Goal: Task Accomplishment & Management: Manage account settings

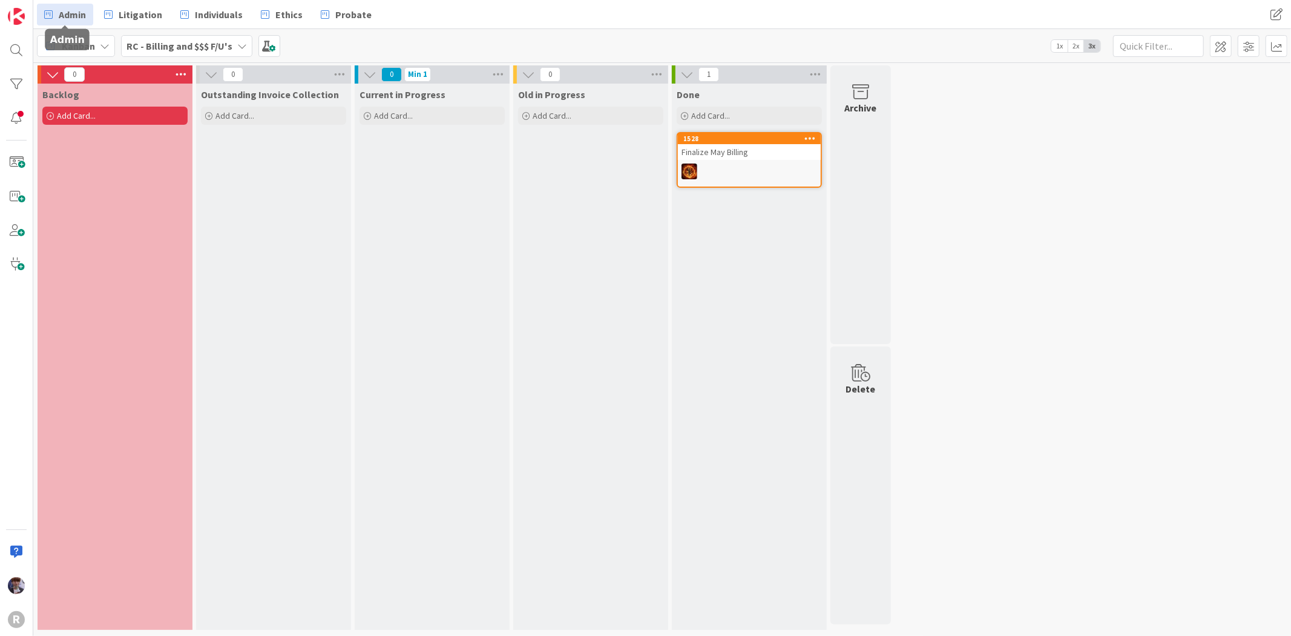
click at [86, 15] on span "Admin" at bounding box center [72, 14] width 27 height 15
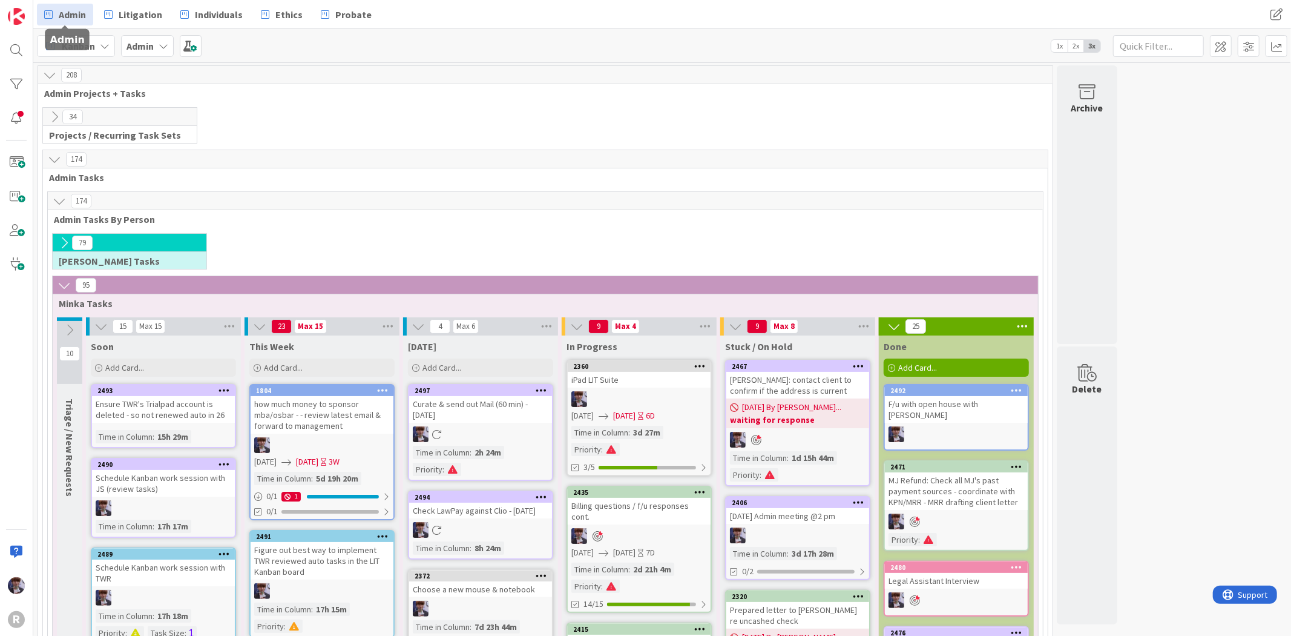
scroll to position [202, 0]
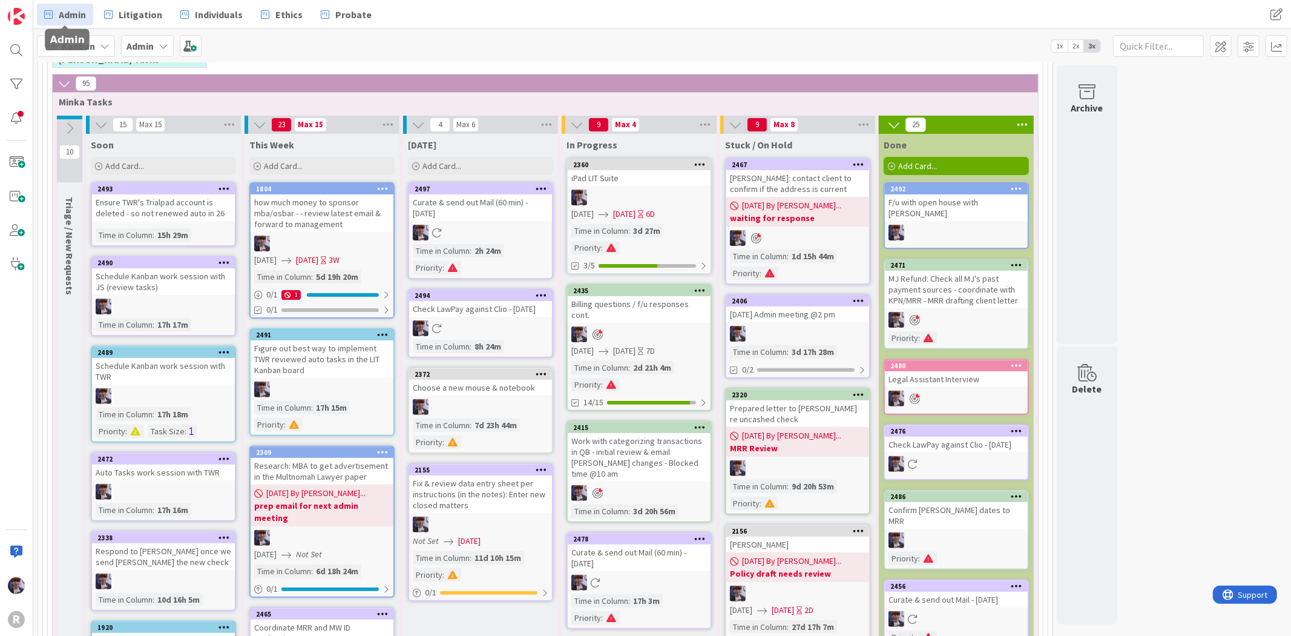
click at [648, 196] on div at bounding box center [639, 197] width 143 height 16
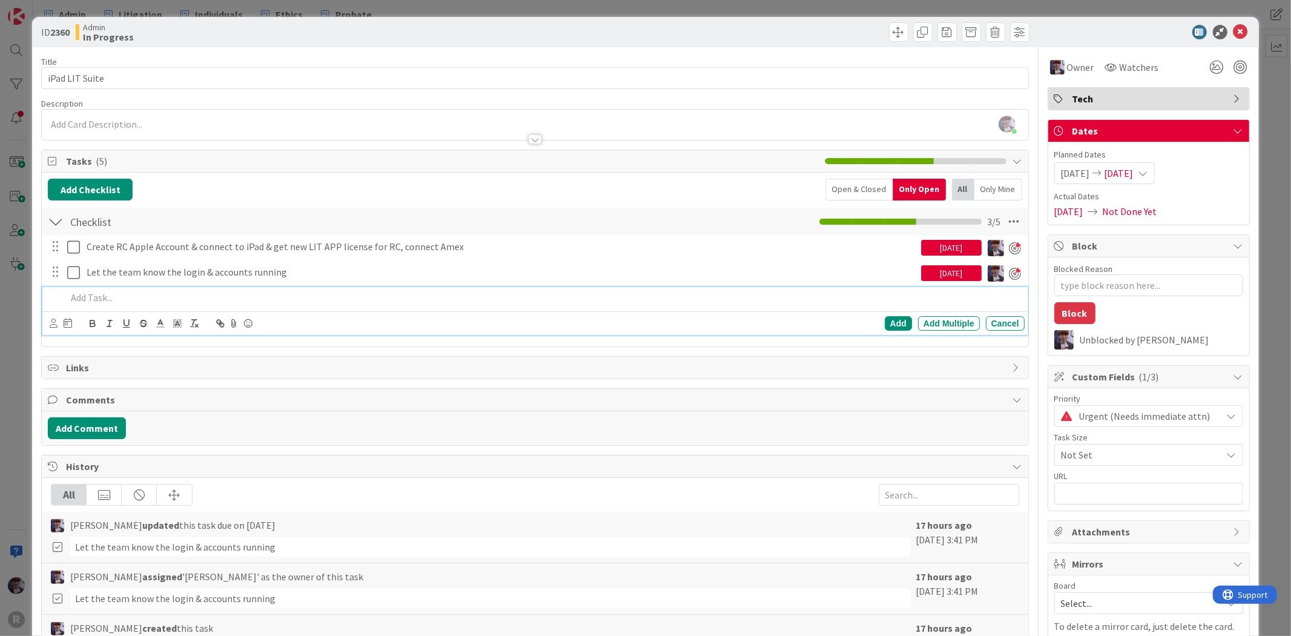
type textarea "x"
click at [219, 288] on div at bounding box center [543, 297] width 963 height 21
click at [209, 299] on p "Create new account for litigation aps" at bounding box center [543, 298] width 953 height 14
click at [55, 325] on icon at bounding box center [54, 322] width 8 height 9
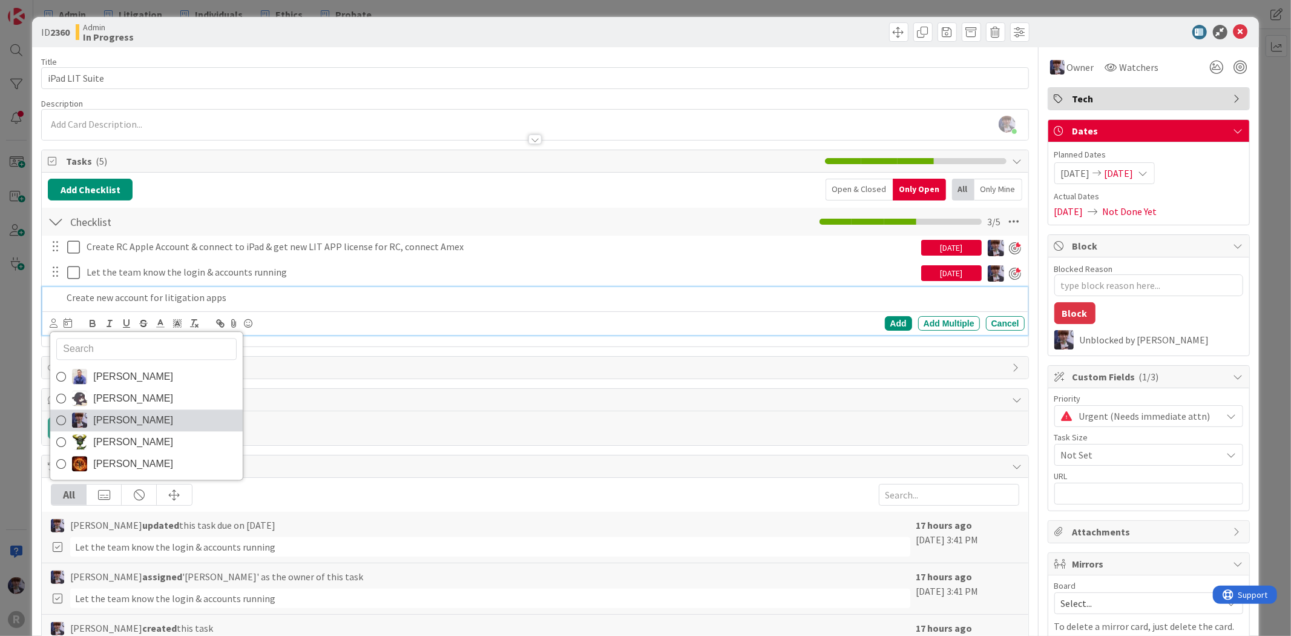
click at [122, 423] on span "[PERSON_NAME]" at bounding box center [133, 420] width 80 height 18
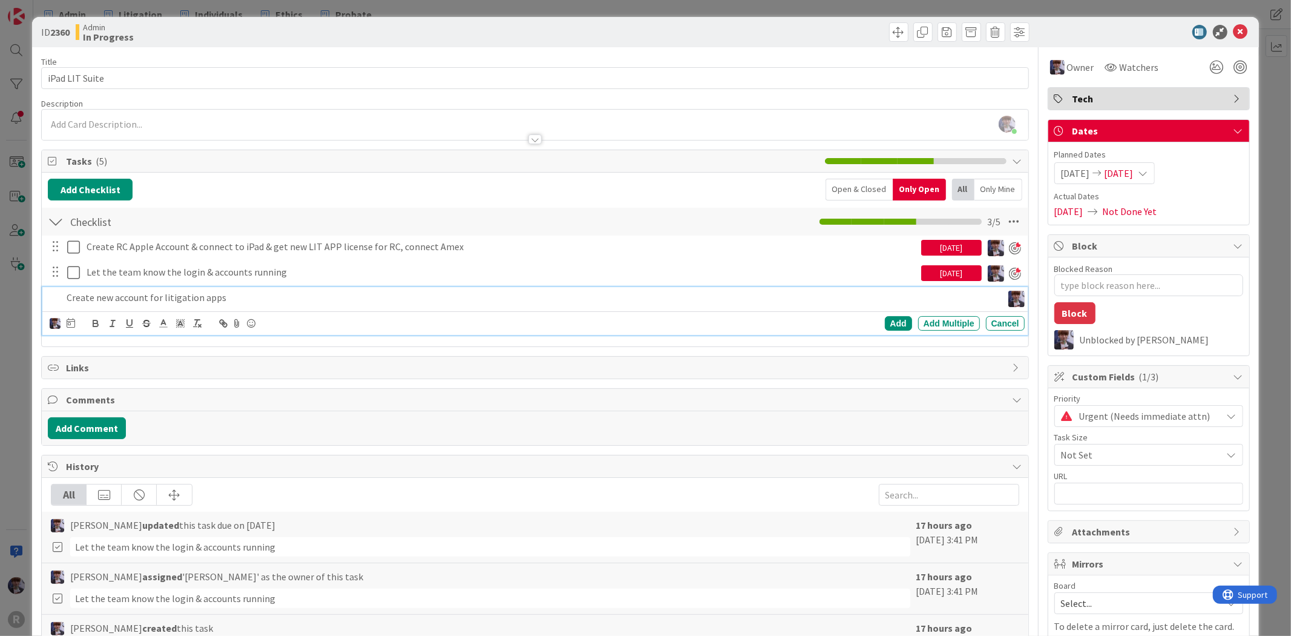
click at [70, 325] on icon at bounding box center [71, 323] width 8 height 10
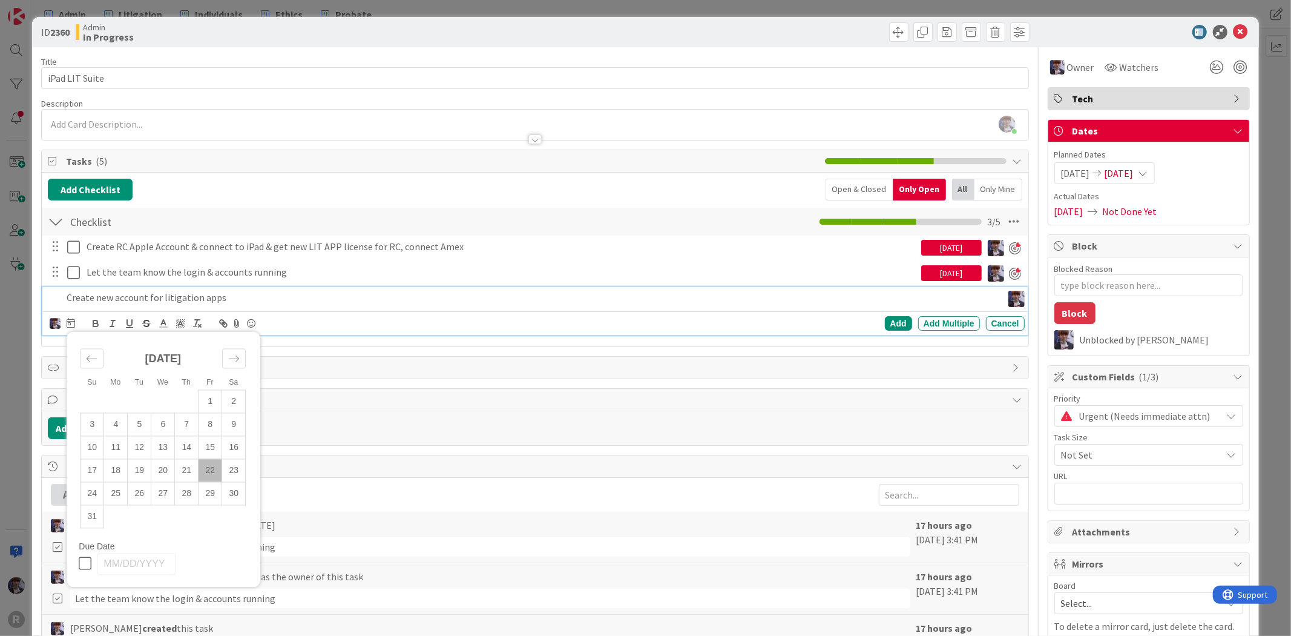
click at [207, 470] on td "22" at bounding box center [211, 470] width 24 height 23
click at [888, 323] on div "Add" at bounding box center [898, 323] width 27 height 15
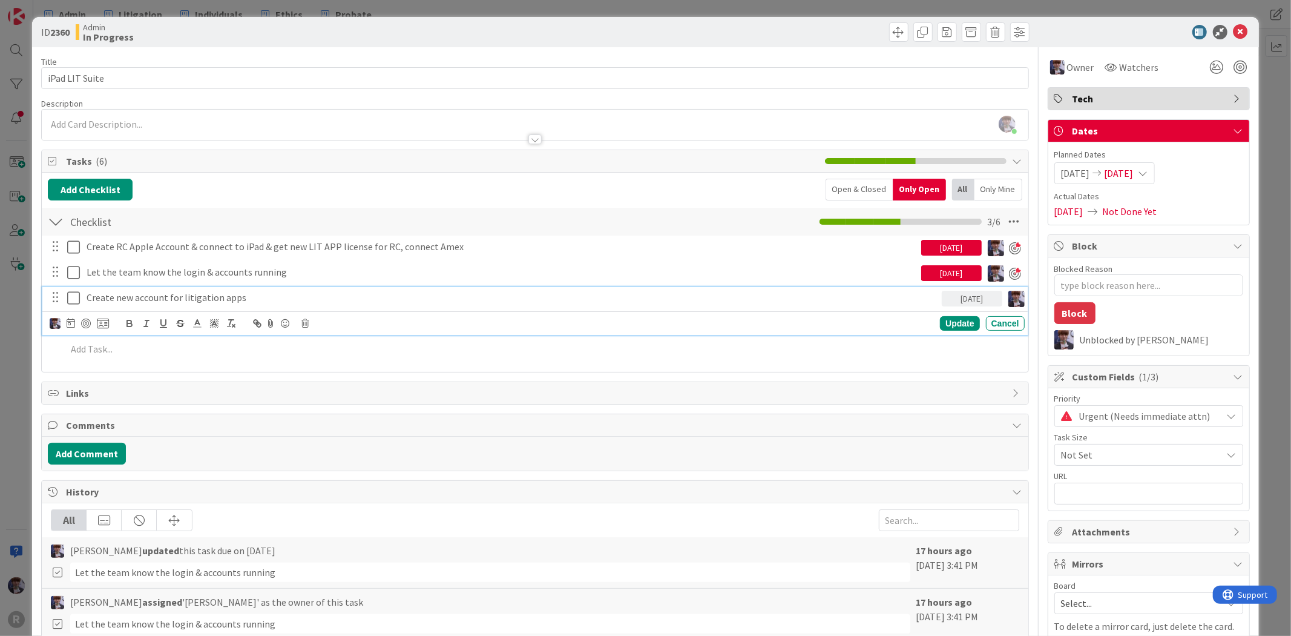
click at [267, 294] on p "Create new account for litigation apps" at bounding box center [512, 298] width 851 height 14
click at [87, 325] on div at bounding box center [86, 323] width 10 height 10
type textarea "x"
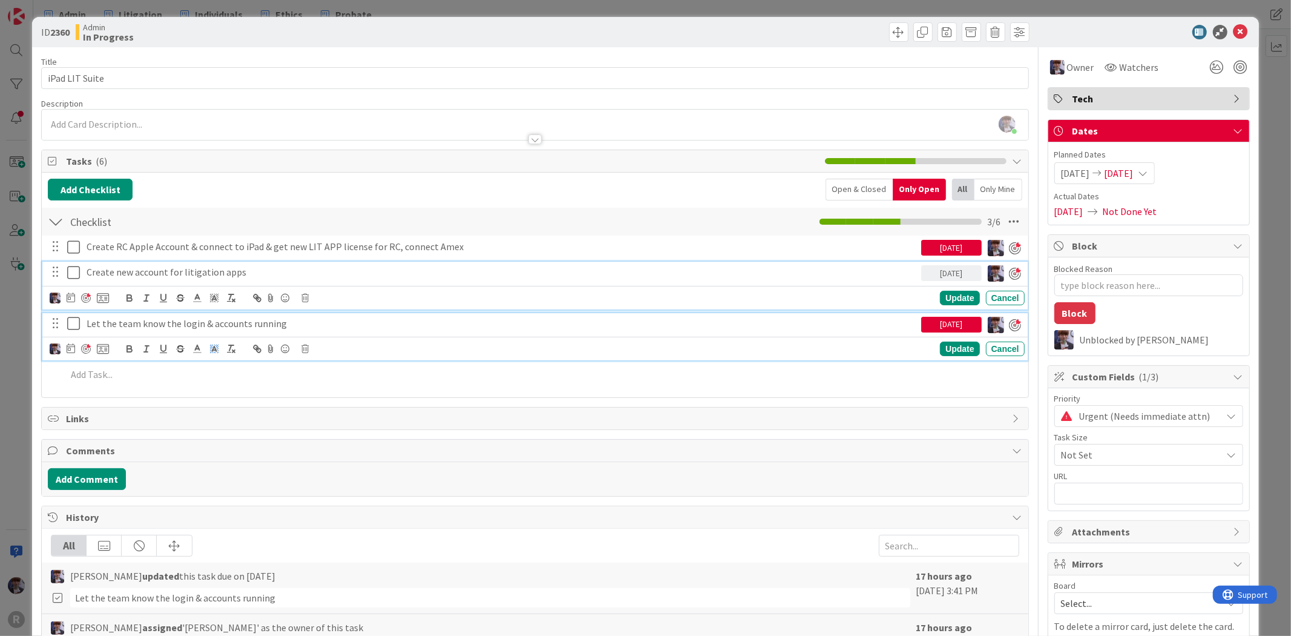
click at [222, 320] on p "Let the team know the login & accounts running" at bounding box center [502, 324] width 830 height 14
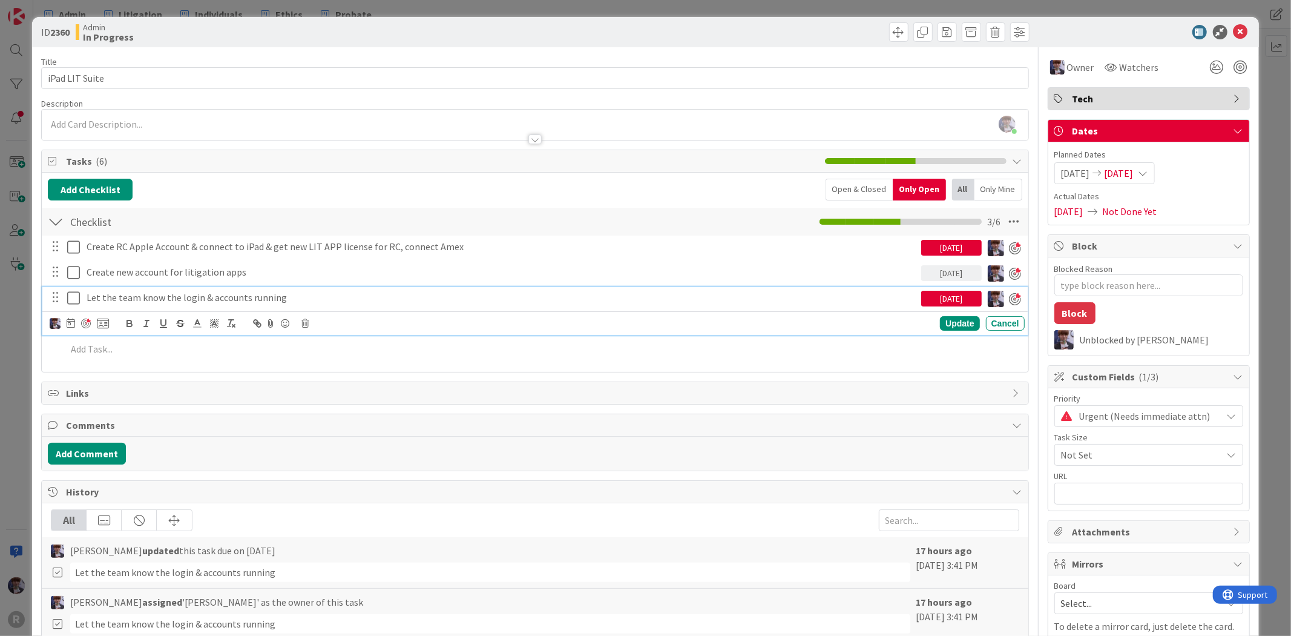
click at [74, 323] on icon at bounding box center [71, 323] width 8 height 10
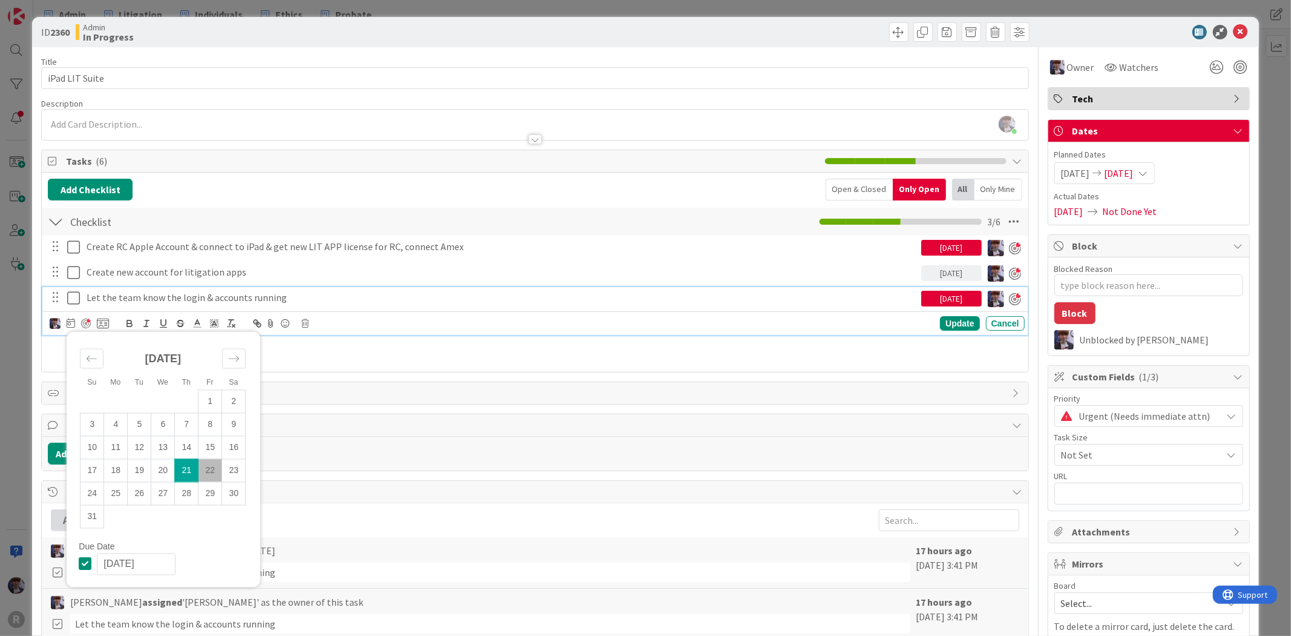
click at [209, 463] on td "22" at bounding box center [211, 470] width 24 height 23
type input "[DATE]"
click at [958, 320] on div "Update" at bounding box center [959, 323] width 39 height 15
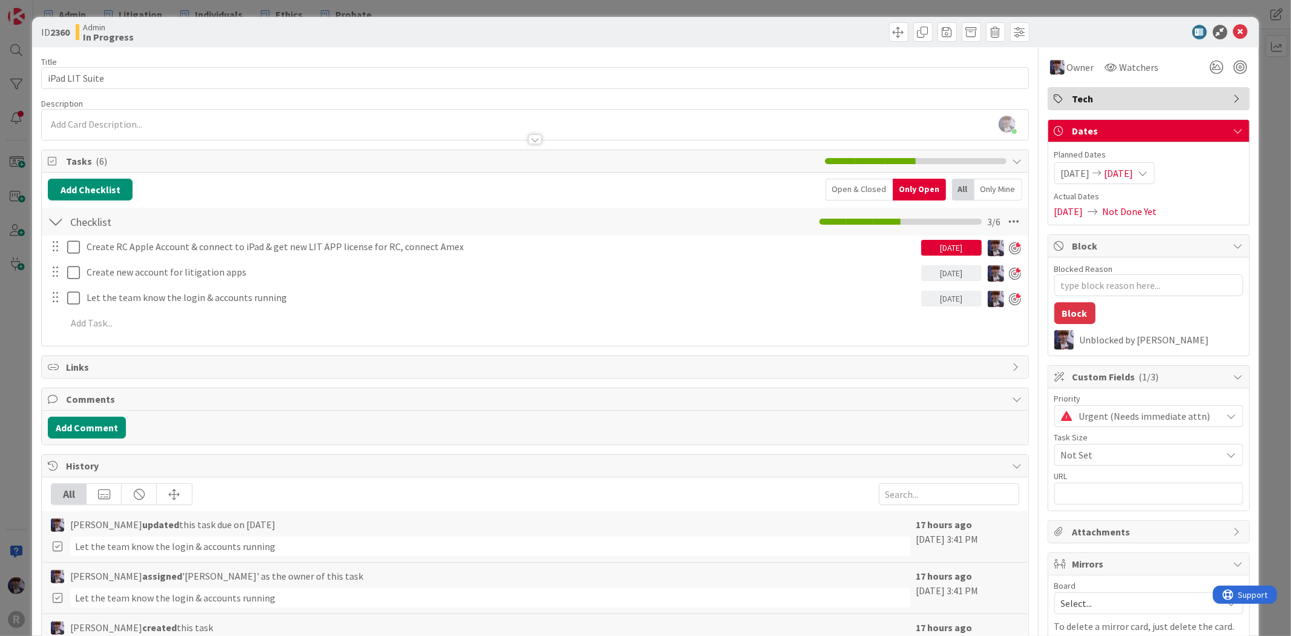
click at [1271, 301] on div "ID 2360 Admin In Progress Title 14 / 128 iPad LIT Suite Description [PERSON_NAM…" at bounding box center [645, 318] width 1291 height 636
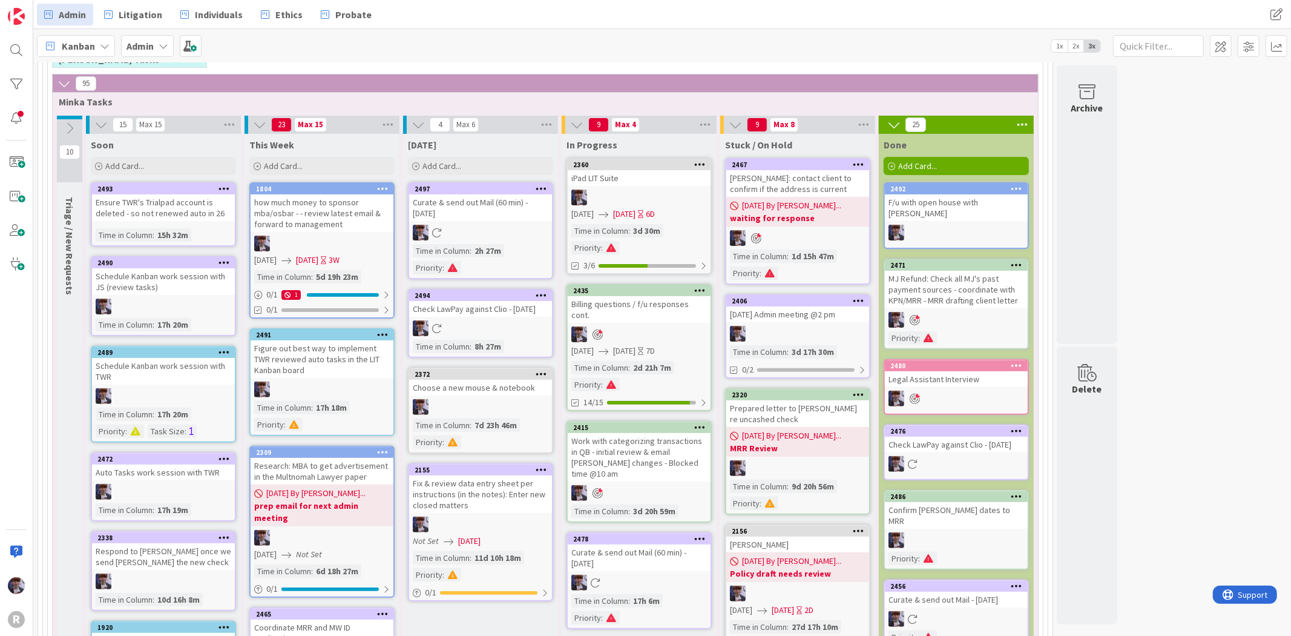
click at [640, 188] on link "2360 iPad LIT Suite [DATE] [DATE] 6D Time in Column : 3d 30m Priority : 3/6" at bounding box center [639, 216] width 145 height 116
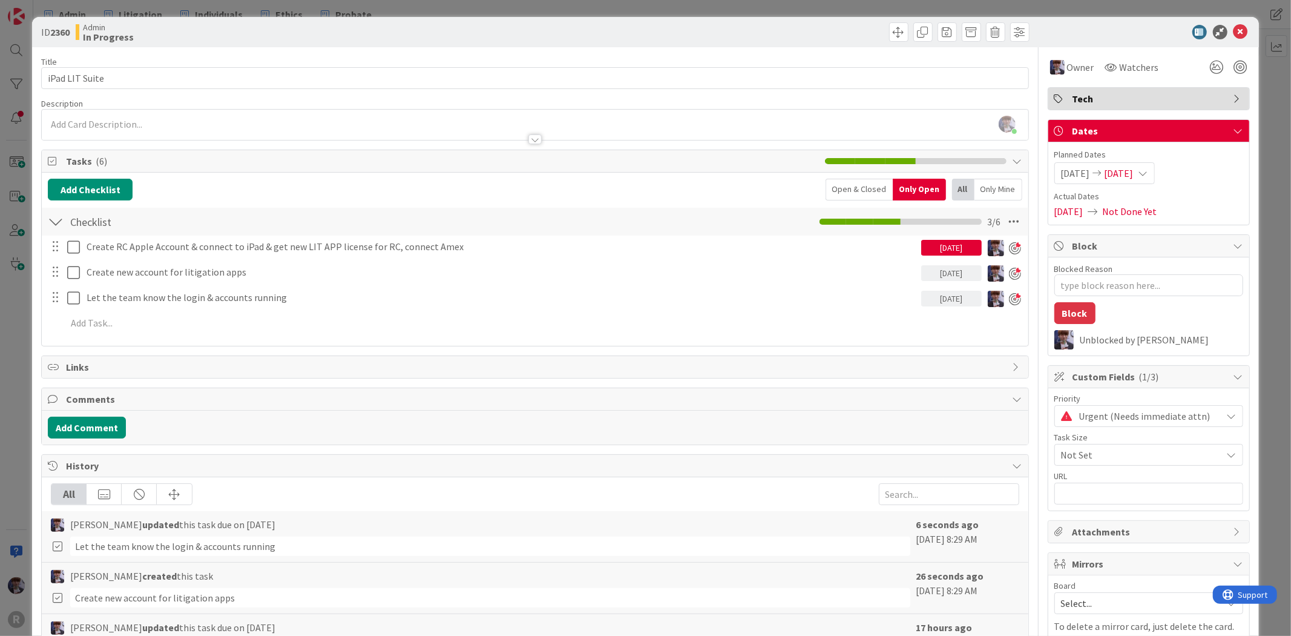
click at [14, 318] on div "ID 2360 Admin In Progress Title 14 / 128 iPad LIT Suite Description [PERSON_NAM…" at bounding box center [645, 318] width 1291 height 636
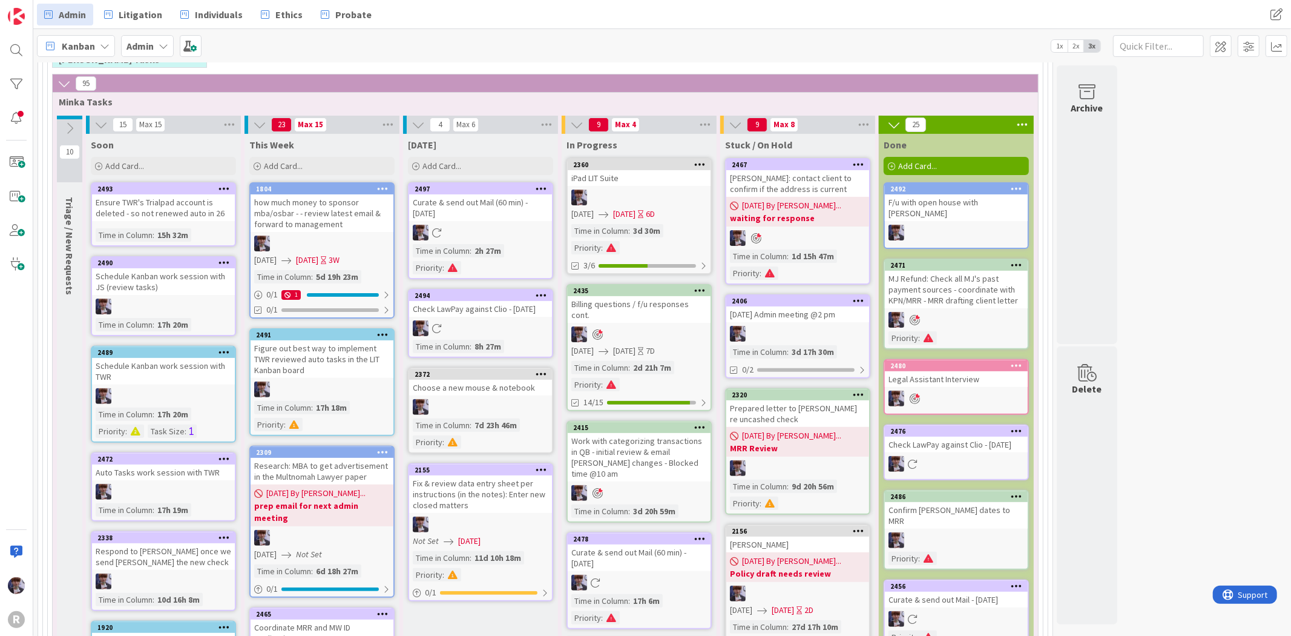
click at [624, 308] on div "Billing questions / f/u responses cont." at bounding box center [639, 309] width 143 height 27
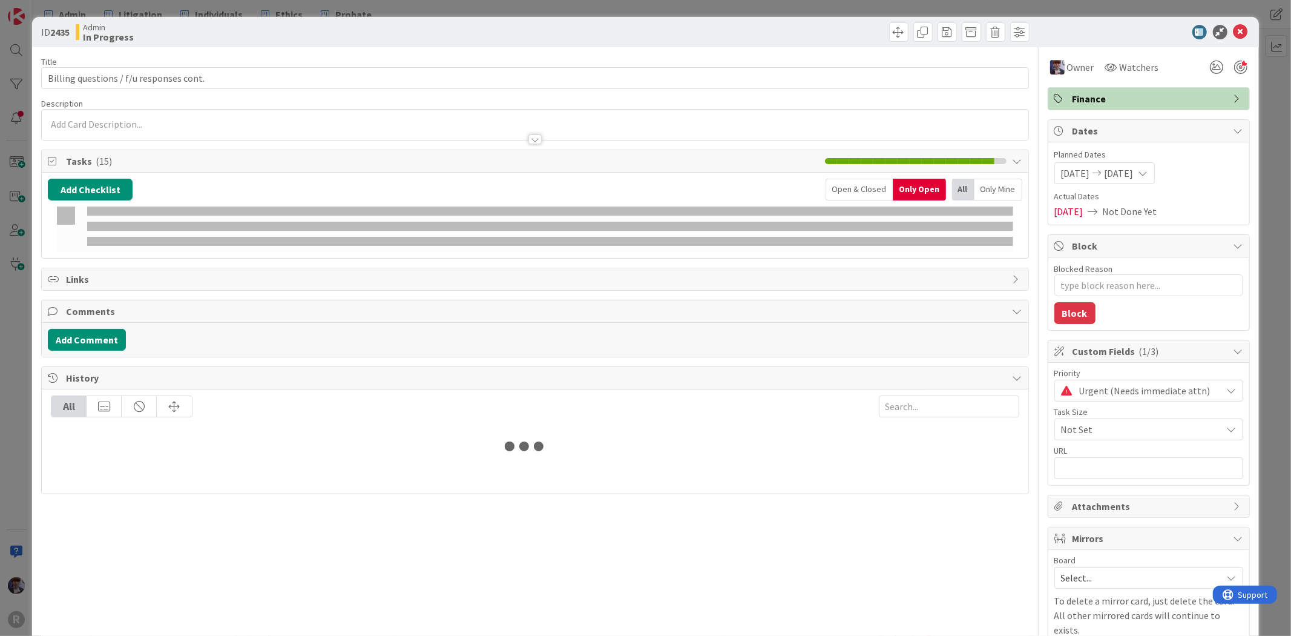
type textarea "x"
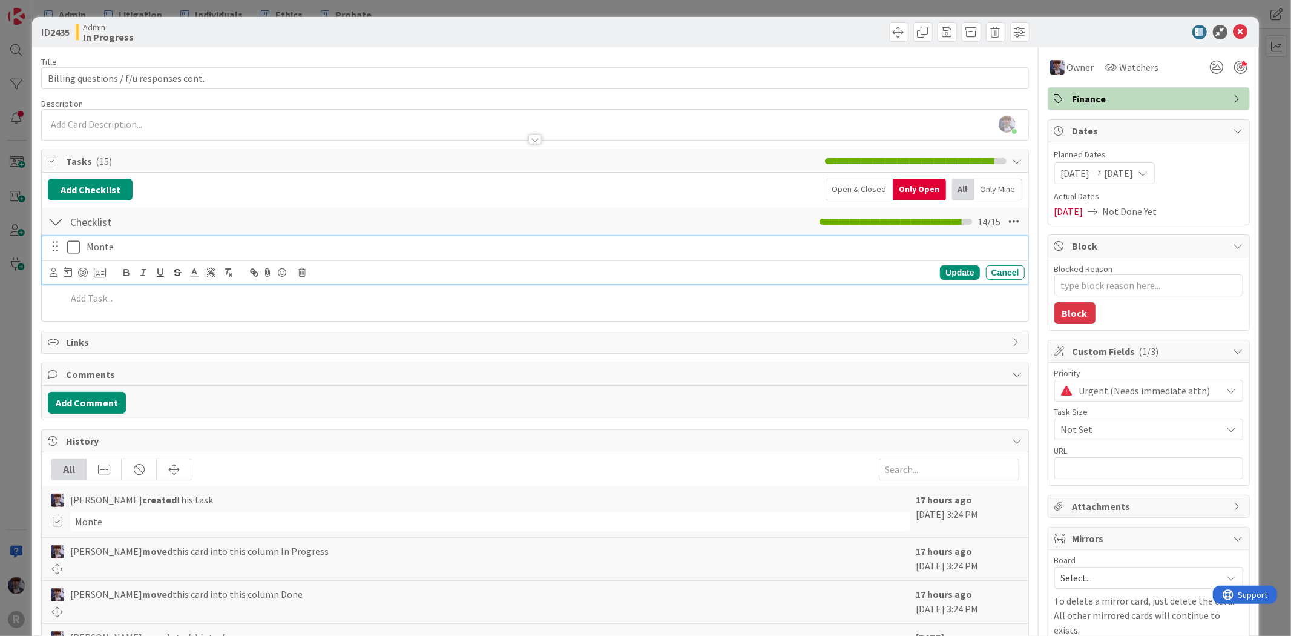
click at [119, 246] on p "Monte" at bounding box center [554, 247] width 934 height 14
click at [65, 275] on icon at bounding box center [68, 272] width 8 height 10
click at [202, 410] on td "22" at bounding box center [208, 419] width 24 height 23
type input "[DATE]"
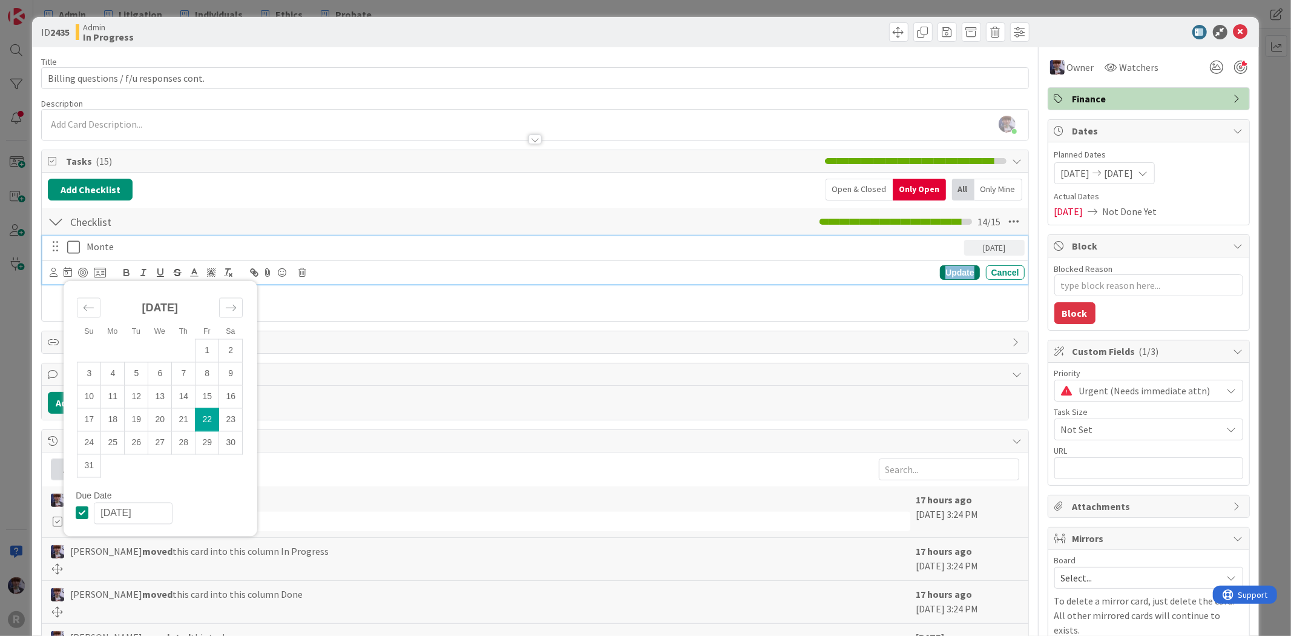
click at [951, 274] on div "Update" at bounding box center [959, 272] width 39 height 15
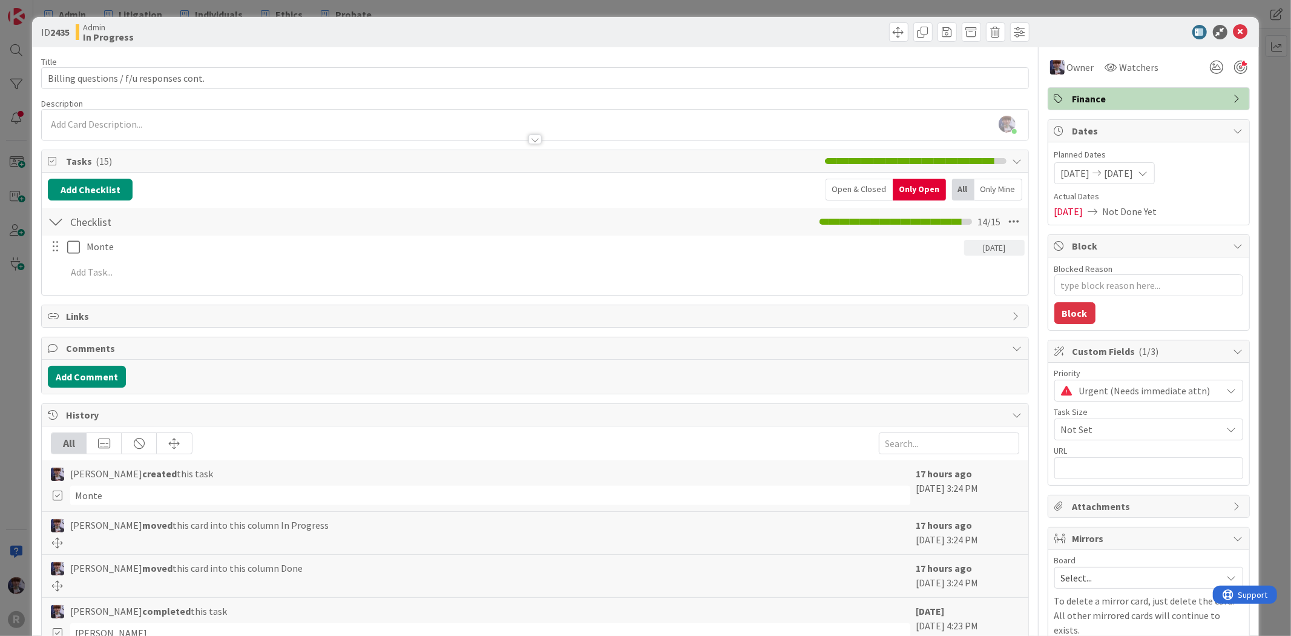
click at [1270, 166] on div "ID 2435 Admin In Progress Title 39 / 128 Billing questions / f/u responses cont…" at bounding box center [645, 318] width 1291 height 636
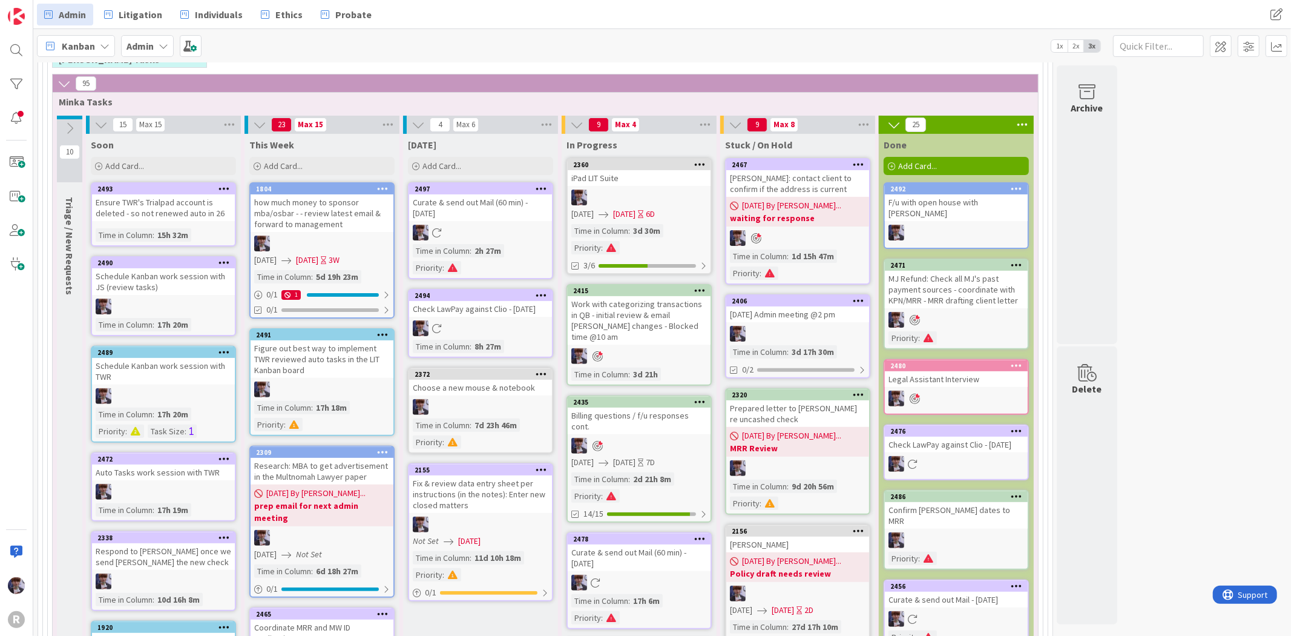
click at [633, 311] on div "Work with categorizing transactions in QB - initial review & email [PERSON_NAME…" at bounding box center [639, 320] width 143 height 48
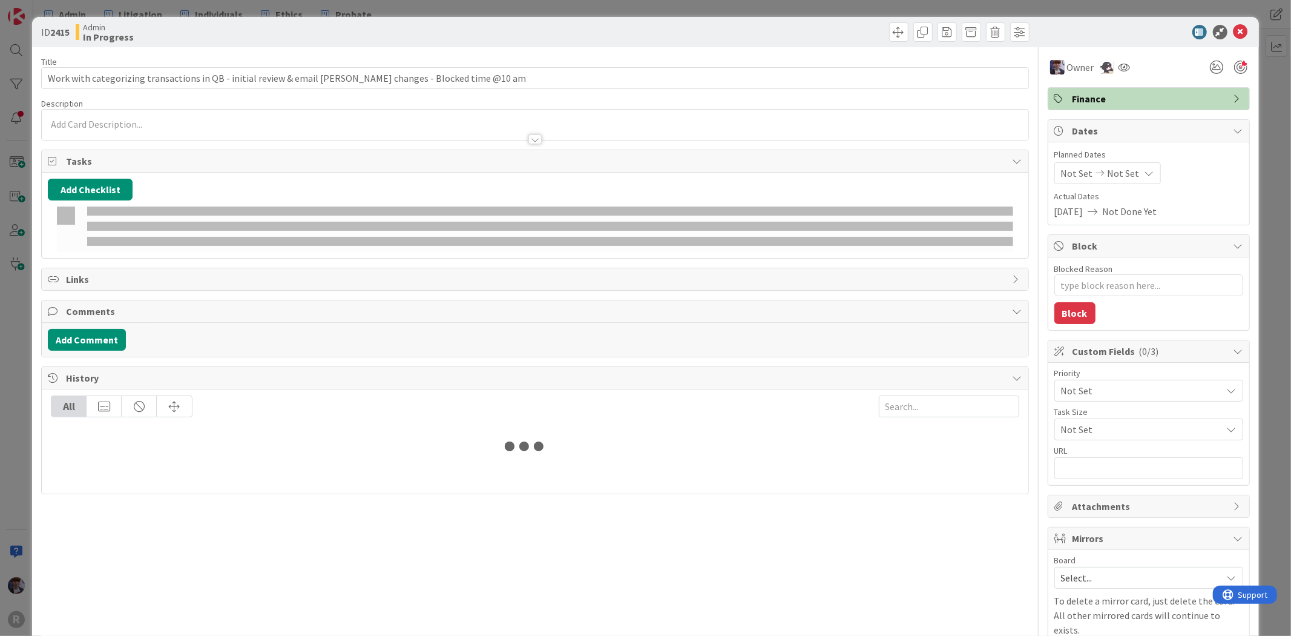
type textarea "x"
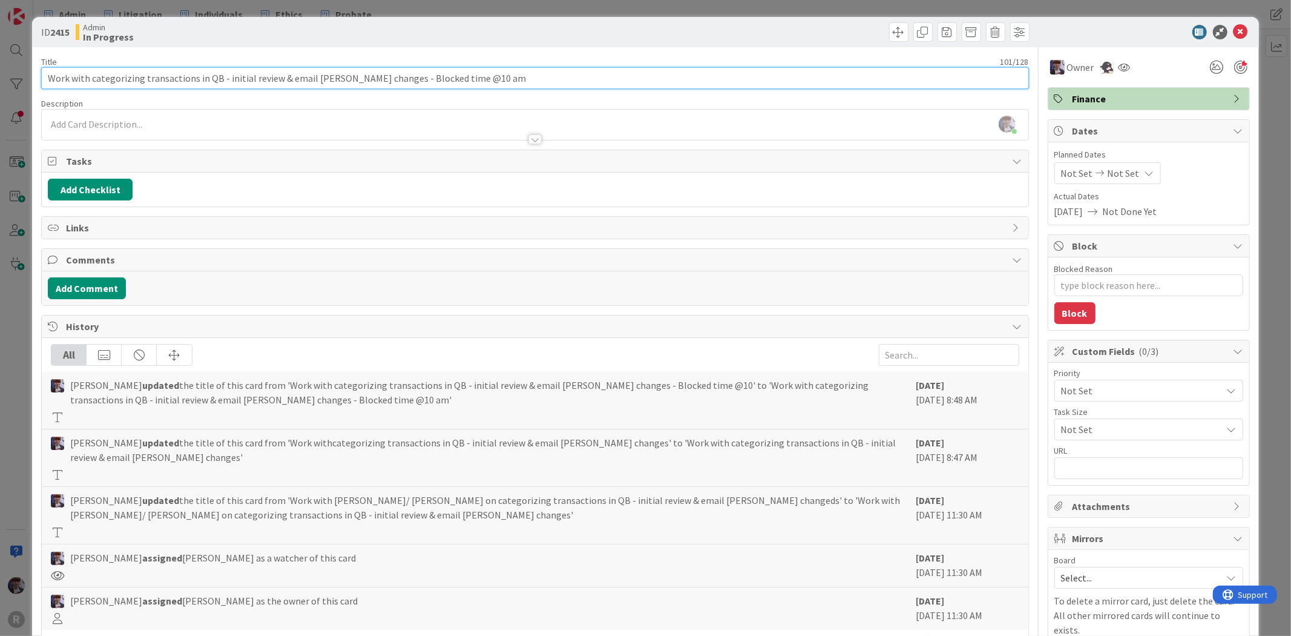
drag, startPoint x: 462, startPoint y: 73, endPoint x: 361, endPoint y: 67, distance: 100.7
click at [361, 67] on input "Work with categorizing transactions in QB - initial review & email [PERSON_NAME…" at bounding box center [534, 78] width 987 height 22
type input "Work with categorizing transactions in QB - initial review & email [PERSON_NAME…"
type textarea "x"
type input "Work with categorizing transactions in QB - initial review & email [PERSON_NAME…"
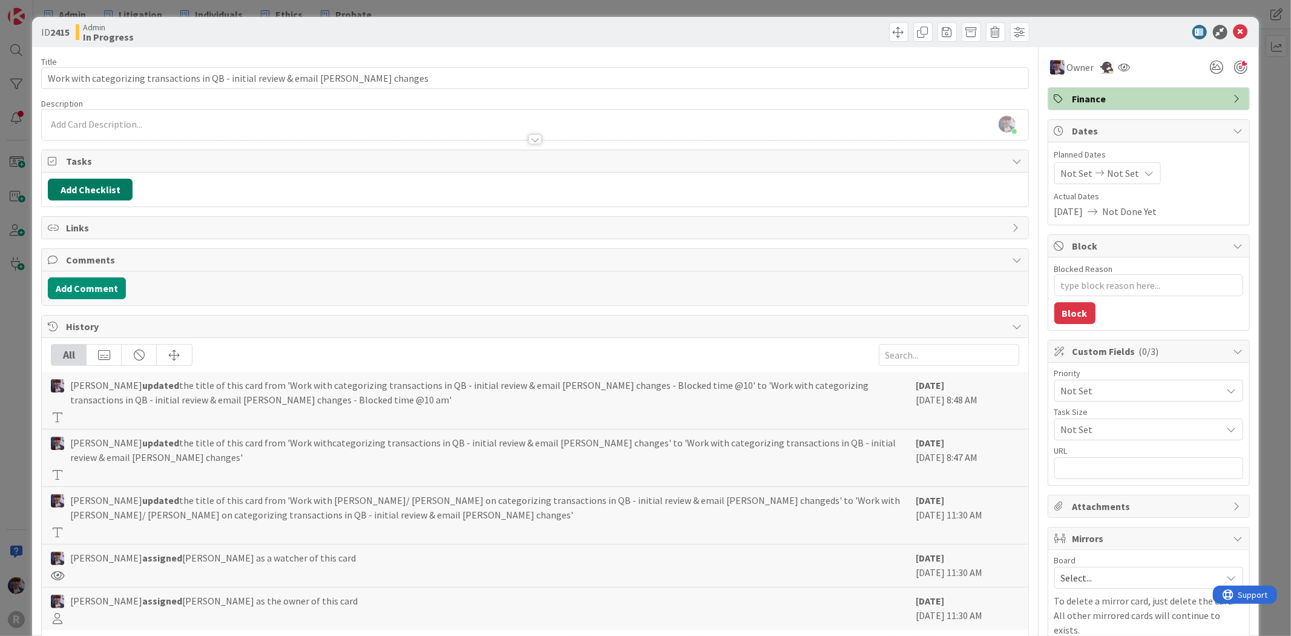
click at [113, 183] on button "Add Checklist" at bounding box center [90, 190] width 85 height 22
type input "N"
type textarea "x"
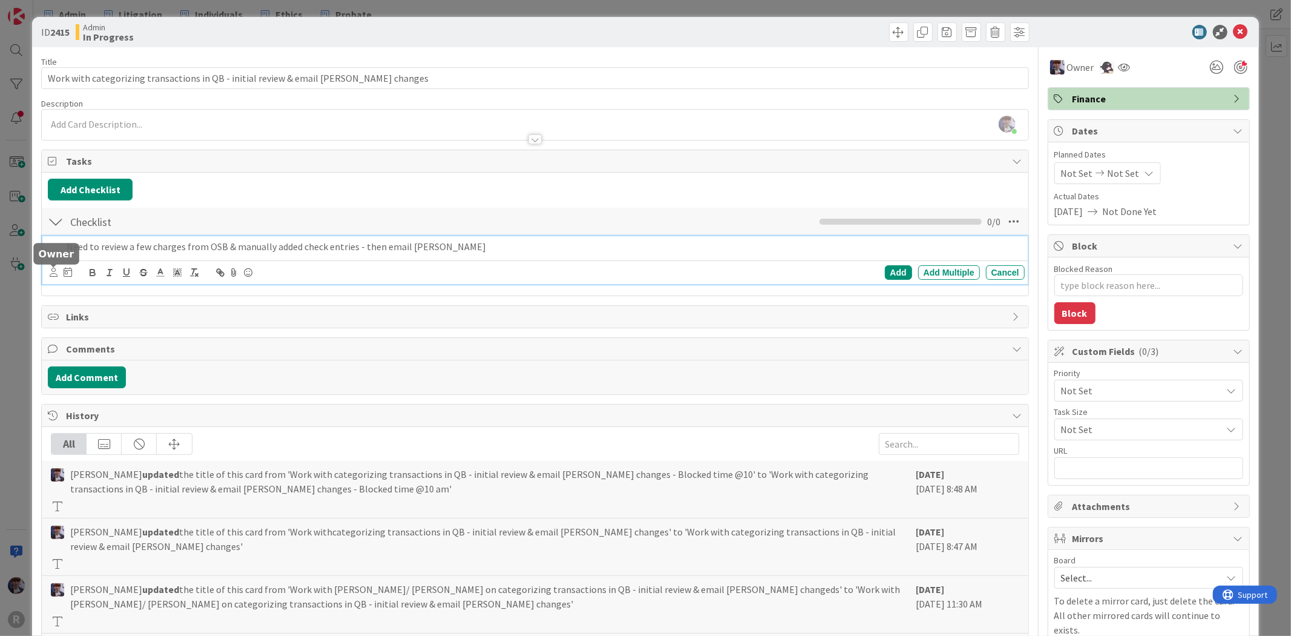
click at [51, 275] on icon at bounding box center [54, 272] width 8 height 9
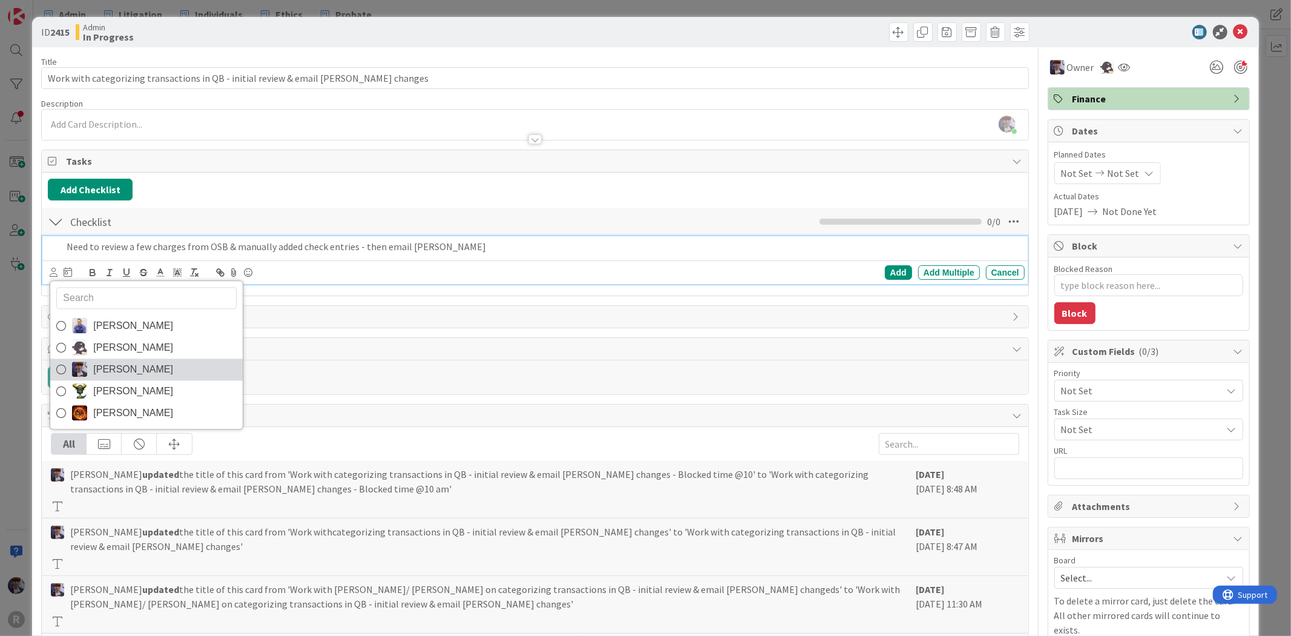
click at [110, 366] on span "[PERSON_NAME]" at bounding box center [133, 369] width 80 height 18
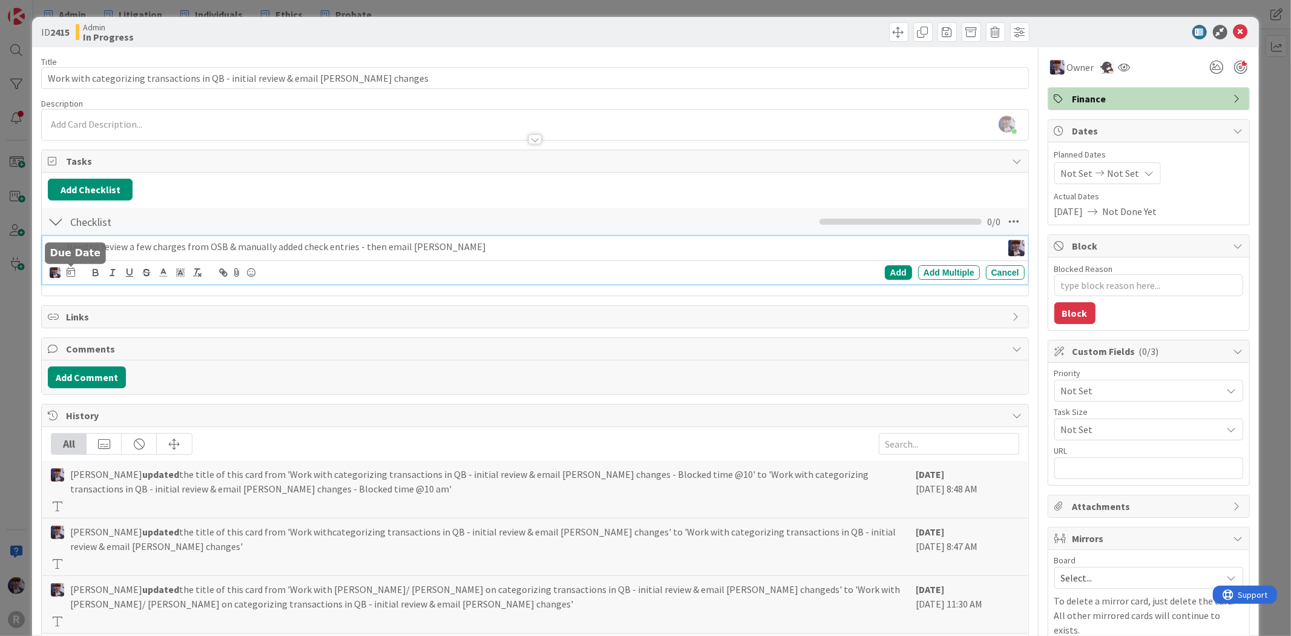
click at [71, 274] on icon at bounding box center [71, 272] width 8 height 10
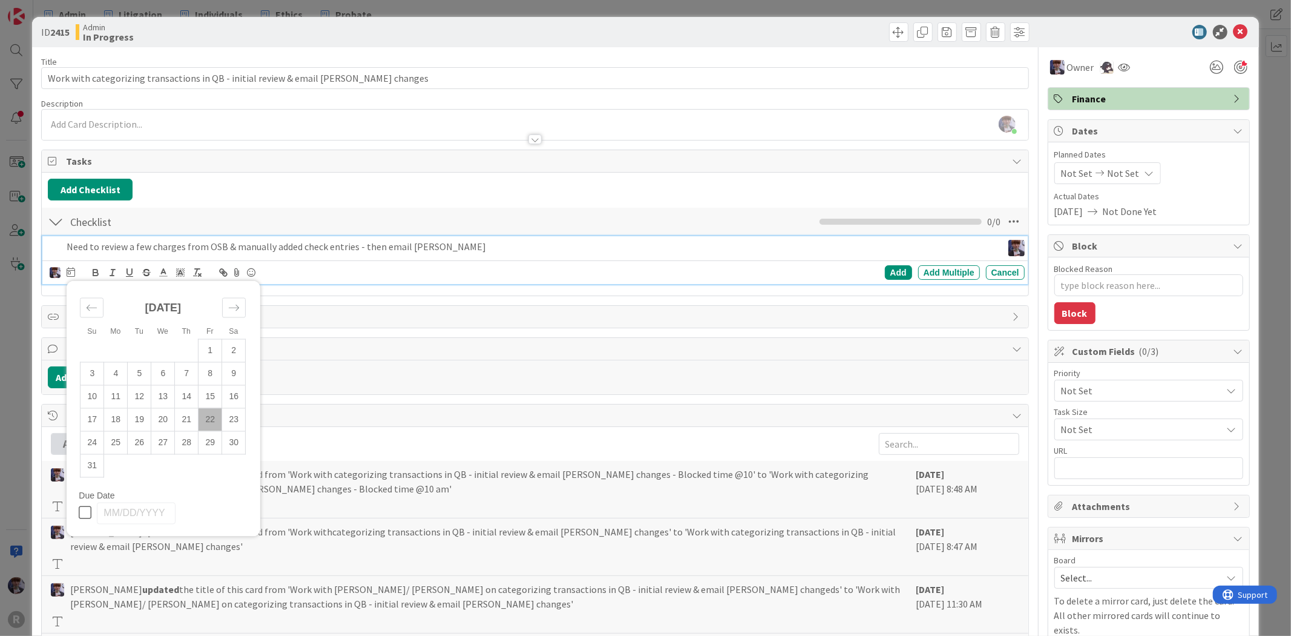
click at [204, 415] on td "22" at bounding box center [211, 419] width 24 height 23
click at [885, 271] on div "Add" at bounding box center [898, 272] width 27 height 15
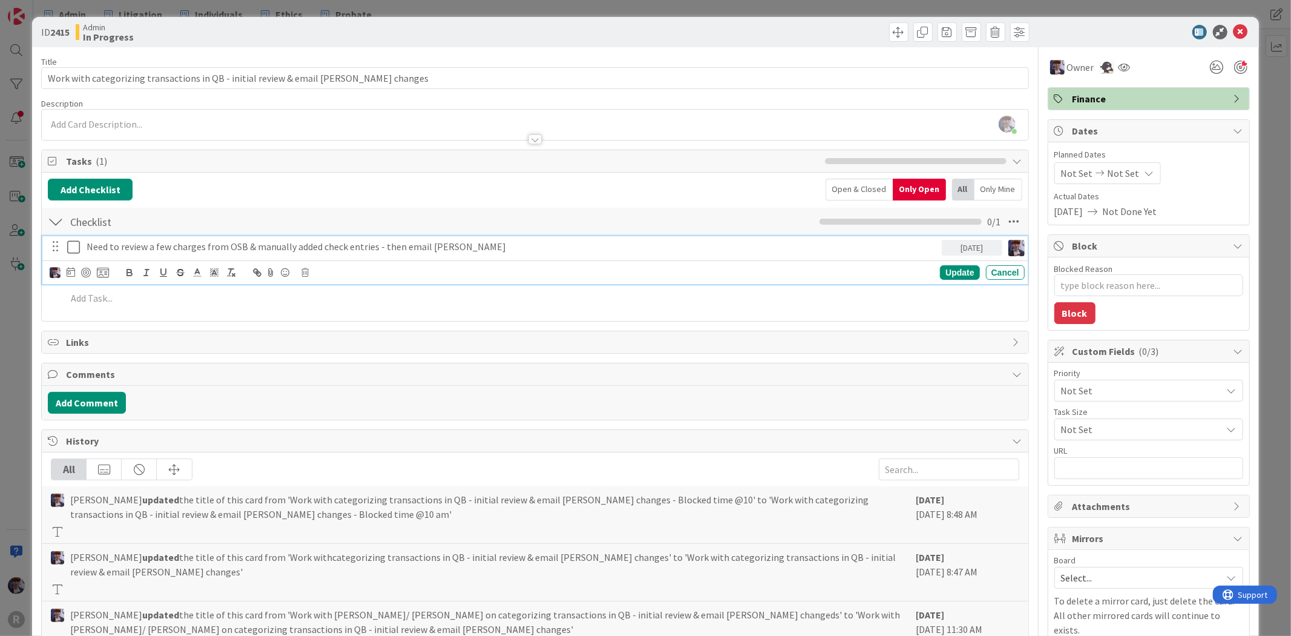
click at [416, 246] on p "Need to review a few charges from OSB & manually added check entries - then ema…" at bounding box center [512, 247] width 851 height 14
click at [84, 273] on div at bounding box center [86, 273] width 10 height 10
type textarea "x"
click at [39, 328] on div "ID 2415 Admin In Progress Title 80 / 128 Work with categorizing transactions in…" at bounding box center [645, 398] width 1227 height 763
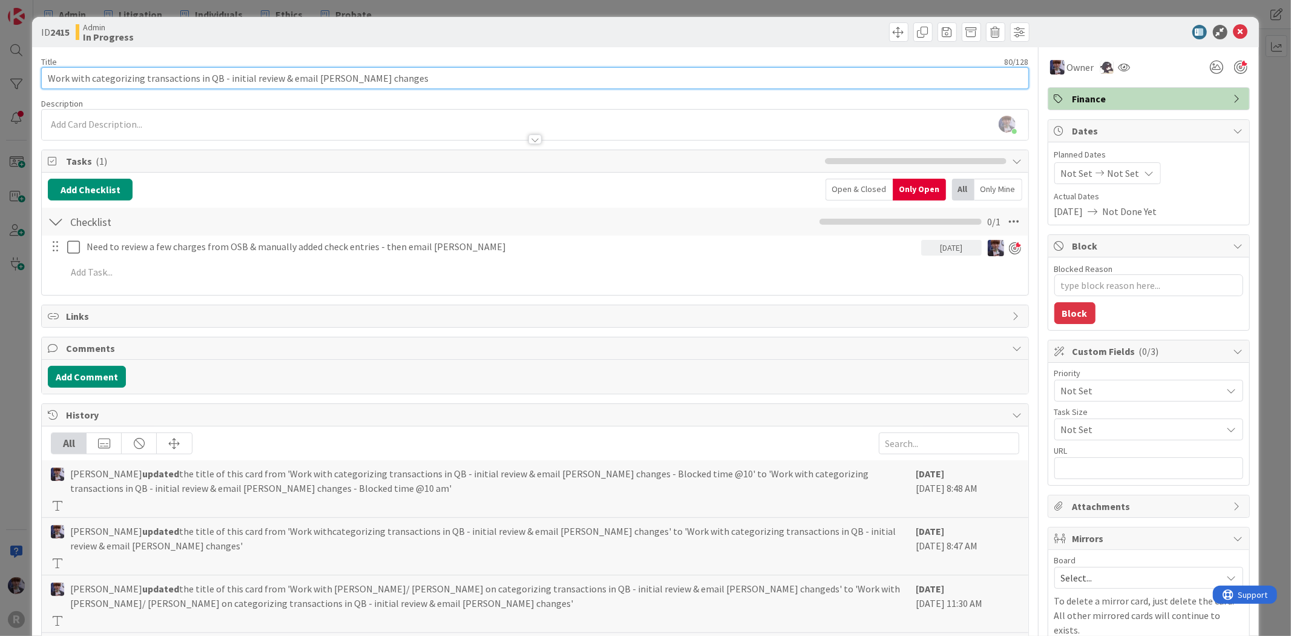
drag, startPoint x: 366, startPoint y: 77, endPoint x: 216, endPoint y: 88, distance: 150.6
click at [216, 88] on input "Work with categorizing transactions in QB - initial review & email [PERSON_NAME…" at bounding box center [534, 78] width 987 height 22
type input "Work with categorizing transactions in QB"
type textarea "x"
type input "Work with categorizing transactions in QB"
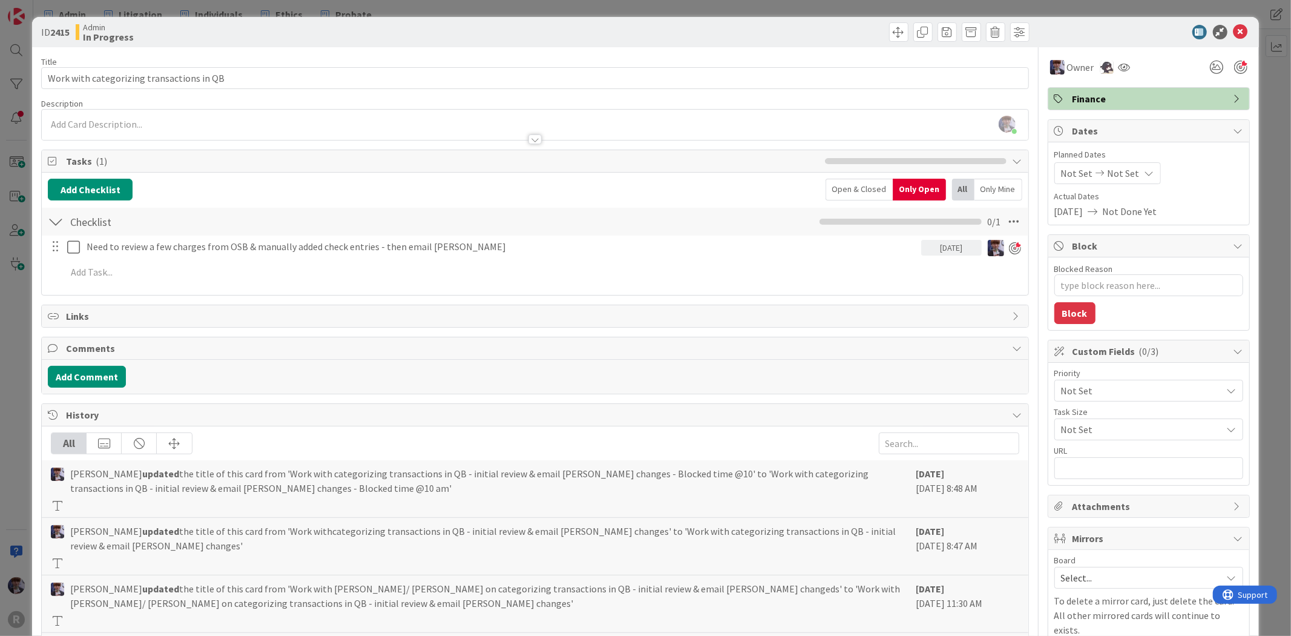
click at [207, 194] on div "Add Checklist Back Open & Closed Only Open All Only Mine" at bounding box center [535, 190] width 974 height 22
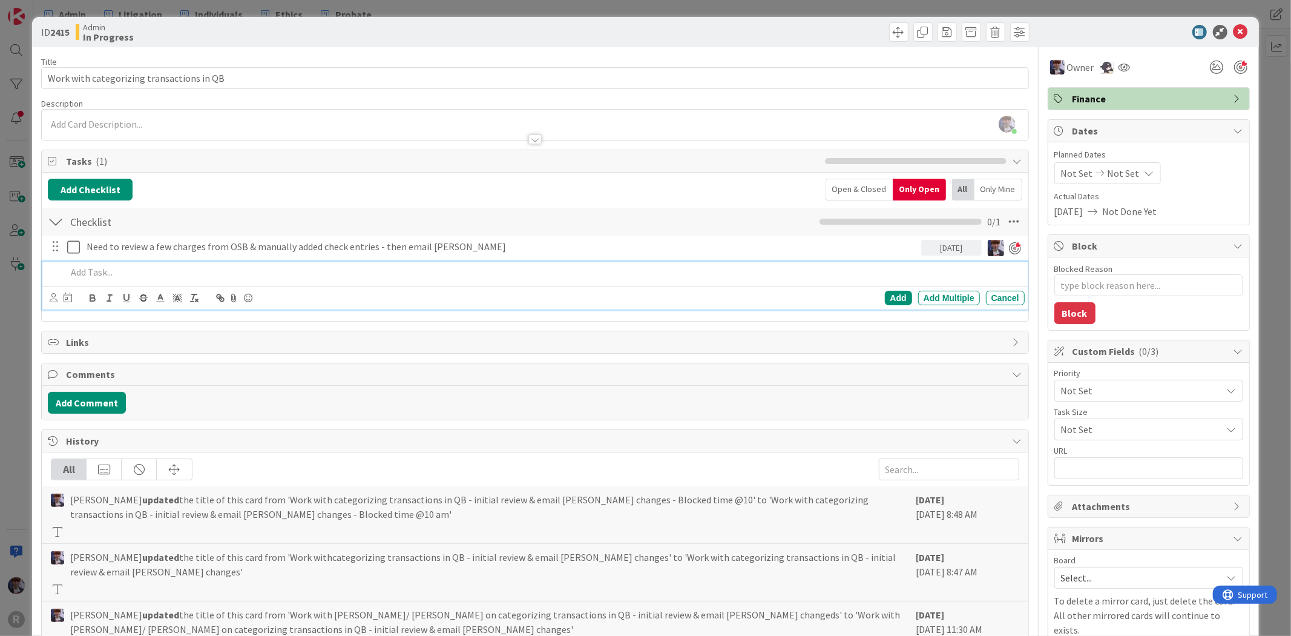
click at [95, 259] on div "Need to review a few charges from OSB & manually added check entries - then ema…" at bounding box center [535, 275] width 974 height 78
drag, startPoint x: 227, startPoint y: 271, endPoint x: 124, endPoint y: 267, distance: 103.6
click at [124, 267] on p "- initial review & email [PERSON_NAME] changes" at bounding box center [543, 272] width 953 height 14
drag, startPoint x: 74, startPoint y: 272, endPoint x: 23, endPoint y: 271, distance: 50.9
click at [23, 271] on div "ID 2415 Admin In Progress Title 41 / 128 Work with categorizing transactions in…" at bounding box center [645, 318] width 1291 height 636
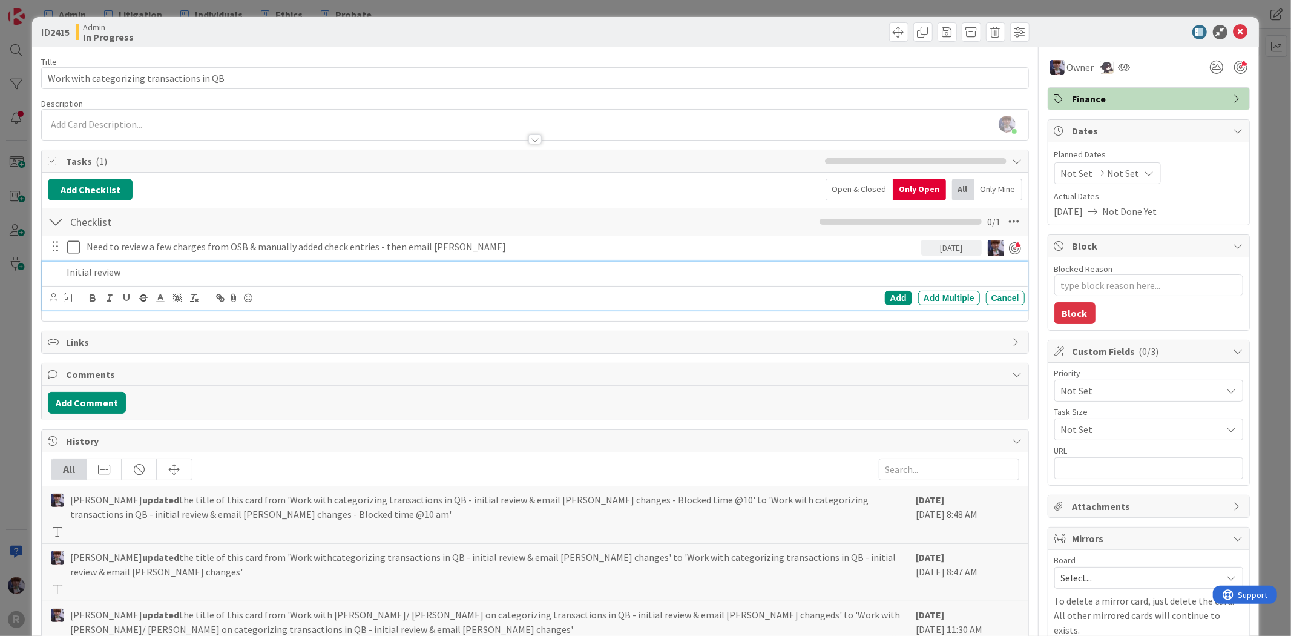
click at [113, 272] on p "Initial review" at bounding box center [543, 272] width 953 height 14
click at [131, 272] on p "Initial review" at bounding box center [543, 272] width 953 height 14
drag, startPoint x: 95, startPoint y: 272, endPoint x: 19, endPoint y: 271, distance: 75.7
click at [19, 269] on div "ID 2415 Admin In Progress Title 41 / 128 Work with categorizing transactions in…" at bounding box center [645, 318] width 1291 height 636
drag, startPoint x: 108, startPoint y: 274, endPoint x: 98, endPoint y: 271, distance: 10.1
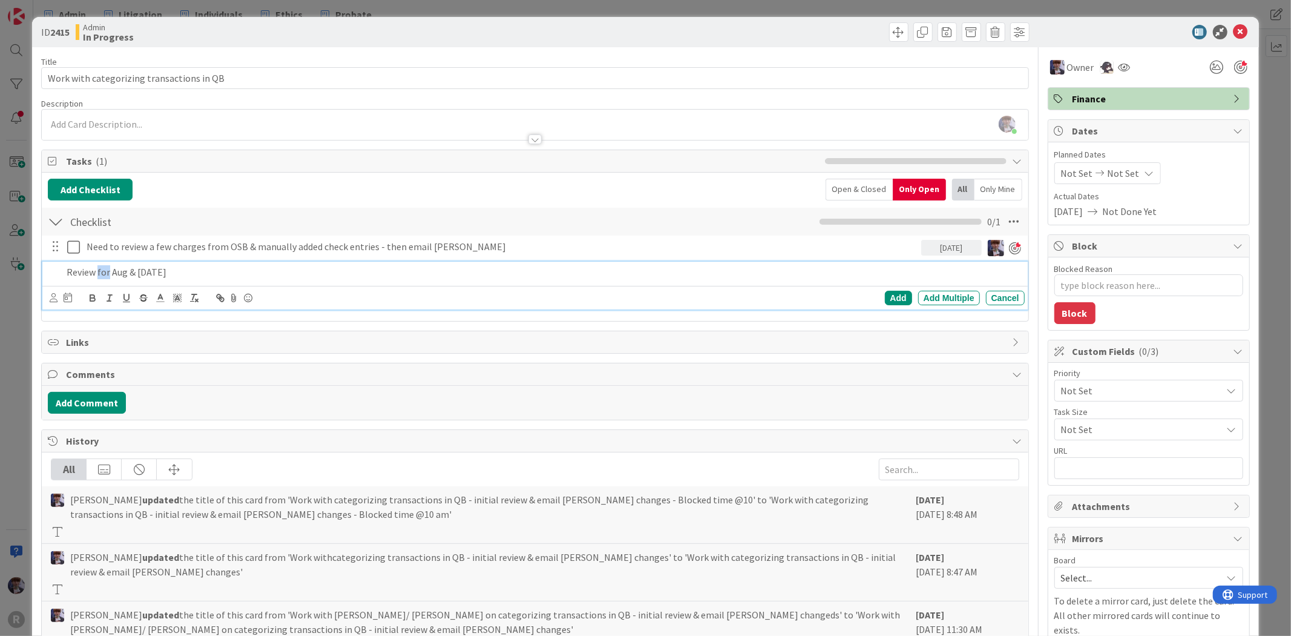
click at [98, 271] on p "Review for Aug & [DATE]" at bounding box center [543, 272] width 953 height 14
click at [156, 271] on p "Review Aug & [DATE]" at bounding box center [543, 272] width 953 height 14
click at [94, 275] on p "Review Aug & [DATE]" at bounding box center [543, 272] width 953 height 14
click at [185, 270] on p "Review all Aug & [DATE]" at bounding box center [543, 272] width 953 height 14
click at [148, 273] on p "Review all Aug & [DATE] & recategorize" at bounding box center [543, 272] width 953 height 14
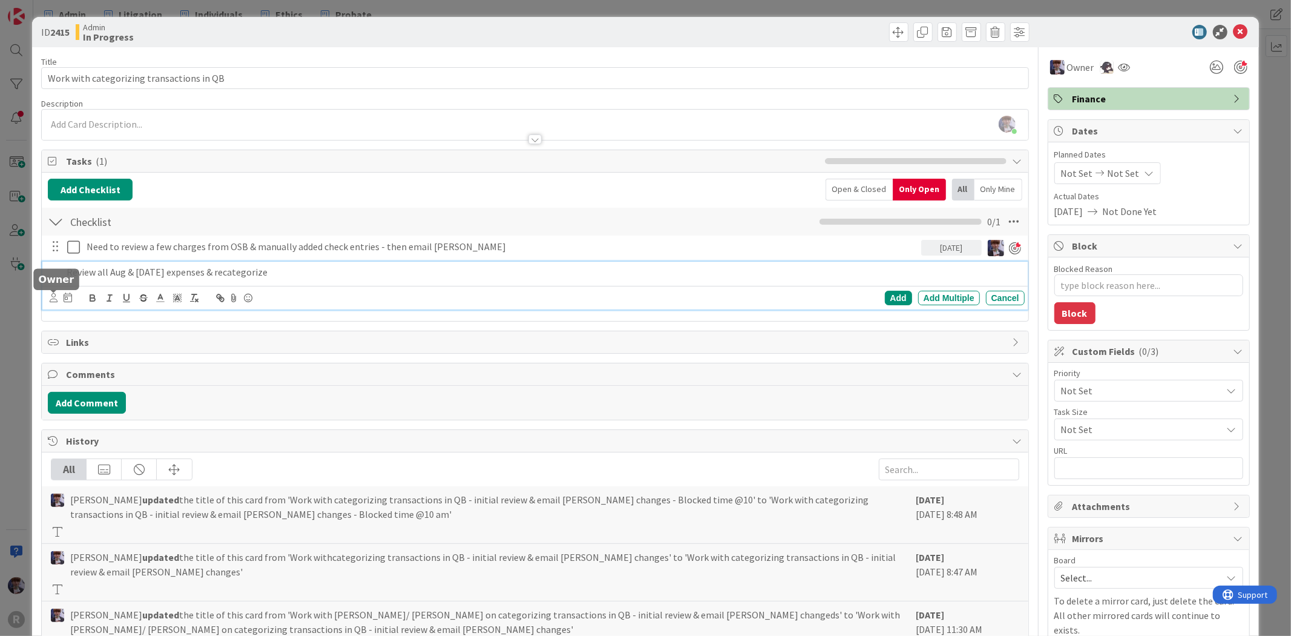
click at [51, 298] on icon at bounding box center [54, 297] width 8 height 9
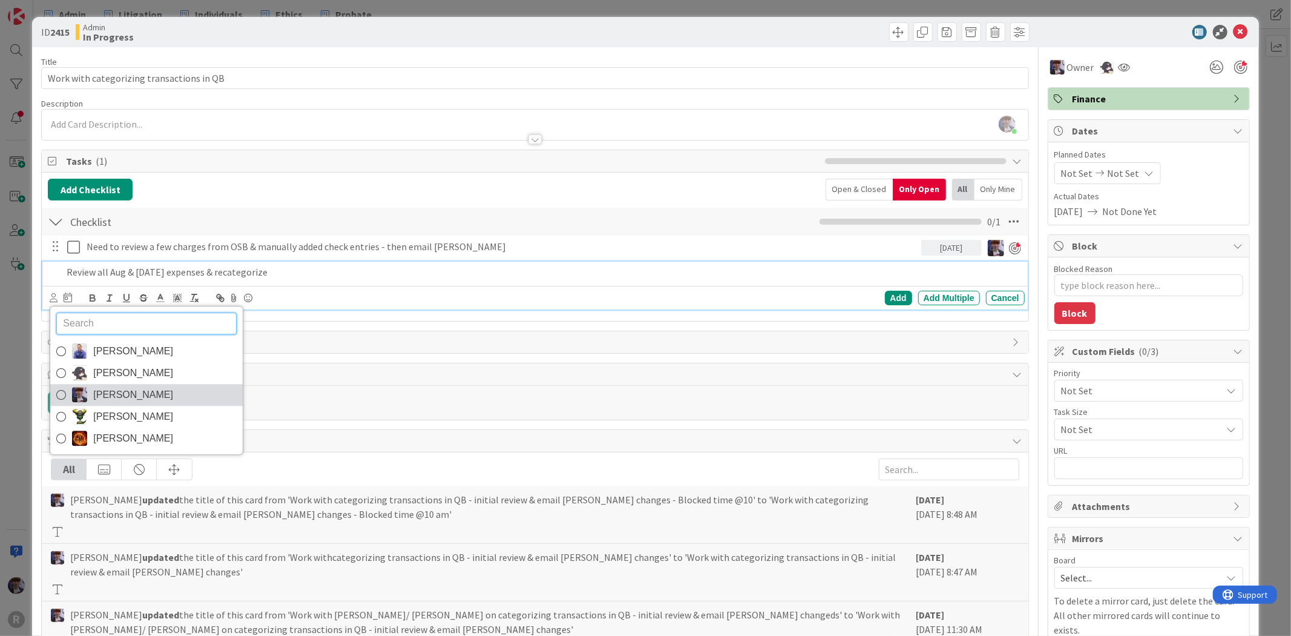
click at [118, 387] on span "[PERSON_NAME]" at bounding box center [133, 395] width 80 height 18
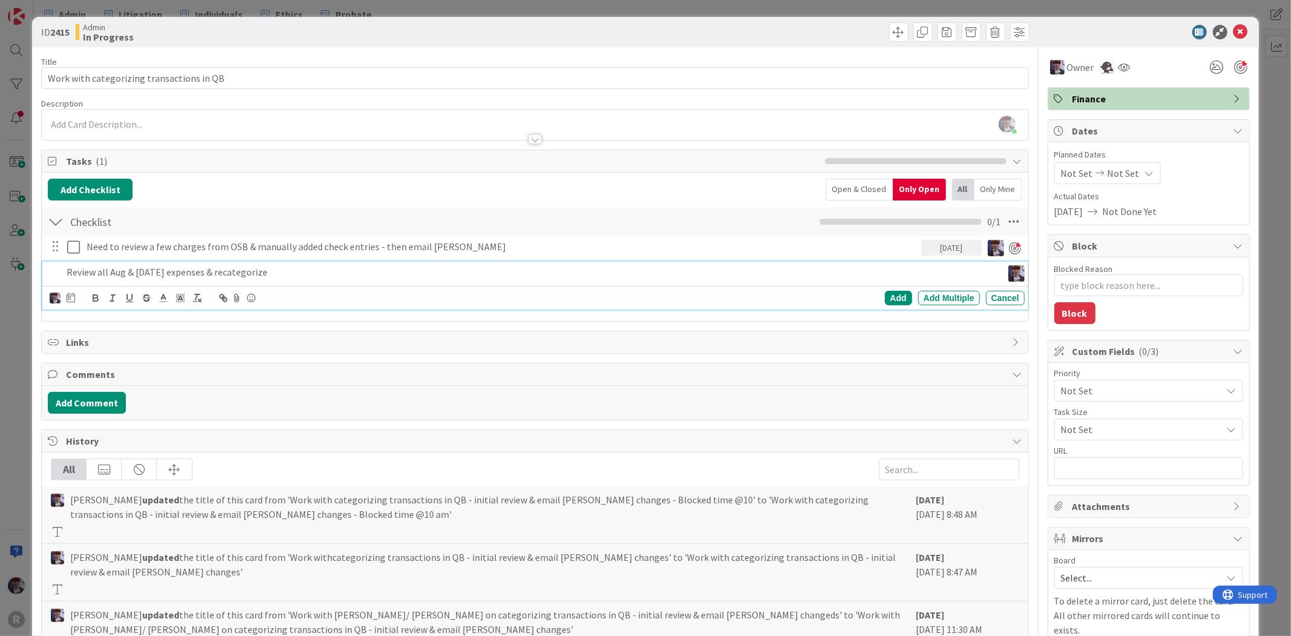
click at [155, 275] on p "Review all Aug & [DATE] expenses & recategorize" at bounding box center [532, 272] width 931 height 14
click at [70, 300] on icon at bounding box center [71, 297] width 8 height 10
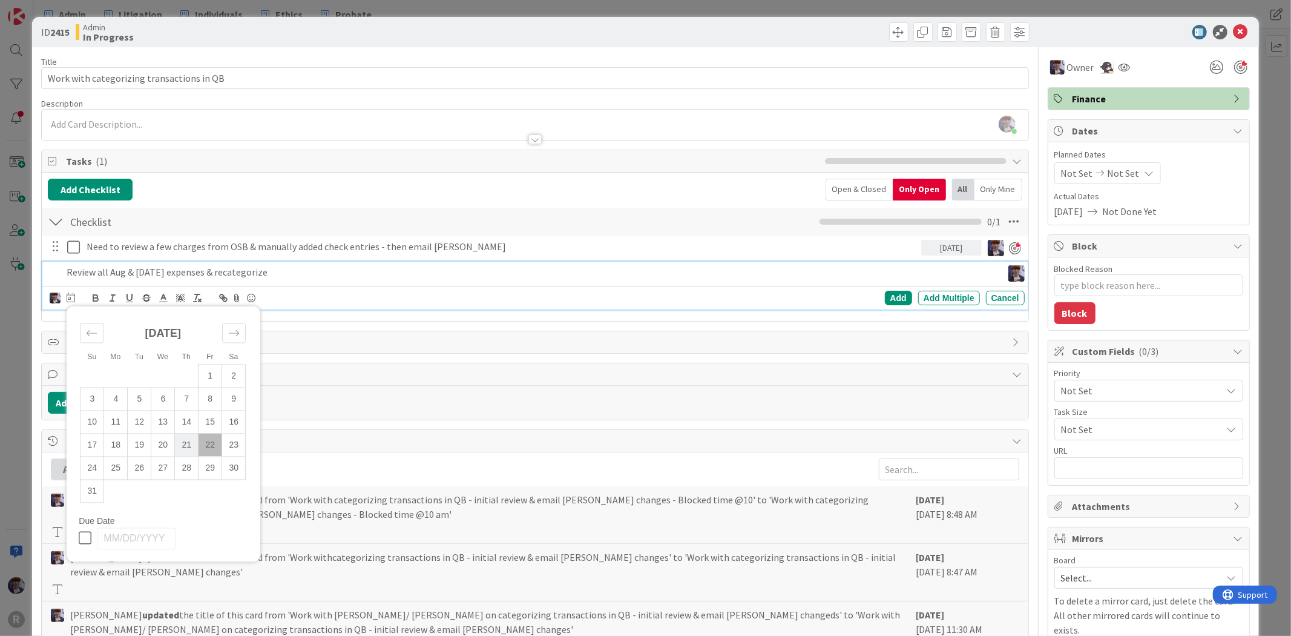
click at [188, 444] on td "21" at bounding box center [187, 444] width 24 height 23
click at [888, 297] on div "Add" at bounding box center [898, 298] width 27 height 15
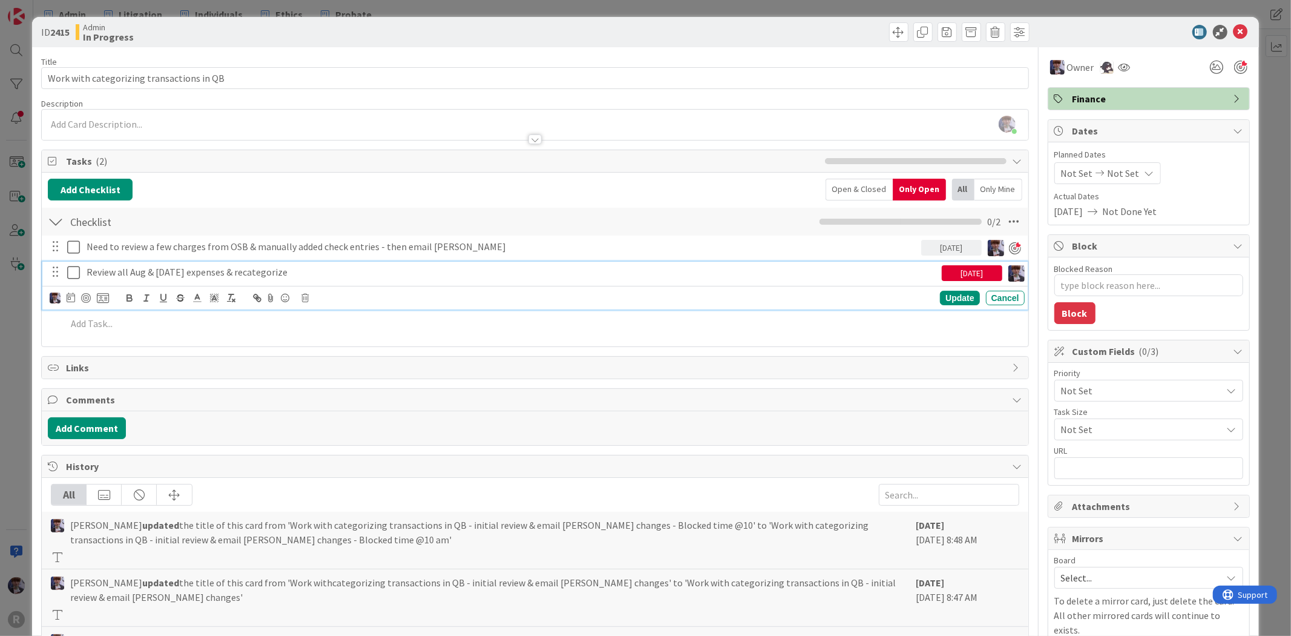
click at [339, 280] on div "Review all Aug & [DATE] expenses & recategorize" at bounding box center [512, 272] width 860 height 21
click at [86, 297] on div at bounding box center [86, 298] width 10 height 10
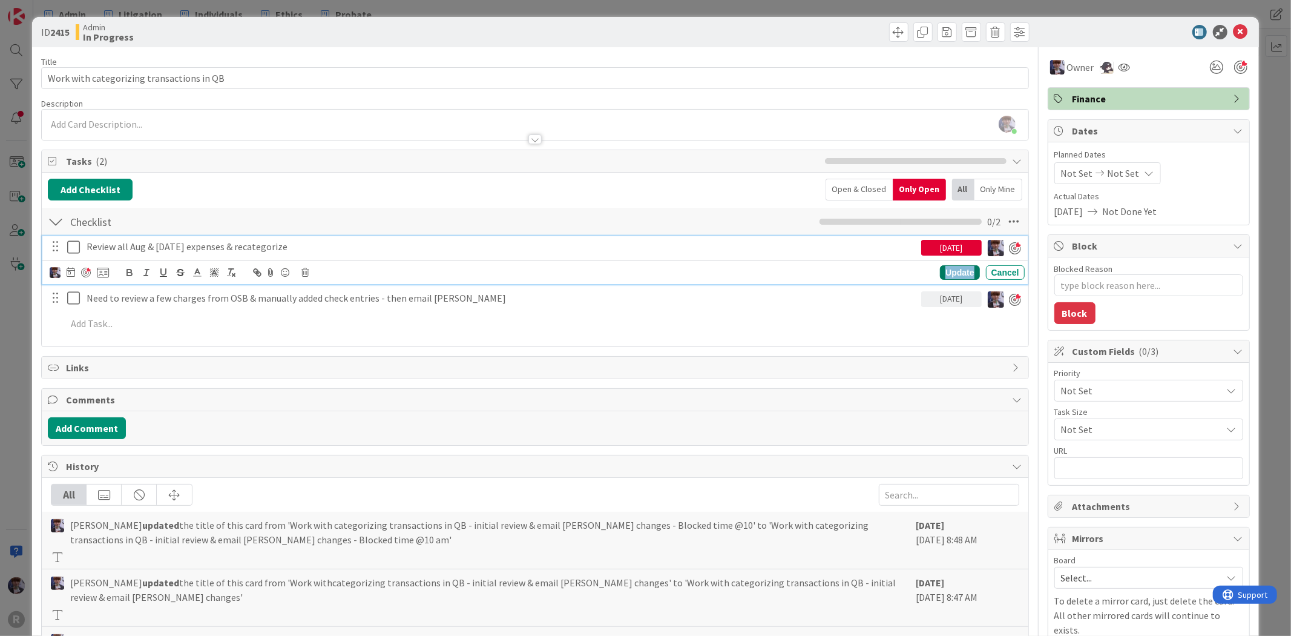
click at [947, 273] on div "Update" at bounding box center [959, 272] width 39 height 15
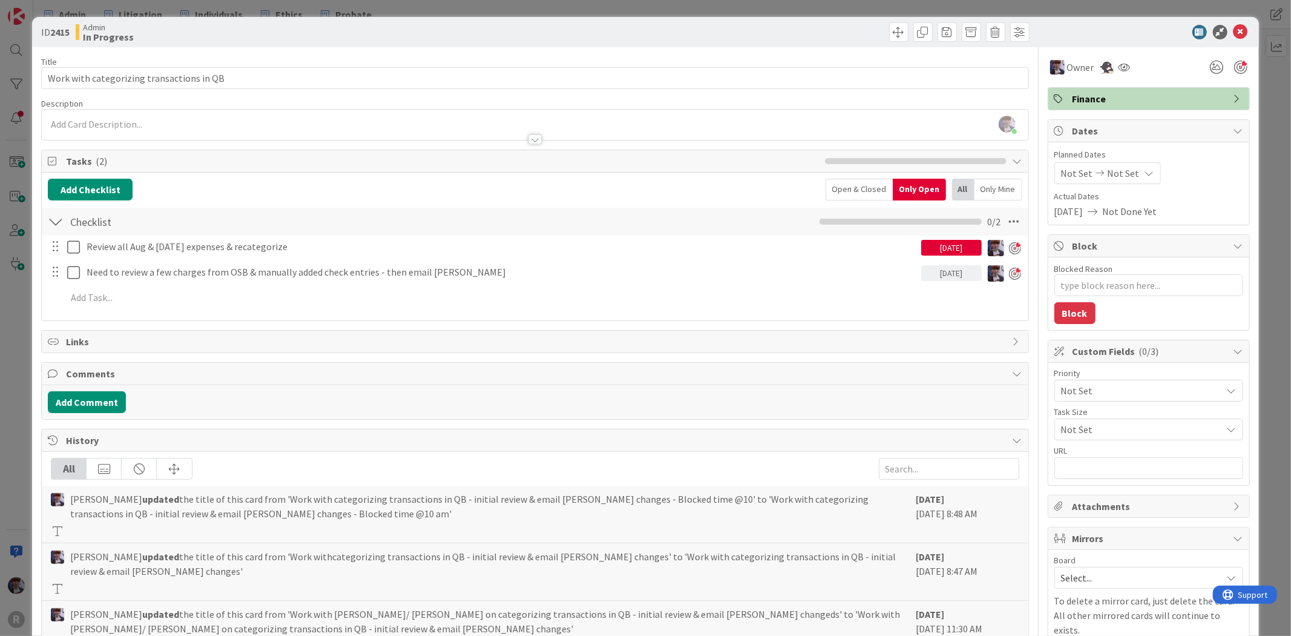
click at [1262, 177] on div "ID 2415 Admin In Progress Title 41 / 128 Work with categorizing transactions in…" at bounding box center [645, 318] width 1291 height 636
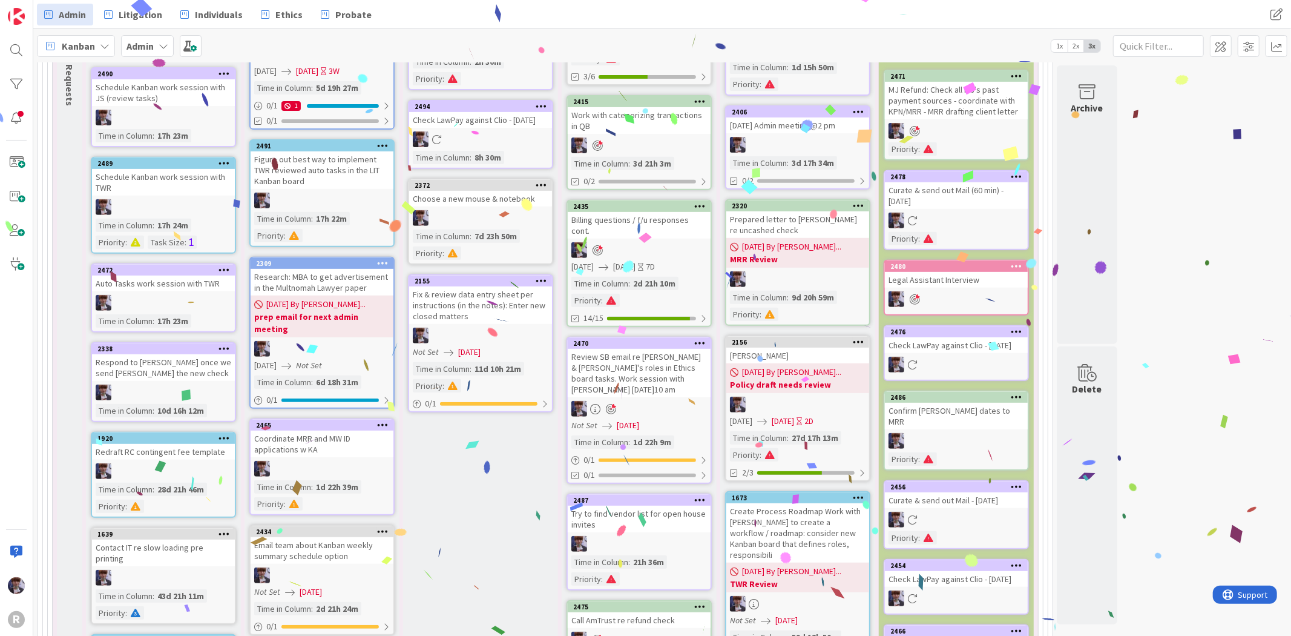
scroll to position [391, 0]
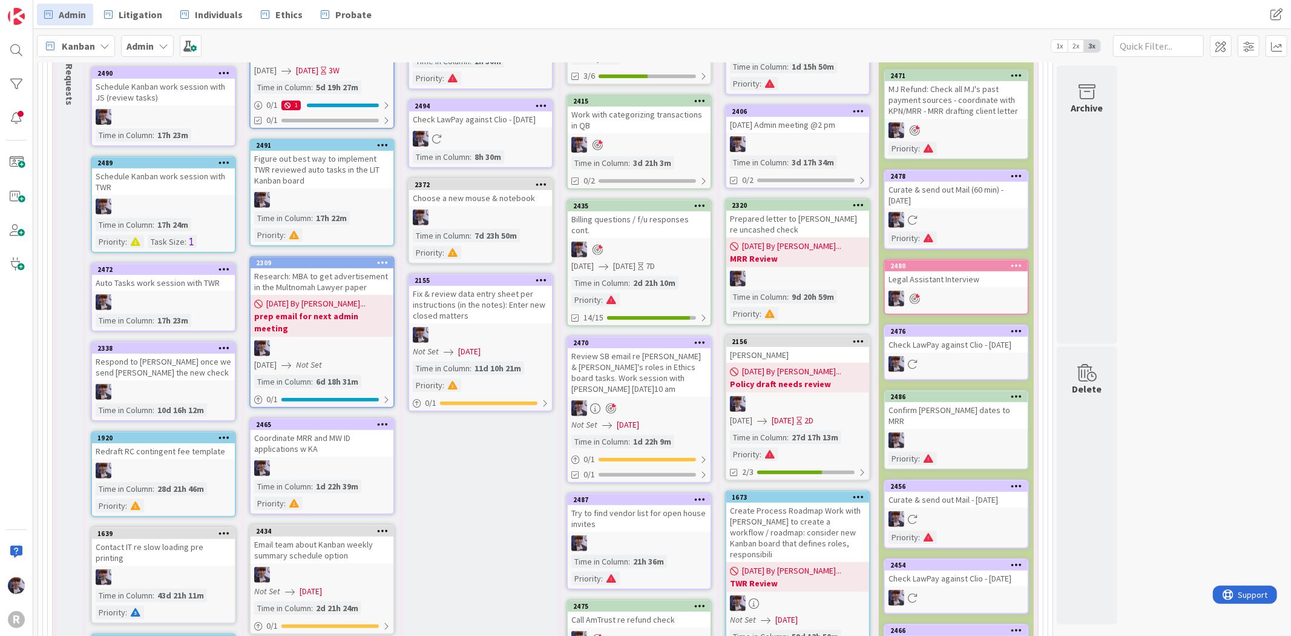
click at [613, 348] on div "Review SB email re [PERSON_NAME] & [PERSON_NAME]'s roles in Ethics board tasks.…" at bounding box center [639, 372] width 143 height 48
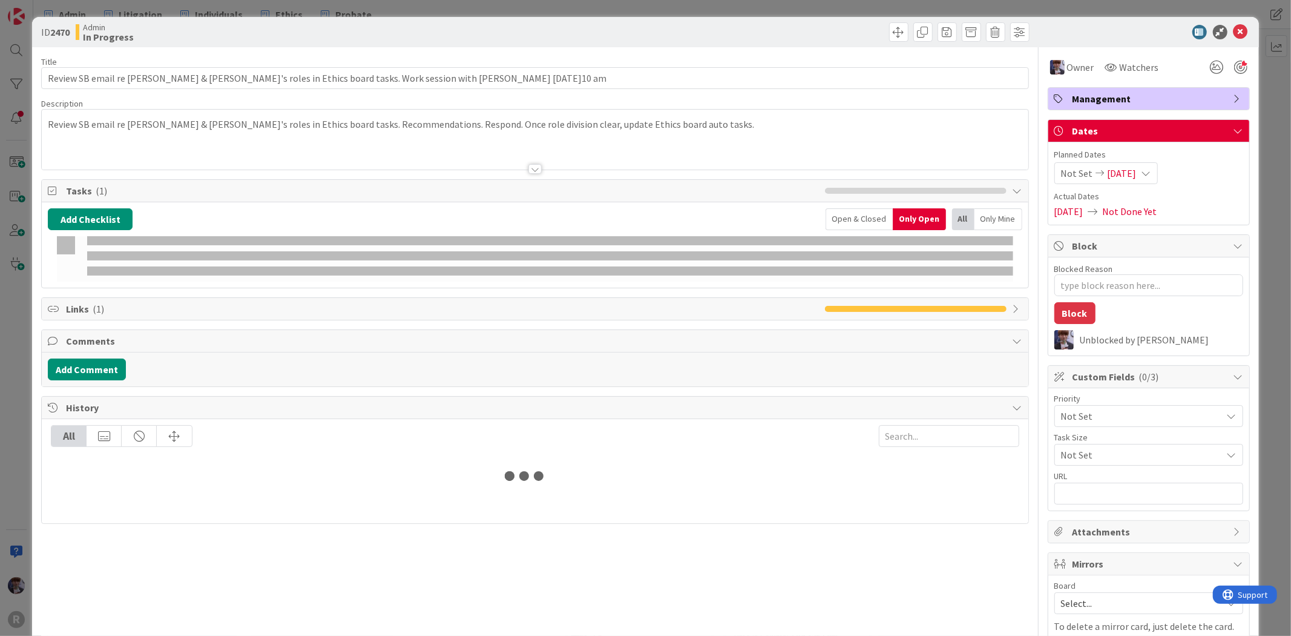
type textarea "x"
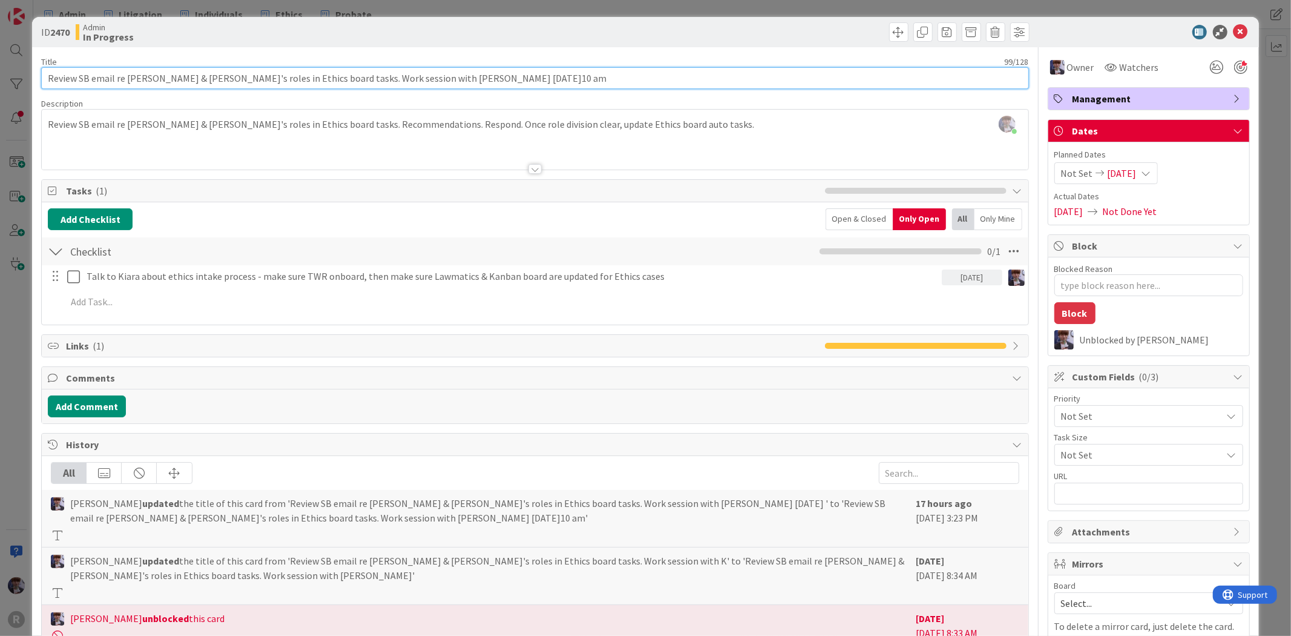
drag, startPoint x: 292, startPoint y: 79, endPoint x: 470, endPoint y: 77, distance: 178.0
click at [470, 77] on input "Review SB email re [PERSON_NAME] & [PERSON_NAME]'s roles in Ethics board tasks.…" at bounding box center [534, 78] width 987 height 22
type input "Review SB email re [PERSON_NAME] & [PERSON_NAME]'s roles in Ethics board tasks."
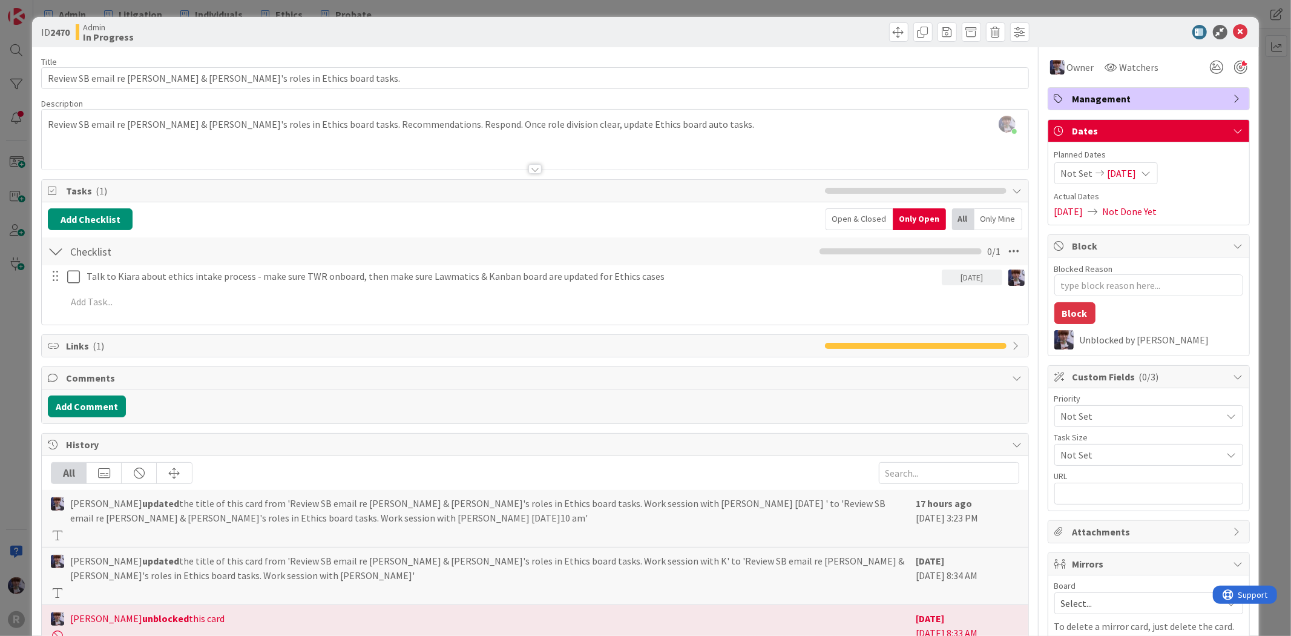
click at [1274, 182] on div "ID 2470 Admin In Progress Title 62 / 128 Review SB email re [PERSON_NAME] & [PE…" at bounding box center [645, 318] width 1291 height 636
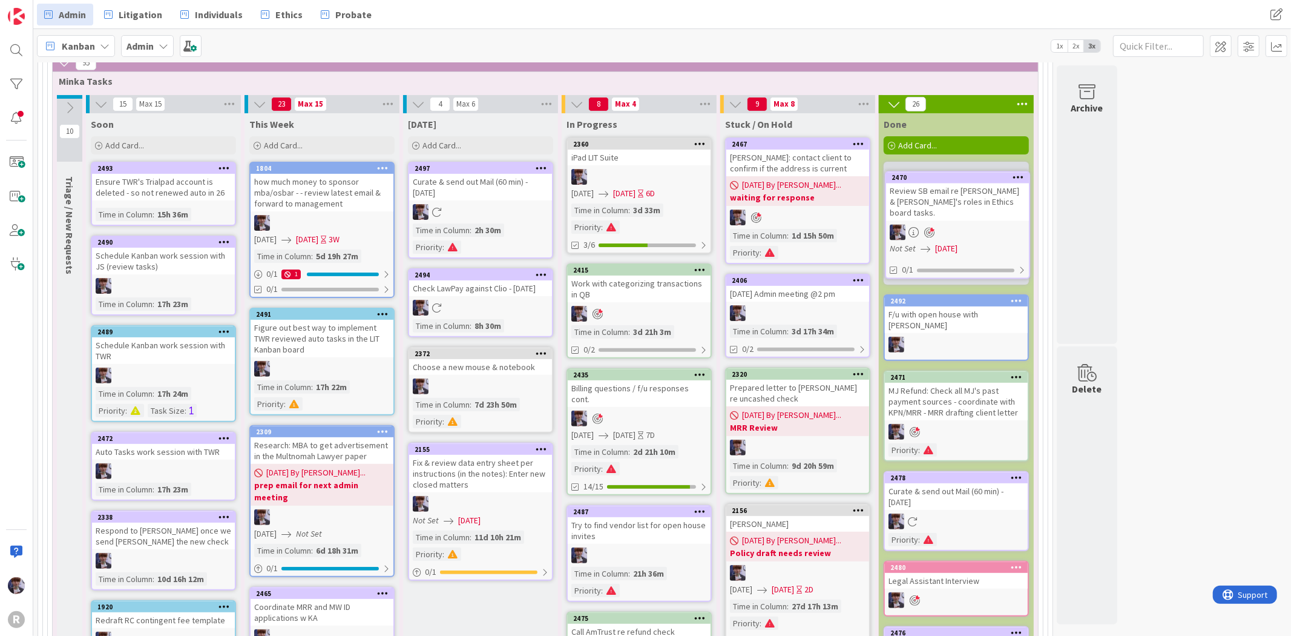
scroll to position [208, 0]
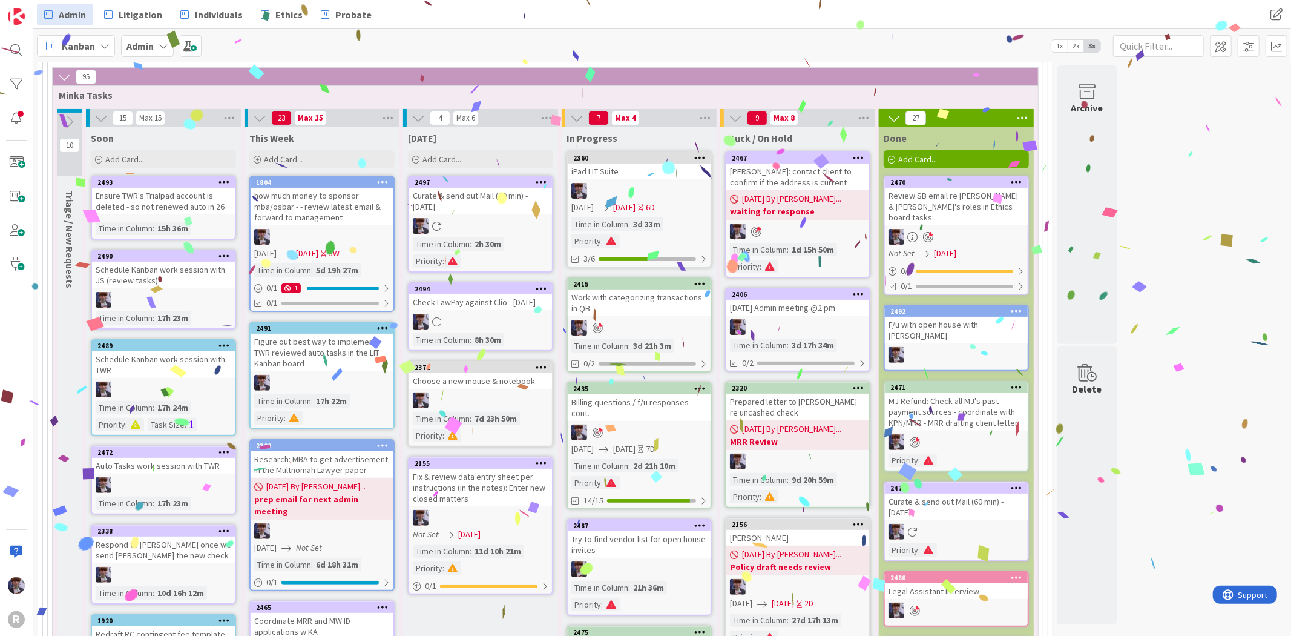
click at [982, 186] on div "2470" at bounding box center [956, 182] width 143 height 11
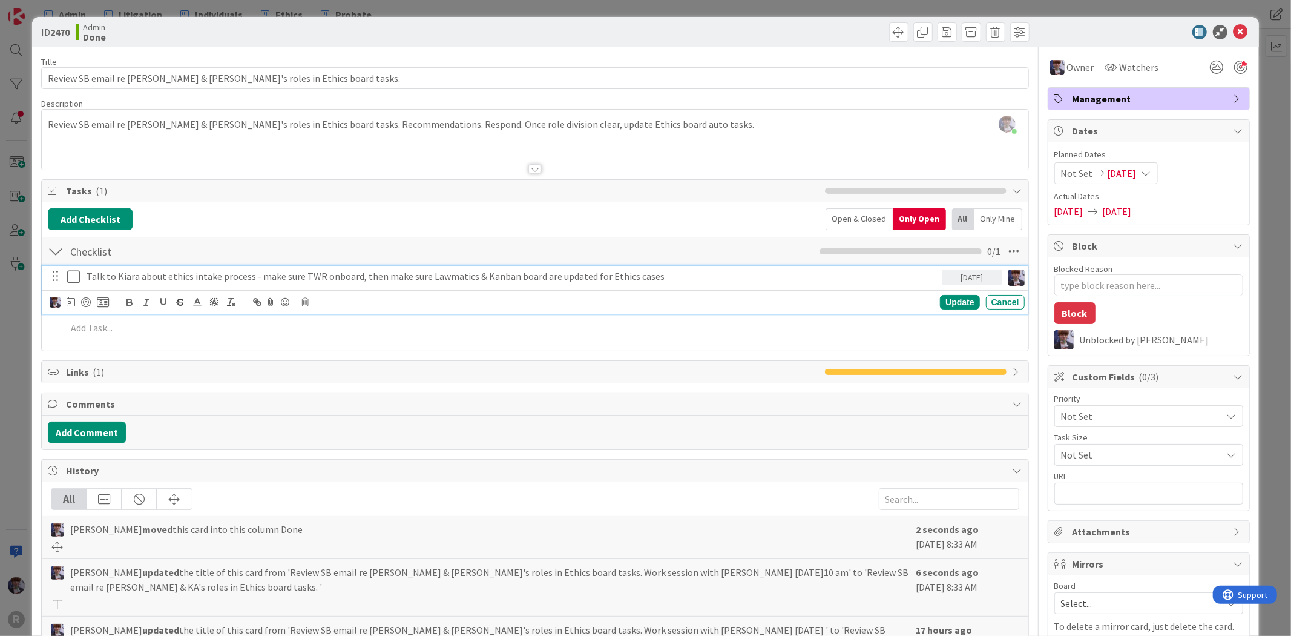
click at [134, 279] on p "Talk to Kiara about ethics intake process - make sure TWR onboard, then make su…" at bounding box center [512, 276] width 851 height 14
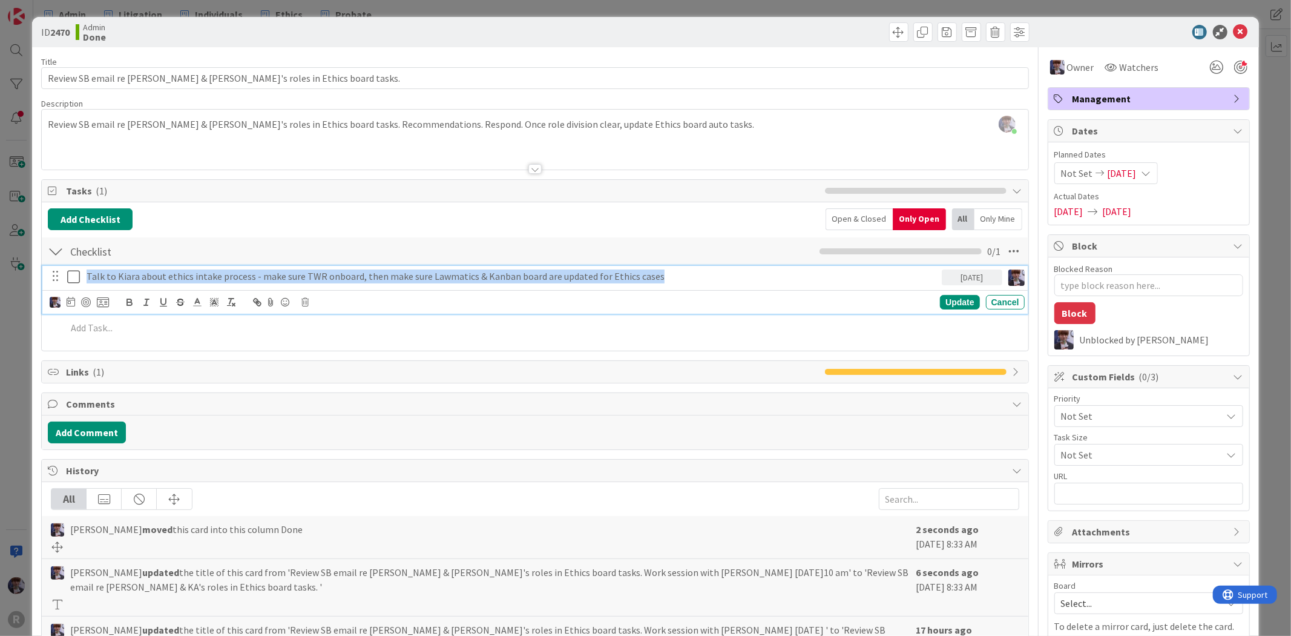
drag, startPoint x: 703, startPoint y: 273, endPoint x: -17, endPoint y: 289, distance: 720.0
click at [0, 289] on html "R Admin Litigation Individuals Ethics Probate Admin Litigation Individuals Ethi…" at bounding box center [645, 318] width 1291 height 636
click at [309, 301] on icon at bounding box center [305, 302] width 7 height 8
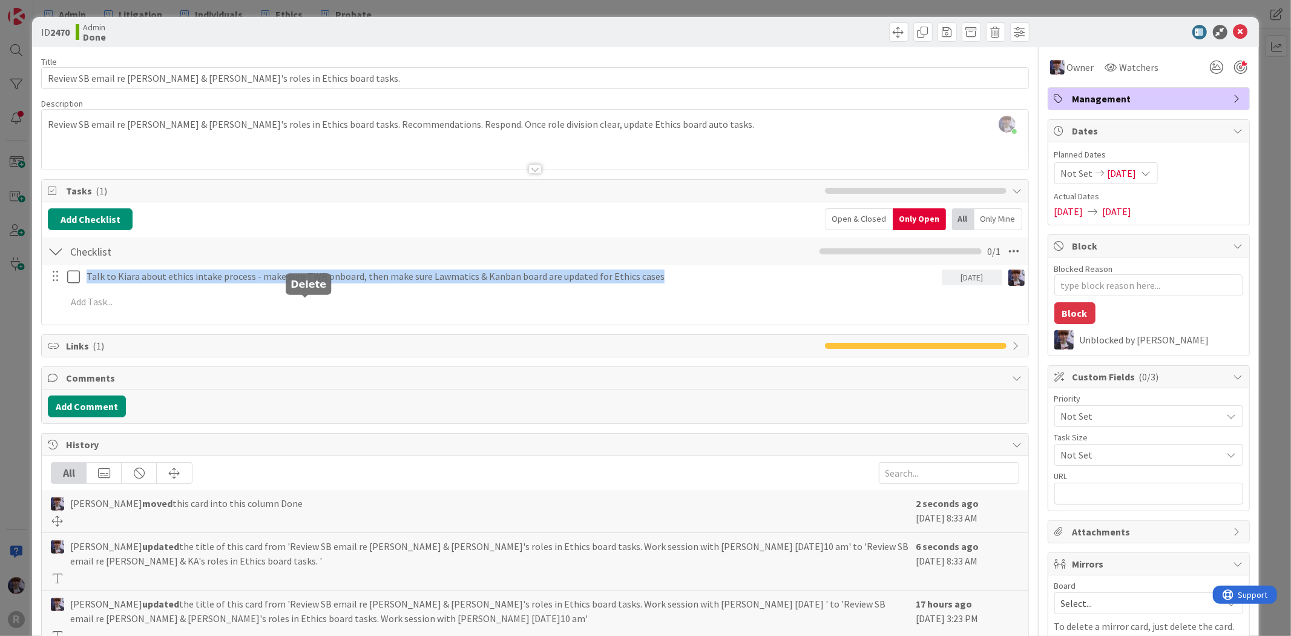
click at [343, 357] on div "Title 62 / 128 Review SB email re [PERSON_NAME] & [PERSON_NAME]'s roles in Ethi…" at bounding box center [534, 411] width 987 height 728
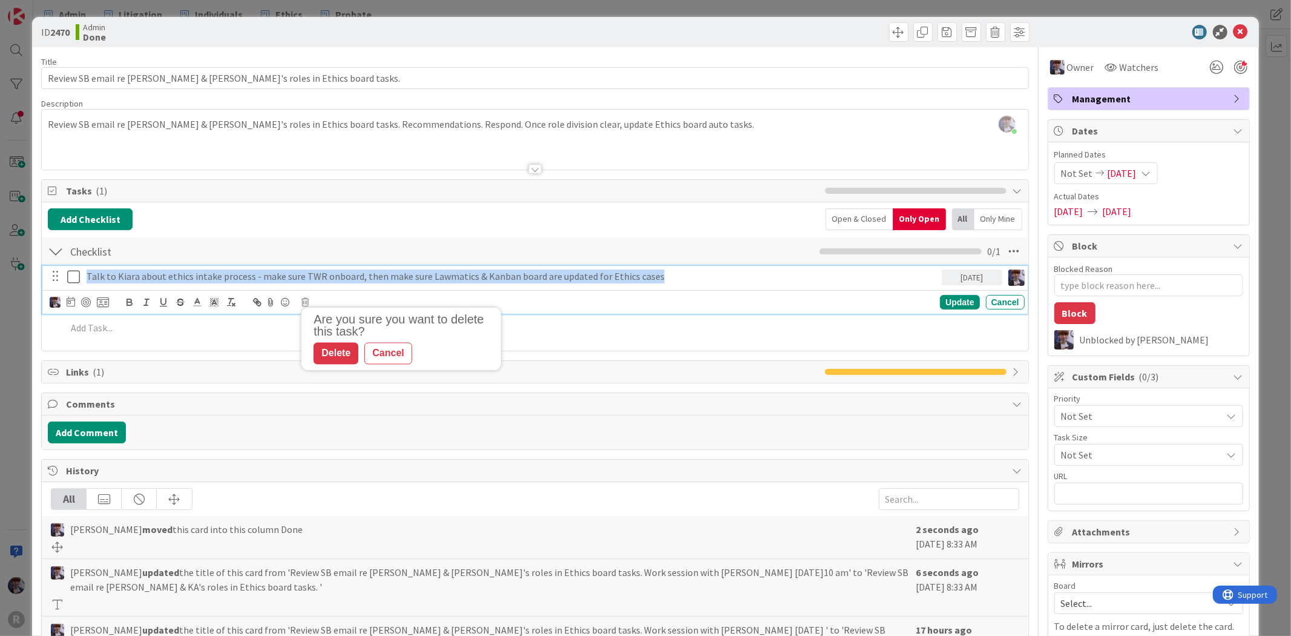
click at [204, 279] on p "Talk to Kiara about ethics intake process - make sure TWR onboard, then make su…" at bounding box center [512, 276] width 851 height 14
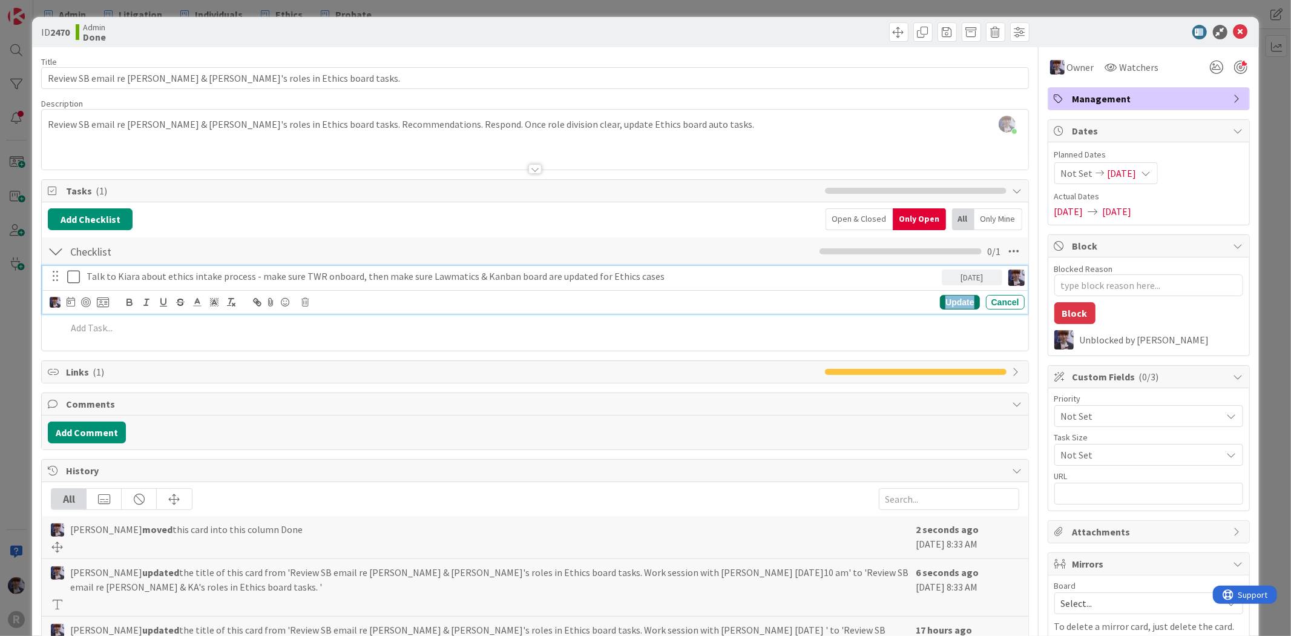
click at [940, 300] on div "Update" at bounding box center [959, 302] width 39 height 15
click at [522, 269] on p "Talk to Kiara about ethics intake process - make sure TWR onboard, then make su…" at bounding box center [512, 276] width 851 height 14
click at [302, 300] on icon at bounding box center [305, 302] width 7 height 8
click at [346, 342] on div "Delete" at bounding box center [336, 353] width 45 height 22
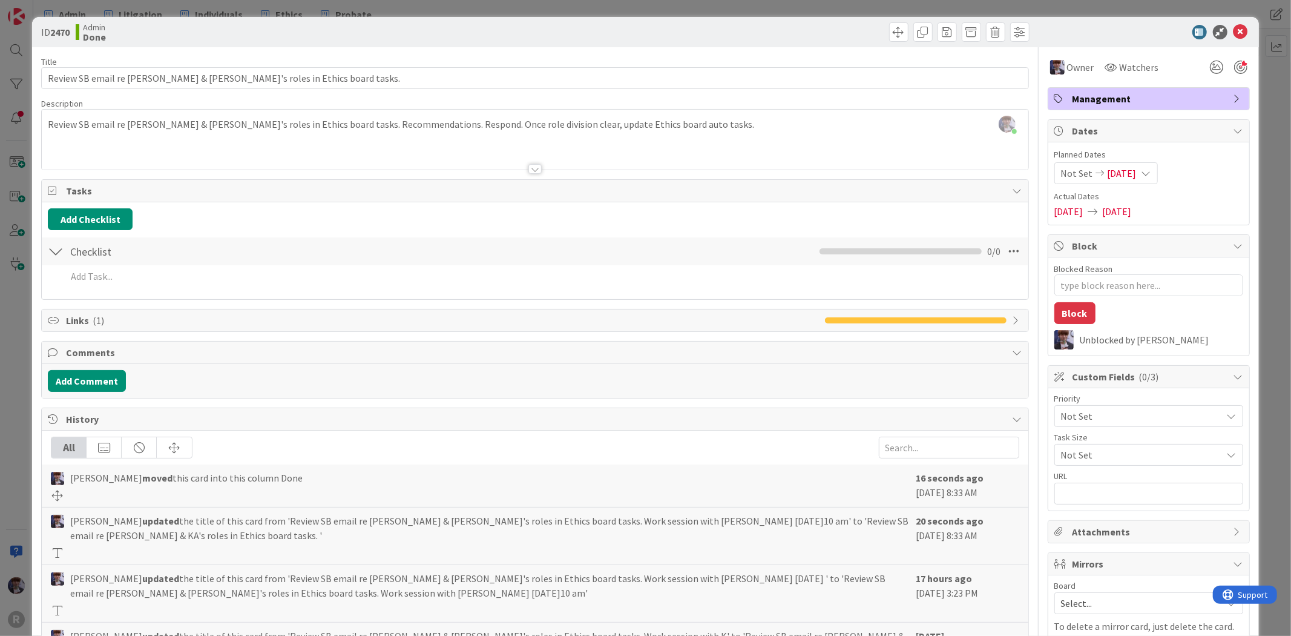
click at [19, 319] on div "ID 2470 Admin Done Title 62 / 128 Review SB email re [PERSON_NAME] & [PERSON_NA…" at bounding box center [645, 318] width 1291 height 636
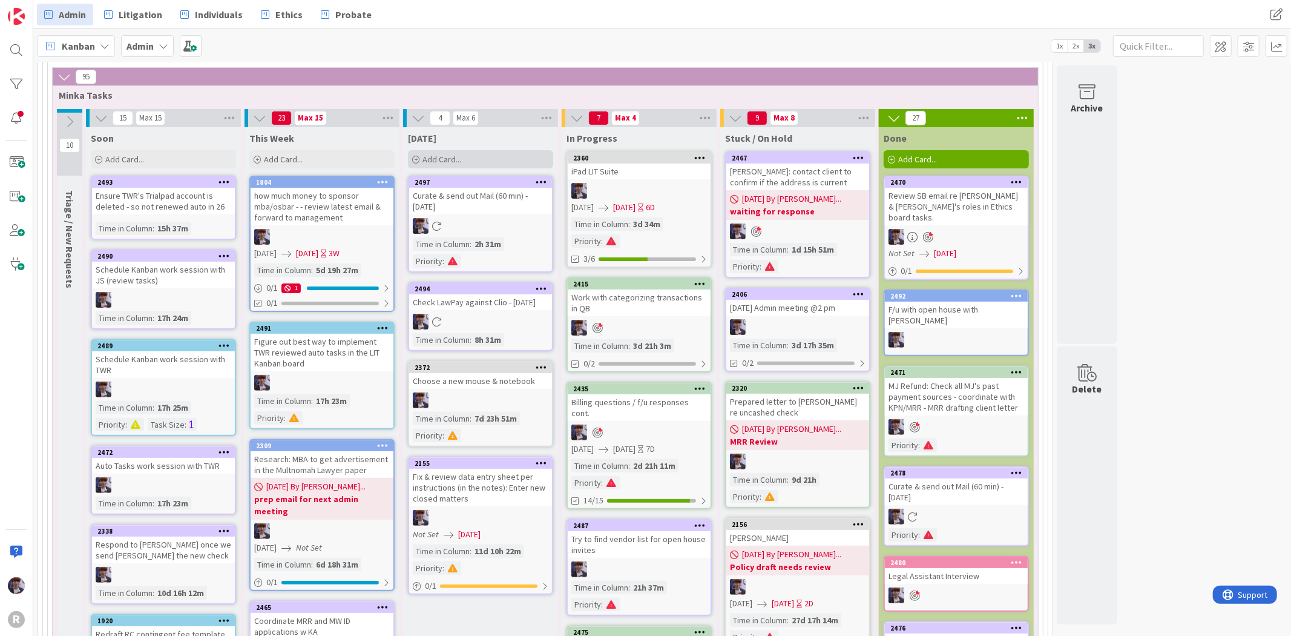
click at [475, 162] on div "Add Card..." at bounding box center [480, 159] width 145 height 18
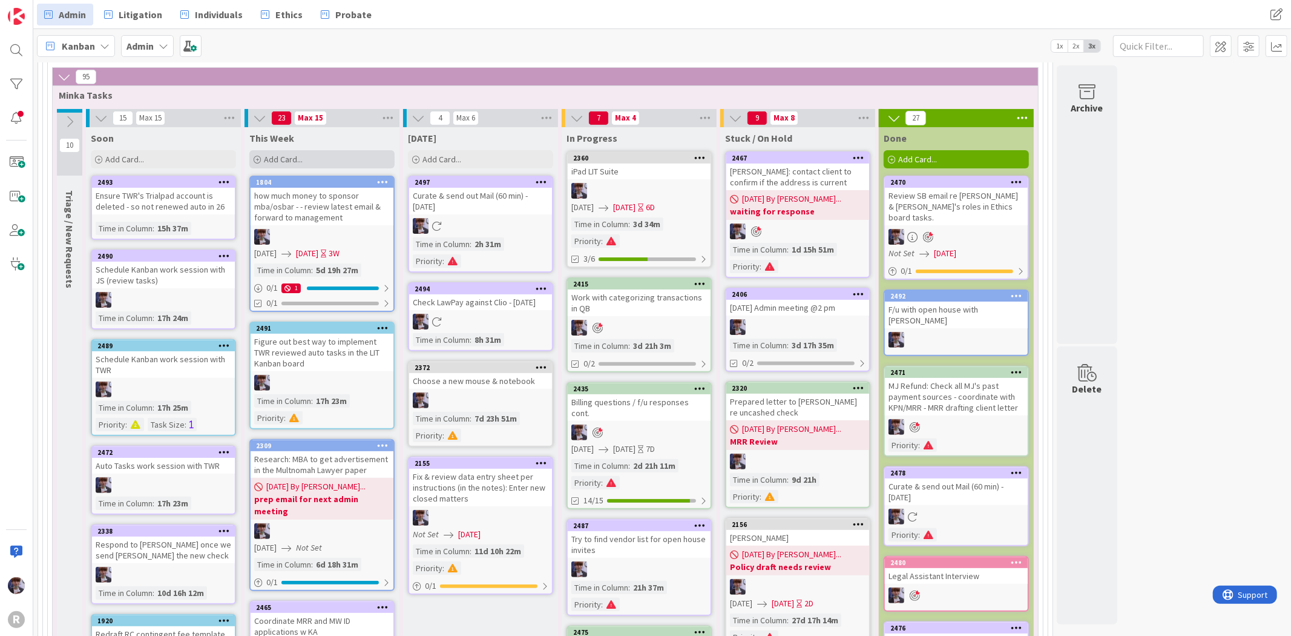
click at [346, 160] on div "Add Card..." at bounding box center [321, 159] width 145 height 18
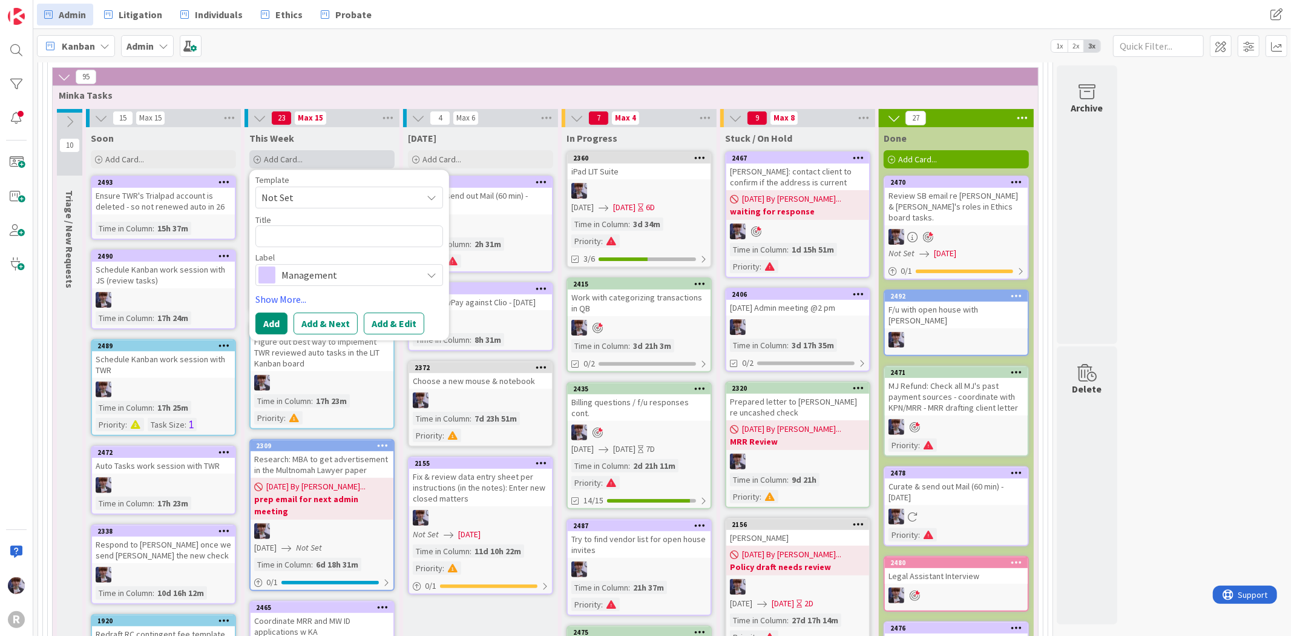
type textarea "x"
drag, startPoint x: 424, startPoint y: 237, endPoint x: 395, endPoint y: 236, distance: 29.1
click at [395, 236] on textarea "Work session with [PERSON_NAME] [DATE]10 am" at bounding box center [349, 236] width 188 height 22
type textarea "Work session with [PERSON_NAME] [DATE]10 am"
click at [312, 280] on span "Management" at bounding box center [349, 274] width 134 height 17
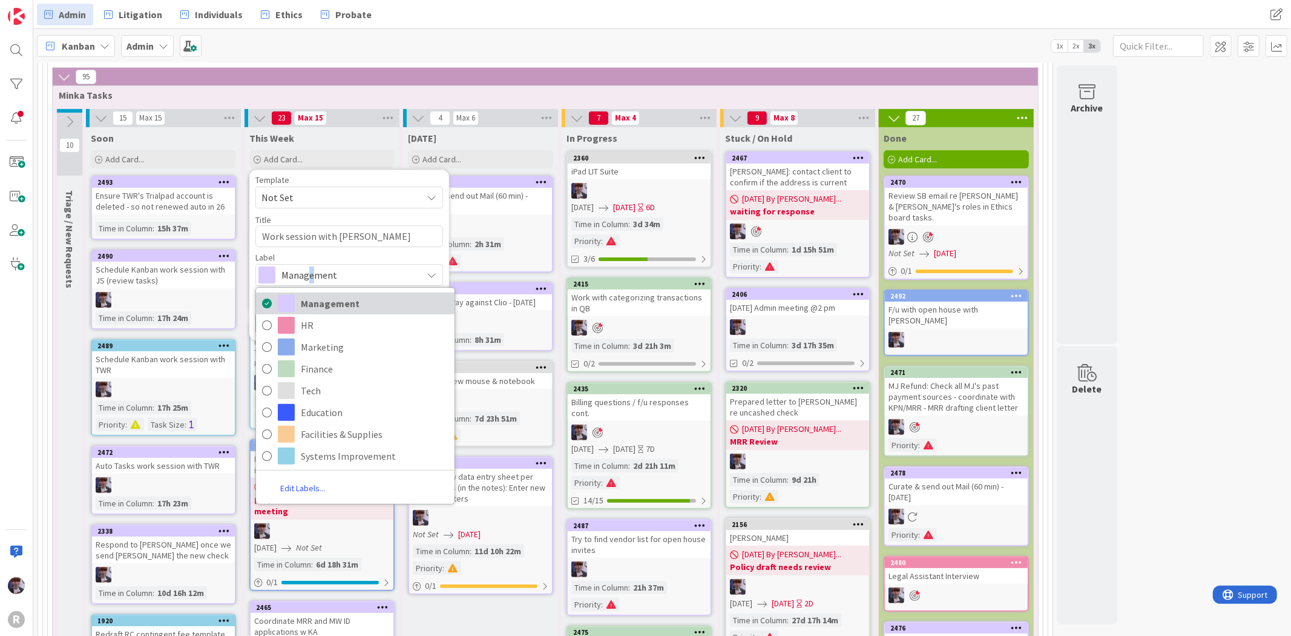
click at [352, 298] on span "Management" at bounding box center [375, 303] width 148 height 18
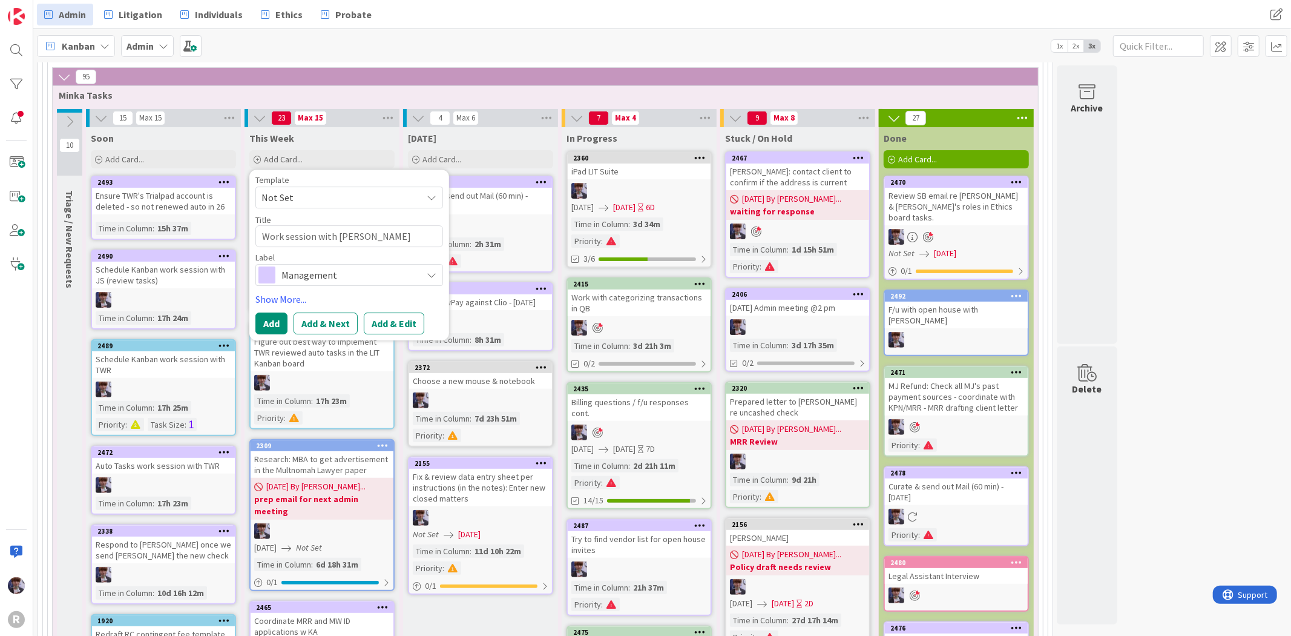
click at [350, 283] on span "Management" at bounding box center [349, 274] width 134 height 17
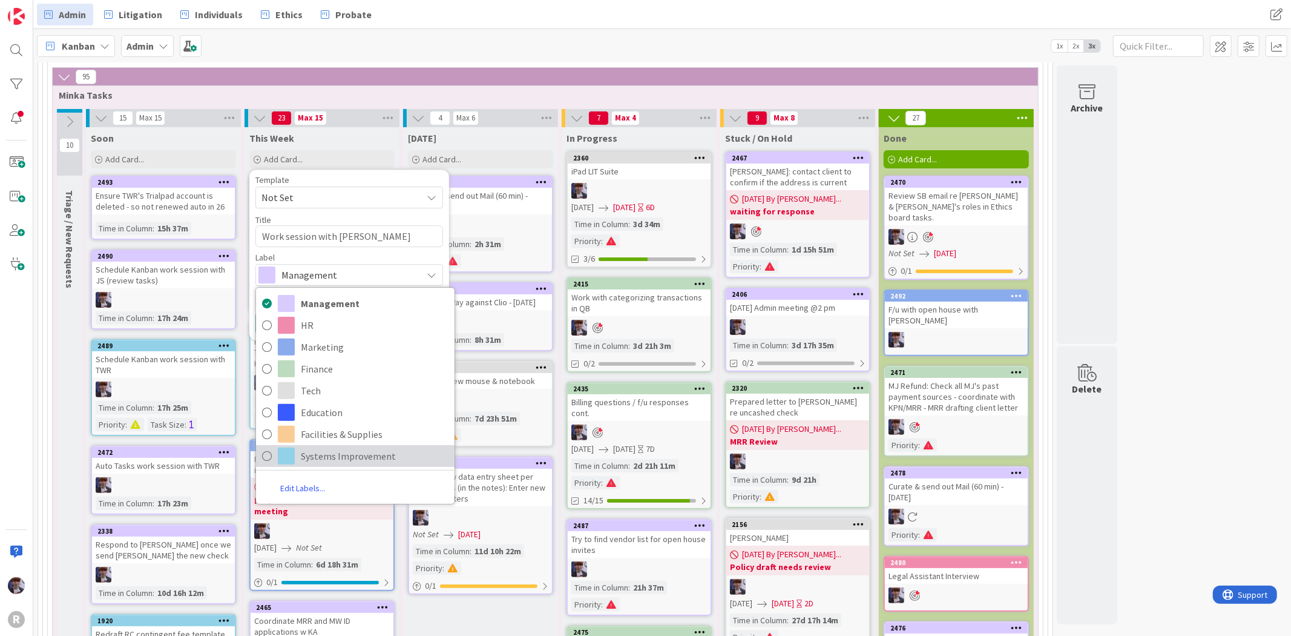
click at [346, 461] on span "Systems Improvement" at bounding box center [375, 456] width 148 height 18
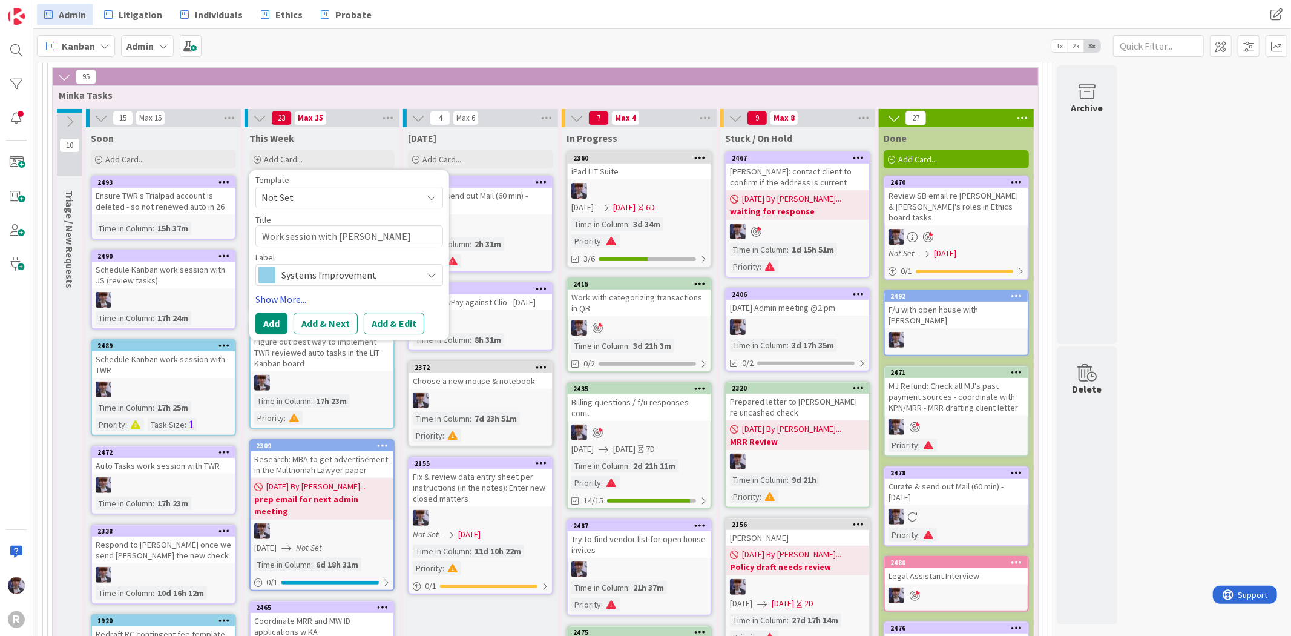
click at [264, 294] on link "Show More..." at bounding box center [349, 299] width 188 height 15
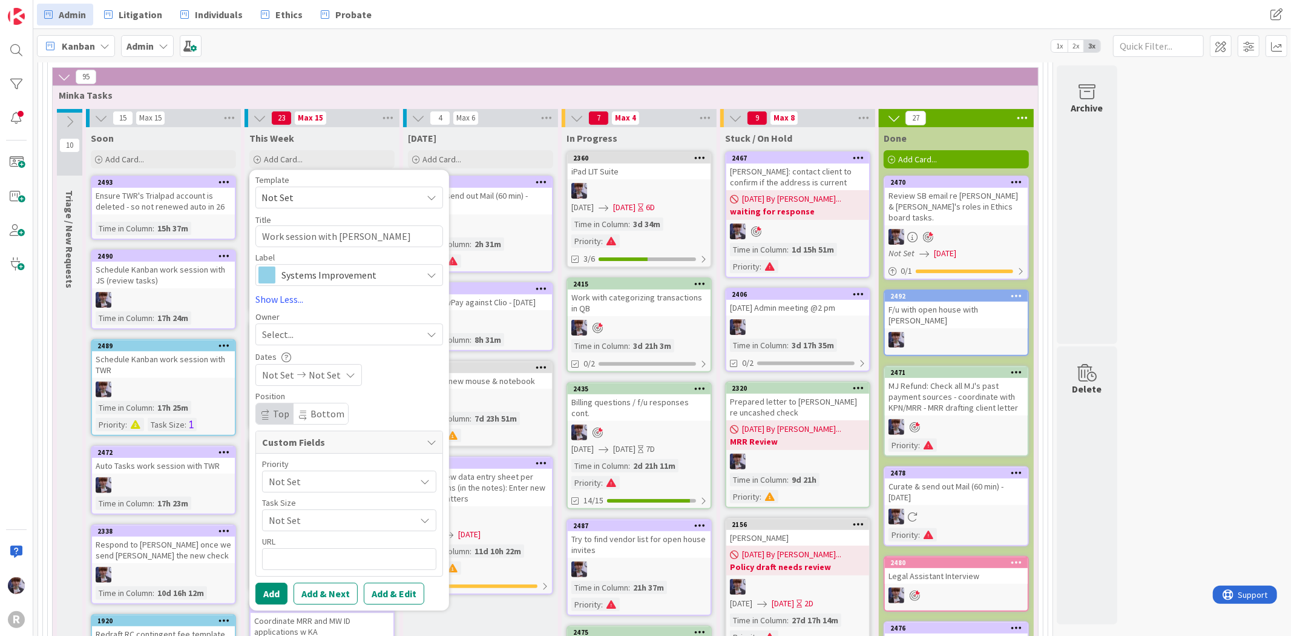
click at [285, 336] on span "Select..." at bounding box center [277, 334] width 31 height 15
click at [341, 437] on span "[PERSON_NAME]" at bounding box center [331, 436] width 59 height 18
click at [318, 458] on div "Priority Not Set Task Size Not Set URL" at bounding box center [349, 514] width 186 height 122
click at [320, 476] on span "Not Set" at bounding box center [339, 481] width 140 height 17
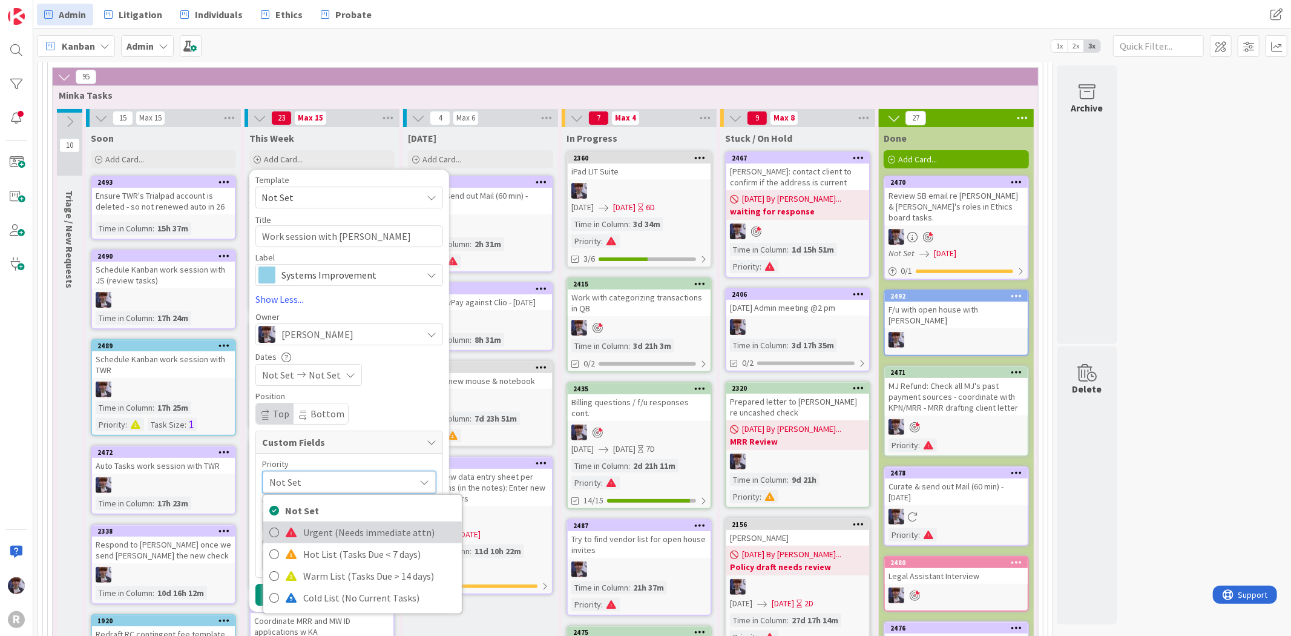
click at [308, 542] on link "Urgent (Needs immediate attn)" at bounding box center [362, 532] width 199 height 22
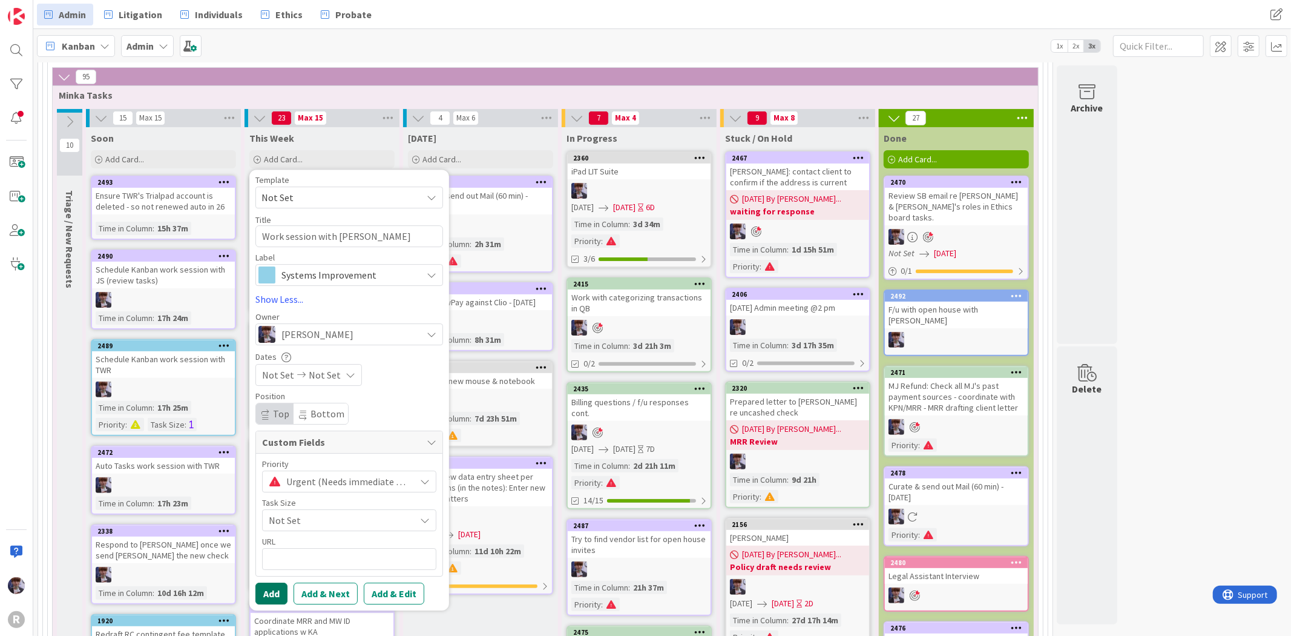
click at [270, 589] on button "Add" at bounding box center [271, 593] width 32 height 22
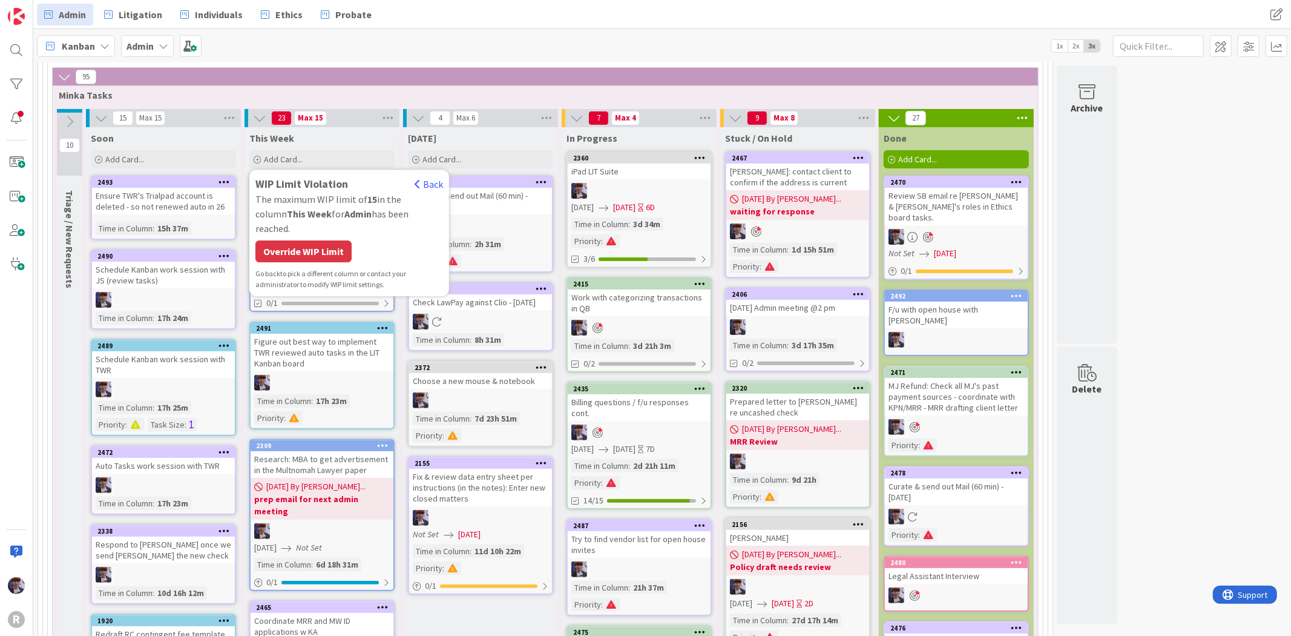
click at [277, 269] on span "Go back" at bounding box center [267, 273] width 25 height 9
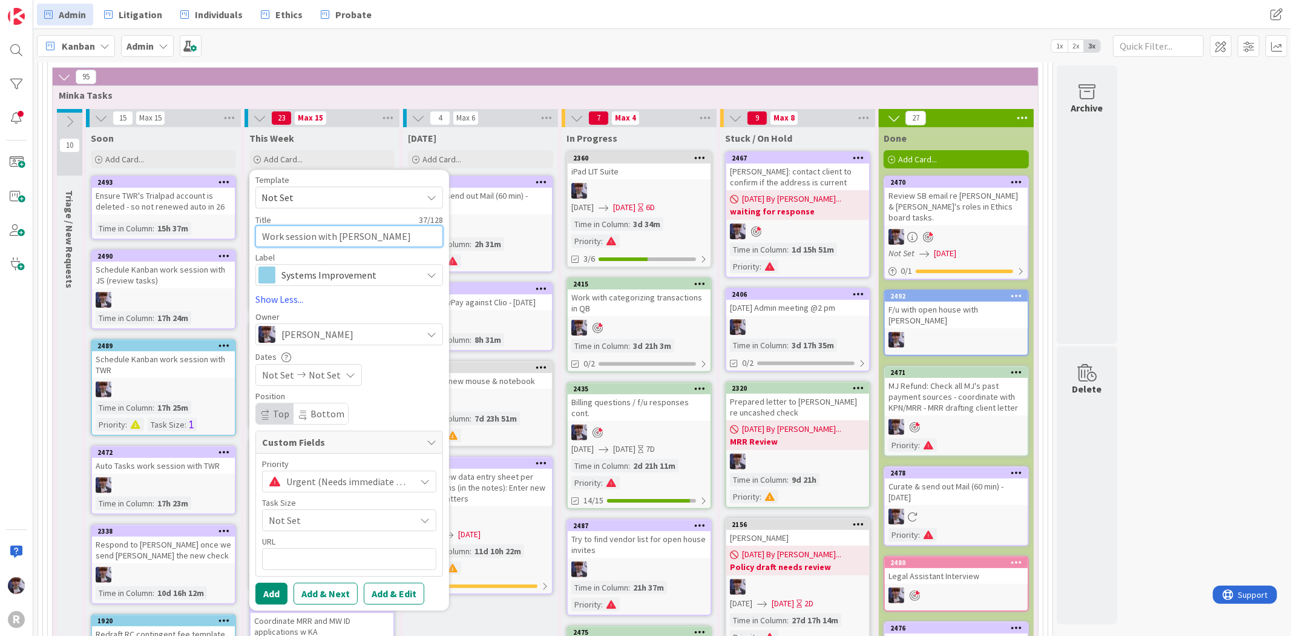
click at [283, 239] on textarea "Work session with [PERSON_NAME] [DATE]10 am" at bounding box center [349, 236] width 188 height 22
click at [270, 588] on button "Add" at bounding box center [271, 593] width 32 height 22
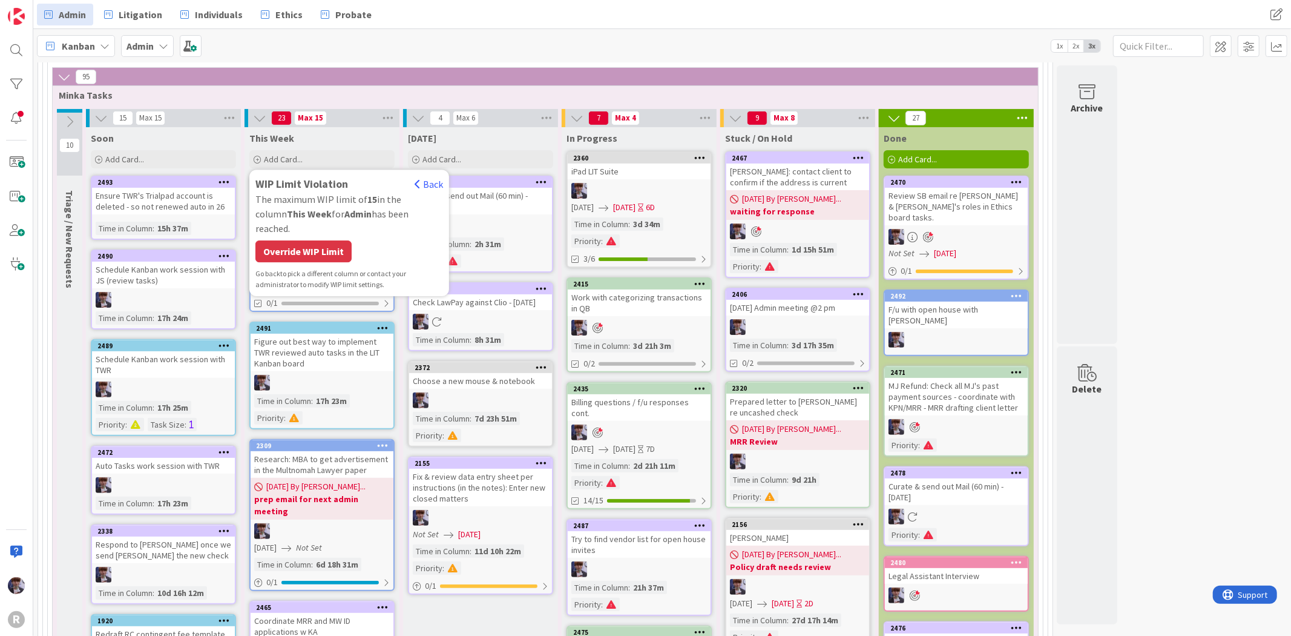
click at [270, 240] on div "Override WIP Limit" at bounding box center [303, 251] width 96 height 22
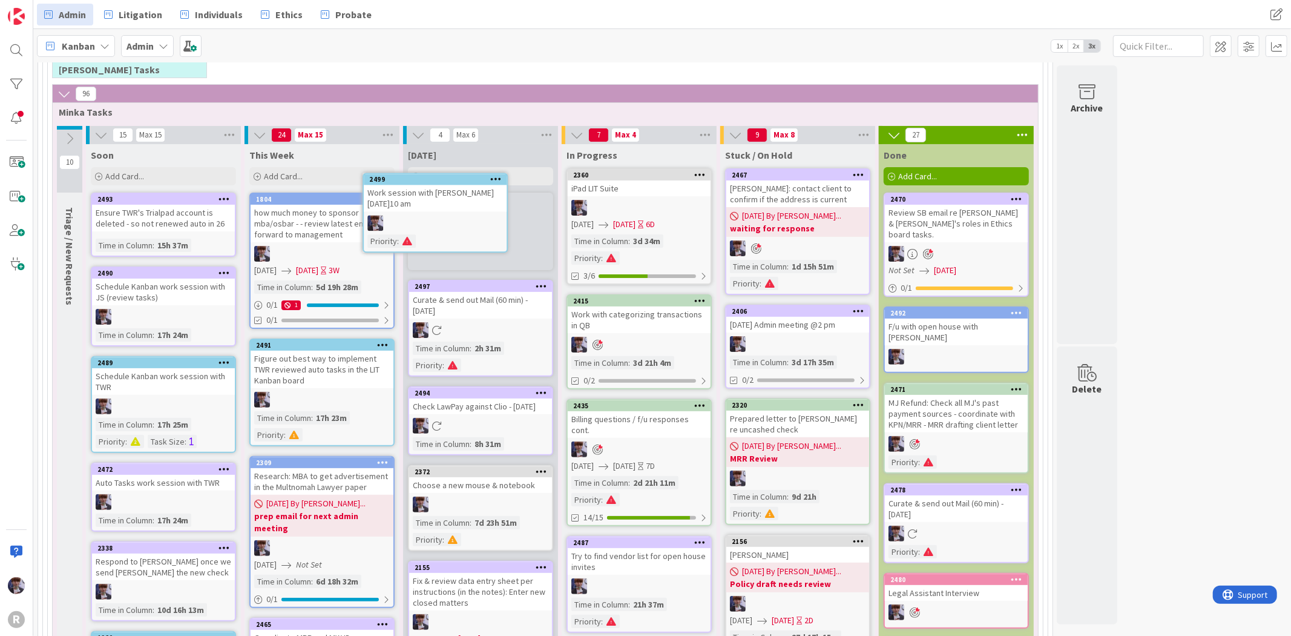
scroll to position [186, 0]
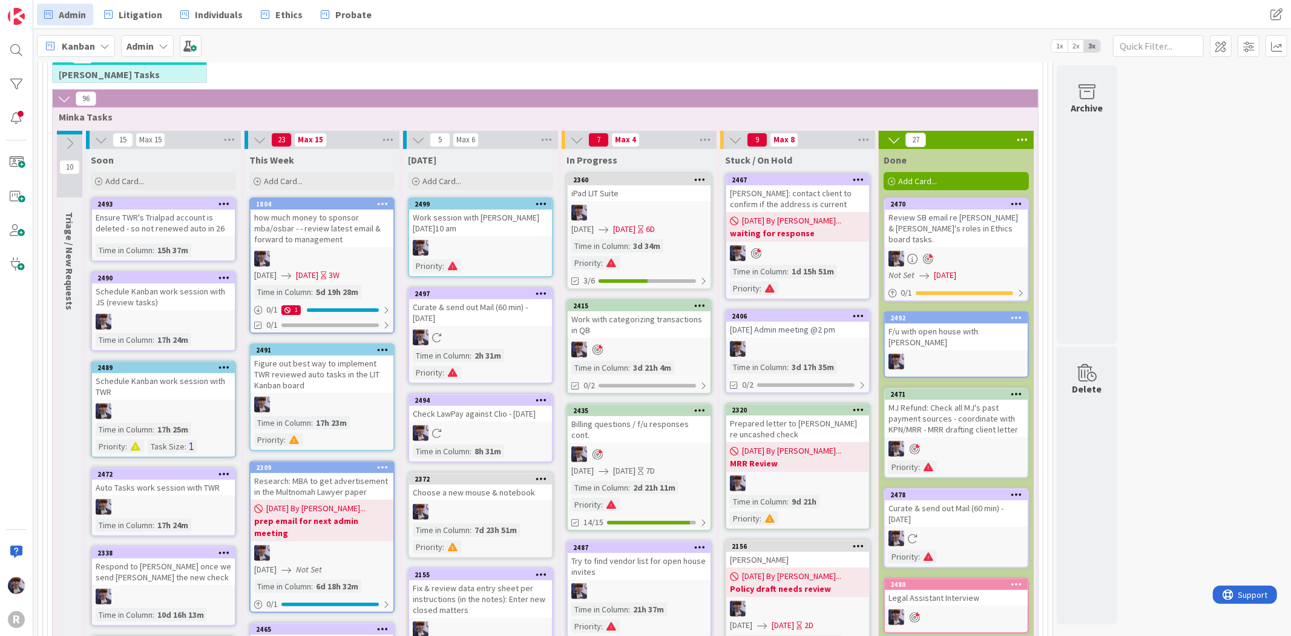
click at [482, 231] on div "Work session with [PERSON_NAME] [DATE]10 am" at bounding box center [480, 222] width 143 height 27
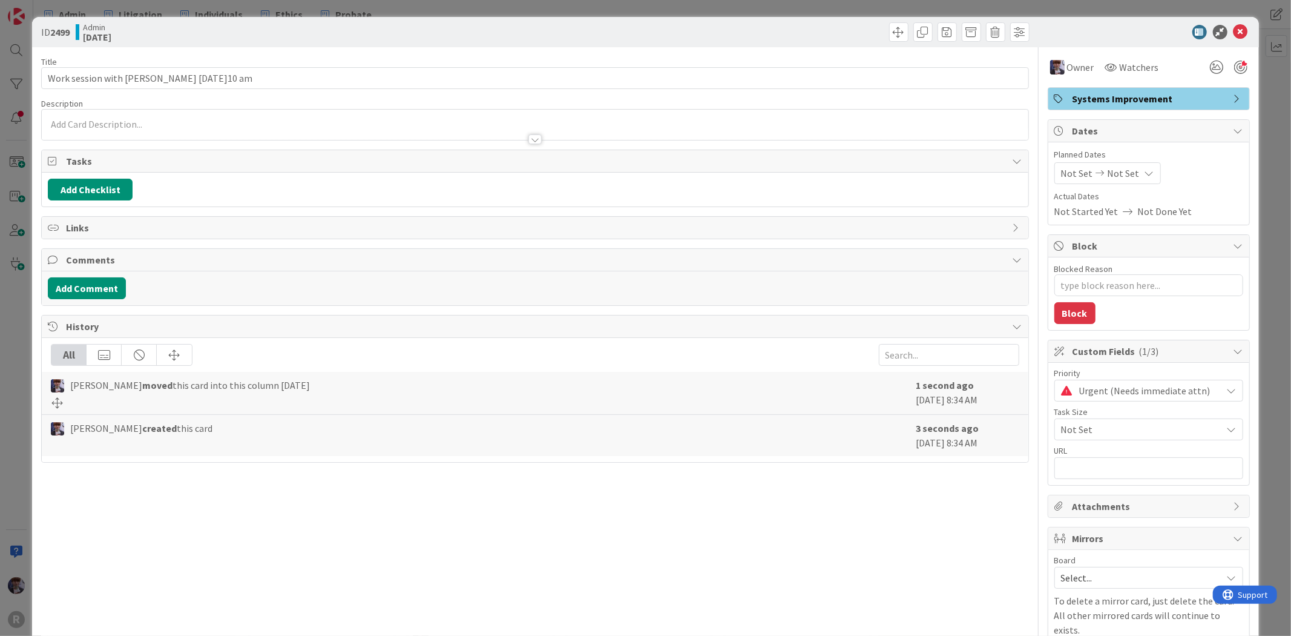
click at [1234, 65] on div at bounding box center [1240, 67] width 13 height 13
click at [1267, 138] on div "ID 2499 Admin [DATE] Title 37 / 128 Work session with [PERSON_NAME] [DATE]10 am…" at bounding box center [645, 318] width 1291 height 636
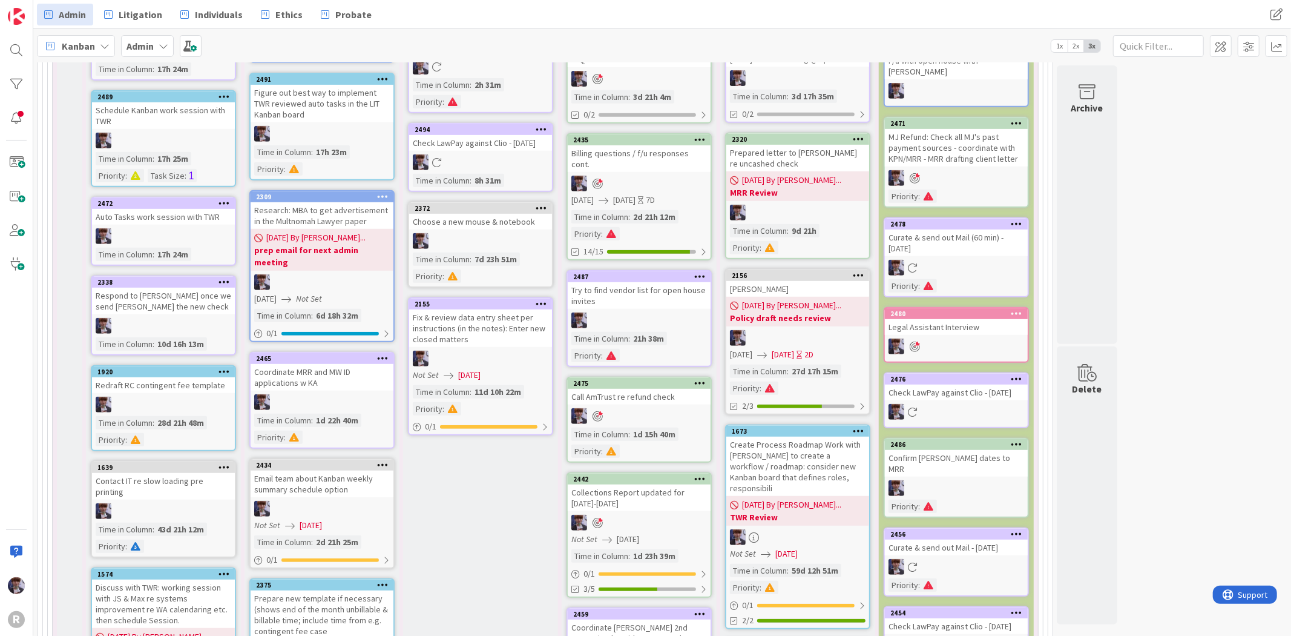
scroll to position [523, 0]
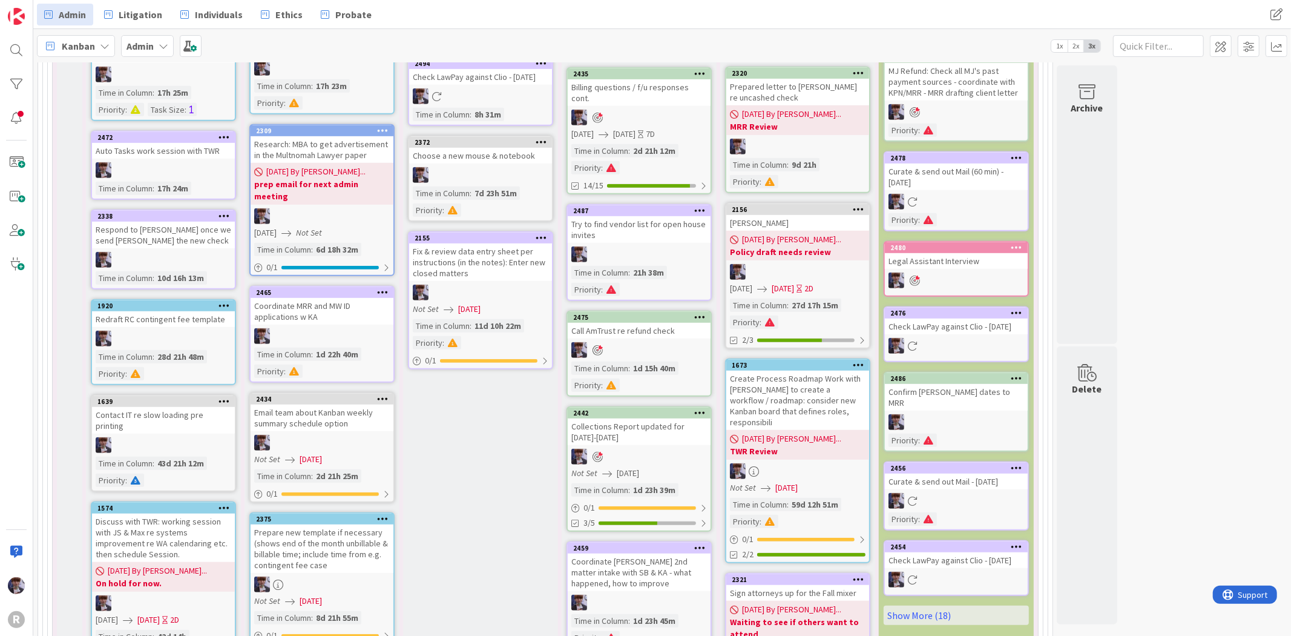
click at [519, 484] on div "[DATE] Add Card... Template Not Set Title 0 / 128 Label Management Show More...…" at bounding box center [480, 624] width 155 height 1624
click at [438, 490] on div "[DATE] Add Card... Template Not Set Title 0 / 128 Label Management Show More...…" at bounding box center [480, 624] width 155 height 1624
click at [455, 474] on div "[DATE] Add Card... Template Not Set Title 0 / 128 Label Management Show More...…" at bounding box center [480, 624] width 155 height 1624
click at [527, 461] on div "[DATE] Add Card... Template Not Set Title 0 / 128 Label Management Show More...…" at bounding box center [480, 624] width 155 height 1624
click at [488, 503] on div "[DATE] Add Card... Template Not Set Title 0 / 128 Label Management Show More...…" at bounding box center [480, 624] width 155 height 1624
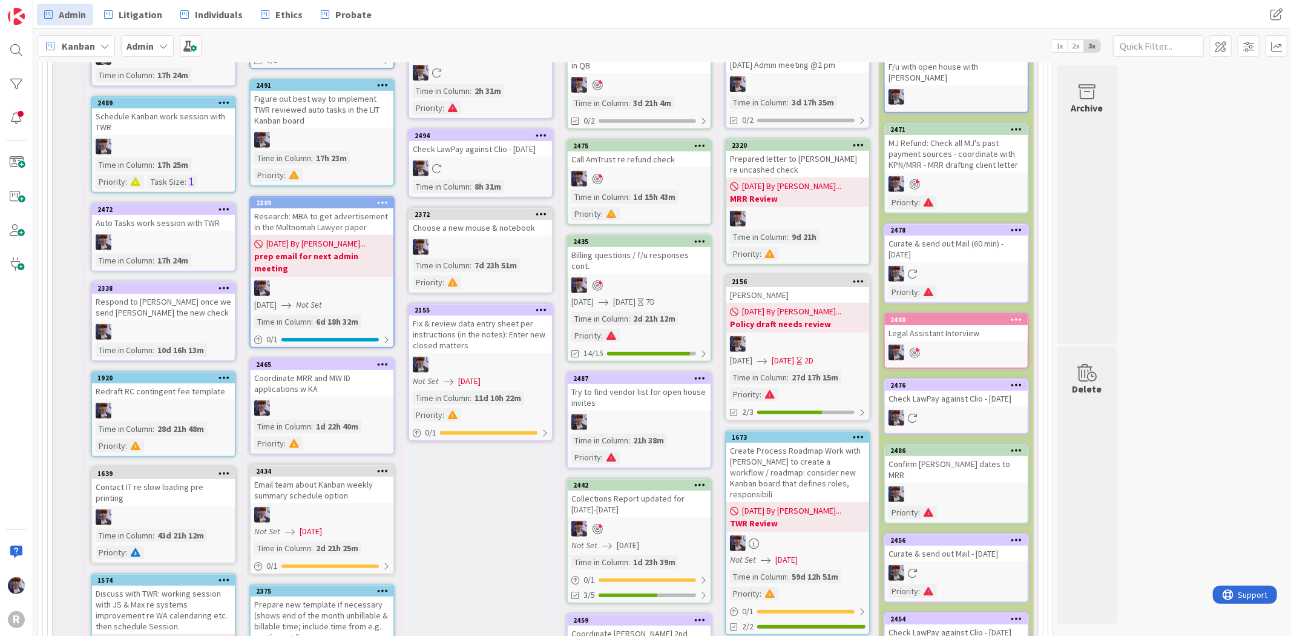
scroll to position [291, 0]
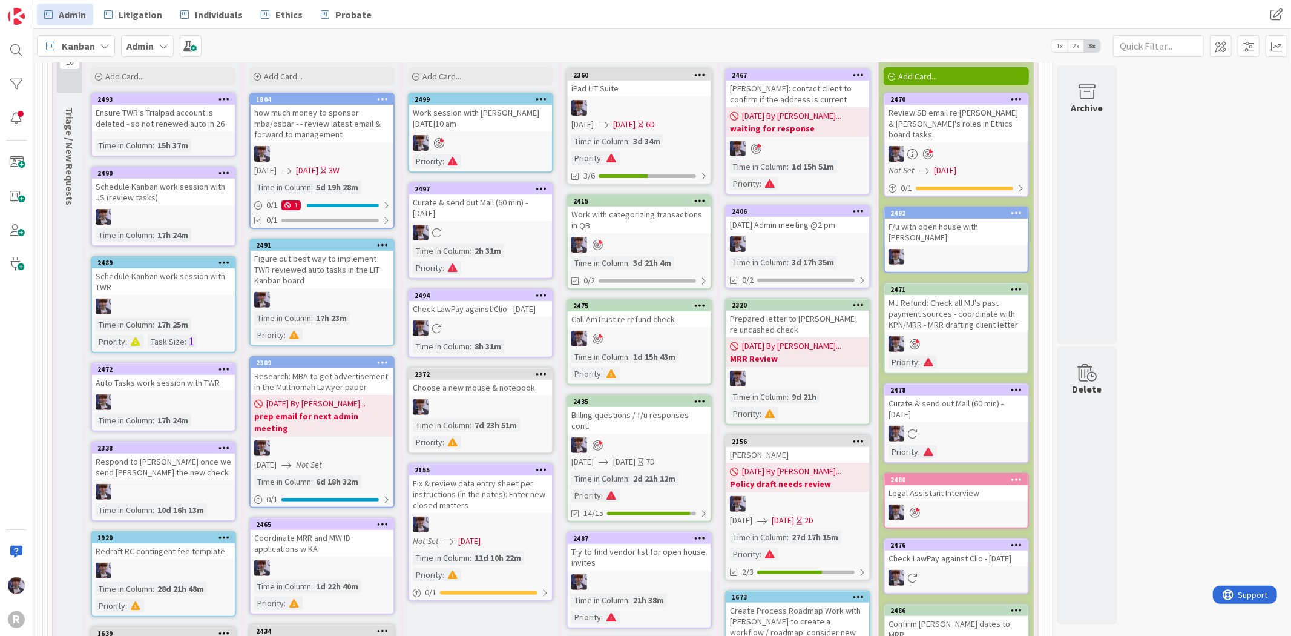
click at [475, 205] on div "Curate & send out Mail (60 min) - [DATE]" at bounding box center [480, 207] width 143 height 27
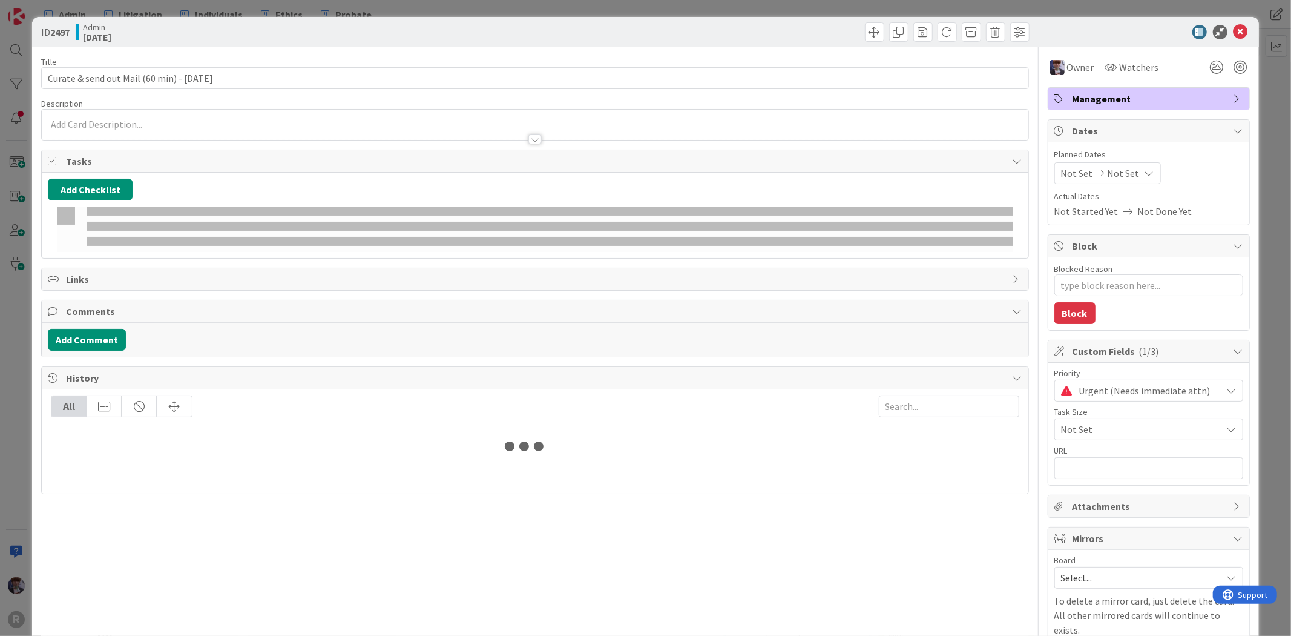
type textarea "x"
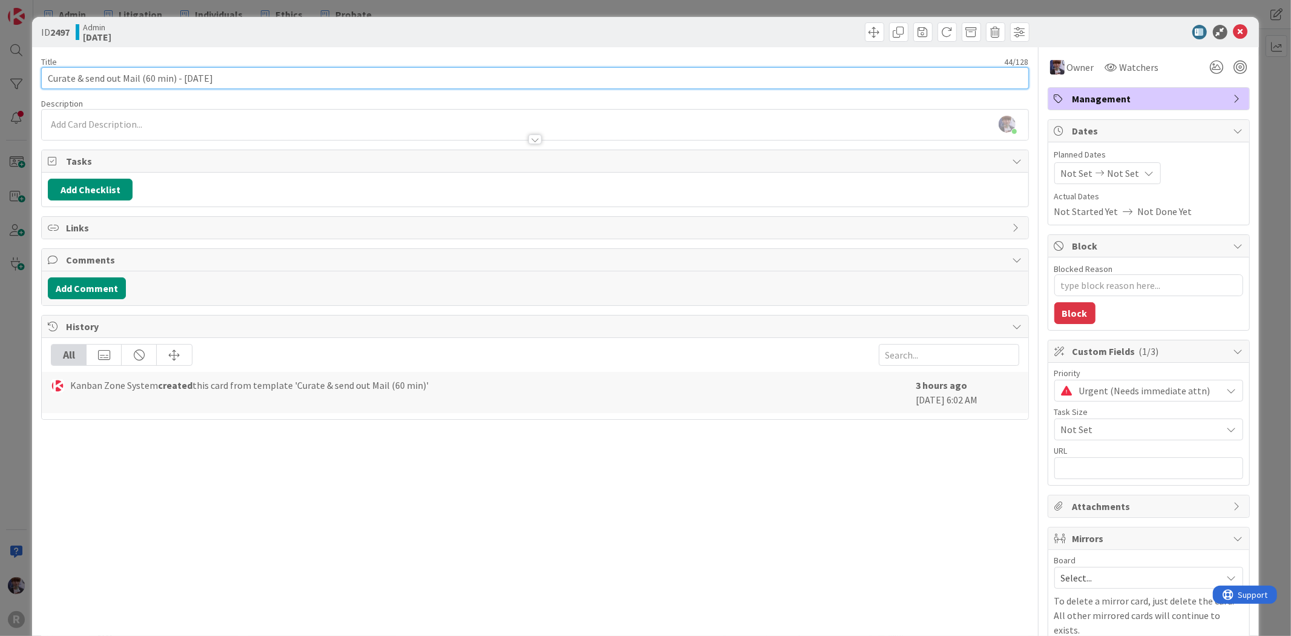
drag, startPoint x: 171, startPoint y: 77, endPoint x: 140, endPoint y: 85, distance: 31.9
click at [140, 85] on input "Curate & send out Mail (60 min) - [DATE]" at bounding box center [534, 78] width 987 height 22
type input "Curate & send out Mail ) - [DATE]"
type textarea "x"
type input "Curate & send out Mail - [DATE]"
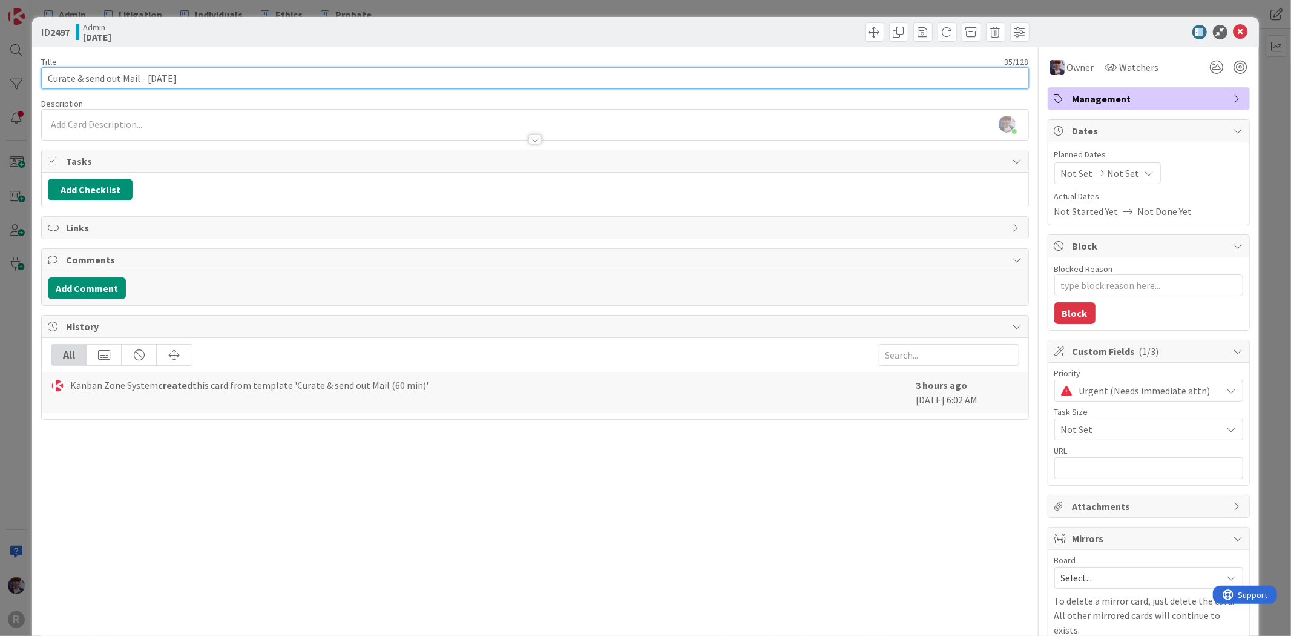
type textarea "x"
type input "Curate & send out Mail - [DATE]"
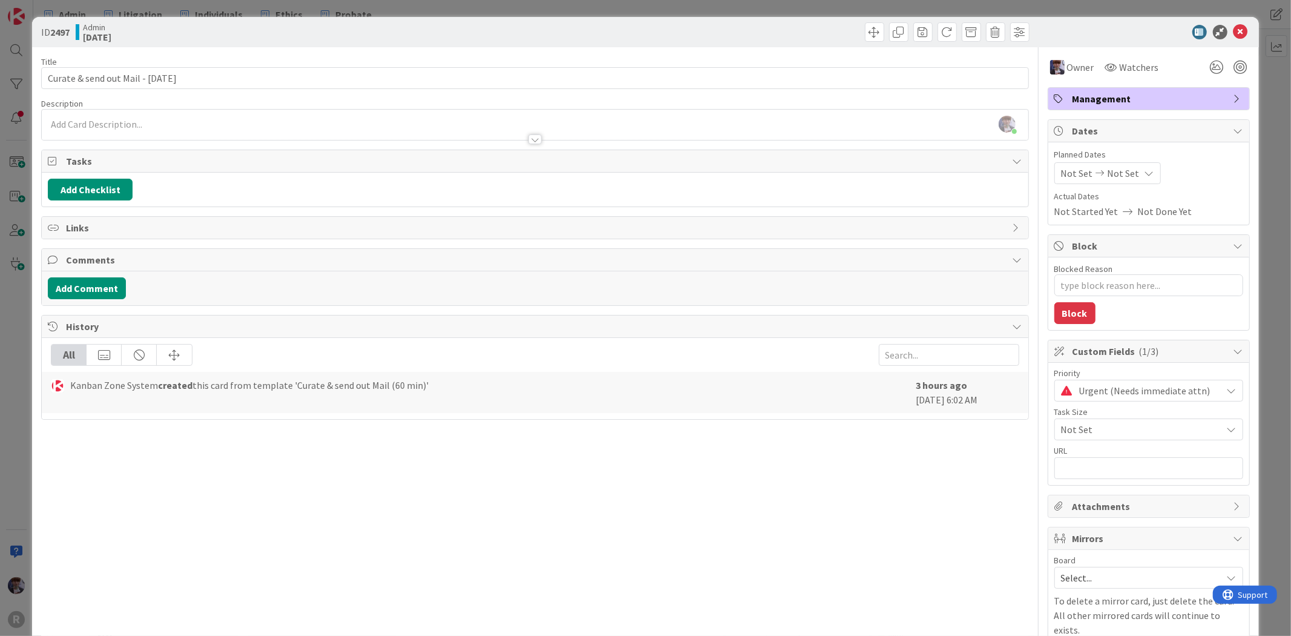
click at [14, 343] on div "ID 2497 Admin [DATE] Title 35 / 128 Curate & send out Mail - [DATE] Description…" at bounding box center [645, 318] width 1291 height 636
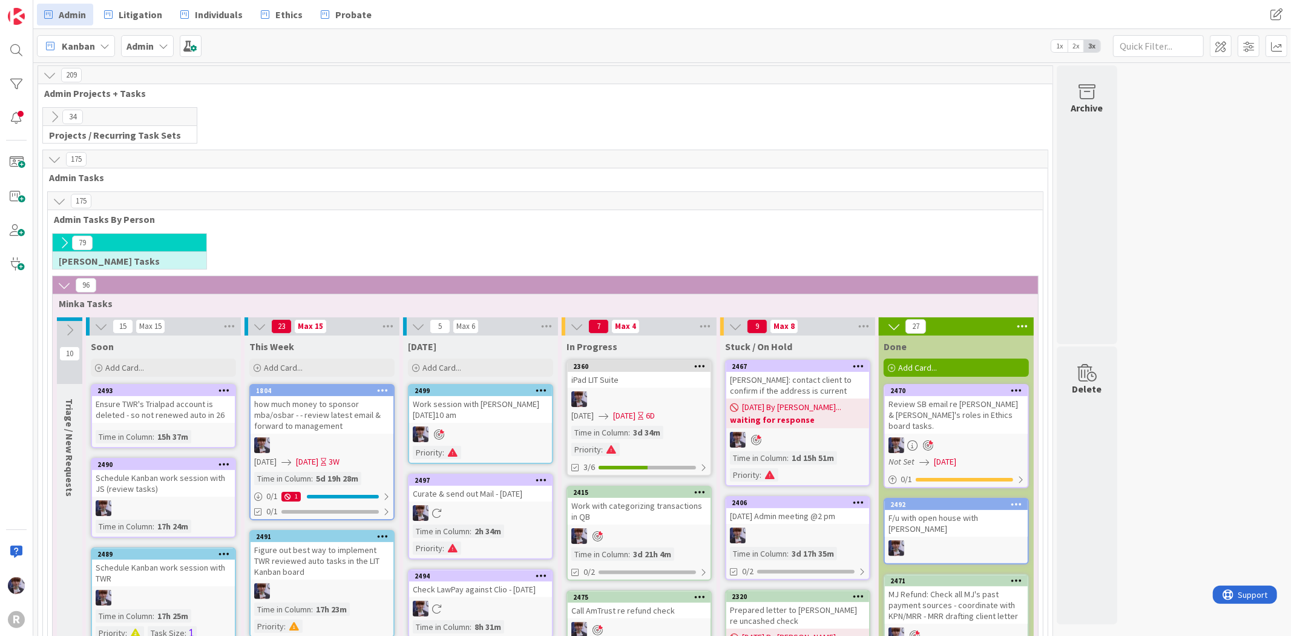
click at [310, 213] on div "175 Admin Tasks By Person" at bounding box center [545, 209] width 995 height 35
click at [309, 224] on span "Admin Tasks By Person" at bounding box center [541, 219] width 974 height 12
click at [392, 234] on div "79 [PERSON_NAME] Tasks" at bounding box center [545, 254] width 990 height 42
click at [395, 249] on div "79 [PERSON_NAME] Tasks" at bounding box center [545, 254] width 990 height 42
click at [58, 116] on icon at bounding box center [54, 116] width 13 height 13
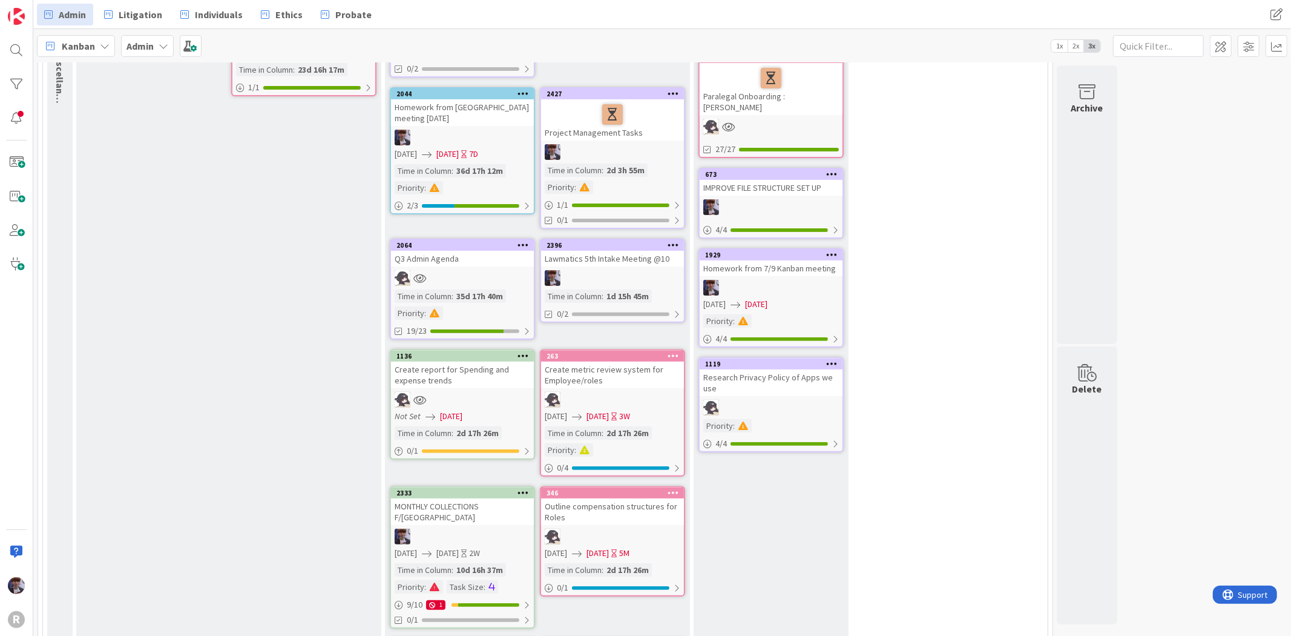
scroll to position [269, 0]
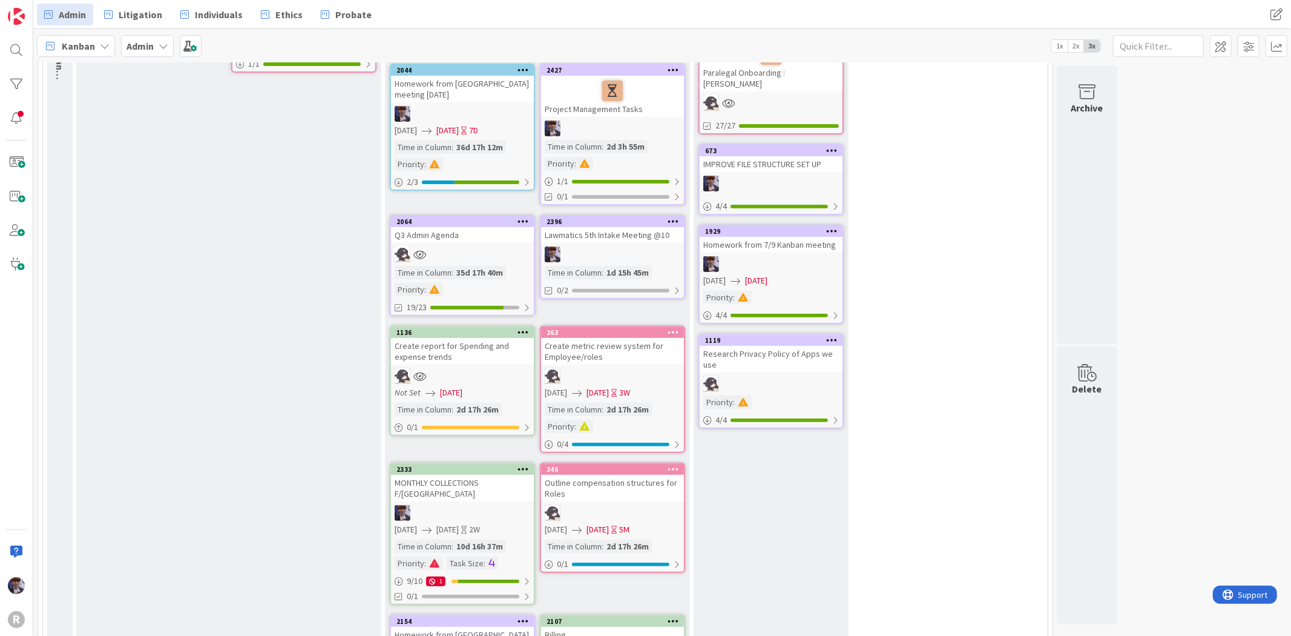
click at [454, 484] on div "MONTHLY COLLECTIONS F/[GEOGRAPHIC_DATA]" at bounding box center [462, 488] width 143 height 27
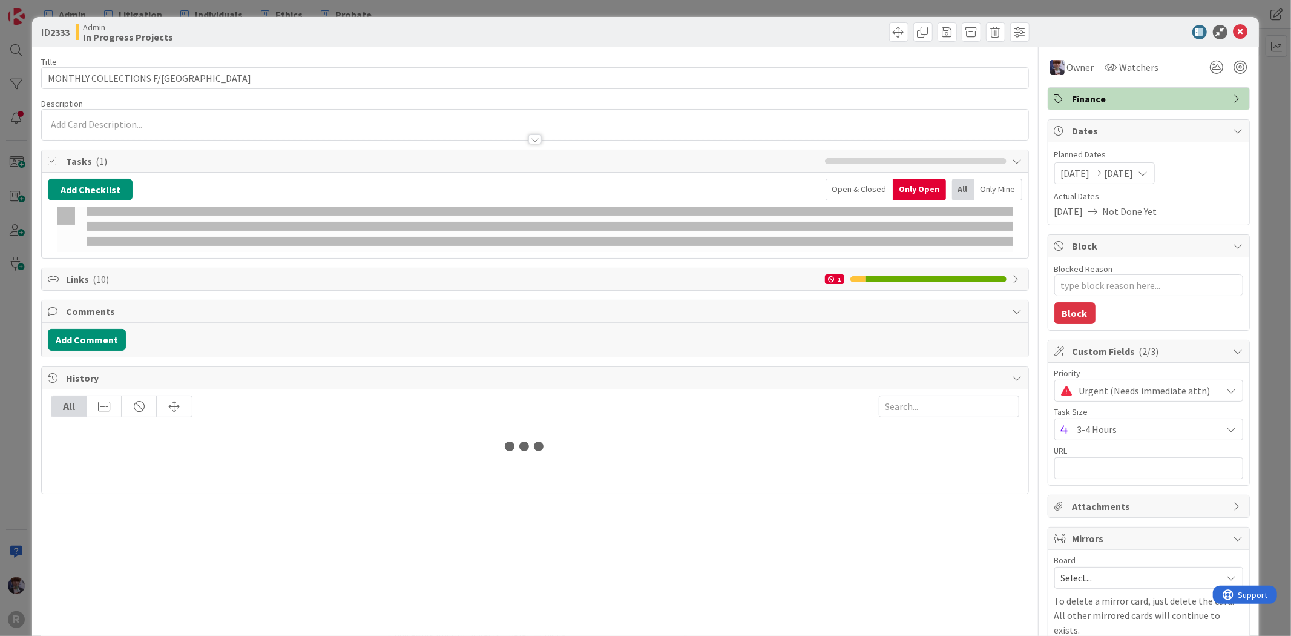
type textarea "x"
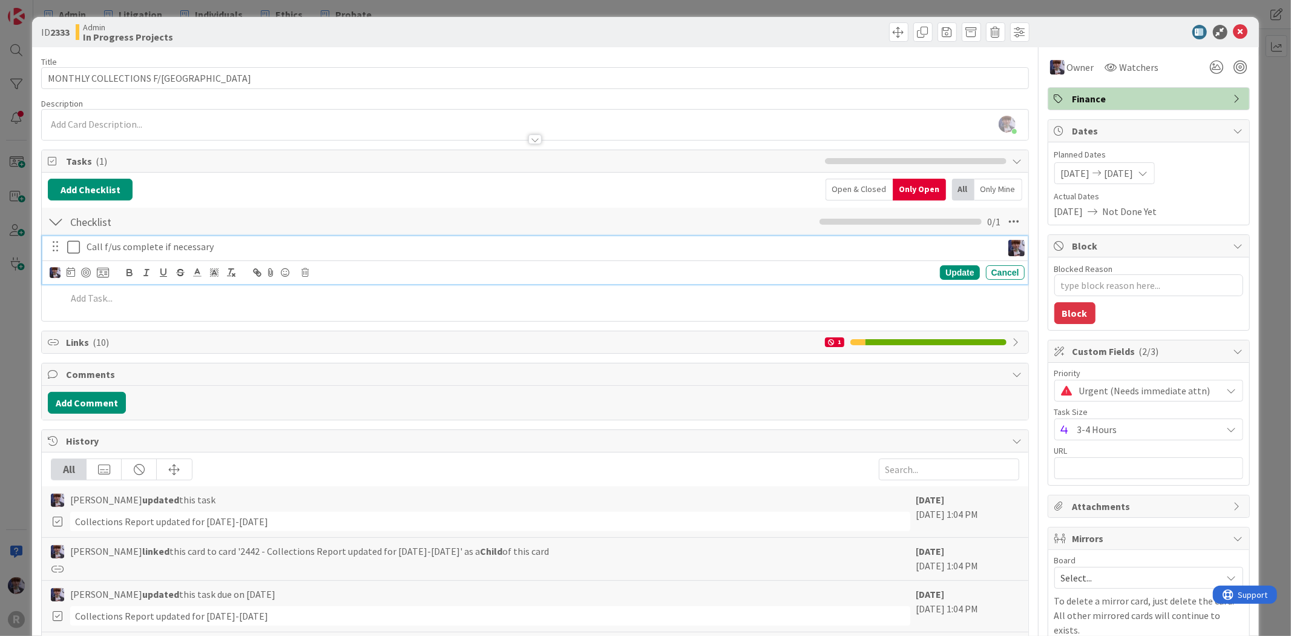
click at [132, 250] on p "Call f/us complete if necessary" at bounding box center [542, 247] width 911 height 14
drag, startPoint x: 212, startPoint y: 248, endPoint x: 104, endPoint y: 242, distance: 108.5
click at [104, 242] on p "Call f/us complete if necessary" at bounding box center [542, 247] width 911 height 14
click at [73, 273] on icon at bounding box center [71, 272] width 8 height 10
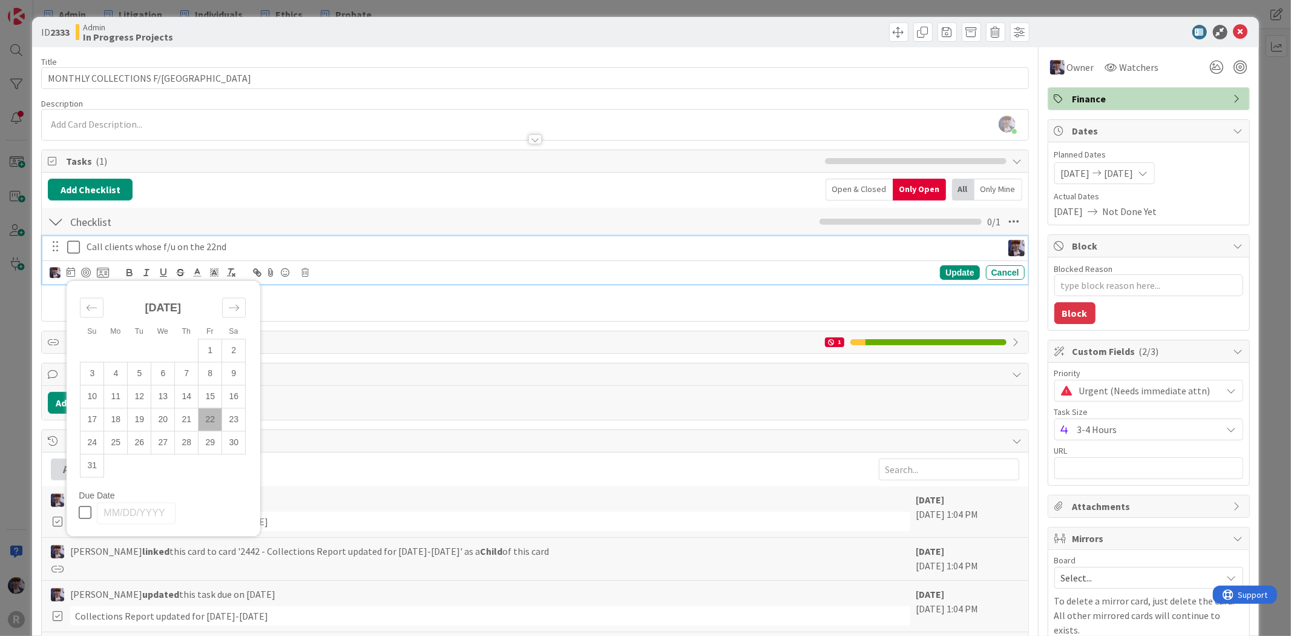
click at [203, 422] on td "22" at bounding box center [211, 419] width 24 height 23
type input "[DATE]"
click at [86, 271] on div at bounding box center [86, 273] width 10 height 10
click at [104, 271] on icon at bounding box center [103, 272] width 12 height 11
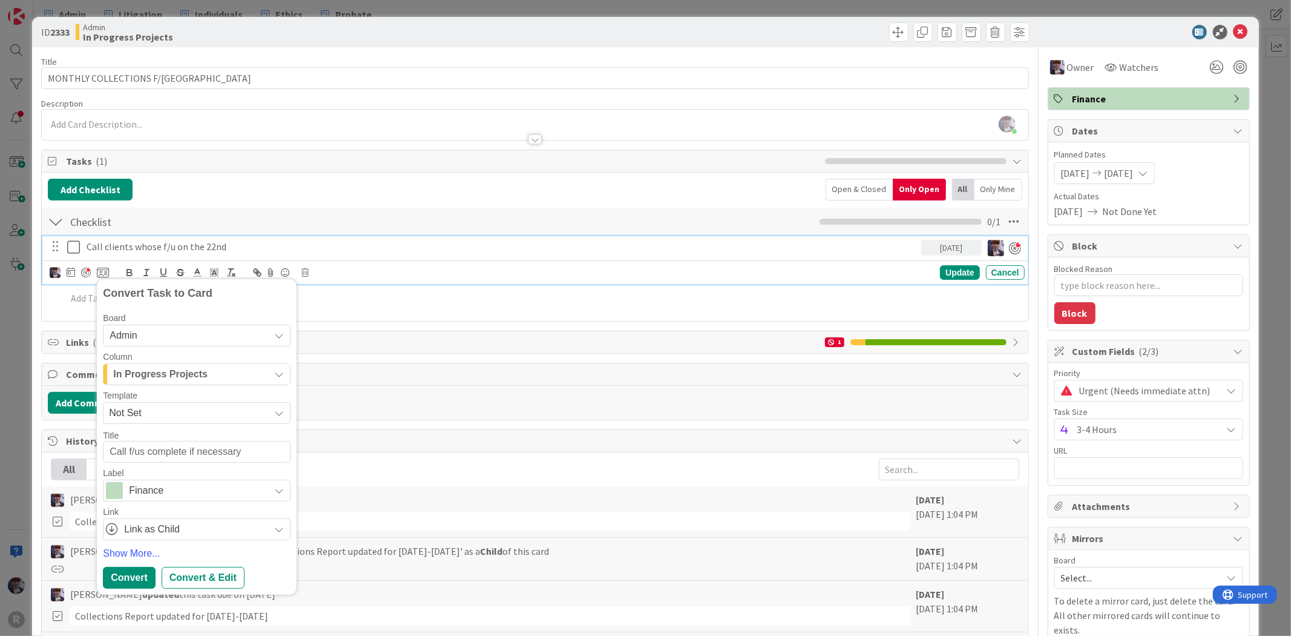
click at [212, 367] on div "In Progress Projects" at bounding box center [189, 373] width 159 height 19
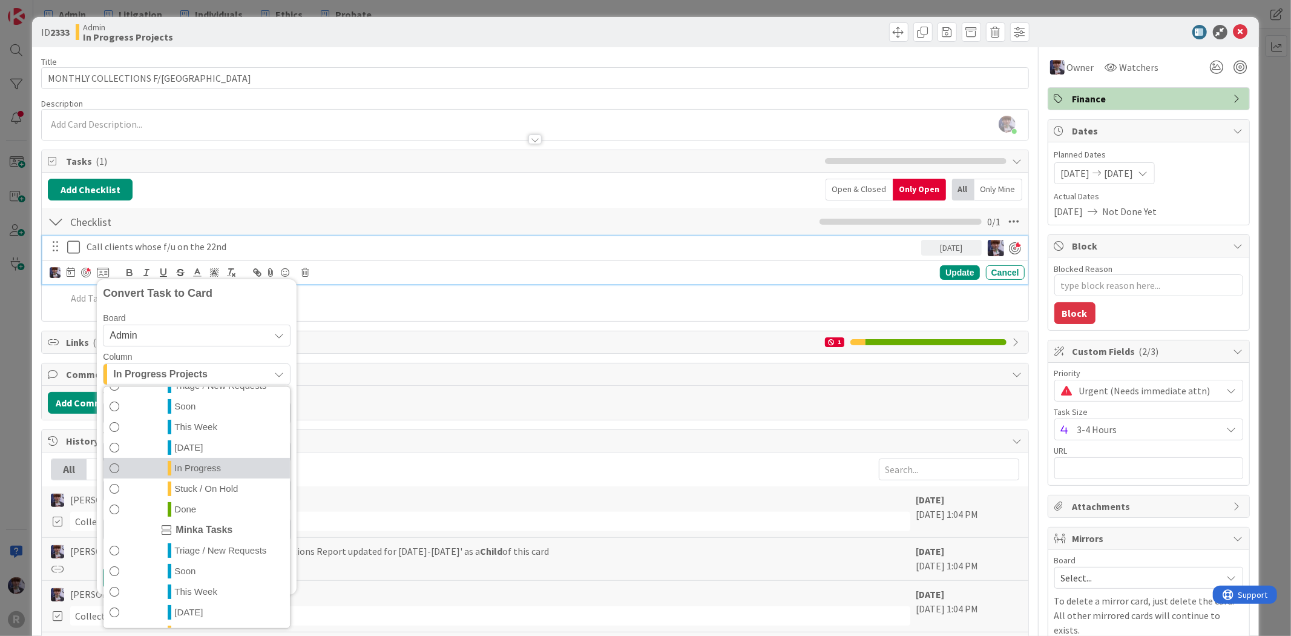
scroll to position [262, 0]
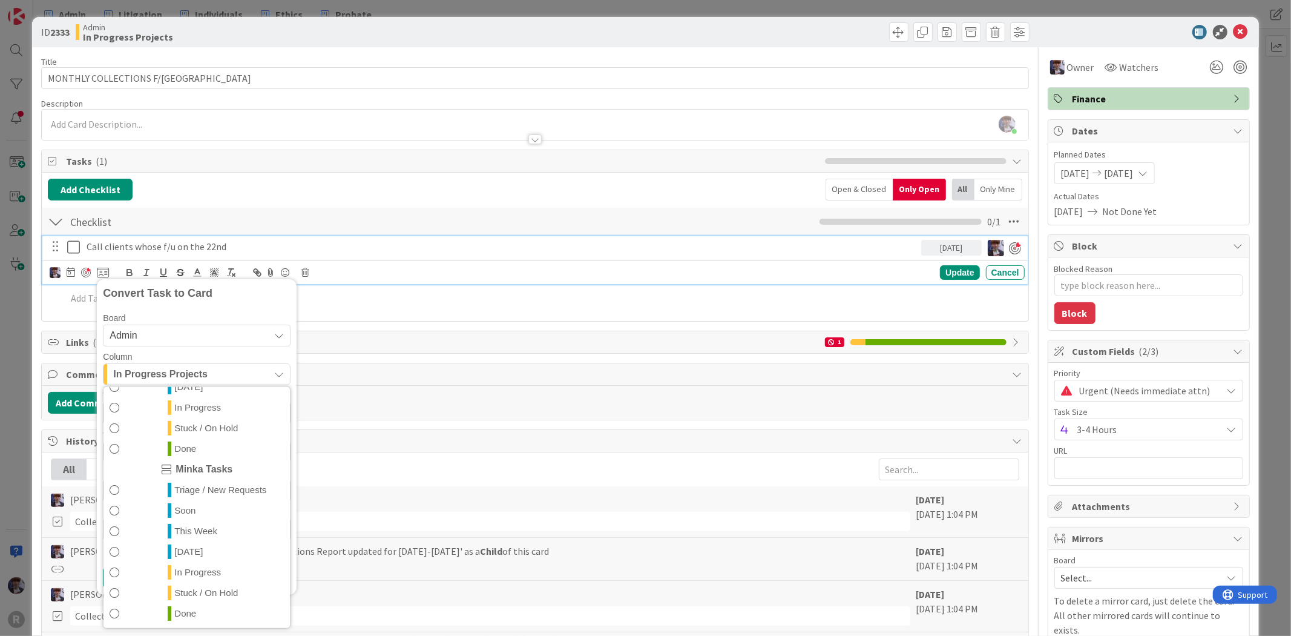
click at [200, 550] on link "[DATE]" at bounding box center [197, 551] width 186 height 21
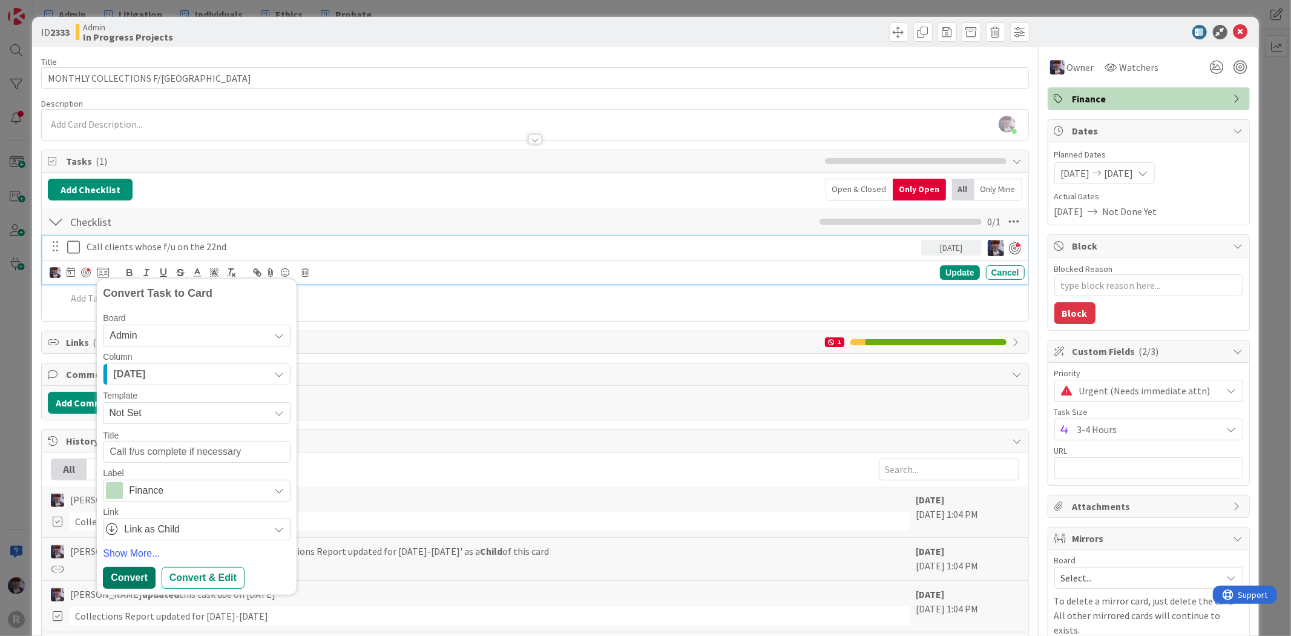
click at [136, 574] on div "Convert" at bounding box center [129, 578] width 52 height 22
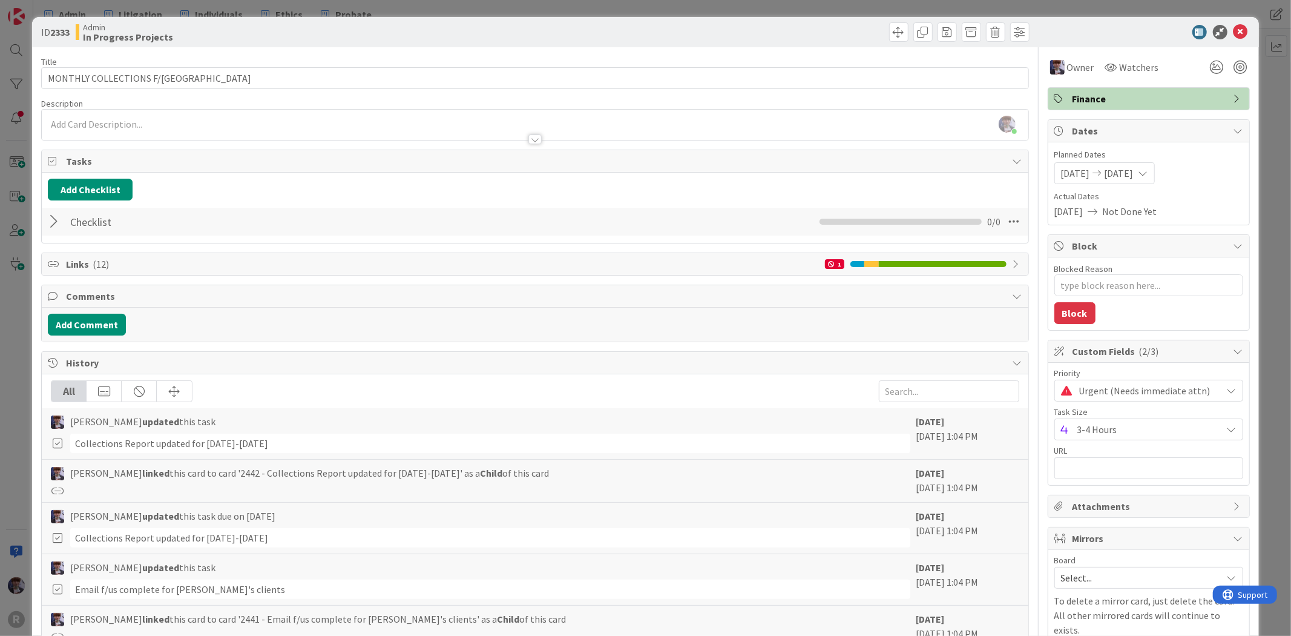
click at [56, 221] on div at bounding box center [56, 222] width 16 height 22
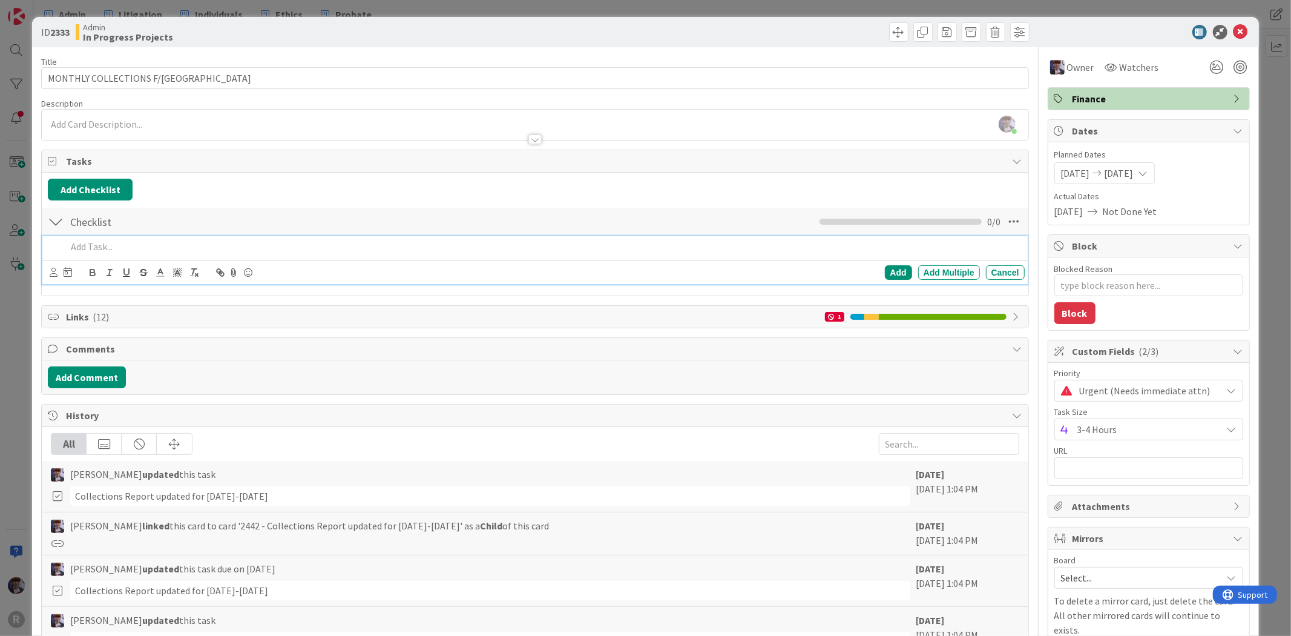
click at [80, 257] on div at bounding box center [543, 246] width 963 height 21
click at [24, 311] on div "ID 2333 Admin In Progress Projects Title 24 / 128 MONTHLY COLLECTIONS F/US Desc…" at bounding box center [645, 318] width 1291 height 636
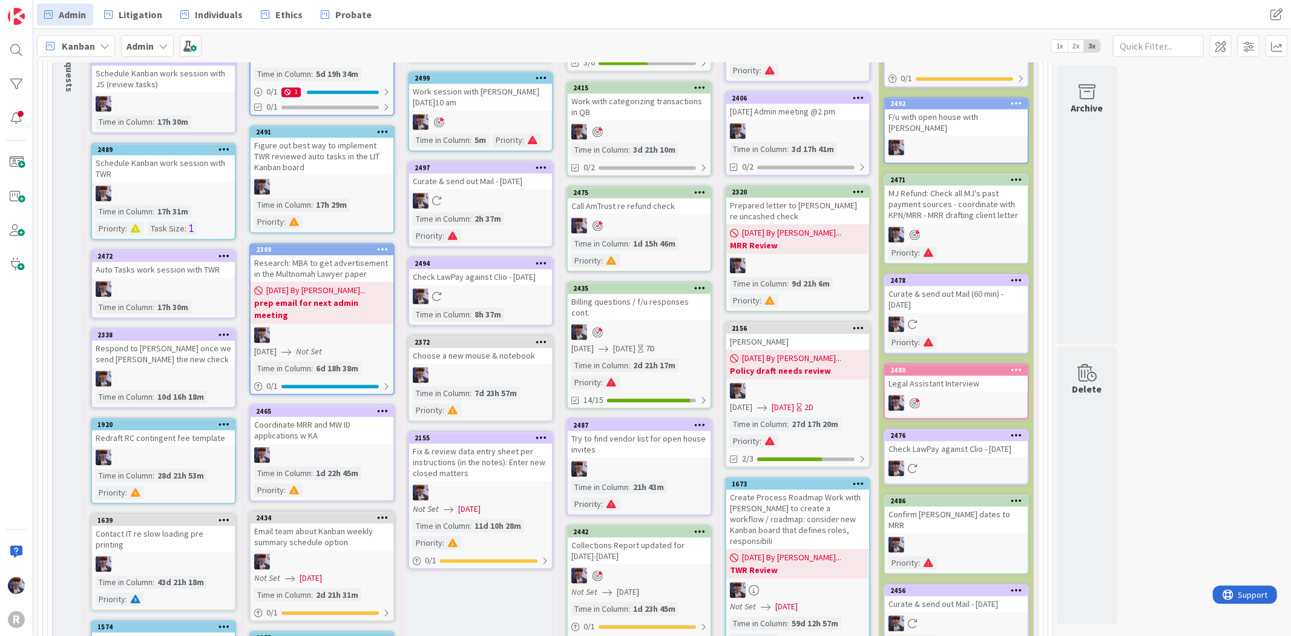
scroll to position [1952, 0]
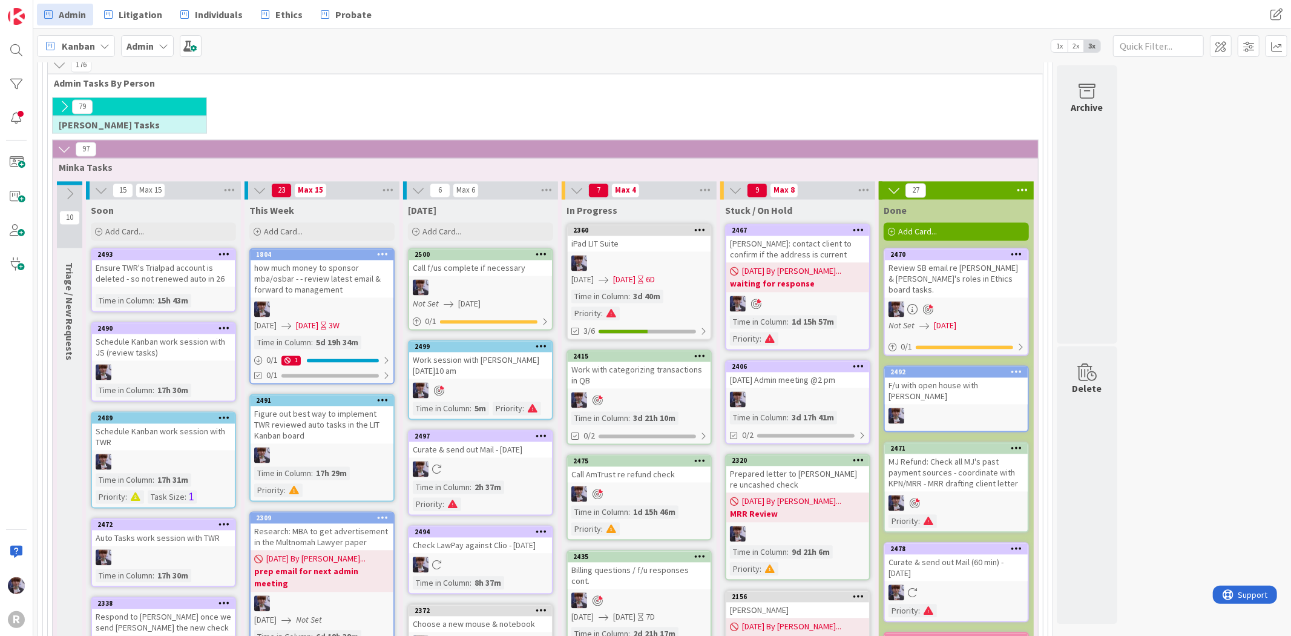
click at [486, 260] on div "Call f/us complete if necessary" at bounding box center [480, 268] width 143 height 16
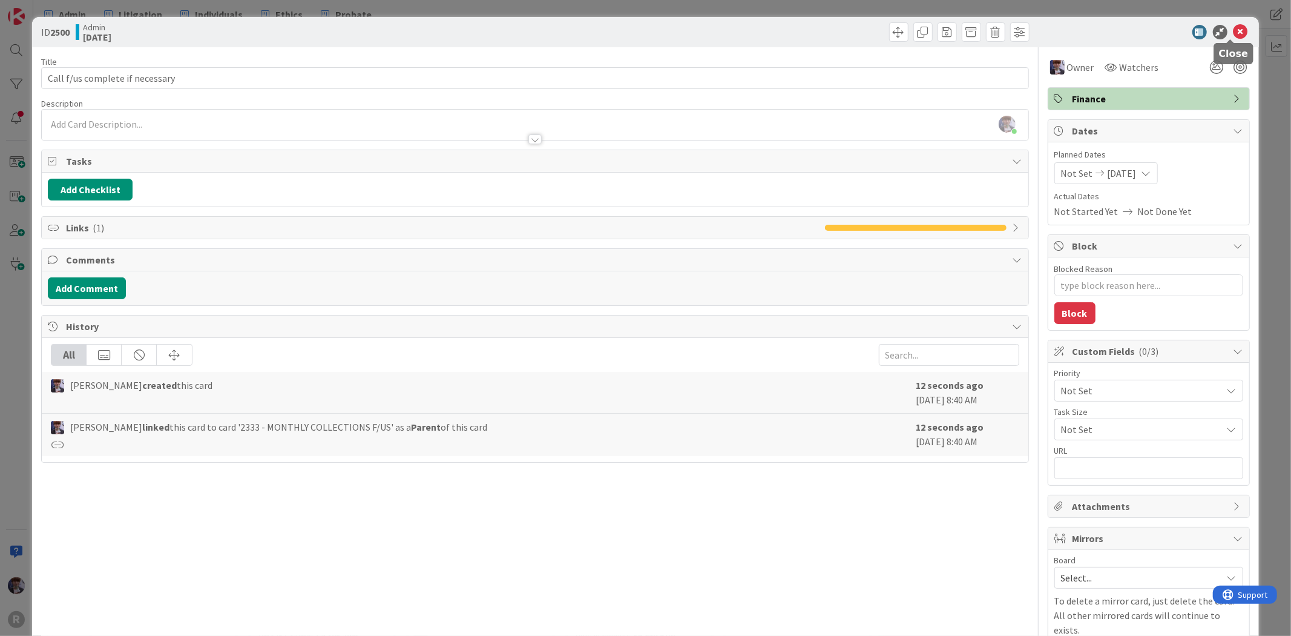
click at [1234, 31] on icon at bounding box center [1241, 32] width 15 height 15
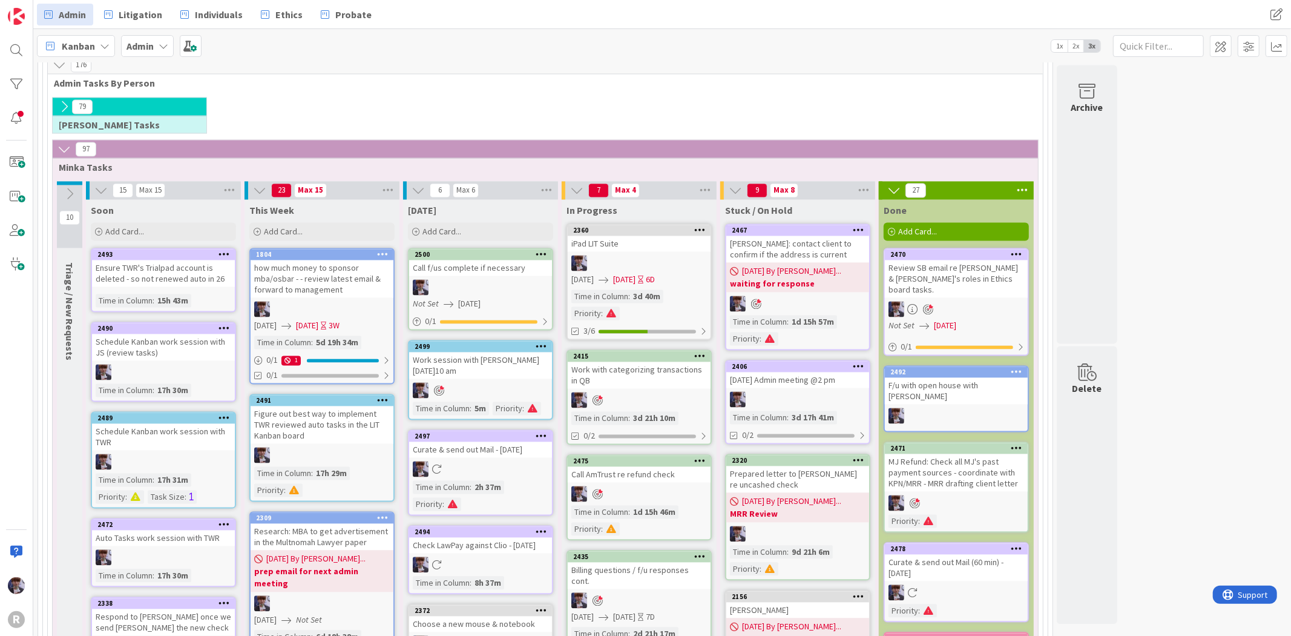
click at [487, 260] on div "Call f/us complete if necessary" at bounding box center [480, 268] width 143 height 16
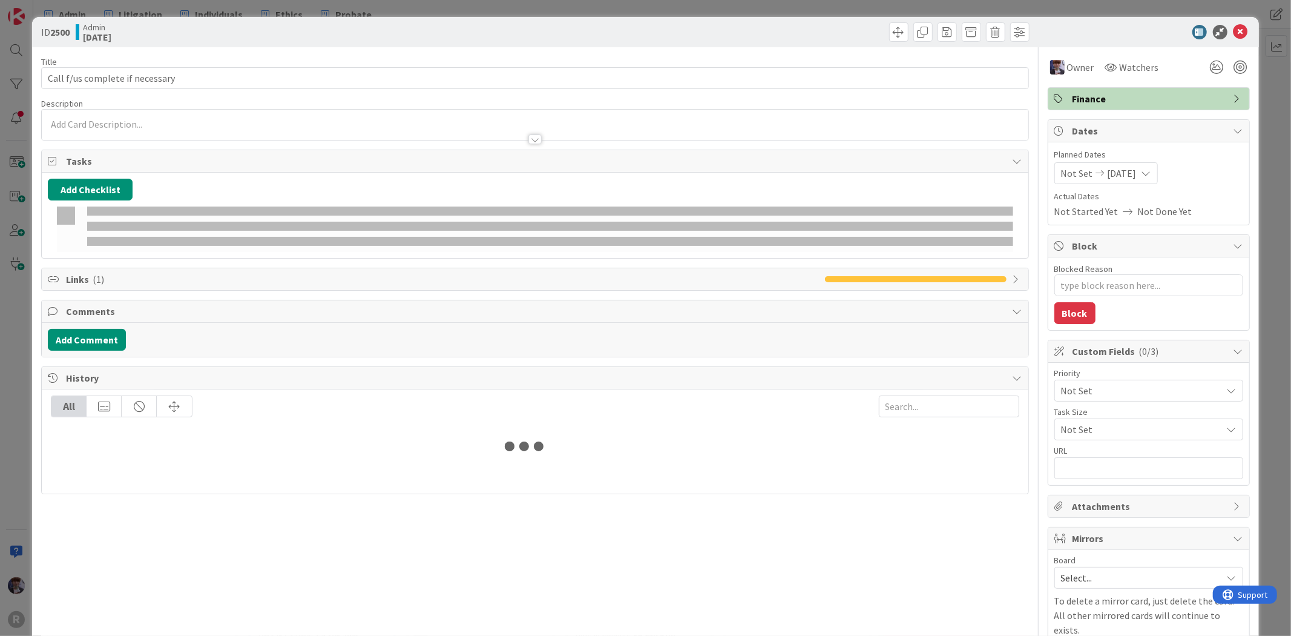
type textarea "x"
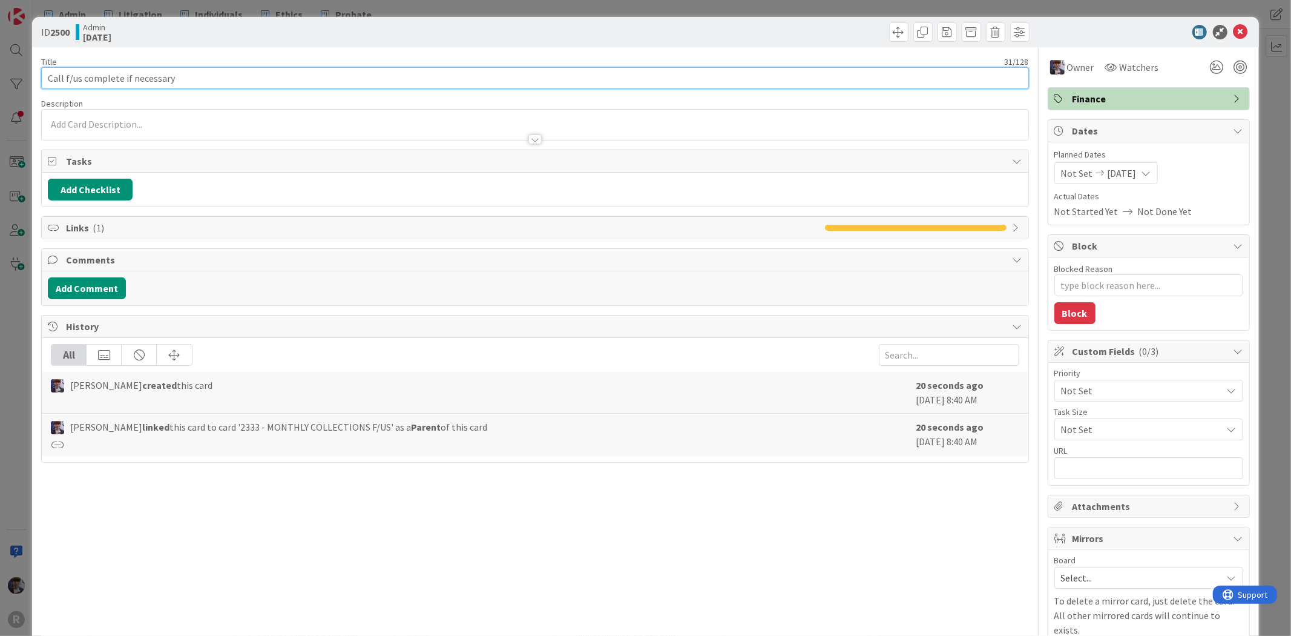
click at [125, 79] on input "Call f/us complete if necessary" at bounding box center [534, 78] width 987 height 22
drag, startPoint x: 183, startPoint y: 77, endPoint x: 69, endPoint y: 85, distance: 114.7
click at [69, 85] on input "Call f/us complete if necessary" at bounding box center [534, 78] width 987 height 22
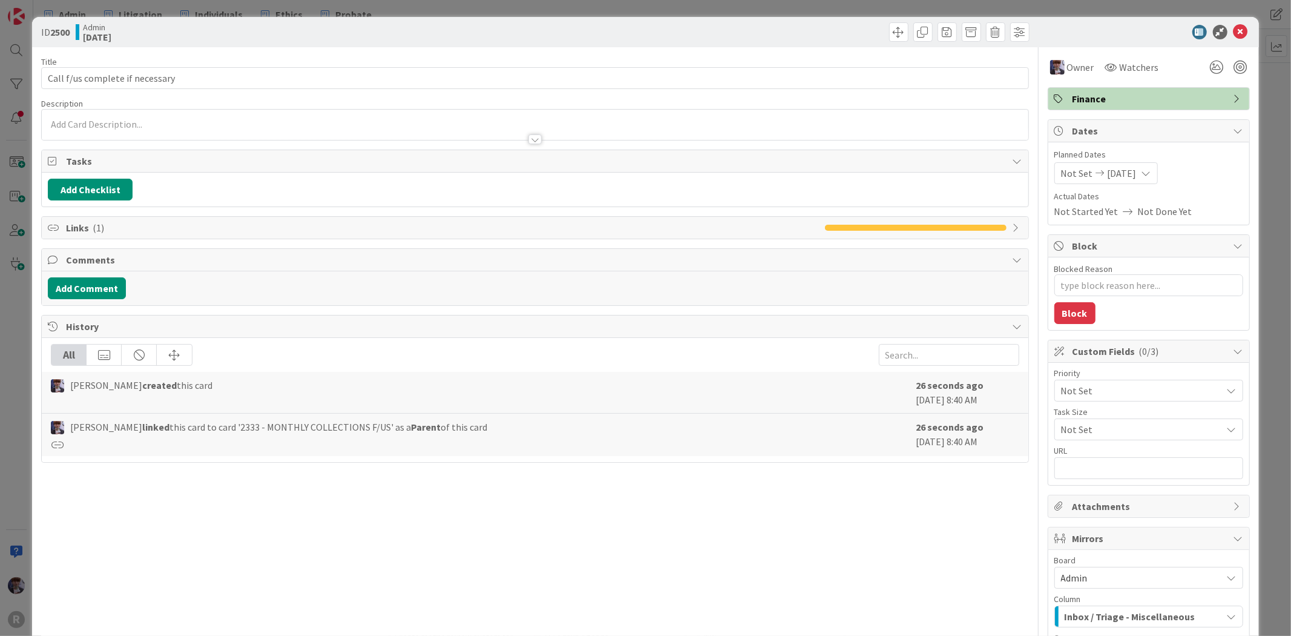
type textarea "x"
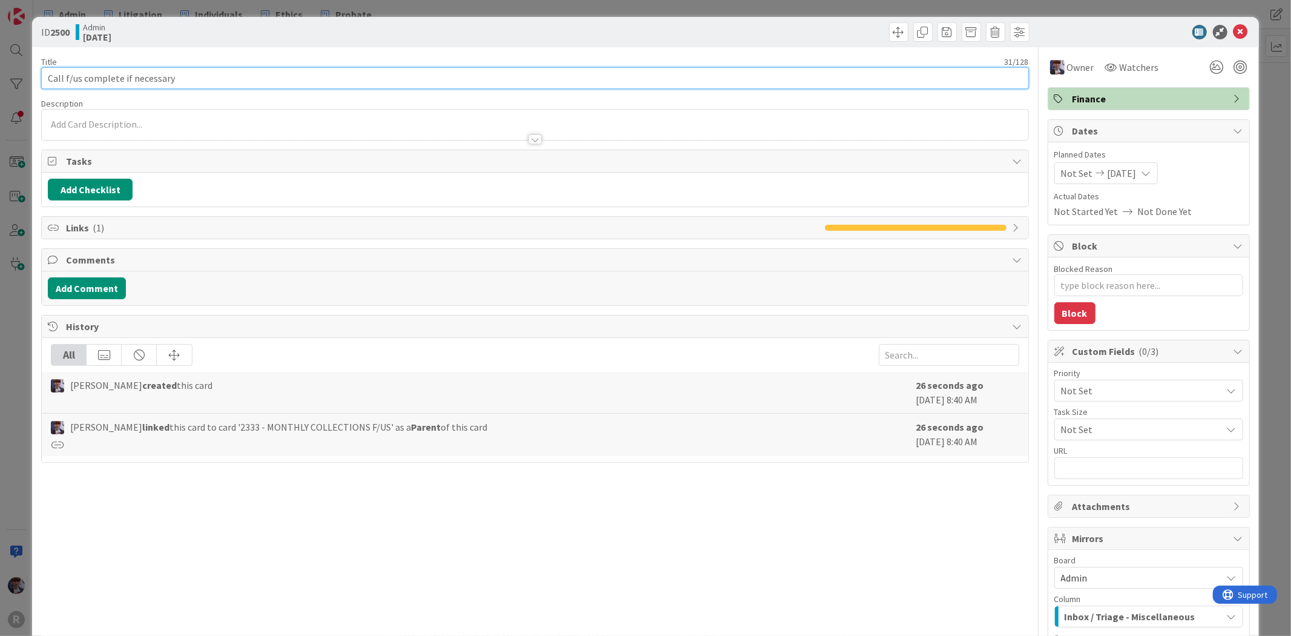
drag, startPoint x: 177, startPoint y: 69, endPoint x: 68, endPoint y: 70, distance: 109.0
click at [68, 70] on input "Call f/us complete if necessary" at bounding box center [534, 78] width 987 height 22
type input "Call clients whose f/u on the 22nd"
type textarea "x"
type input "Call clients whose f/u on the 22nd"
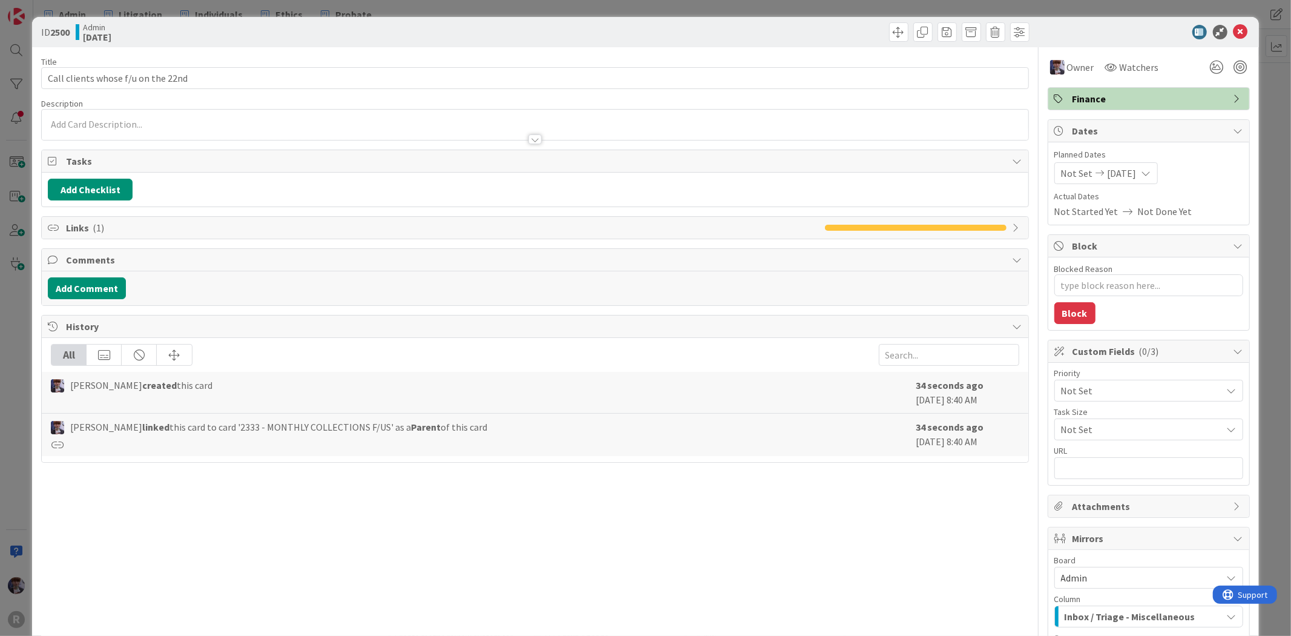
click at [119, 50] on div "Title 34 / 128 Call clients whose f/u on the 22nd Description Owner Watchers Fi…" at bounding box center [534, 433] width 987 height 773
click at [1258, 125] on div "ID 2500 Admin Today Title 34 / 128 Call clients whose f/u on the 22nd Descripti…" at bounding box center [645, 318] width 1291 height 636
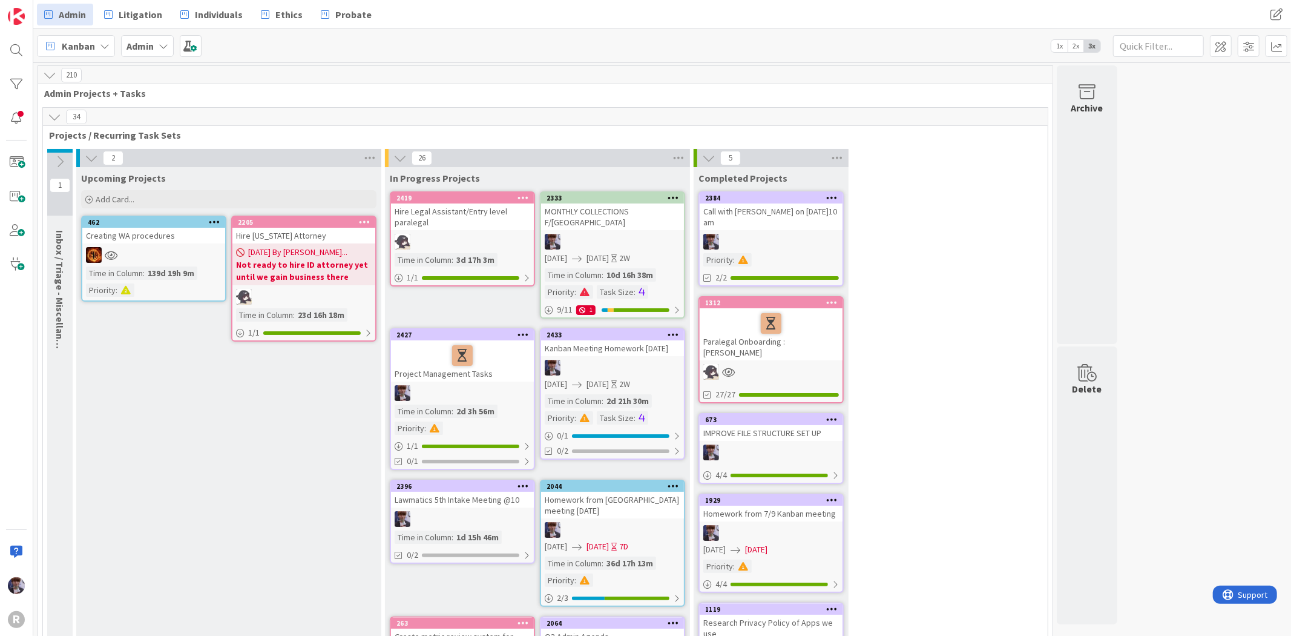
click at [52, 117] on icon at bounding box center [54, 116] width 13 height 13
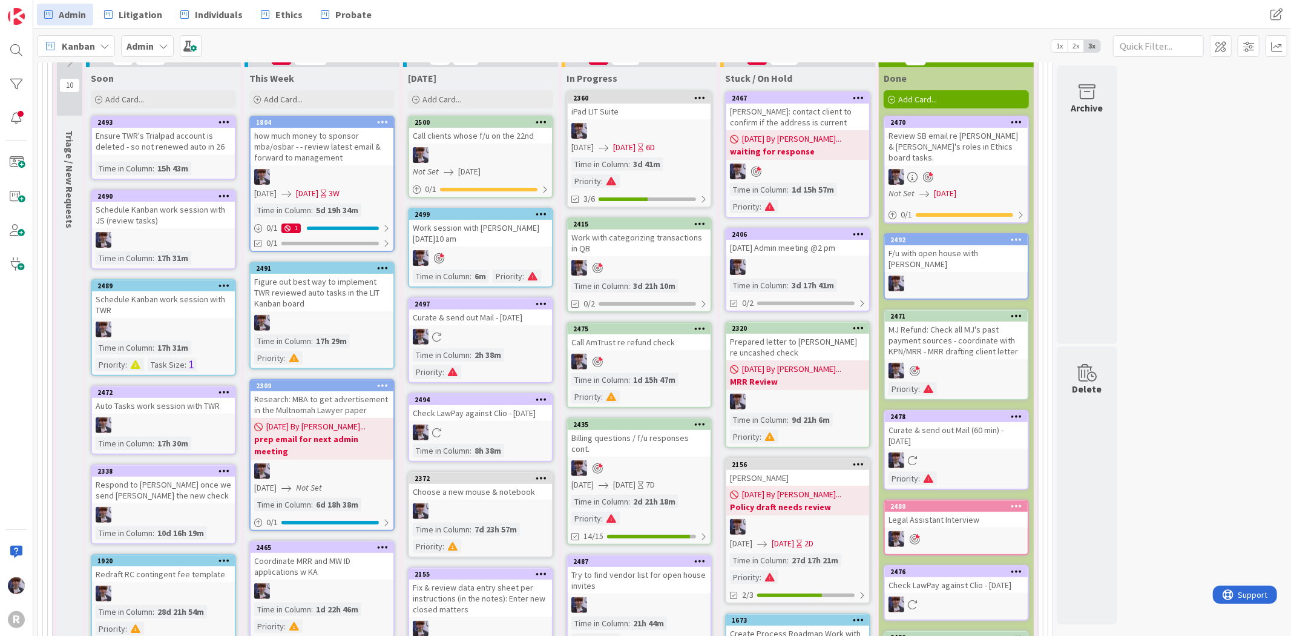
scroll to position [269, 0]
click at [454, 140] on div "Call clients whose f/u on the 22nd" at bounding box center [480, 135] width 143 height 16
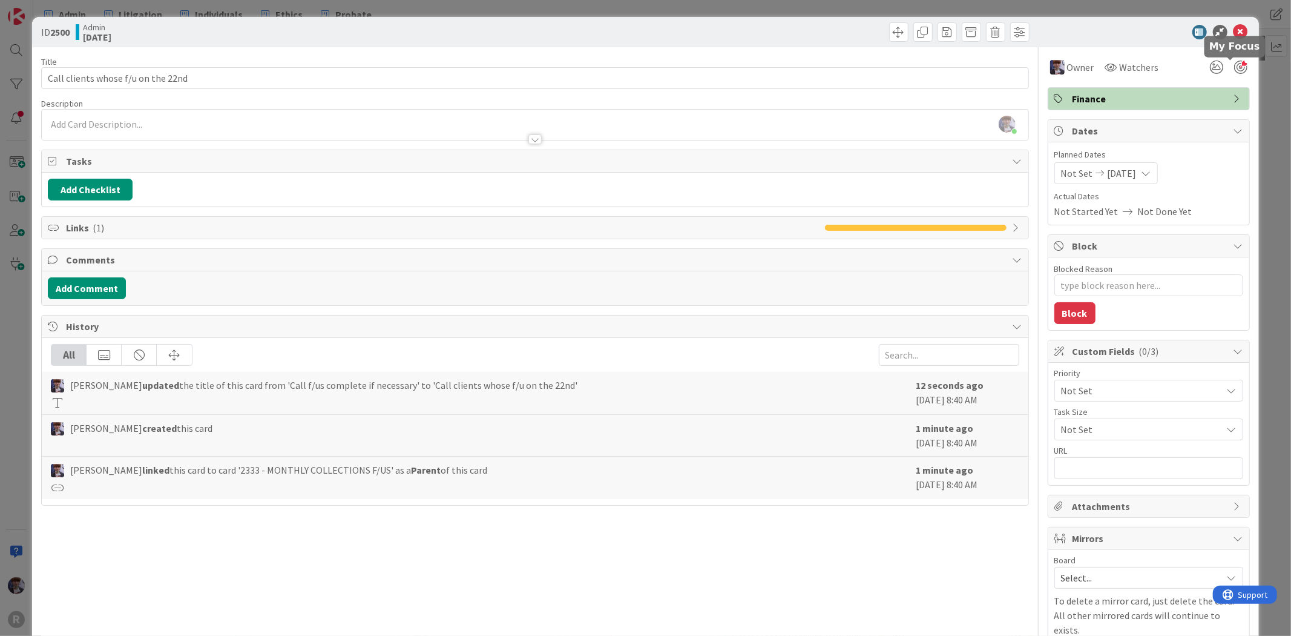
click at [1234, 67] on div at bounding box center [1240, 67] width 13 height 13
click at [1280, 148] on div "ID 2500 Admin Today Title 34 / 128 Call clients whose f/u on the 22nd Descripti…" at bounding box center [645, 318] width 1291 height 636
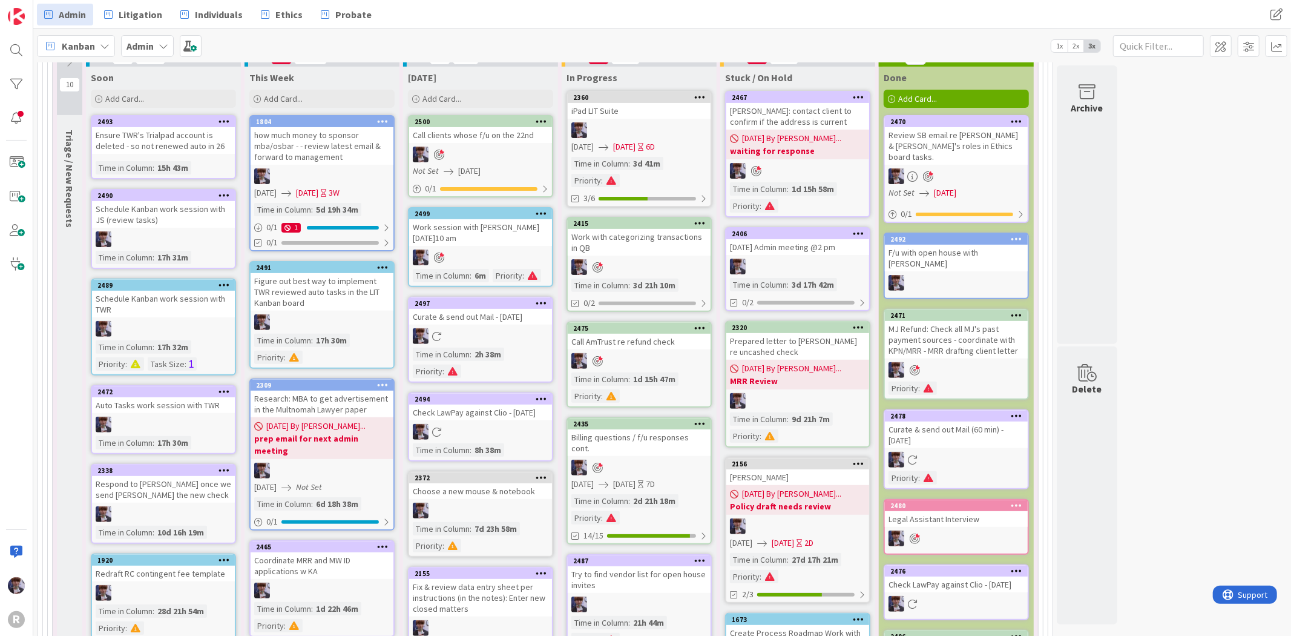
click at [85, 41] on span "Kanban" at bounding box center [78, 46] width 33 height 15
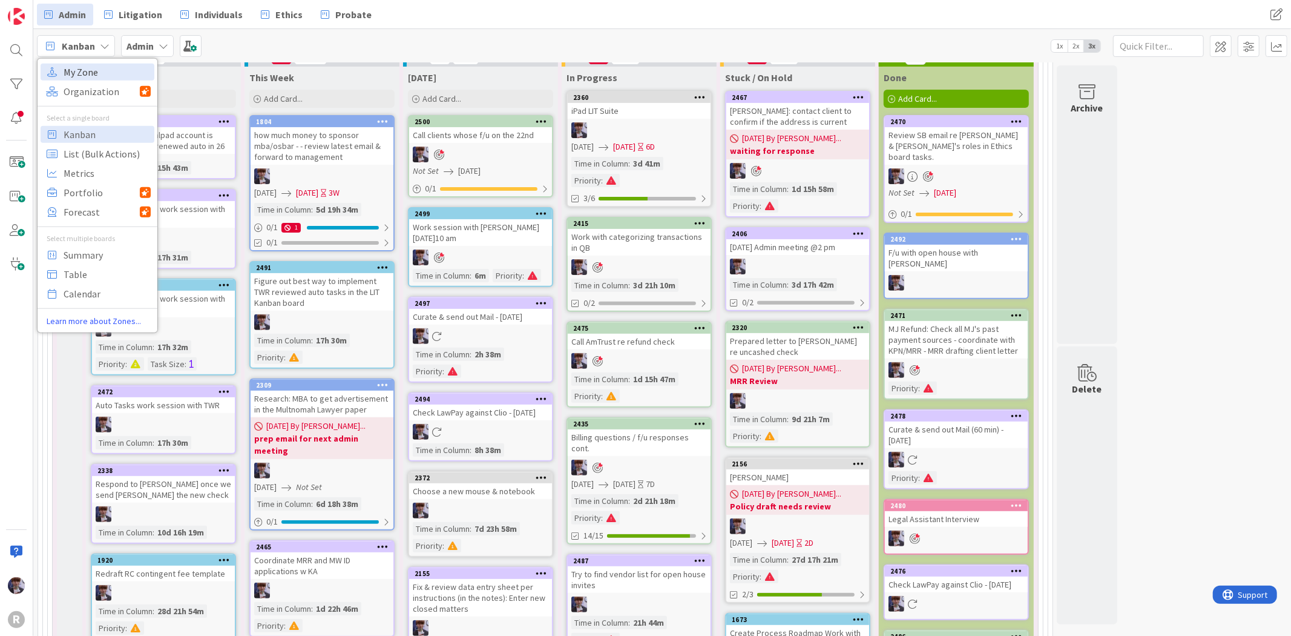
click at [93, 70] on span "My Zone" at bounding box center [107, 71] width 87 height 18
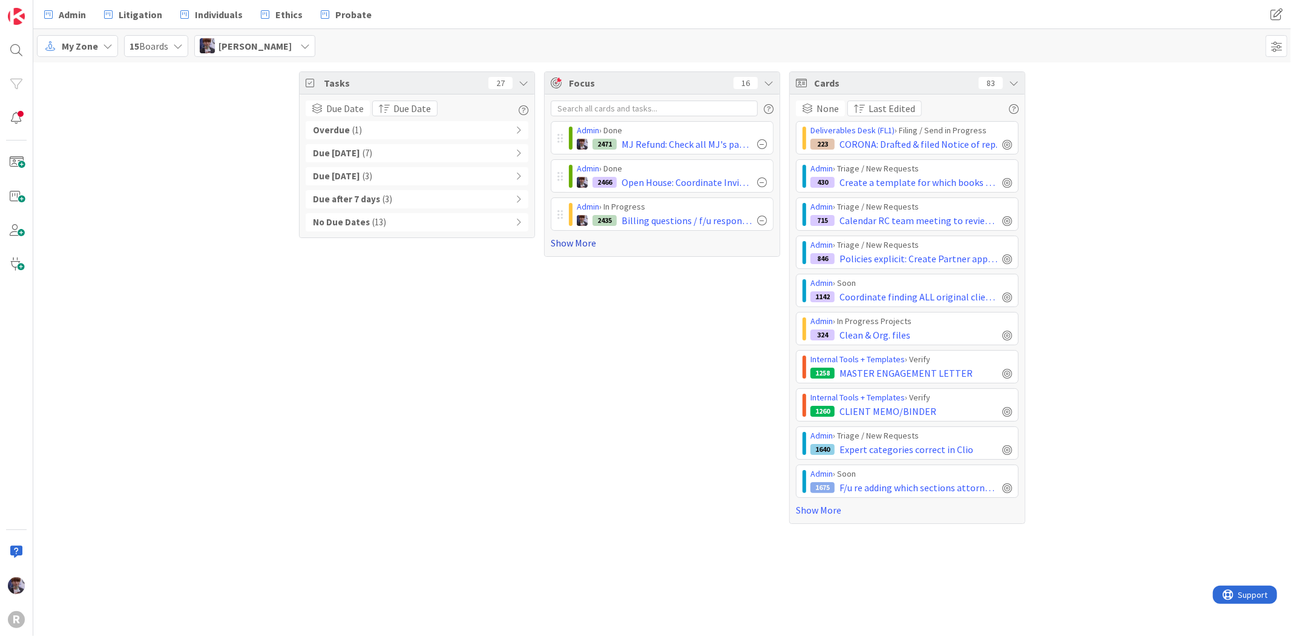
click at [580, 241] on link "Show More" at bounding box center [662, 243] width 223 height 15
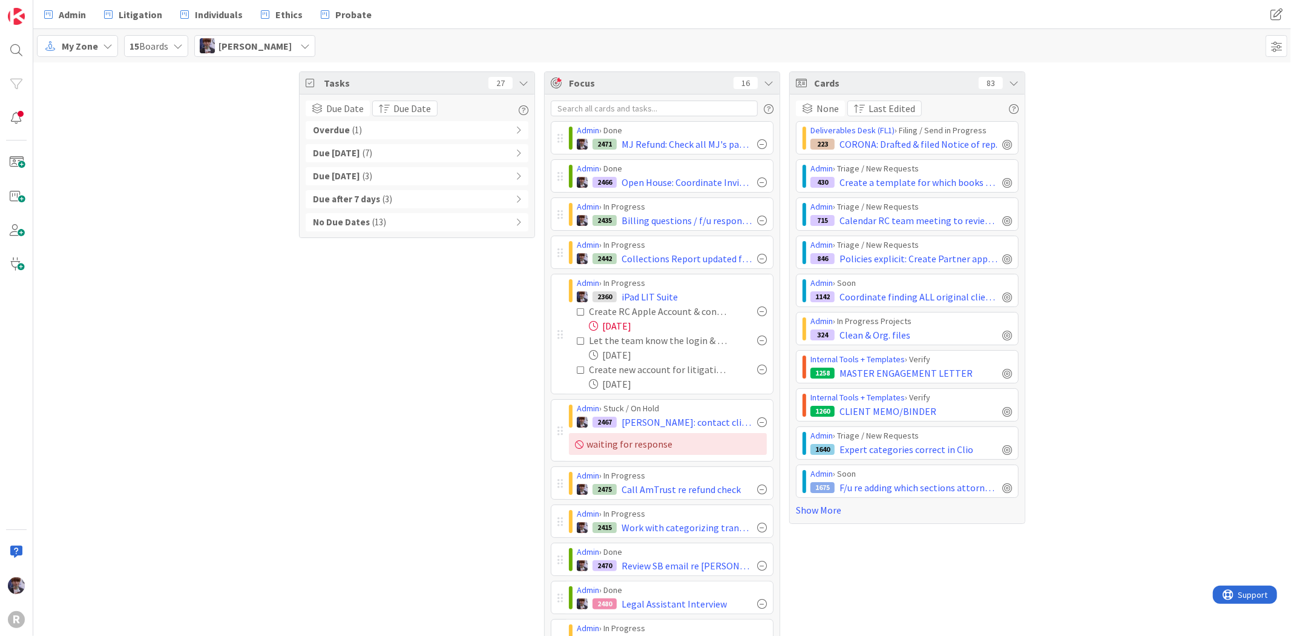
click at [1069, 136] on div "Tasks 27 Due Date Due Date Overdue ( 1 ) Due Today ( 7 ) Due within 7 days ( 3 …" at bounding box center [662, 441] width 1258 height 759
click at [521, 277] on div "Tasks 27 Due Date Due Date Overdue ( 1 ) Due Today ( 7 ) Due within 7 days ( 3 …" at bounding box center [417, 441] width 236 height 741
click at [516, 133] on icon at bounding box center [518, 130] width 5 height 8
click at [513, 133] on icon at bounding box center [517, 130] width 8 height 8
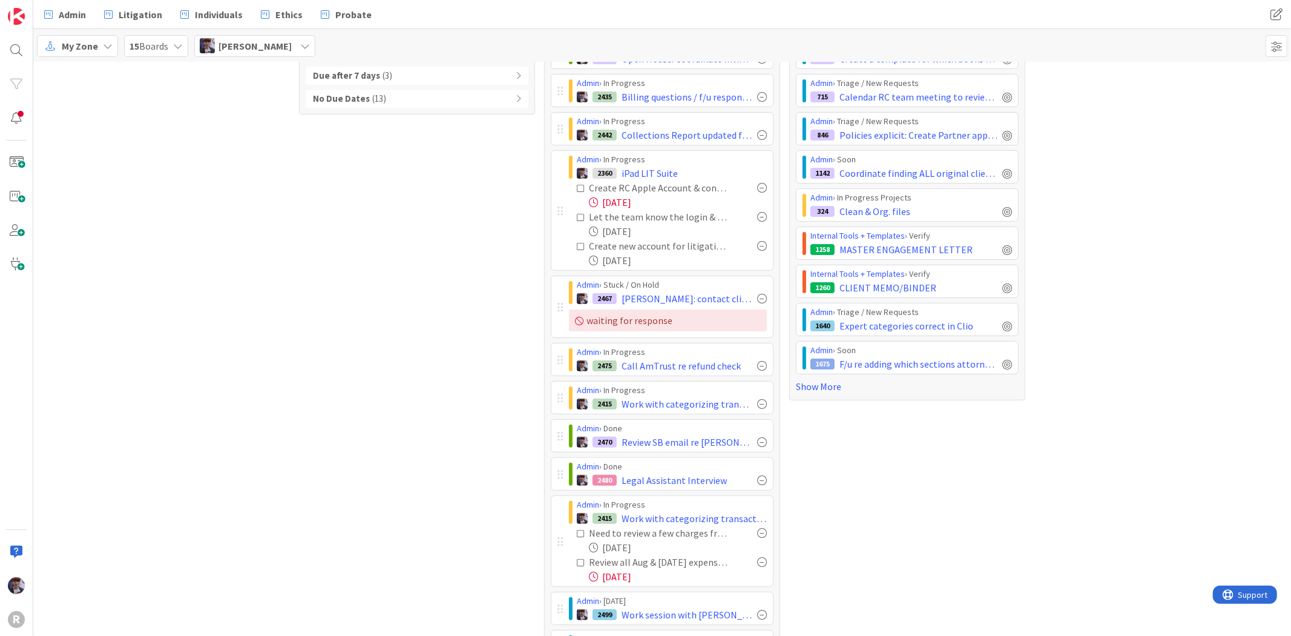
scroll to position [134, 0]
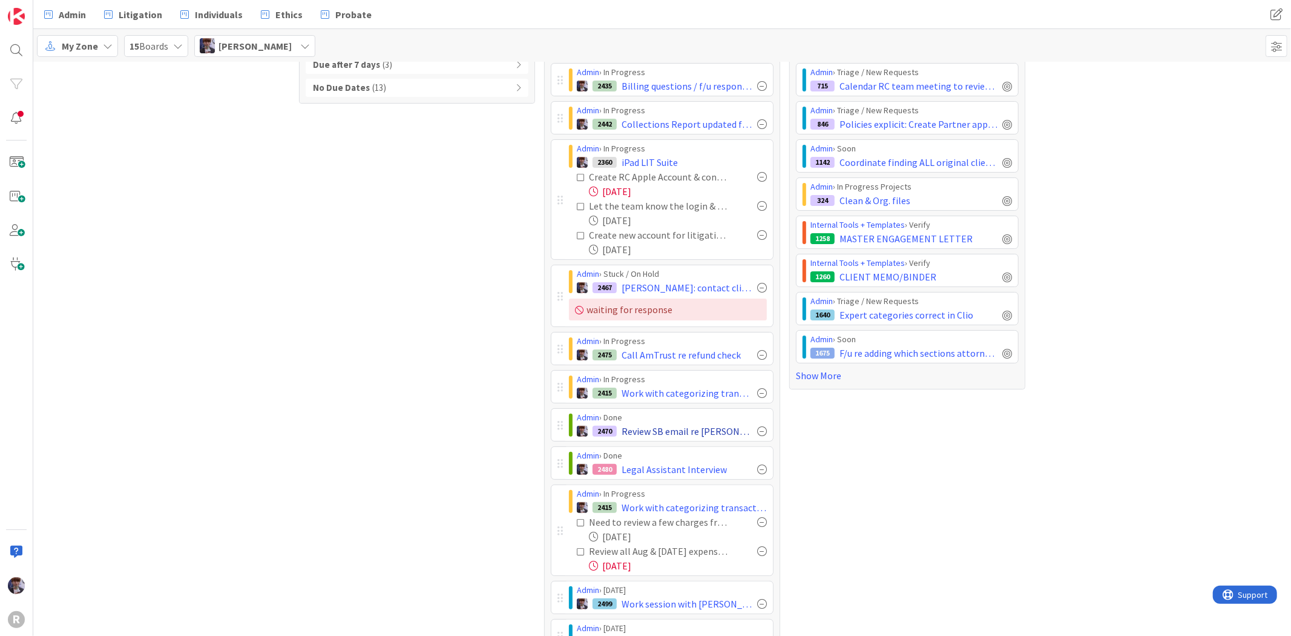
click at [757, 432] on div at bounding box center [762, 431] width 10 height 10
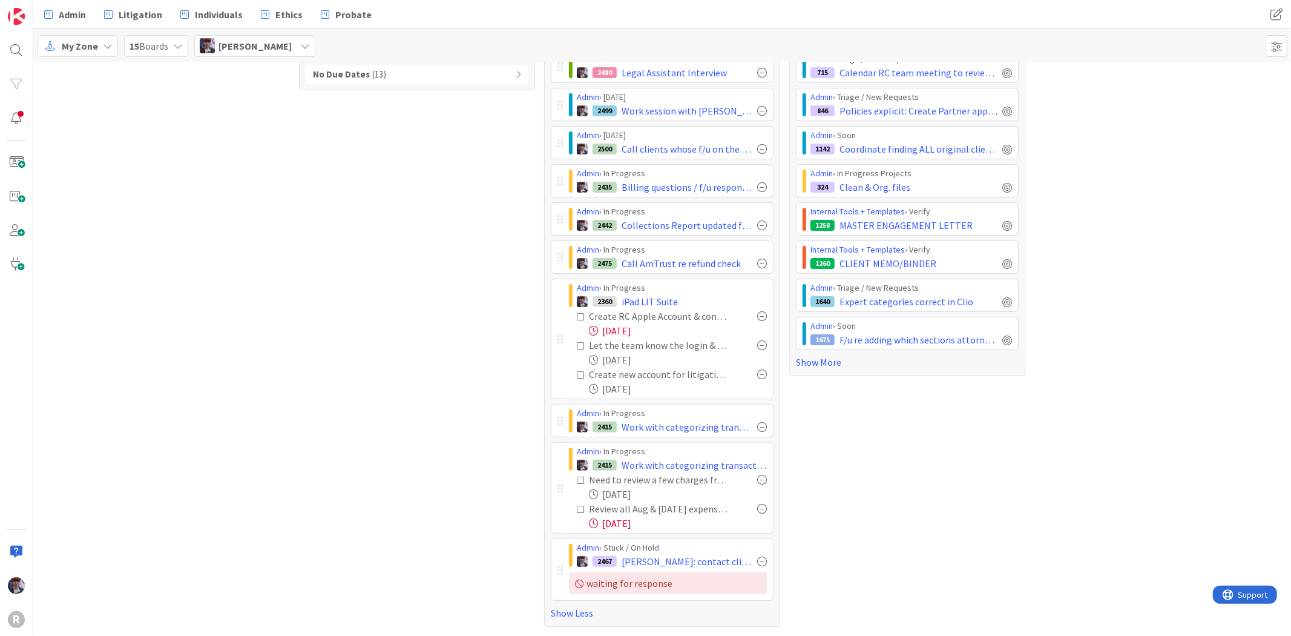
scroll to position [0, 0]
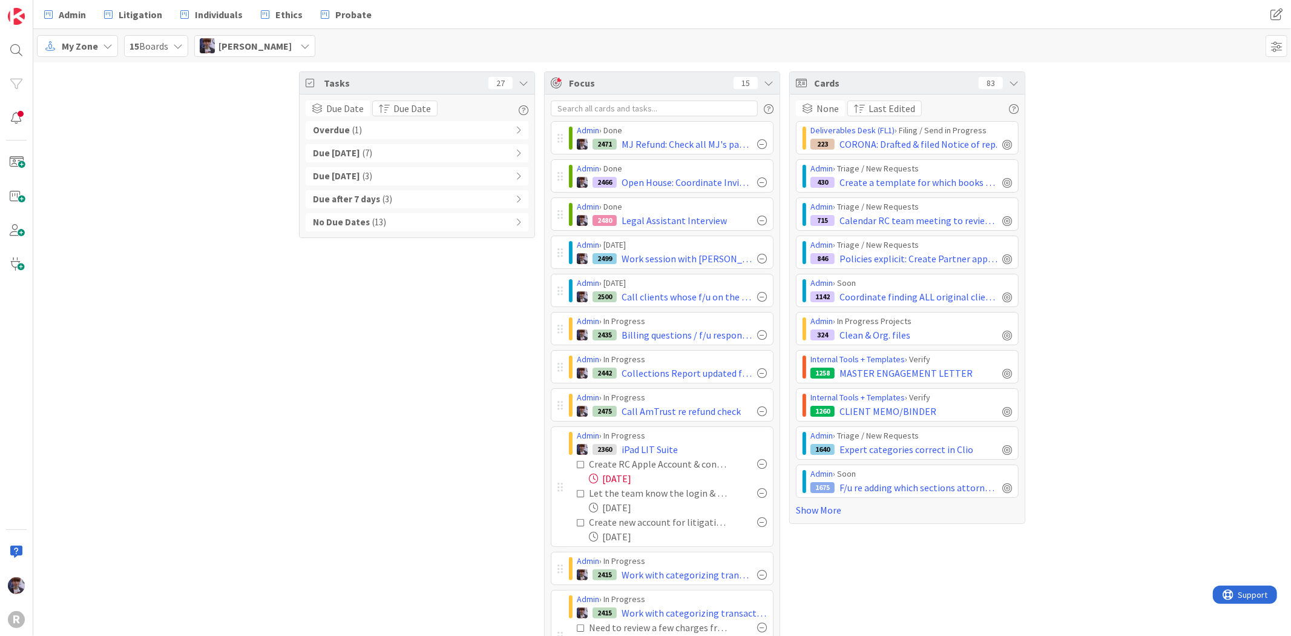
click at [519, 87] on icon at bounding box center [524, 83] width 10 height 10
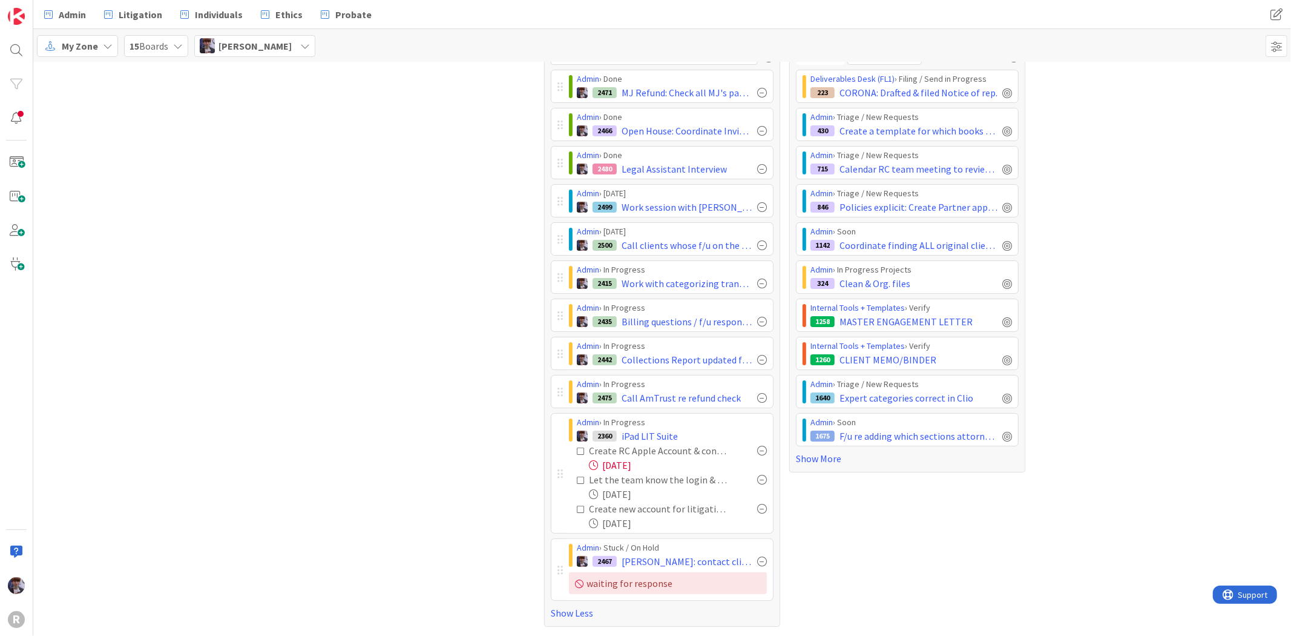
scroll to position [82, 0]
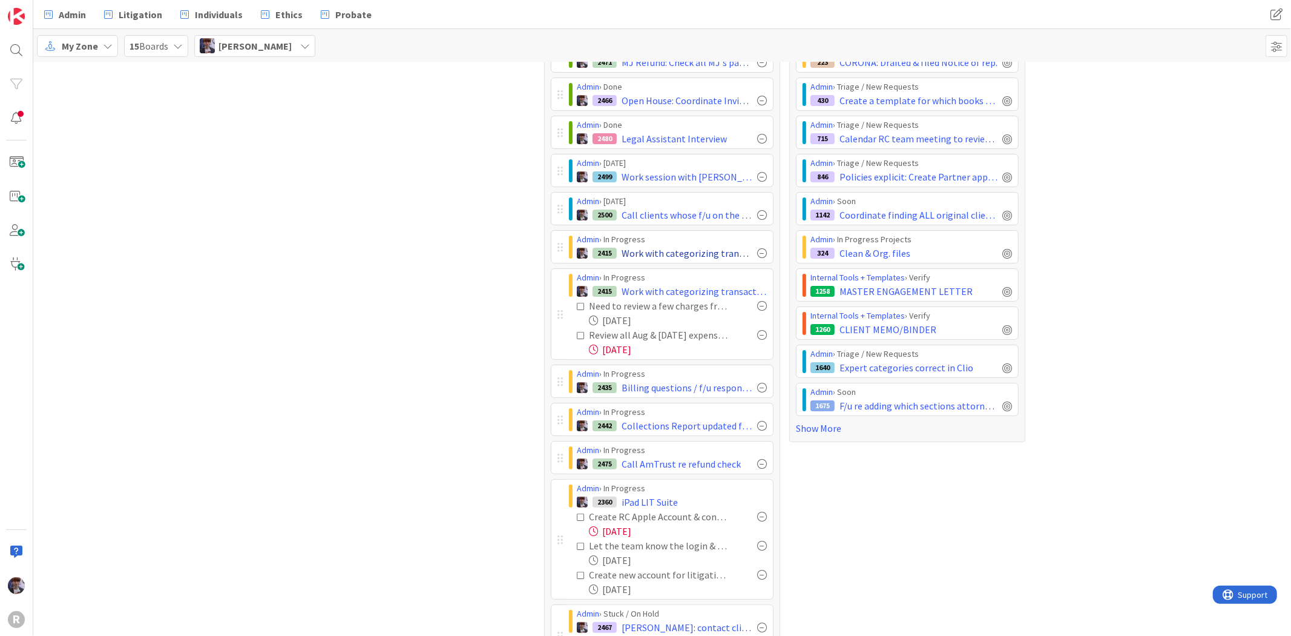
click at [757, 252] on div at bounding box center [762, 253] width 10 height 10
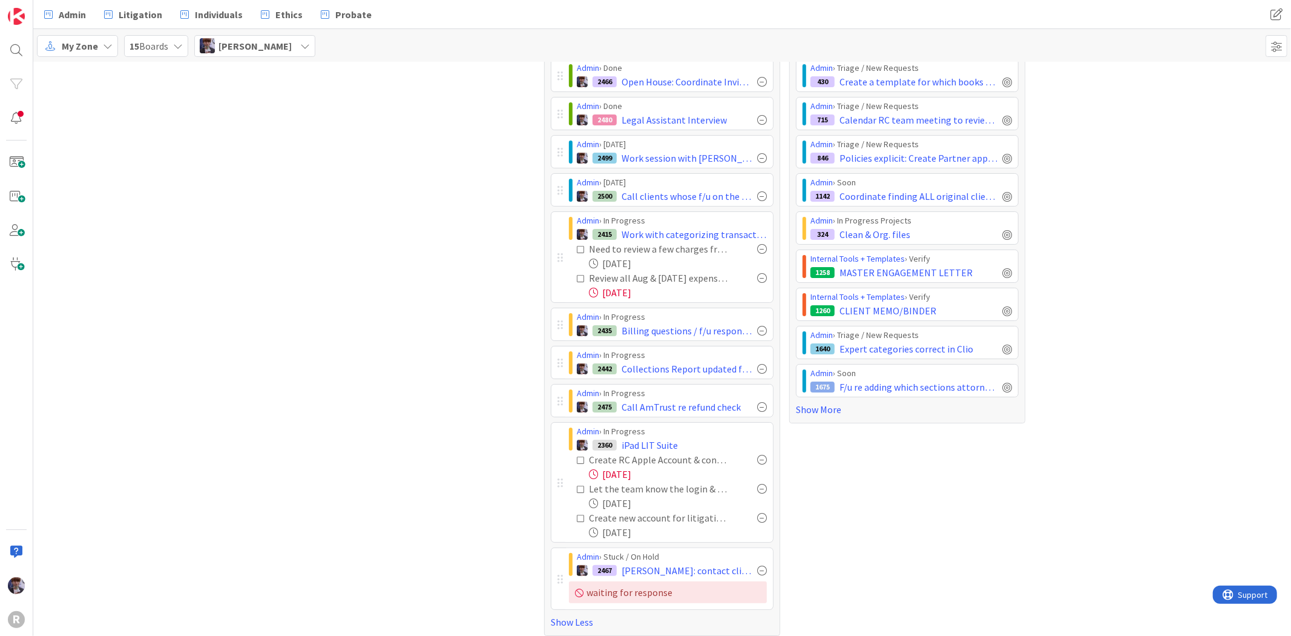
scroll to position [111, 0]
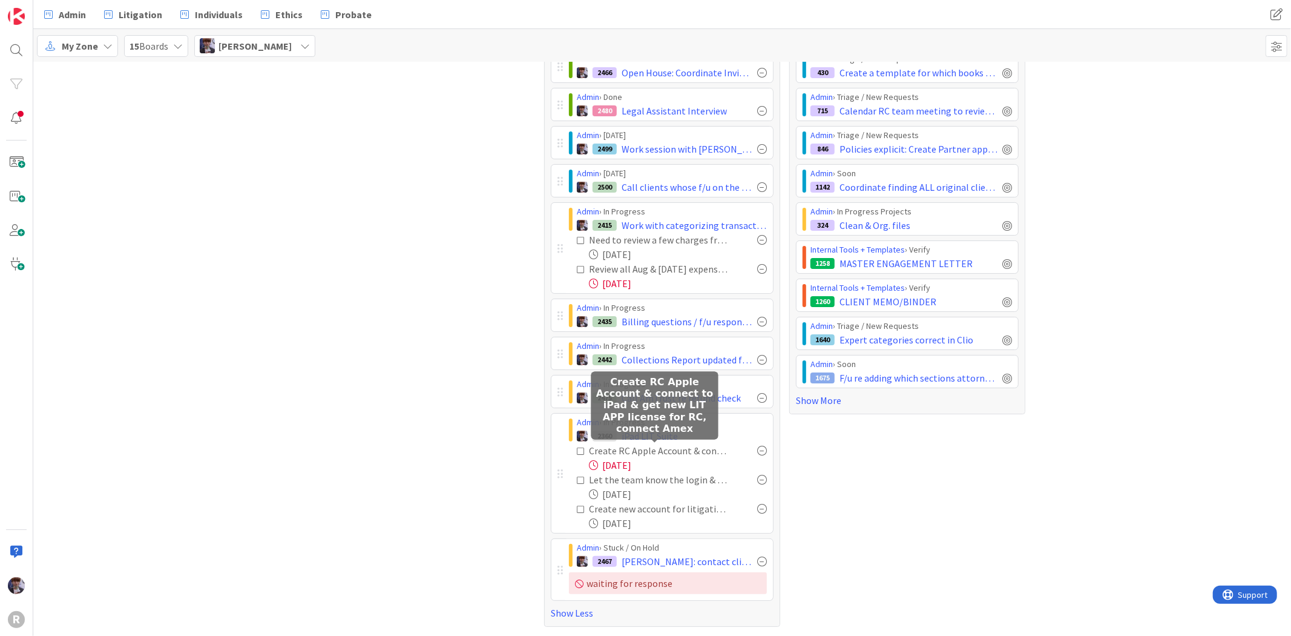
click at [611, 449] on div "Create RC Apple Account & connect to iPad & get new LIT APP license for RC, con…" at bounding box center [660, 450] width 142 height 15
click at [650, 434] on span "iPad LIT Suite" at bounding box center [650, 436] width 56 height 15
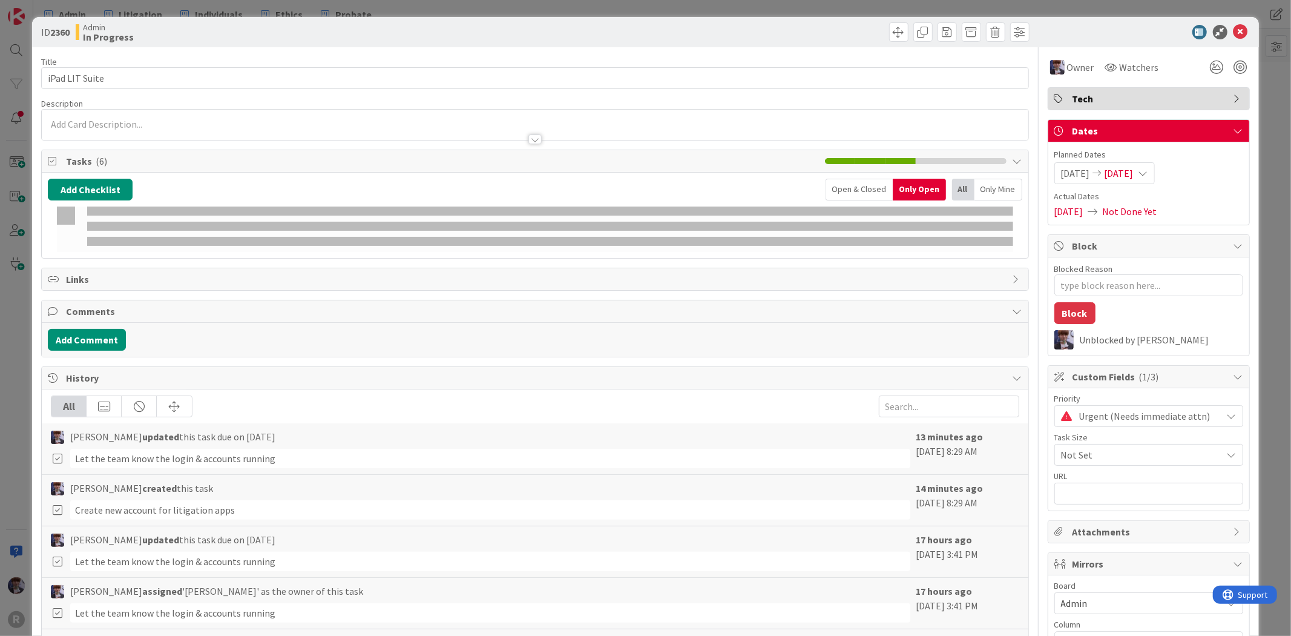
type textarea "x"
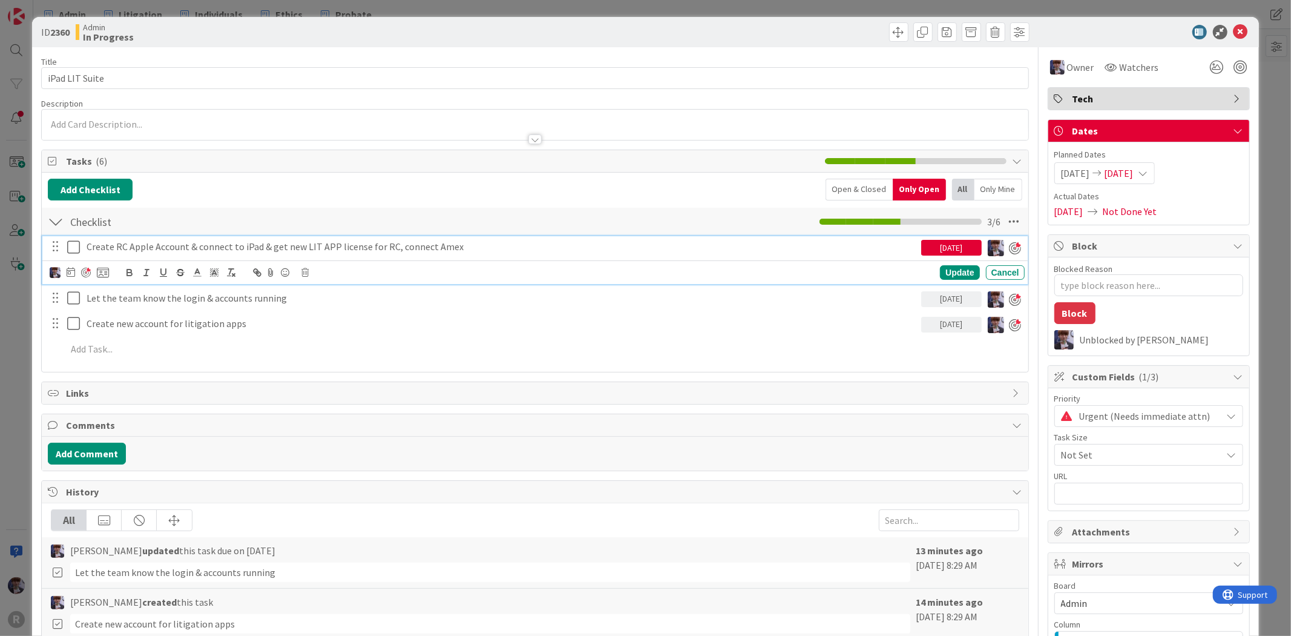
click at [293, 247] on p "Create RC Apple Account & connect to iPad & get new LIT APP license for RC, con…" at bounding box center [502, 247] width 830 height 14
drag, startPoint x: 363, startPoint y: 243, endPoint x: 268, endPoint y: 237, distance: 95.9
click at [268, 237] on div "Create RC Apple Account & connect to iPad & get new LIT APP license for RC, con…" at bounding box center [502, 246] width 840 height 21
click at [280, 249] on p "Create RC Apple Account & connect to iPad, dowload Aps again for RC, connect Am…" at bounding box center [502, 247] width 830 height 14
click at [440, 246] on p "Create RC Apple Account & connect to iPad, download Aps again for RC, connect A…" at bounding box center [502, 247] width 830 height 14
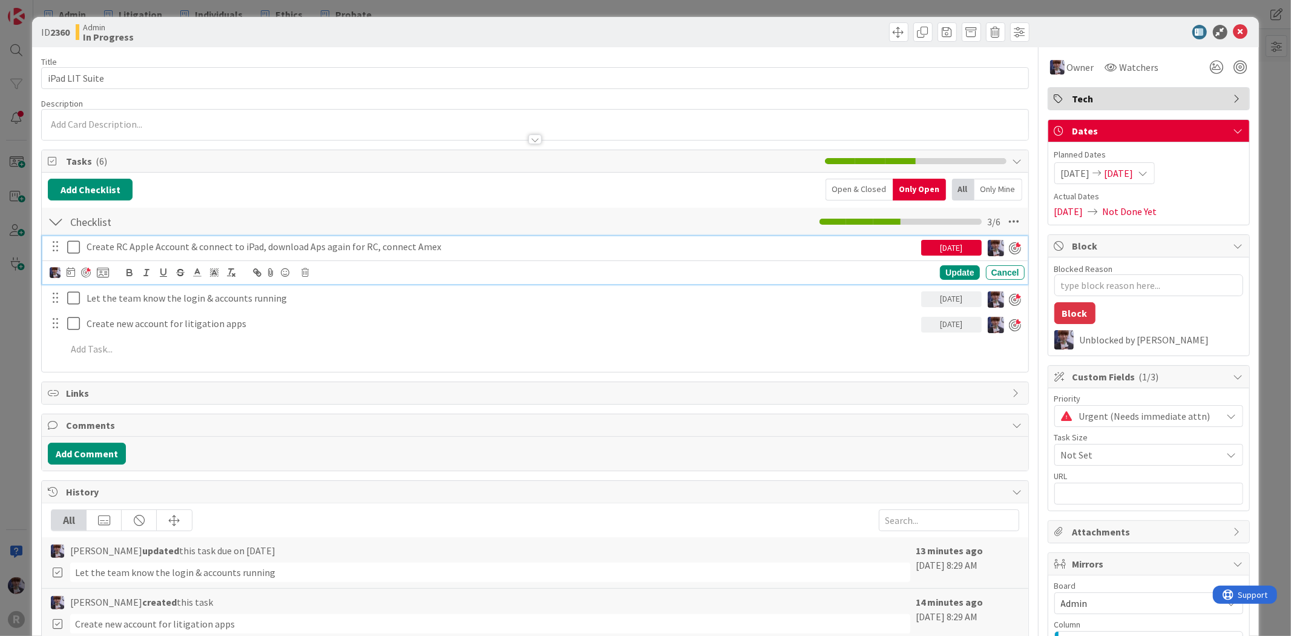
click at [316, 247] on p "Create RC Apple Account & connect to iPad, download Aps again for RC, connect A…" at bounding box center [502, 247] width 830 height 14
click at [463, 242] on p "Create RC Apple Account & connect to iPad, download Apps again for RC, connect …" at bounding box center [502, 247] width 830 height 14
drag, startPoint x: 349, startPoint y: 246, endPoint x: 325, endPoint y: 253, distance: 24.5
click at [325, 253] on p "Create RC Apple Account & connect to iPad, download Apps again for RC, connect …" at bounding box center [502, 247] width 830 height 14
click at [501, 251] on p "Create RC Apple Account & connect to iPad, download Apps again for RC, connect …" at bounding box center [502, 247] width 830 height 14
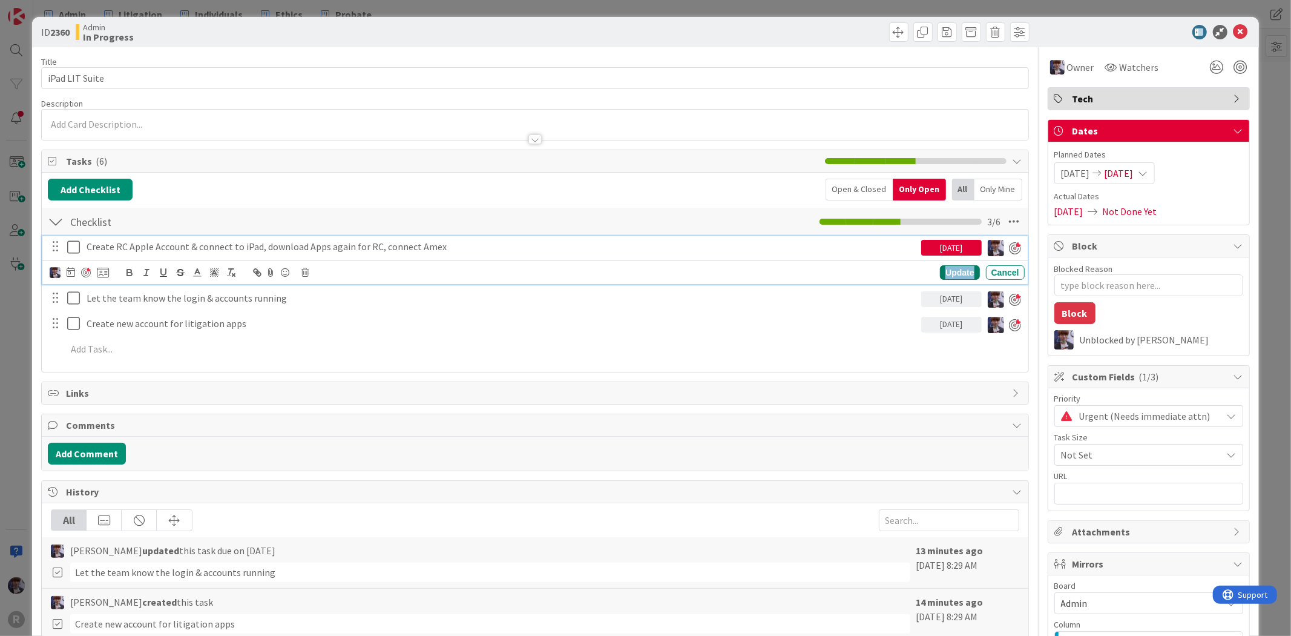
click at [940, 266] on div "Update" at bounding box center [959, 272] width 39 height 15
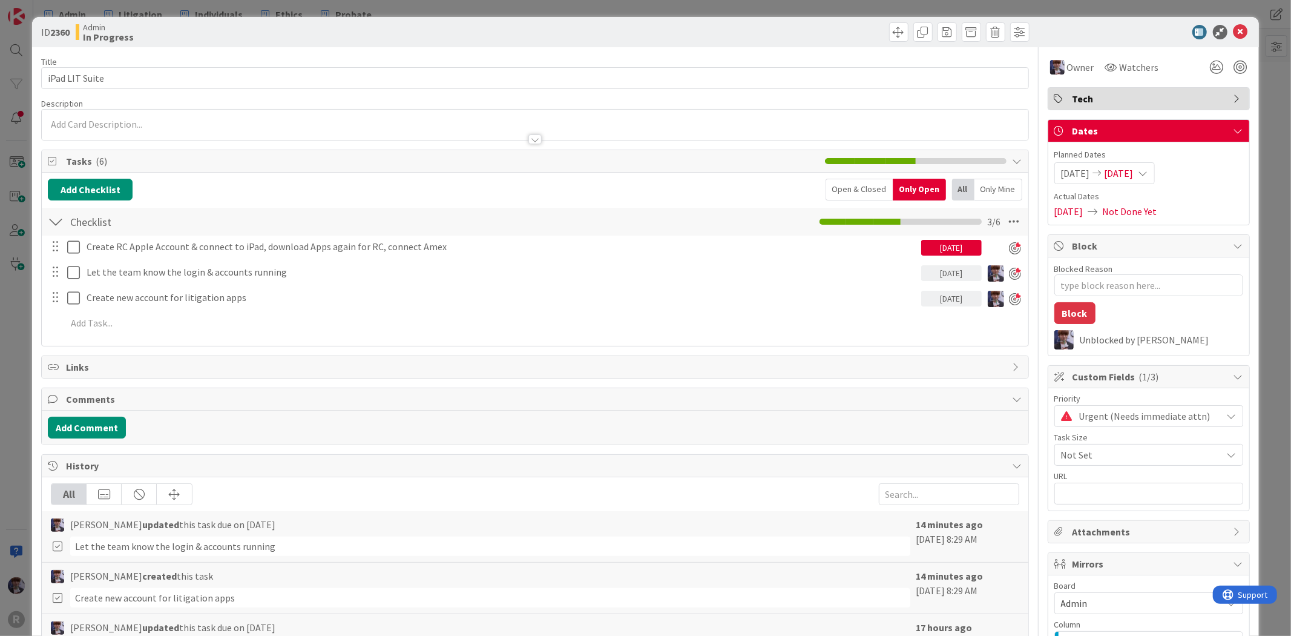
click at [9, 346] on div "ID 2360 Admin In Progress Title 14 / 128 iPad LIT Suite Description Owner Watch…" at bounding box center [645, 318] width 1291 height 636
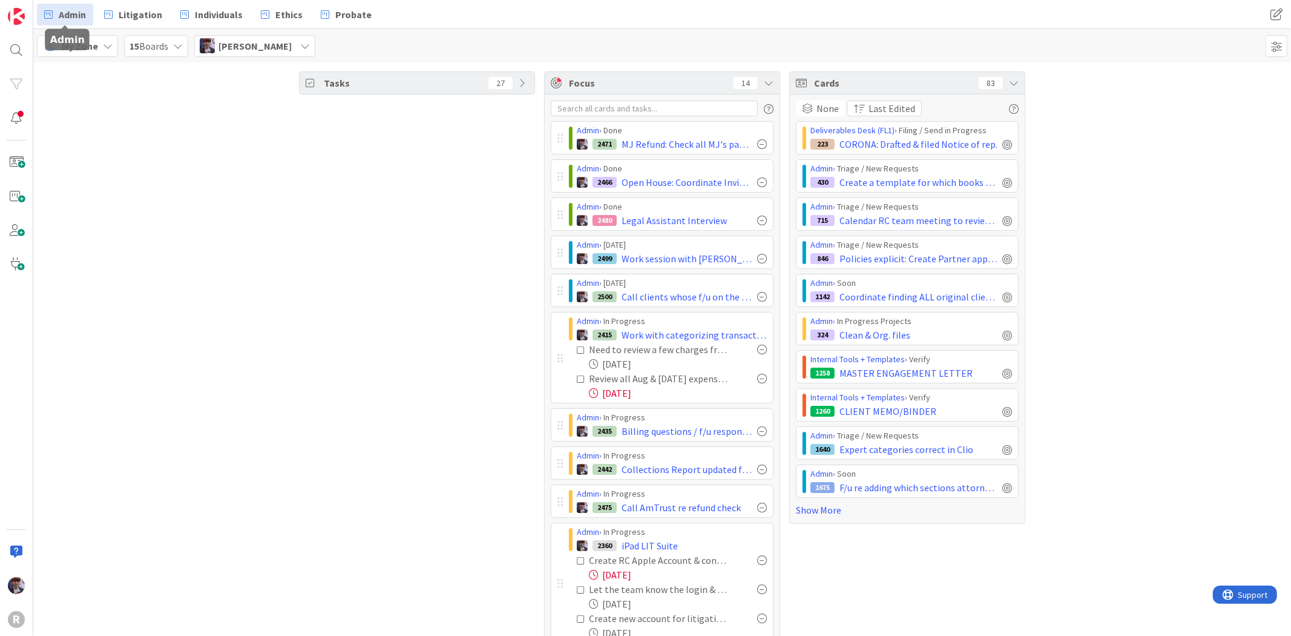
click at [64, 17] on span "Admin" at bounding box center [72, 14] width 27 height 15
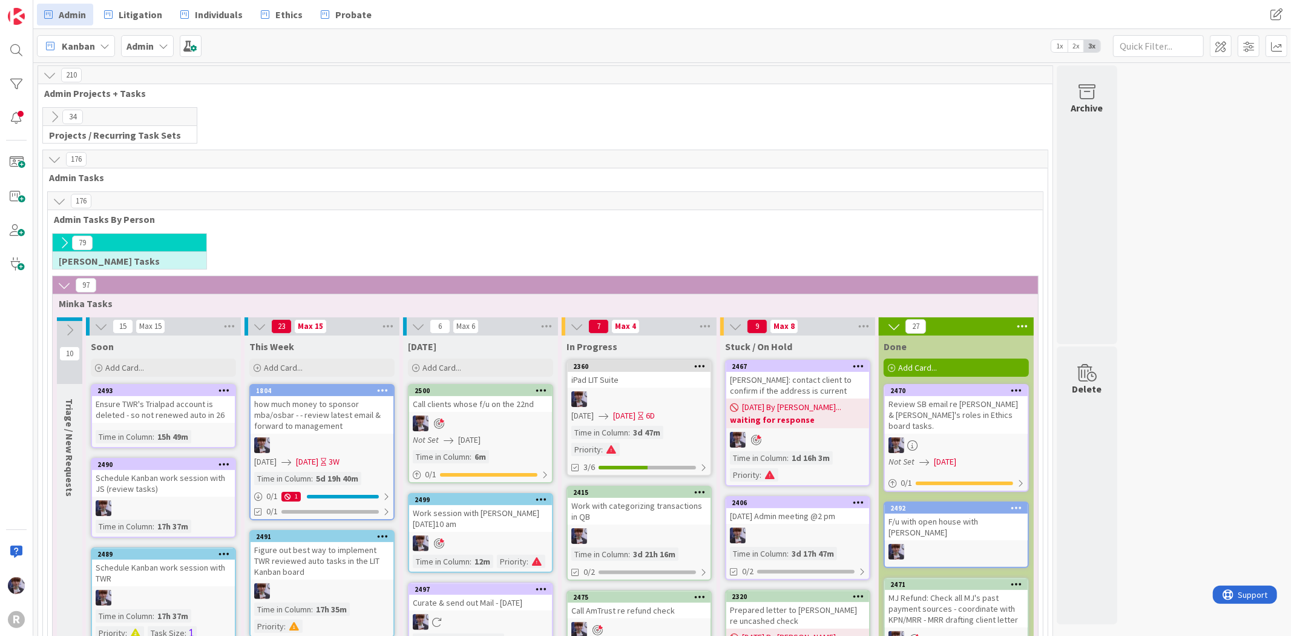
click at [59, 240] on icon at bounding box center [64, 242] width 13 height 13
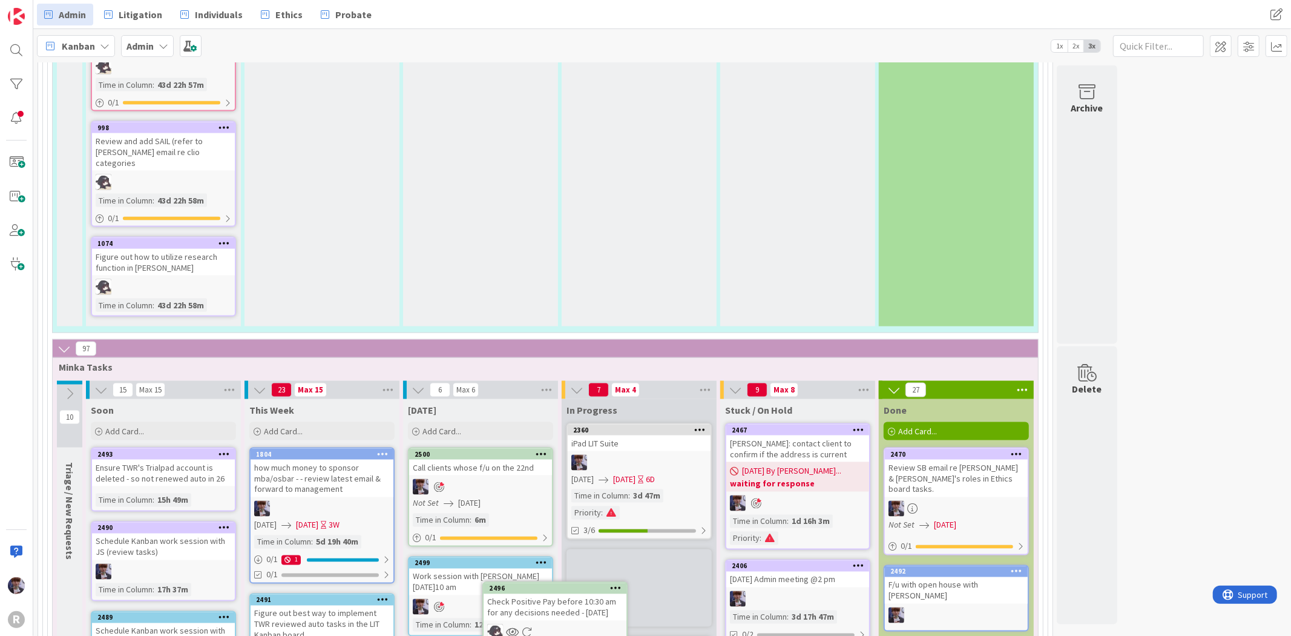
scroll to position [1541, 0]
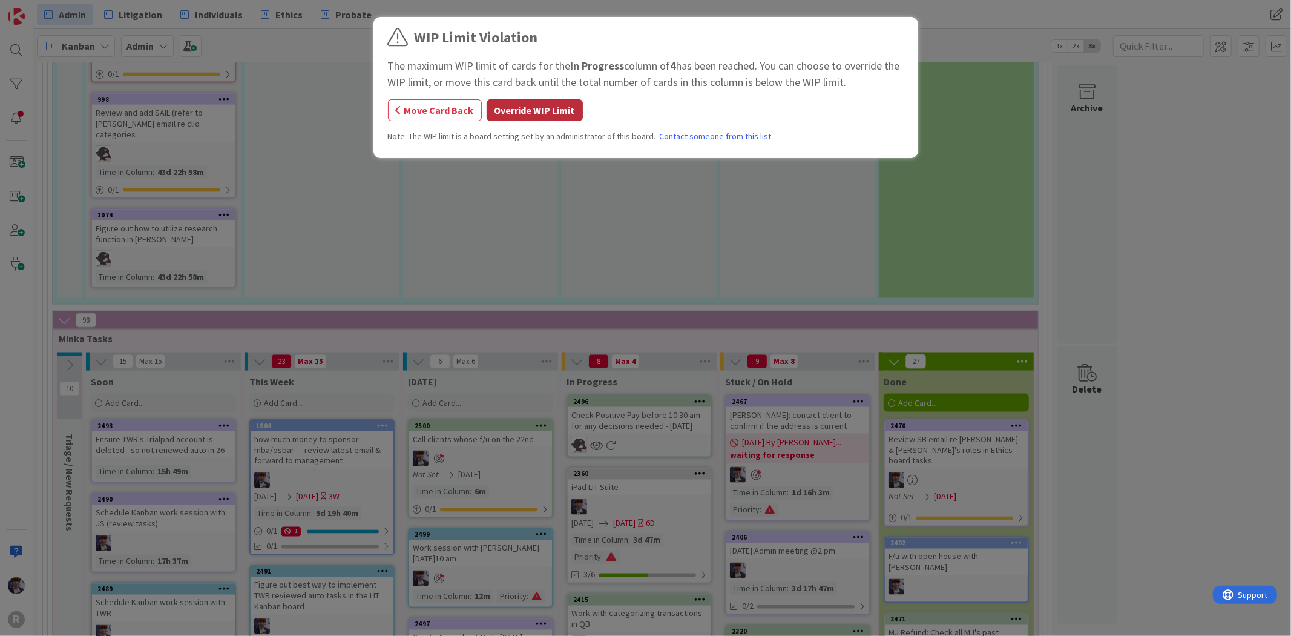
click at [553, 105] on button "Override WIP Limit" at bounding box center [535, 110] width 96 height 22
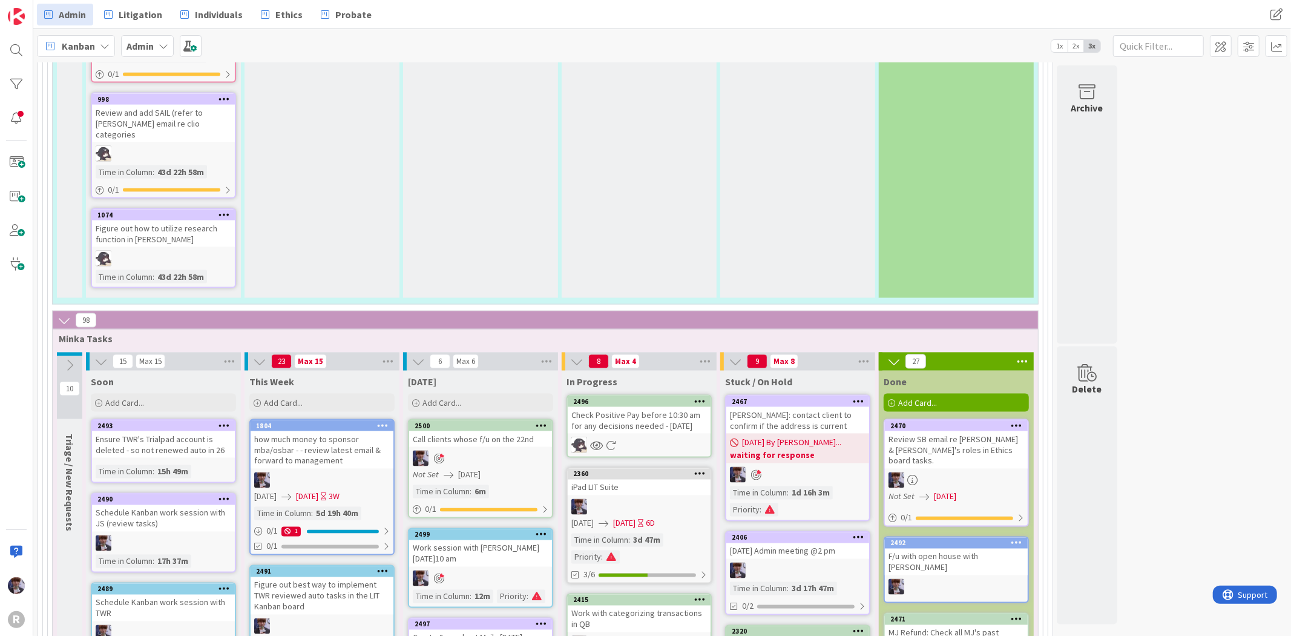
click at [630, 397] on div "2496" at bounding box center [641, 401] width 137 height 8
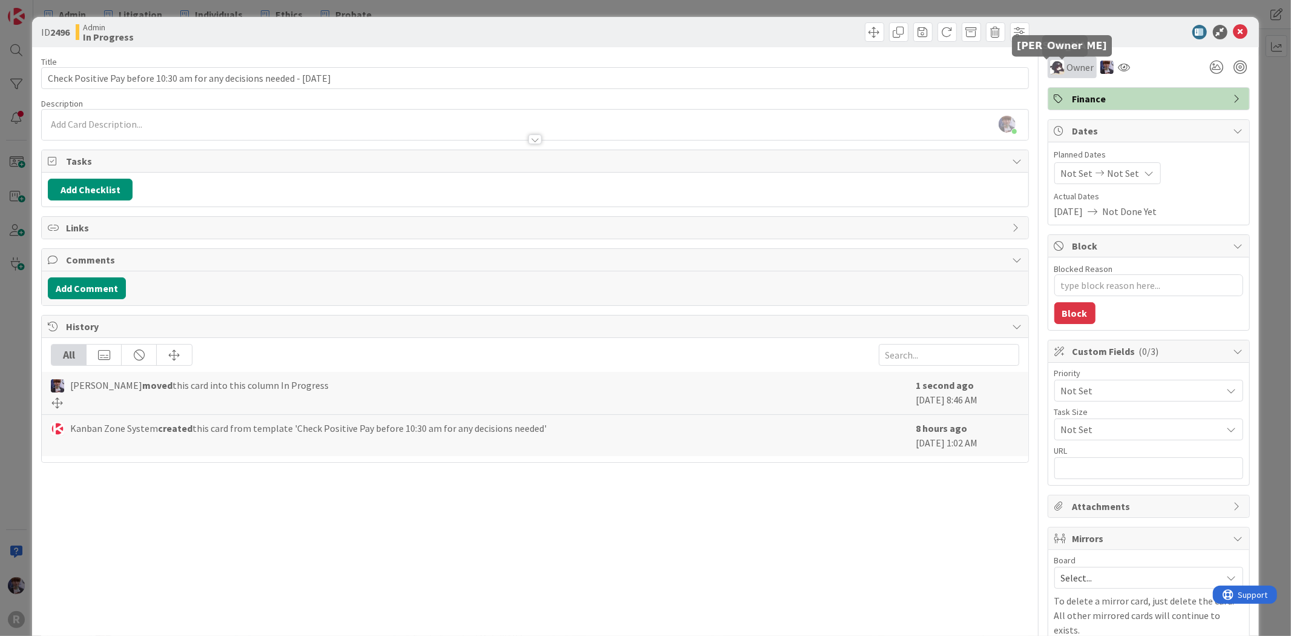
click at [1050, 67] on img at bounding box center [1057, 67] width 15 height 15
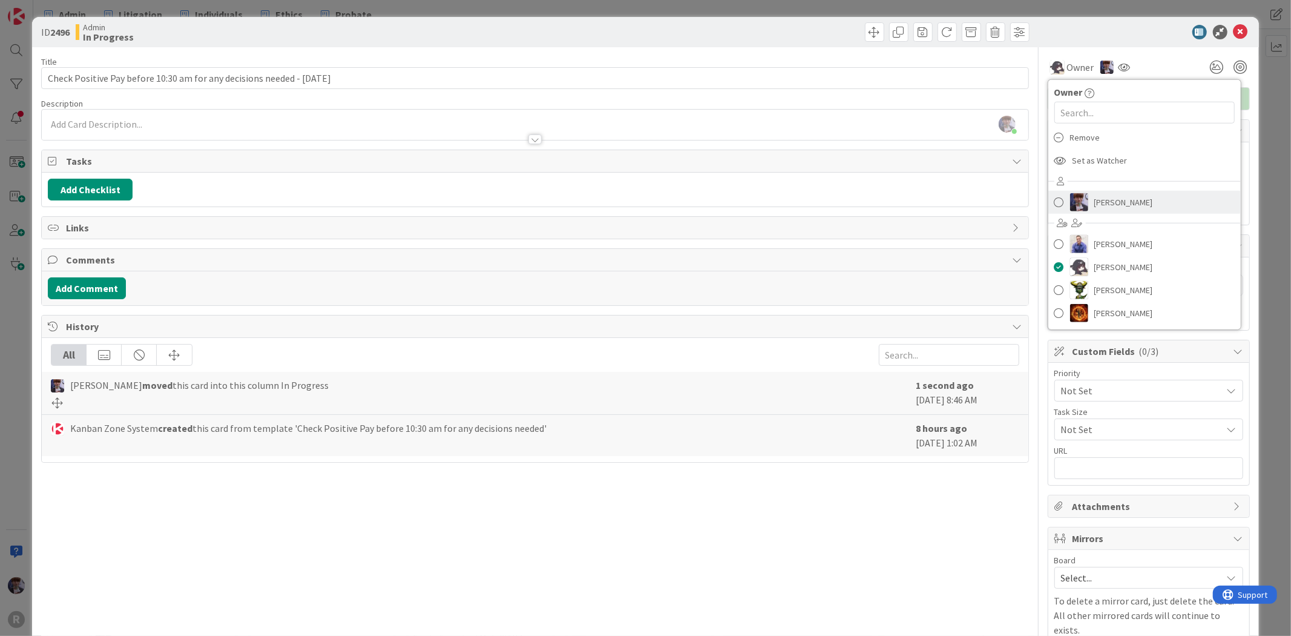
click at [1095, 202] on span "[PERSON_NAME]" at bounding box center [1124, 202] width 59 height 18
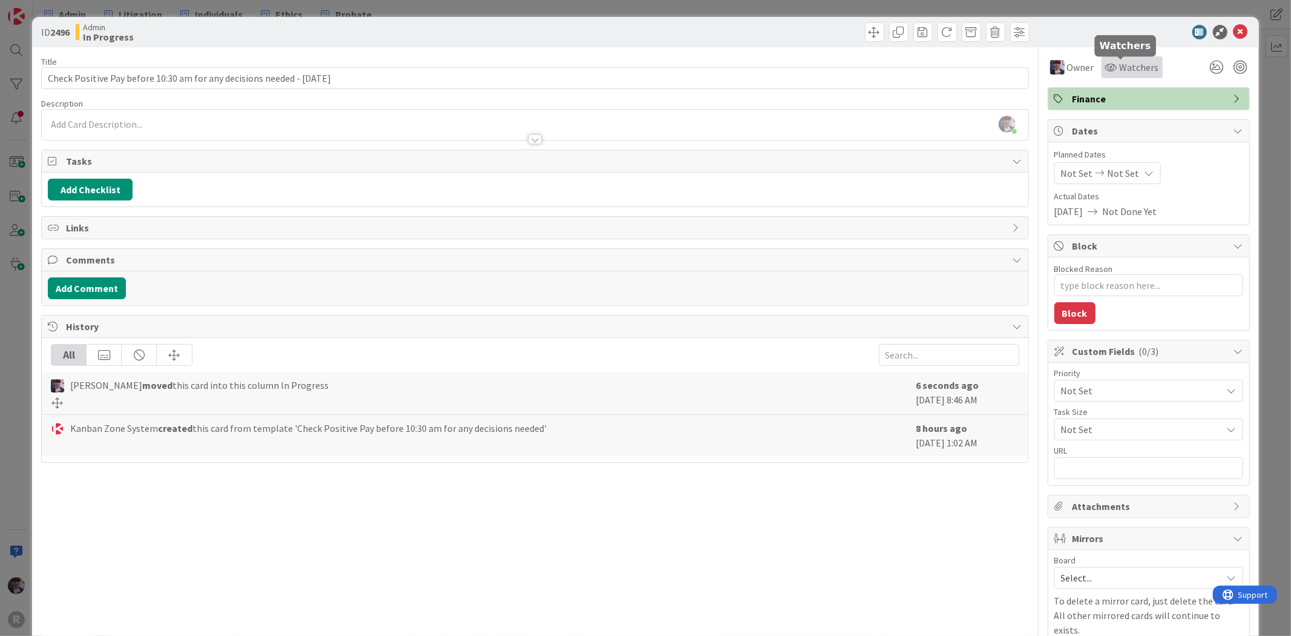
click at [1106, 70] on icon at bounding box center [1112, 67] width 12 height 10
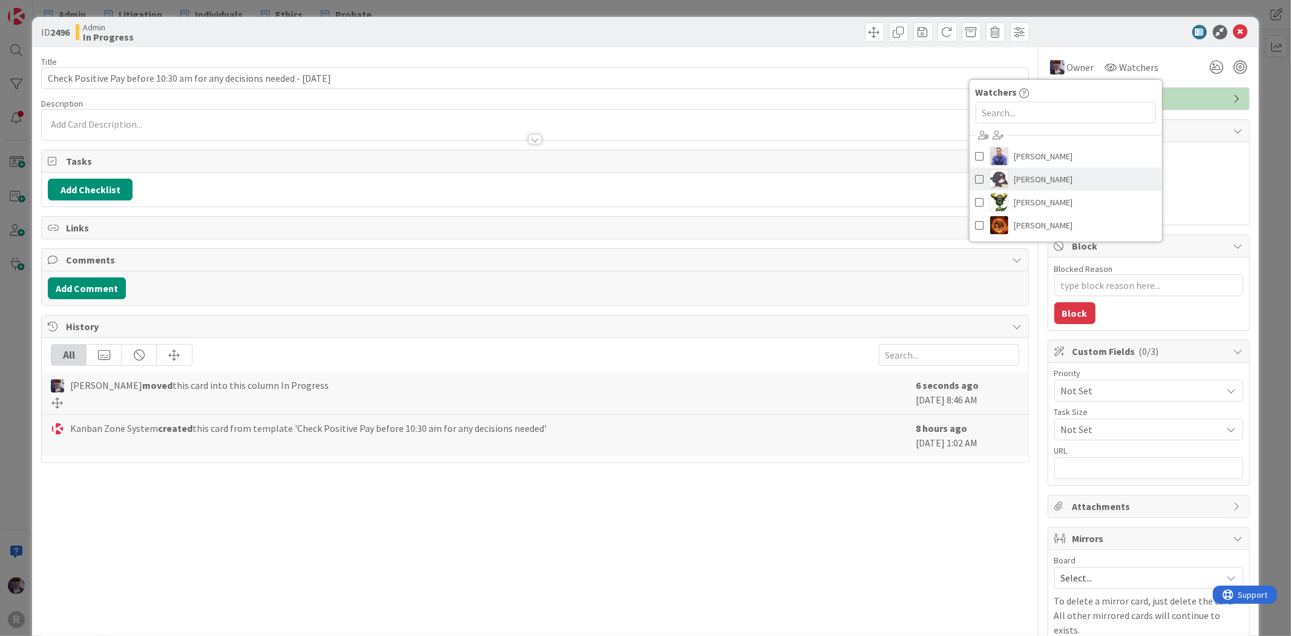
click at [1049, 178] on link "[PERSON_NAME]" at bounding box center [1066, 179] width 193 height 23
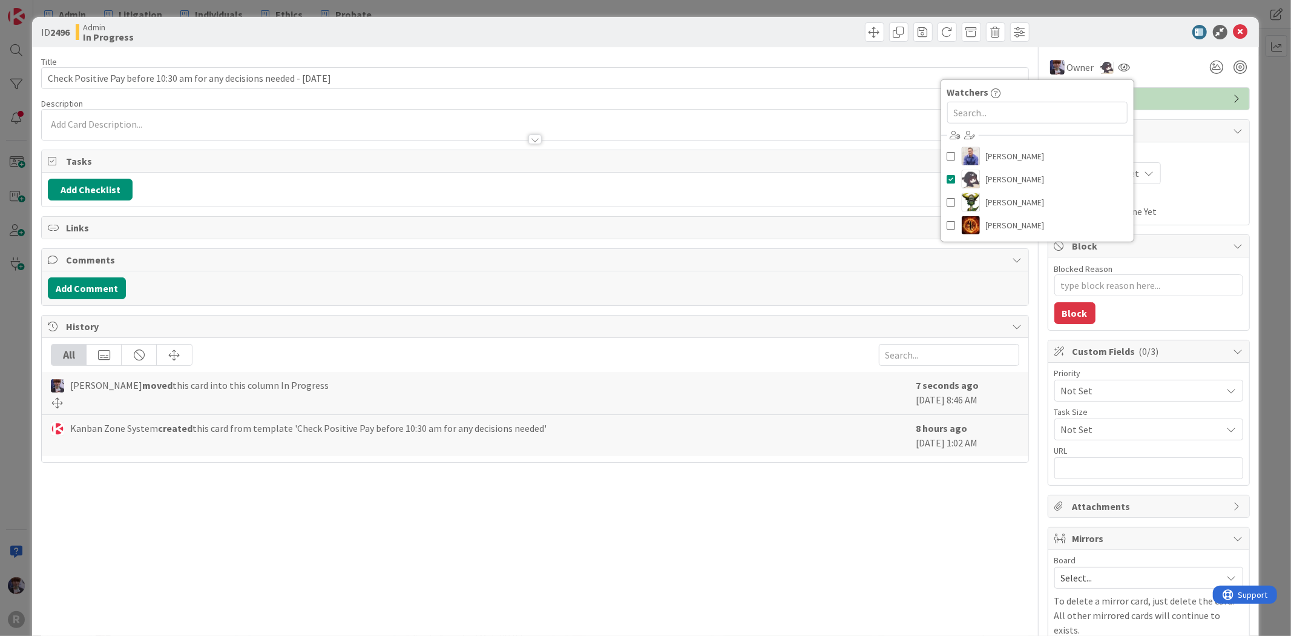
click at [1254, 114] on div "ID 2496 Admin In Progress Title 72 / 128 Check Positive Pay before 10:30 am for…" at bounding box center [645, 318] width 1291 height 636
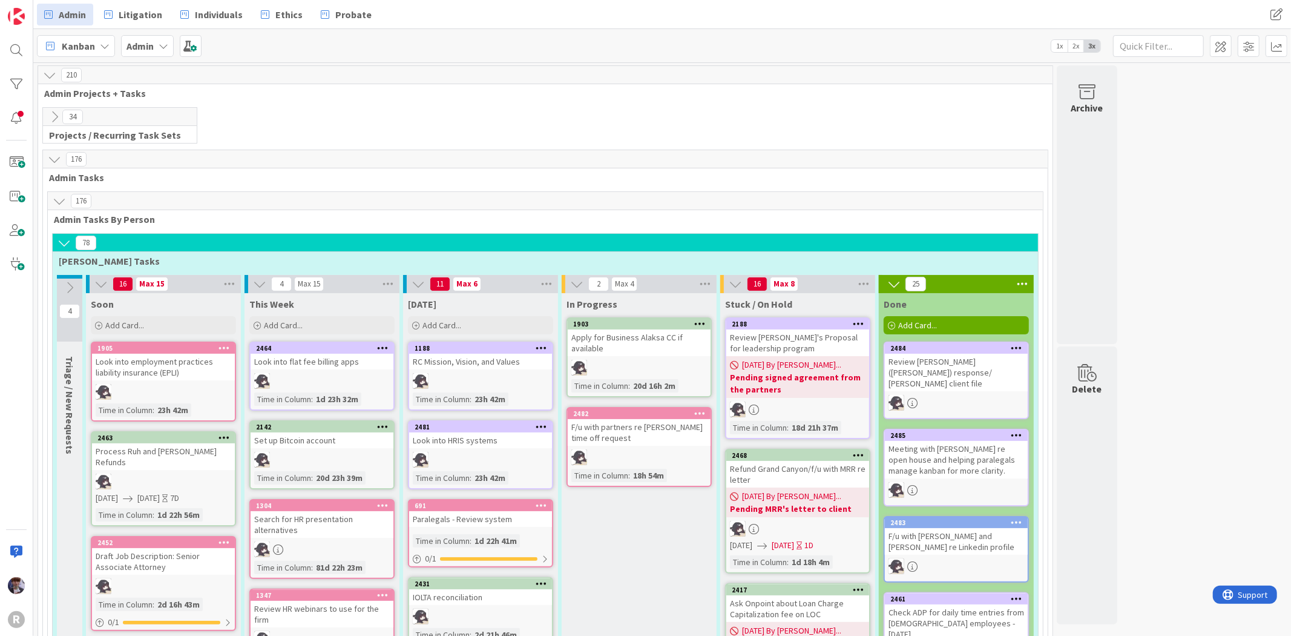
click at [929, 455] on div "Meeting with Minka re open house and helping paralegals manage kanban for more …" at bounding box center [956, 460] width 143 height 38
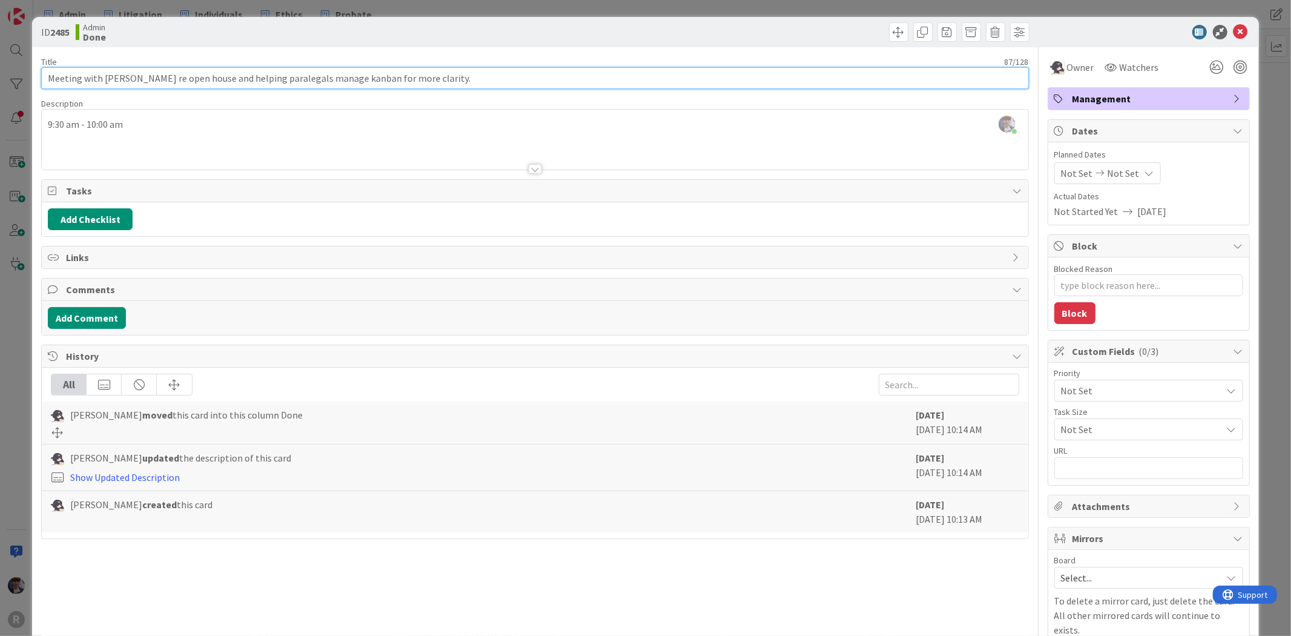
click at [204, 70] on input "Meeting with Minka re open house and helping paralegals manage kanban for more …" at bounding box center [534, 78] width 987 height 22
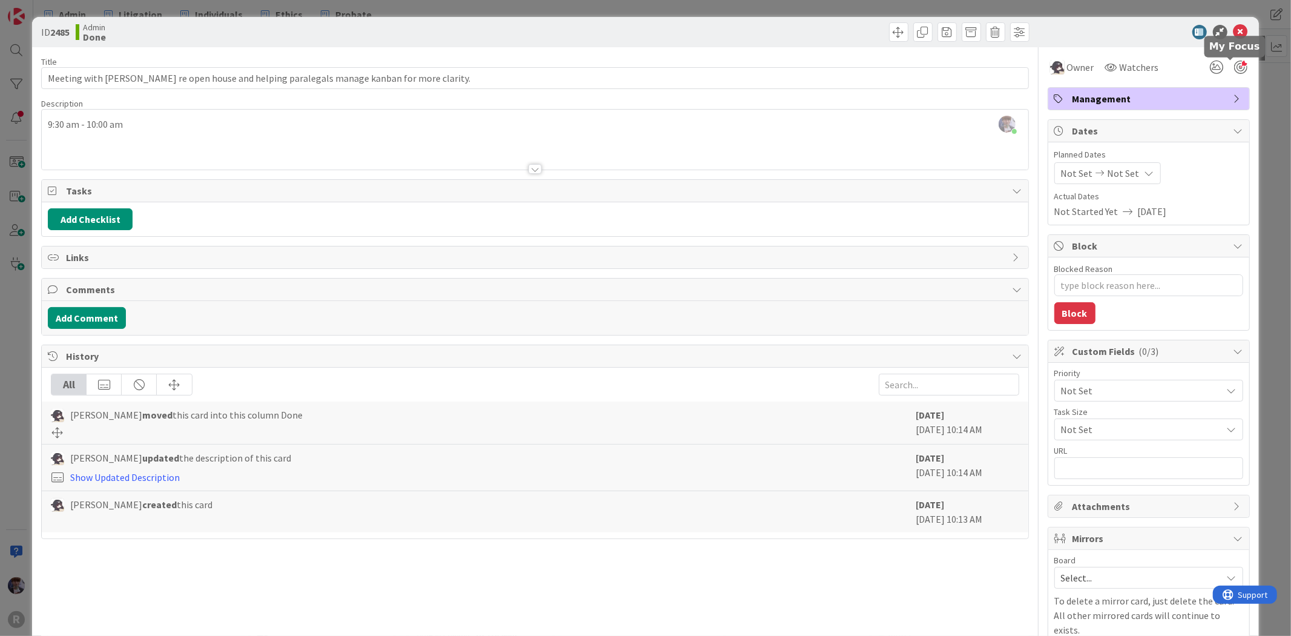
click at [1234, 62] on div at bounding box center [1240, 67] width 13 height 13
click at [1235, 65] on div at bounding box center [1240, 67] width 13 height 13
click at [1010, 34] on span at bounding box center [1019, 31] width 19 height 19
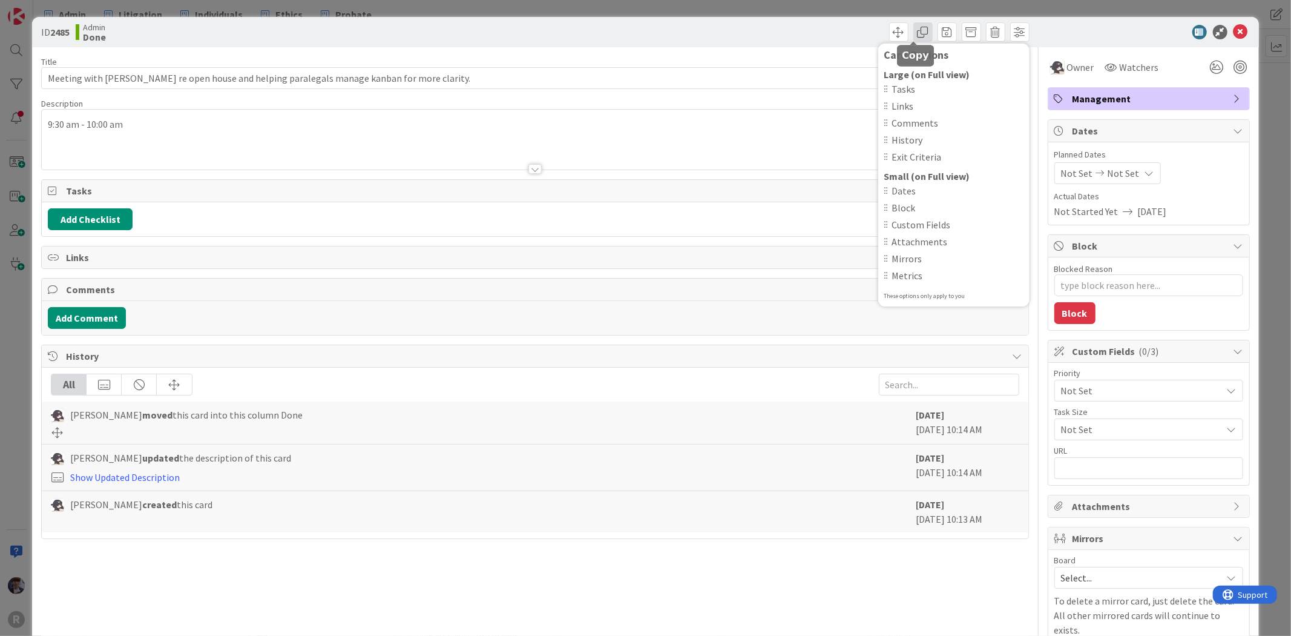
click at [917, 33] on span at bounding box center [923, 31] width 19 height 19
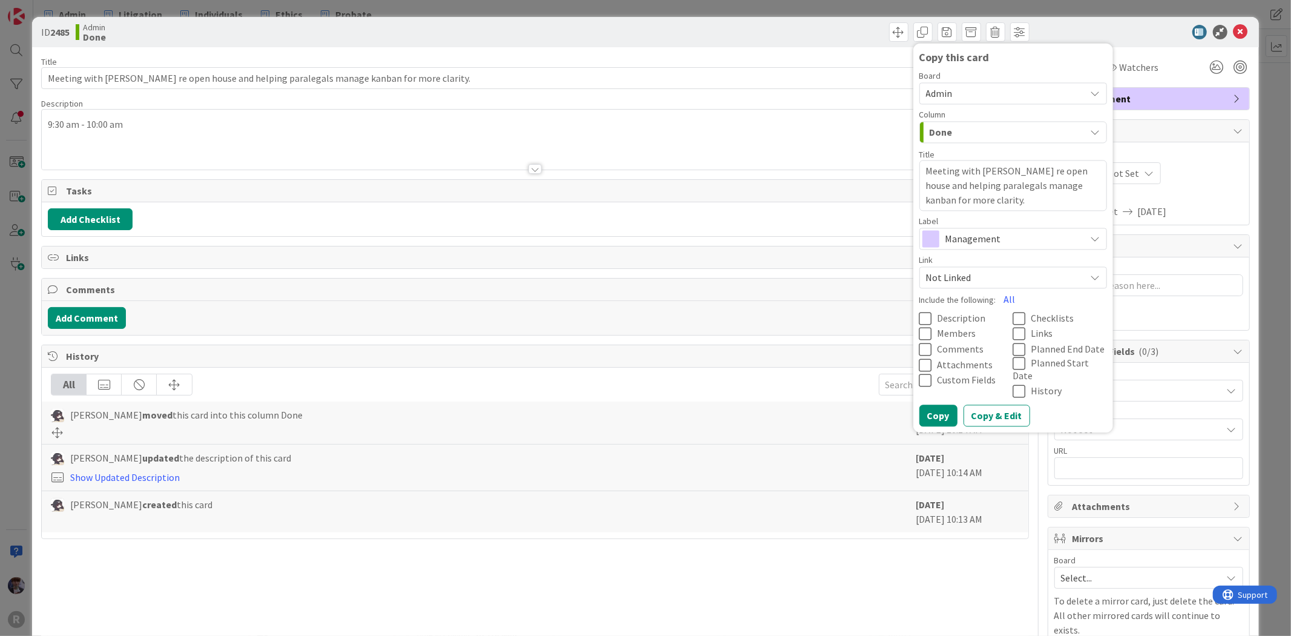
click at [957, 99] on span "Admin" at bounding box center [1003, 93] width 154 height 17
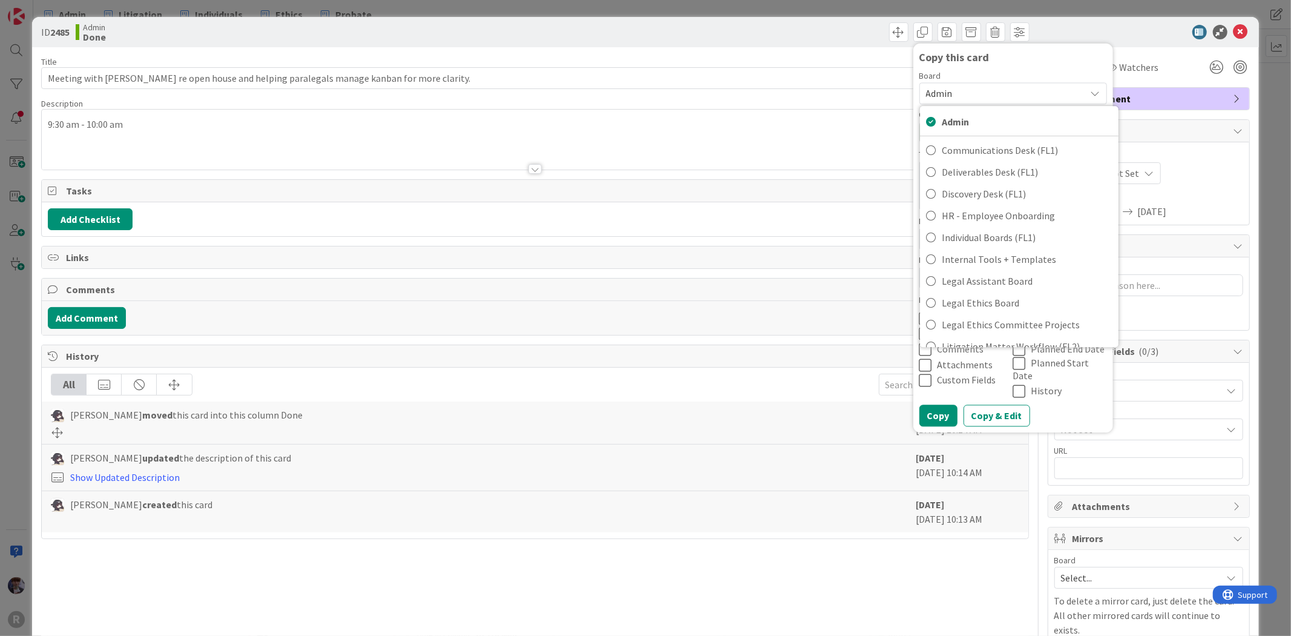
click at [957, 99] on span "Admin" at bounding box center [1003, 93] width 154 height 17
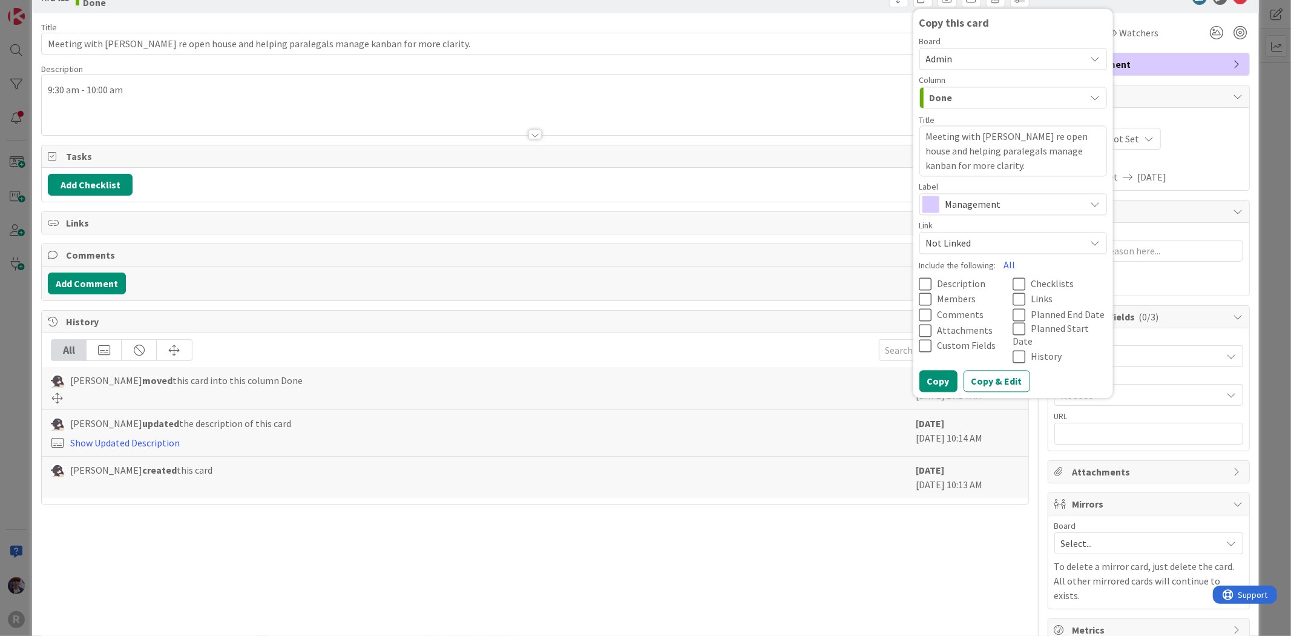
scroll to position [53, 0]
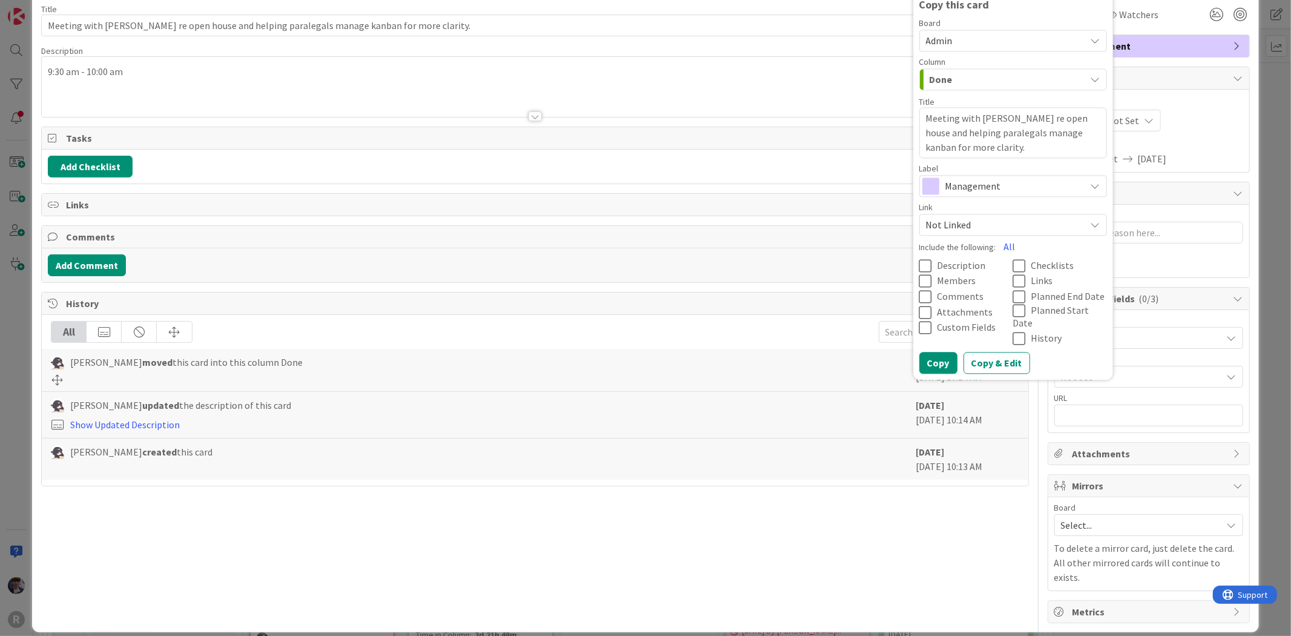
click at [967, 229] on span "Not Linked" at bounding box center [1003, 225] width 154 height 17
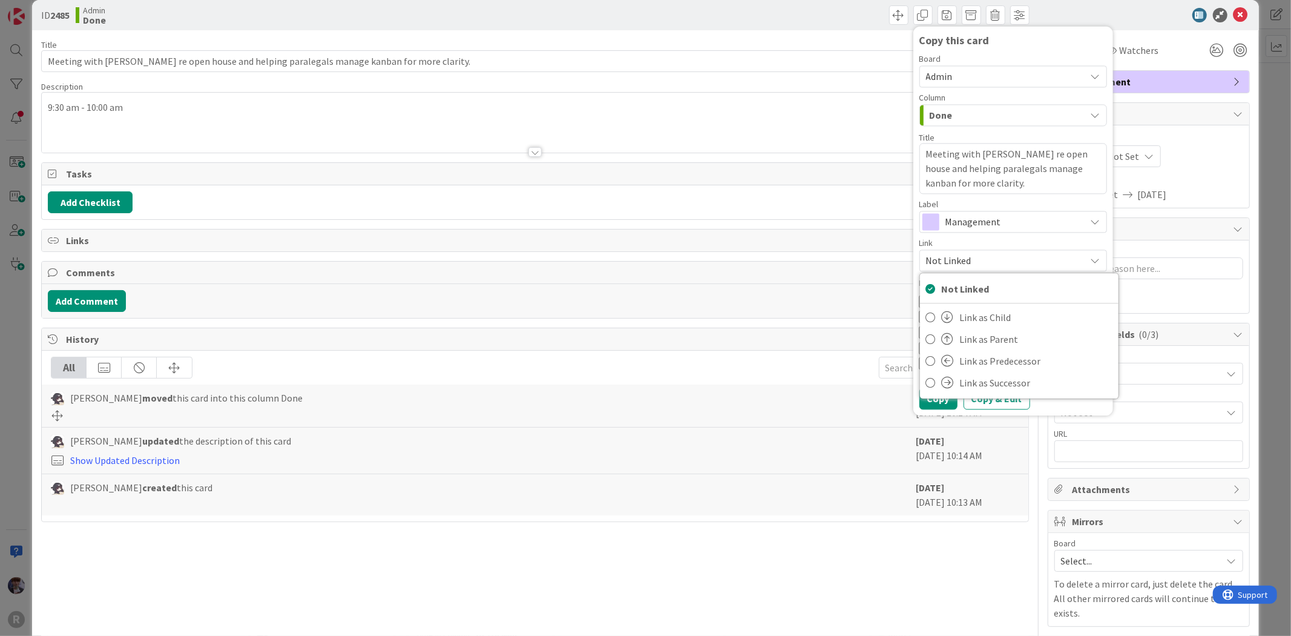
scroll to position [0, 0]
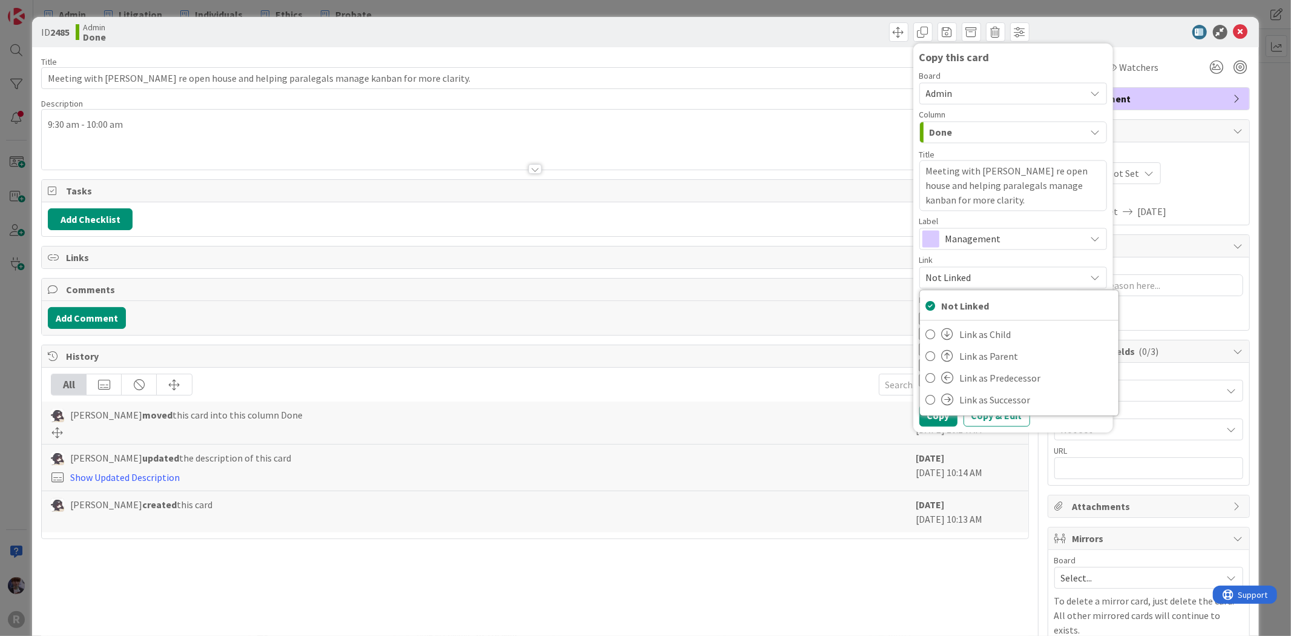
click at [963, 94] on span "Admin" at bounding box center [1003, 93] width 154 height 17
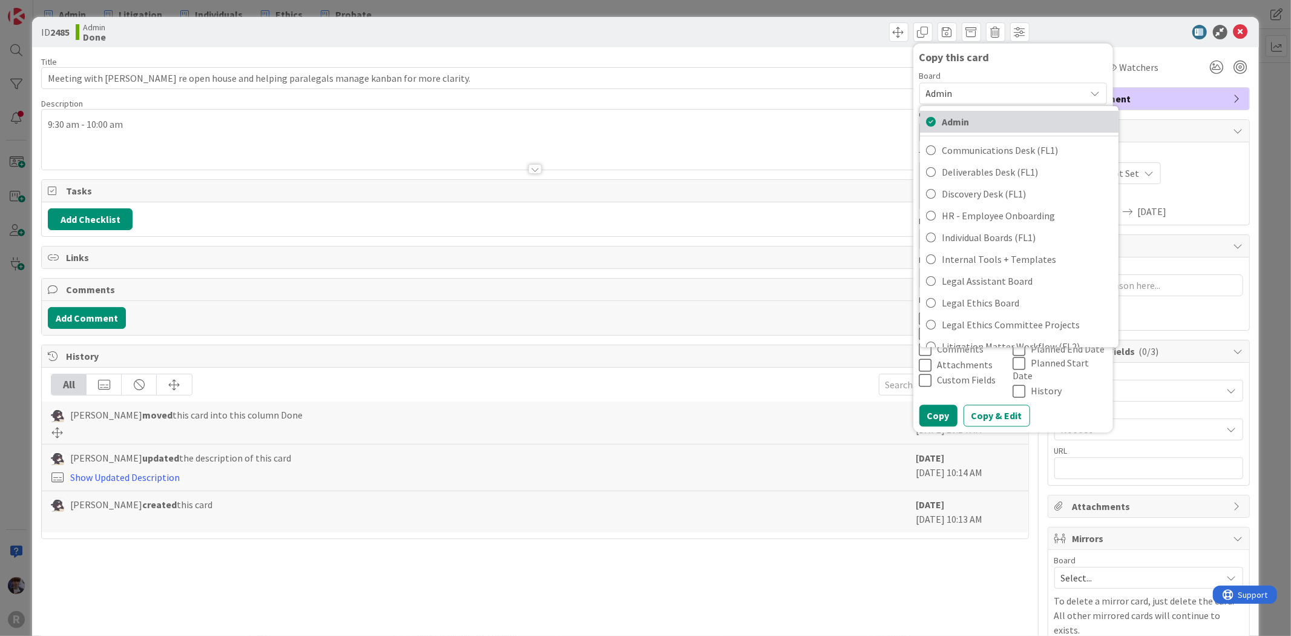
click at [943, 122] on span "Admin" at bounding box center [1027, 122] width 171 height 18
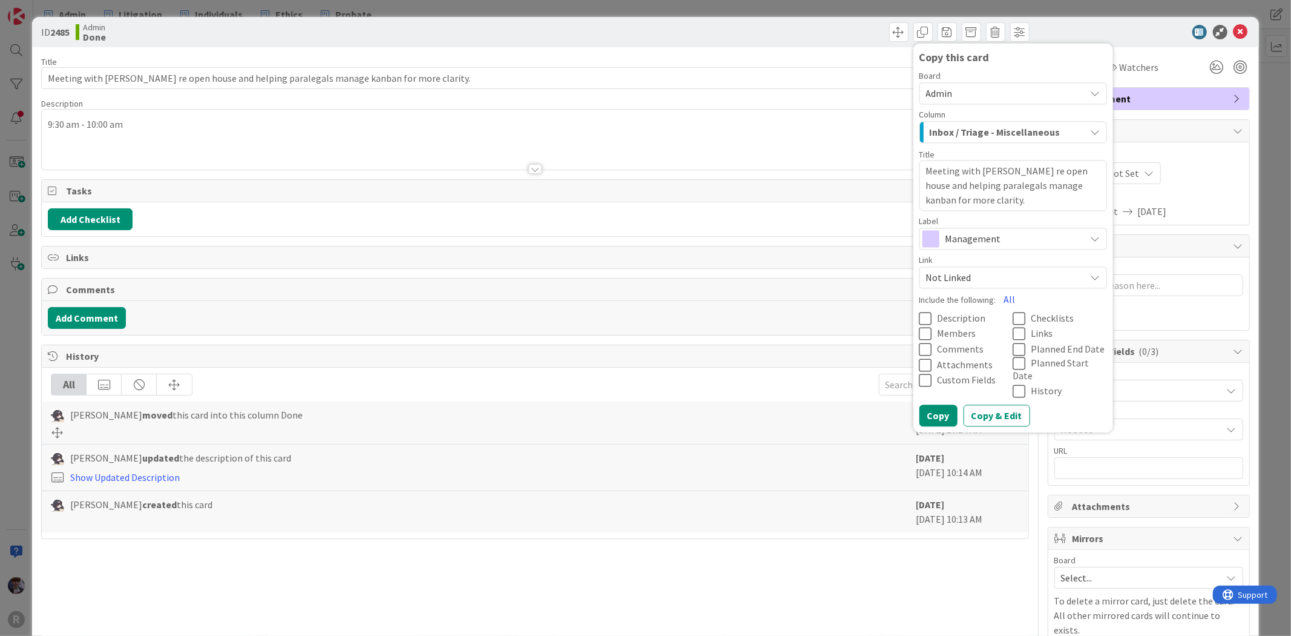
click at [966, 131] on span "Inbox / Triage - Miscellaneous" at bounding box center [995, 132] width 131 height 16
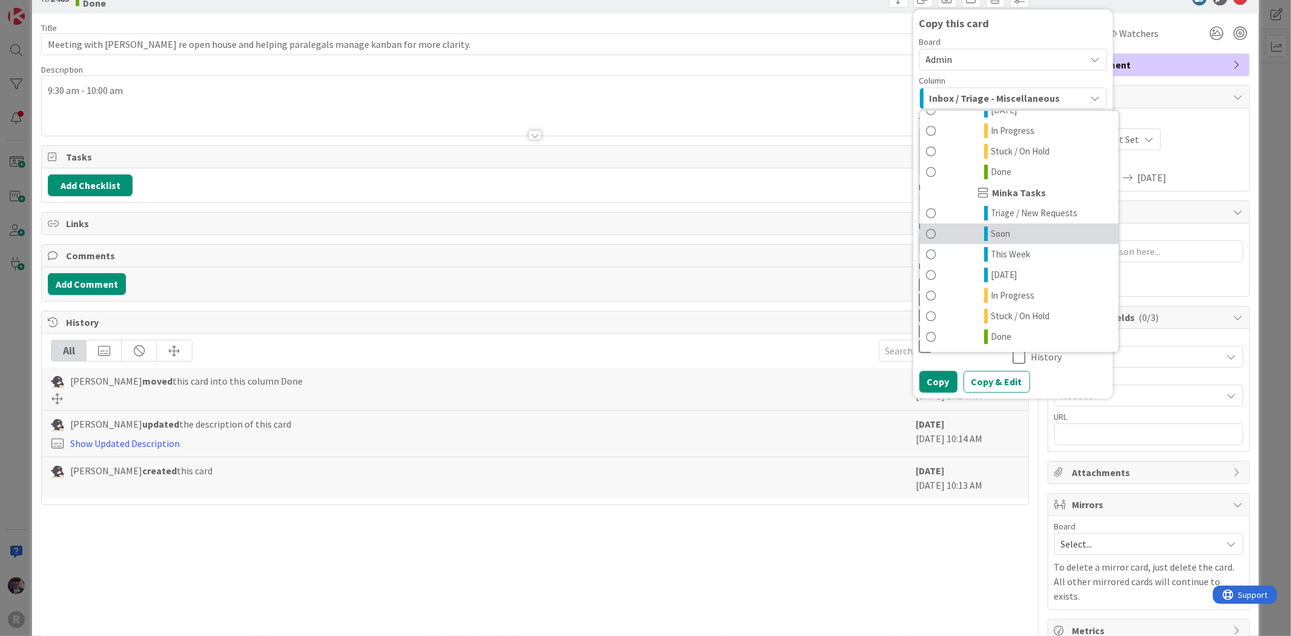
scroll to position [53, 0]
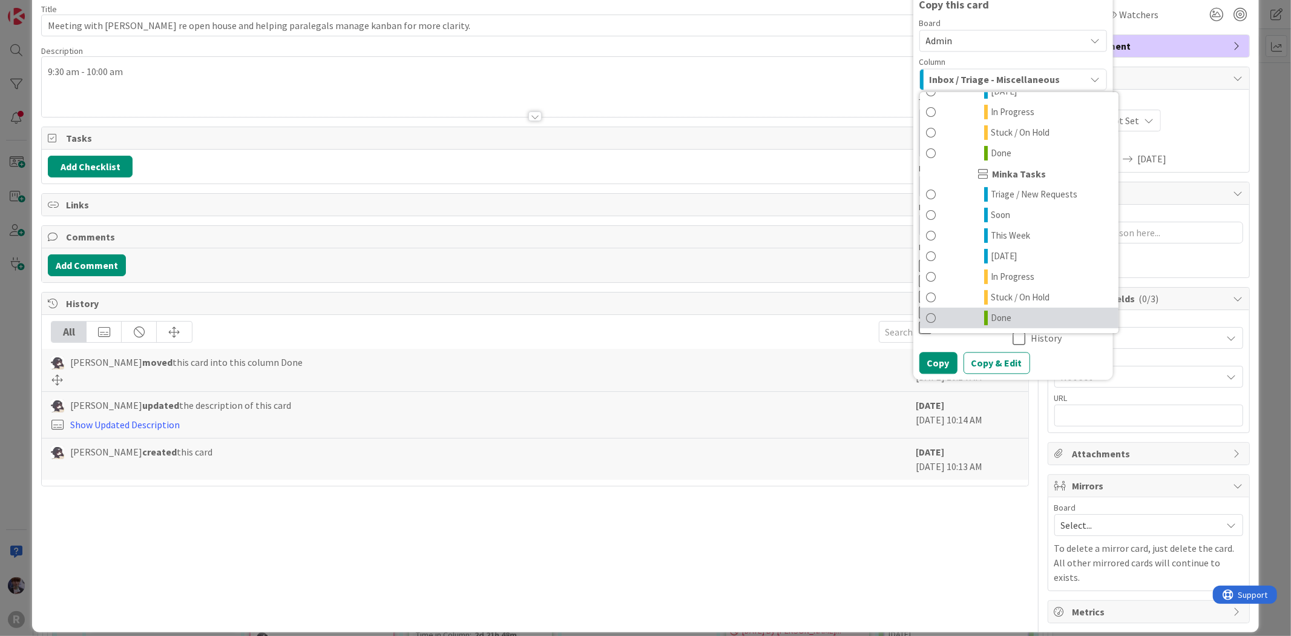
click at [979, 314] on link "Done" at bounding box center [1019, 318] width 199 height 21
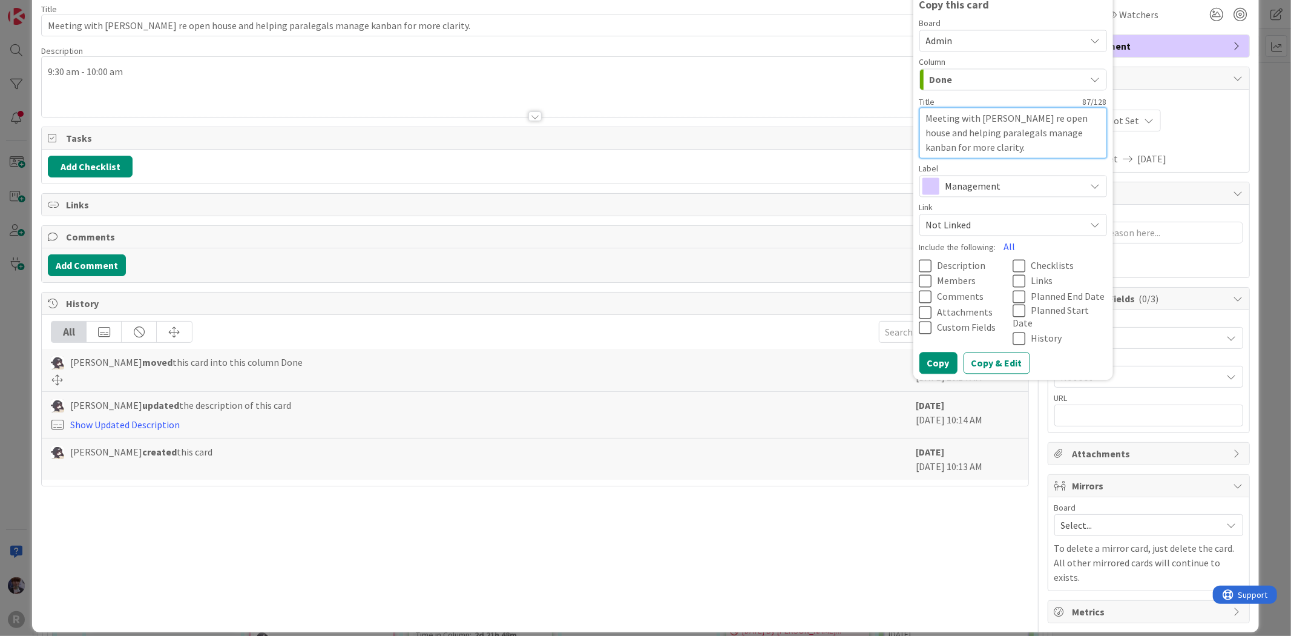
drag, startPoint x: 995, startPoint y: 121, endPoint x: 970, endPoint y: 117, distance: 25.1
click at [970, 117] on textarea "Meeting with Minka re open house and helping paralegals manage kanban for more …" at bounding box center [1014, 132] width 188 height 51
type textarea "x"
type textarea "Meeting with K re open house and helping paralegals manage kanban for more clar…"
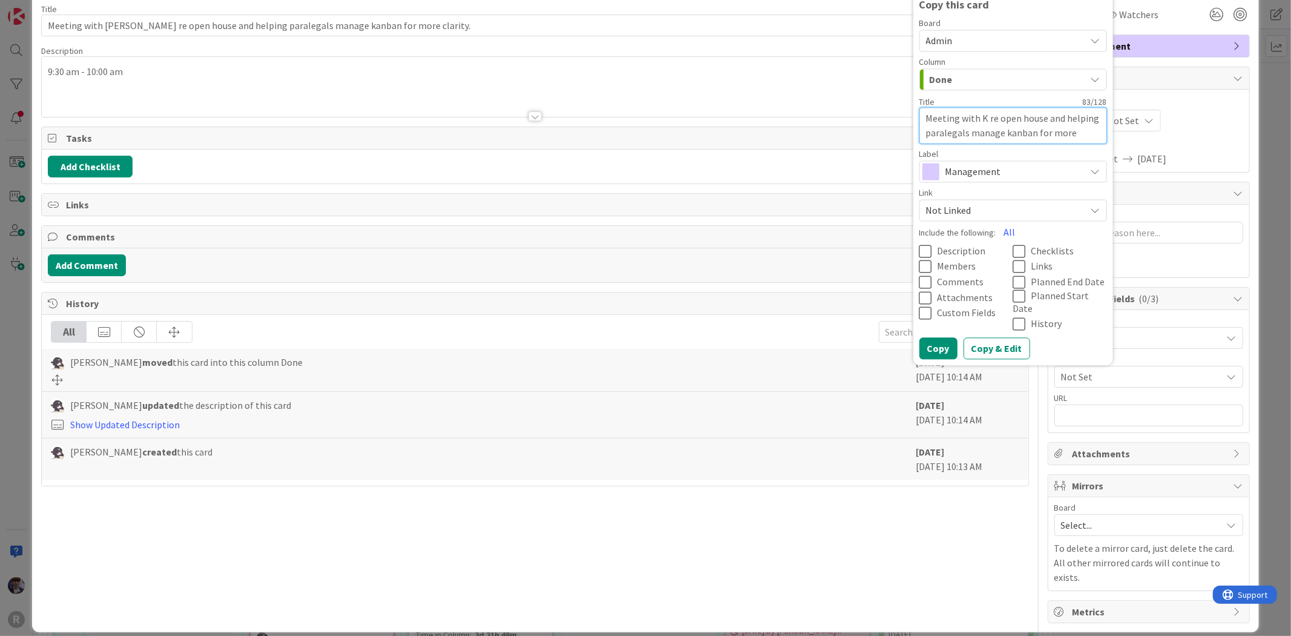
type textarea "x"
type textarea "Meeting with Ke re open house and helping paralegals manage kanban for more cla…"
type textarea "x"
type textarea "Meeting with Kel re open house and helping paralegals manage kanban for more cl…"
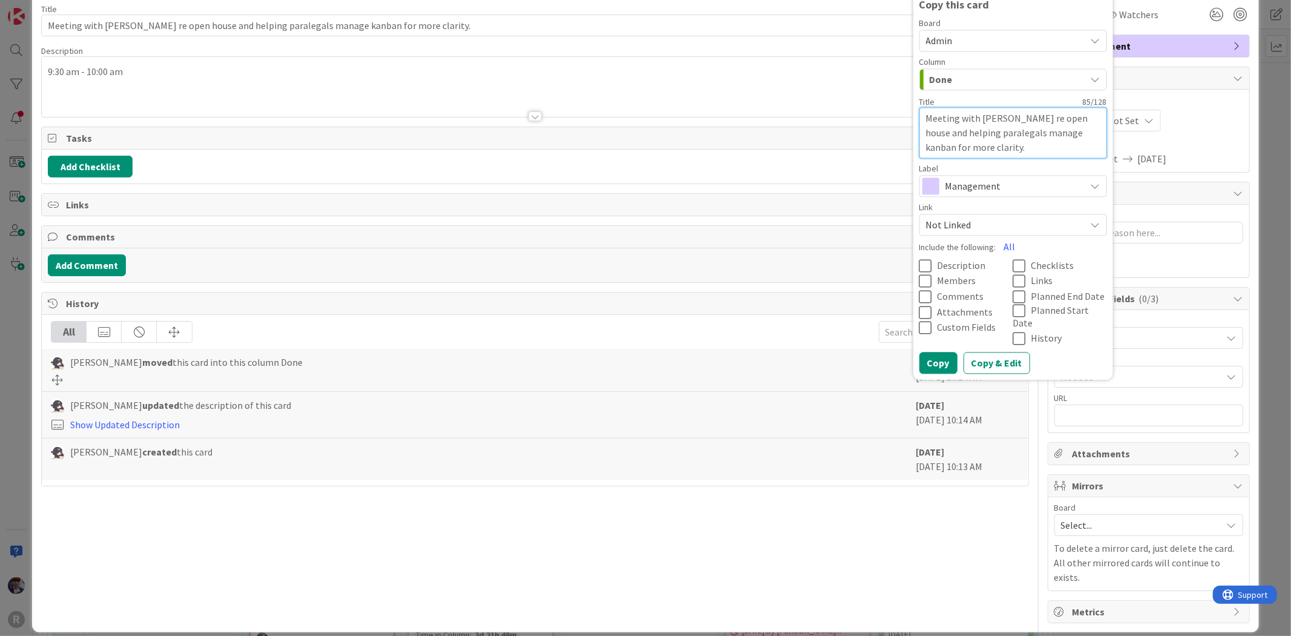
type textarea "x"
type textarea "Meeting with Kell re open house and helping paralegals manage kanban for more c…"
type textarea "x"
type textarea "Meeting with Kelly re open house and helping paralegals manage kanban for more …"
click at [932, 352] on button "Copy" at bounding box center [939, 363] width 38 height 22
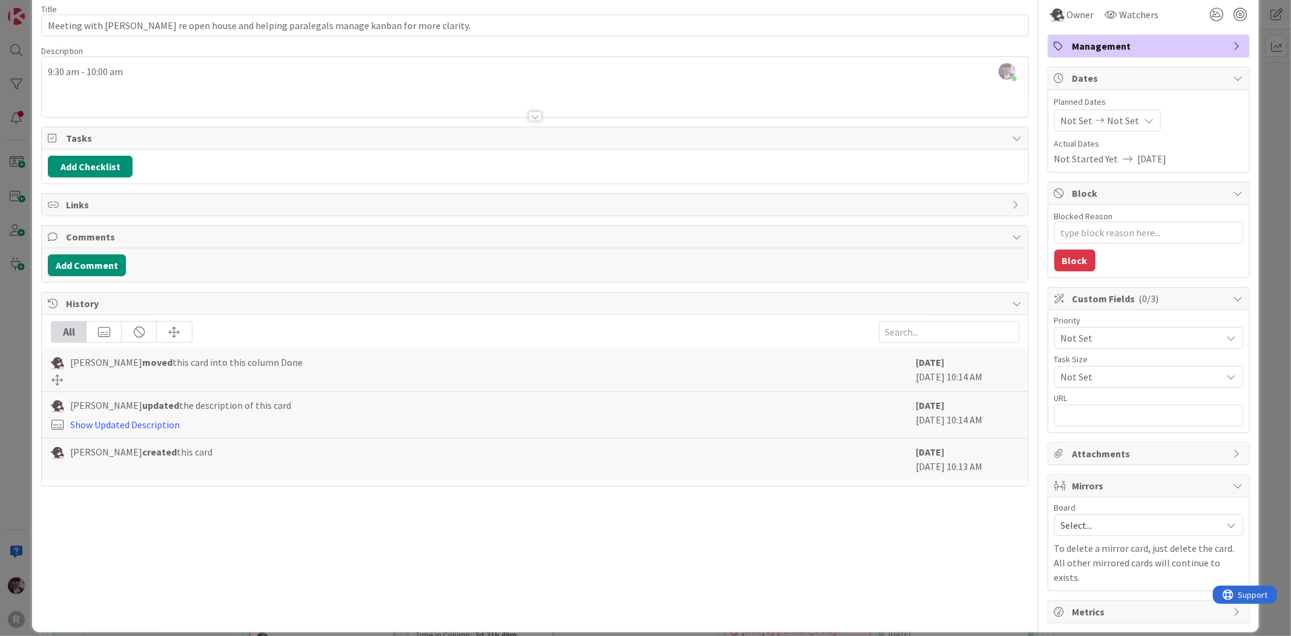
click at [1262, 125] on div "ID 2485 Admin Done Copy this card Board Admin Admin Communications Desk (FL1) D…" at bounding box center [645, 318] width 1291 height 636
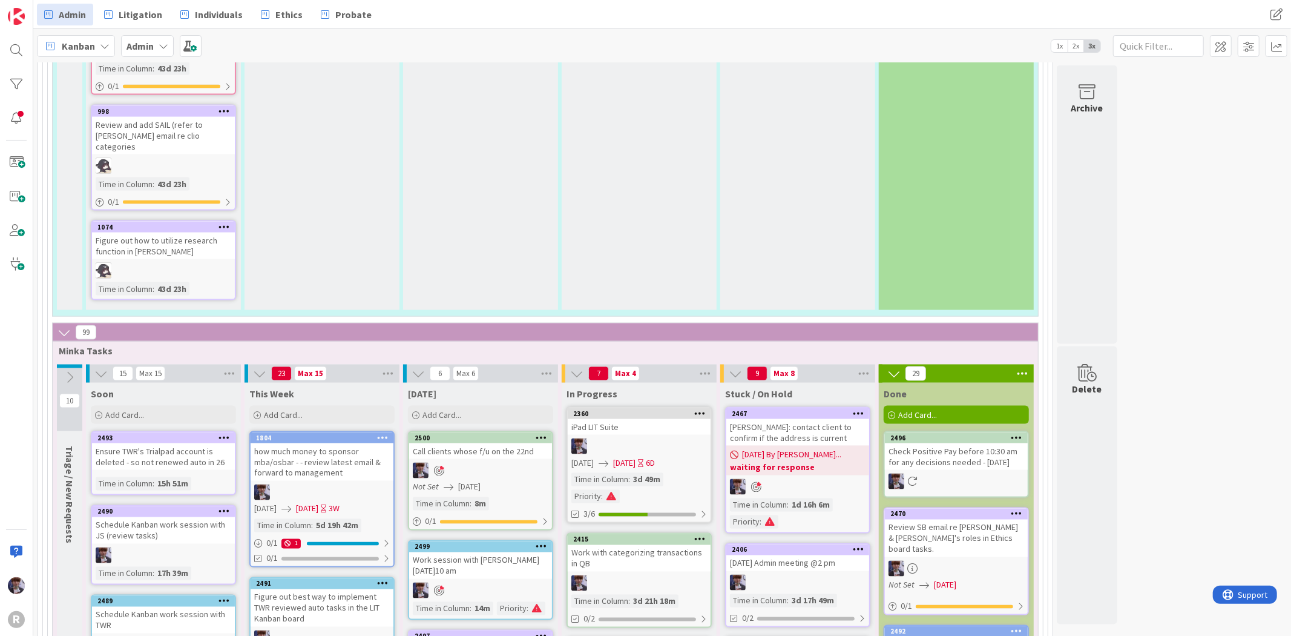
scroll to position [1596, 0]
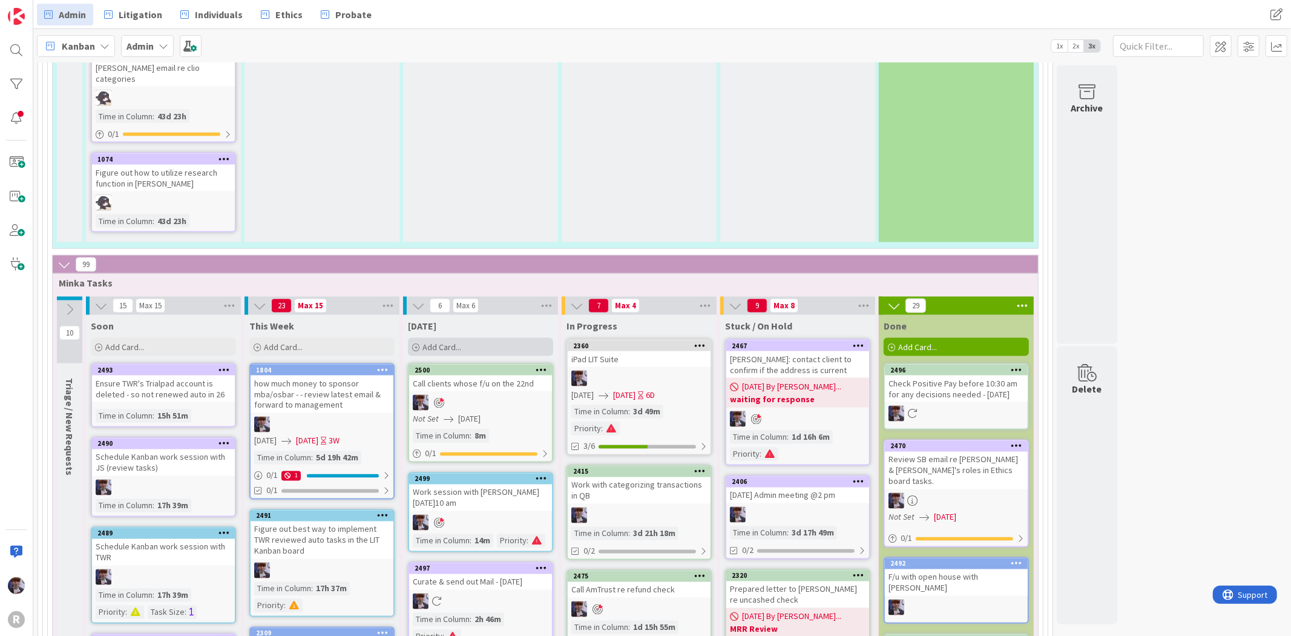
click at [438, 341] on span "Add Card..." at bounding box center [442, 346] width 39 height 11
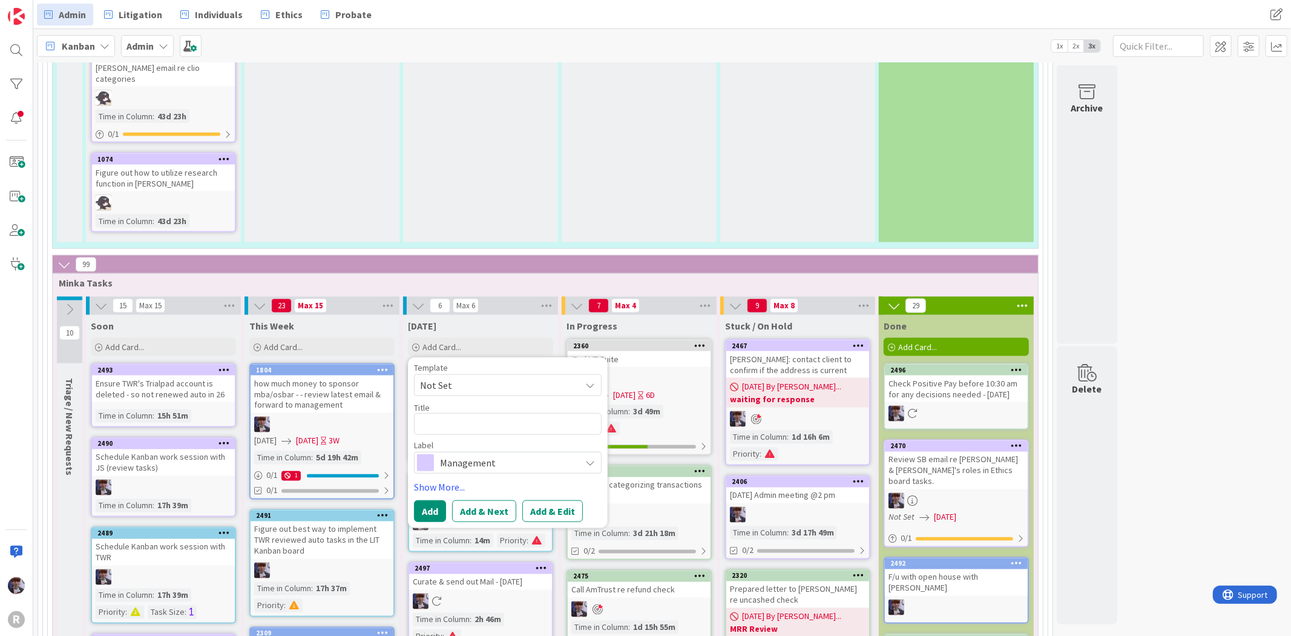
type textarea "x"
type textarea "C"
type textarea "x"
type textarea "Ch"
type textarea "x"
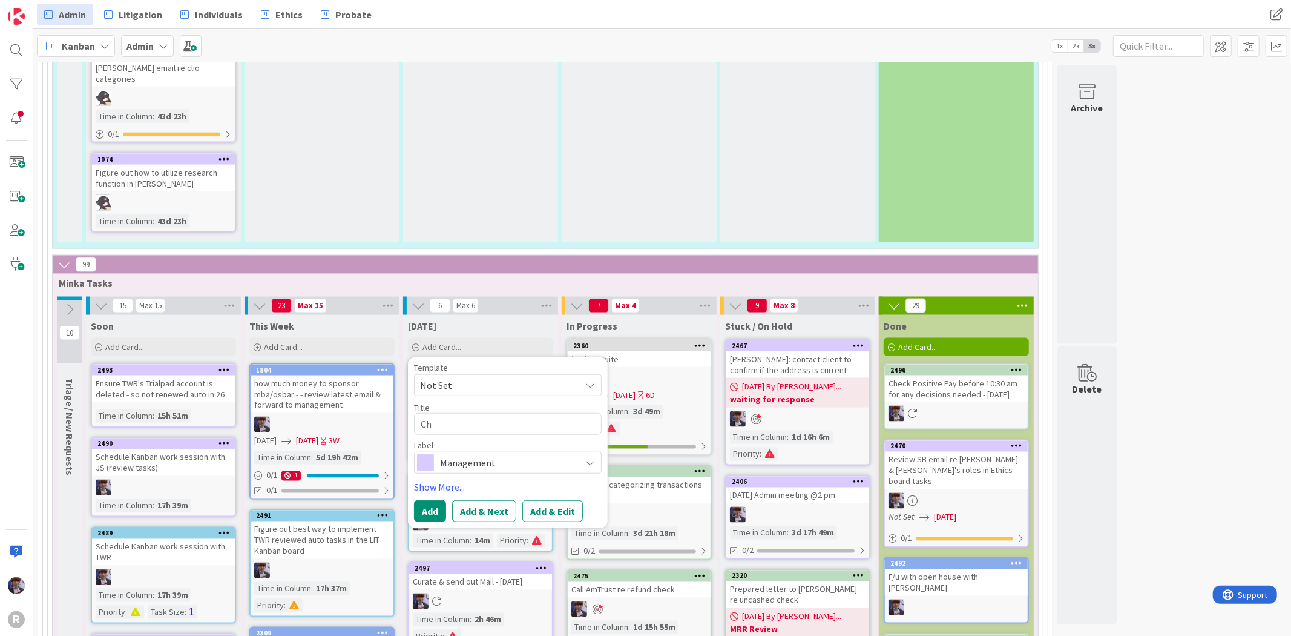
type textarea "Che"
type textarea "x"
type textarea "Chec"
type textarea "x"
type textarea "Check"
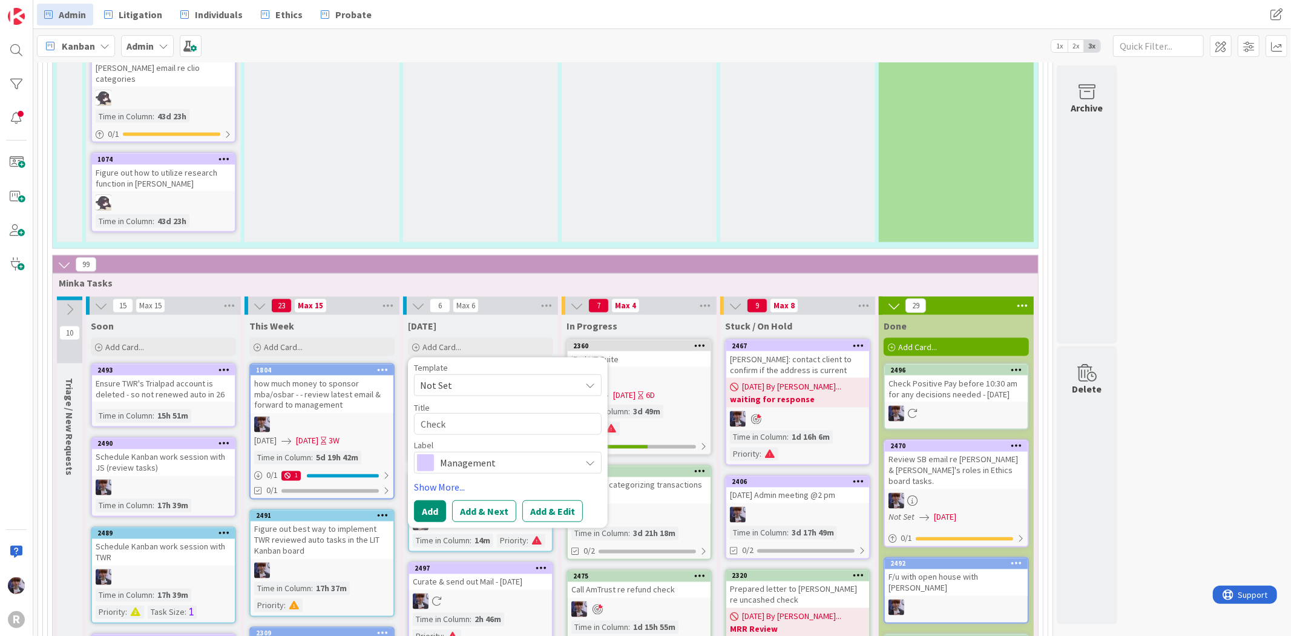
type textarea "x"
type textarea "Check"
type textarea "x"
type textarea "Check a"
type textarea "x"
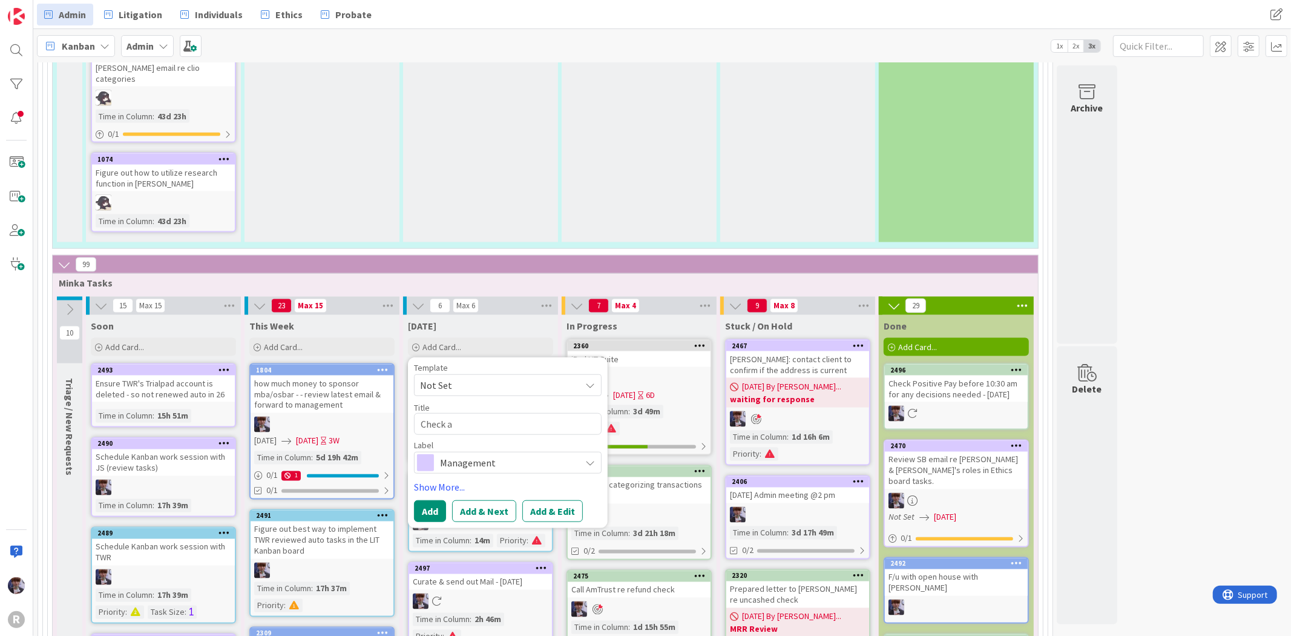
type textarea "Check ad"
type textarea "x"
type textarea "Check adv"
type textarea "x"
type textarea "Check adva"
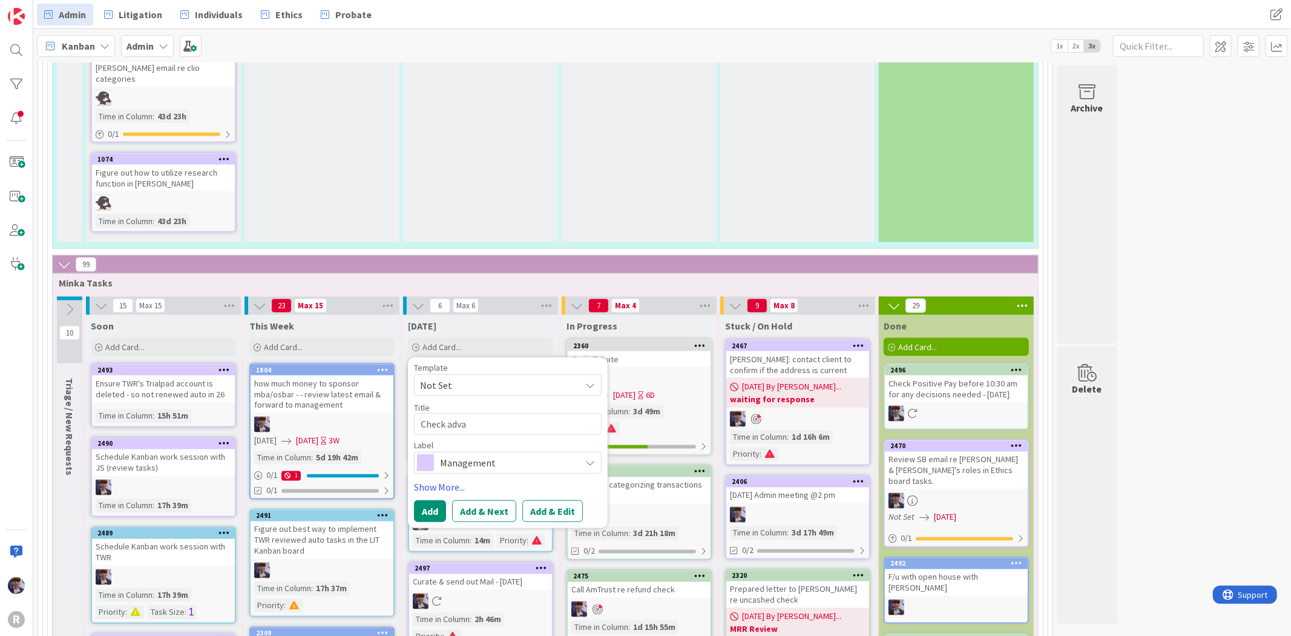
type textarea "x"
type textarea "Check advan"
type textarea "x"
type textarea "Check advanc"
type textarea "x"
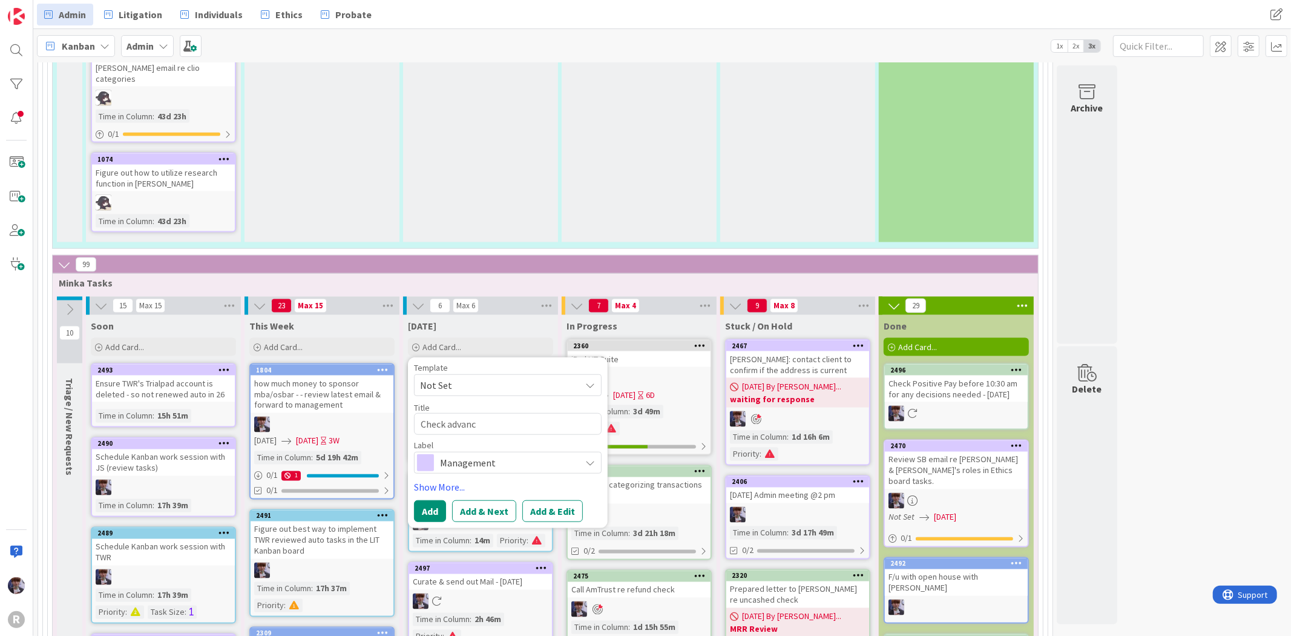
type textarea "Check advance"
type textarea "x"
type textarea "Check advanced"
type textarea "x"
type textarea "Check advanced"
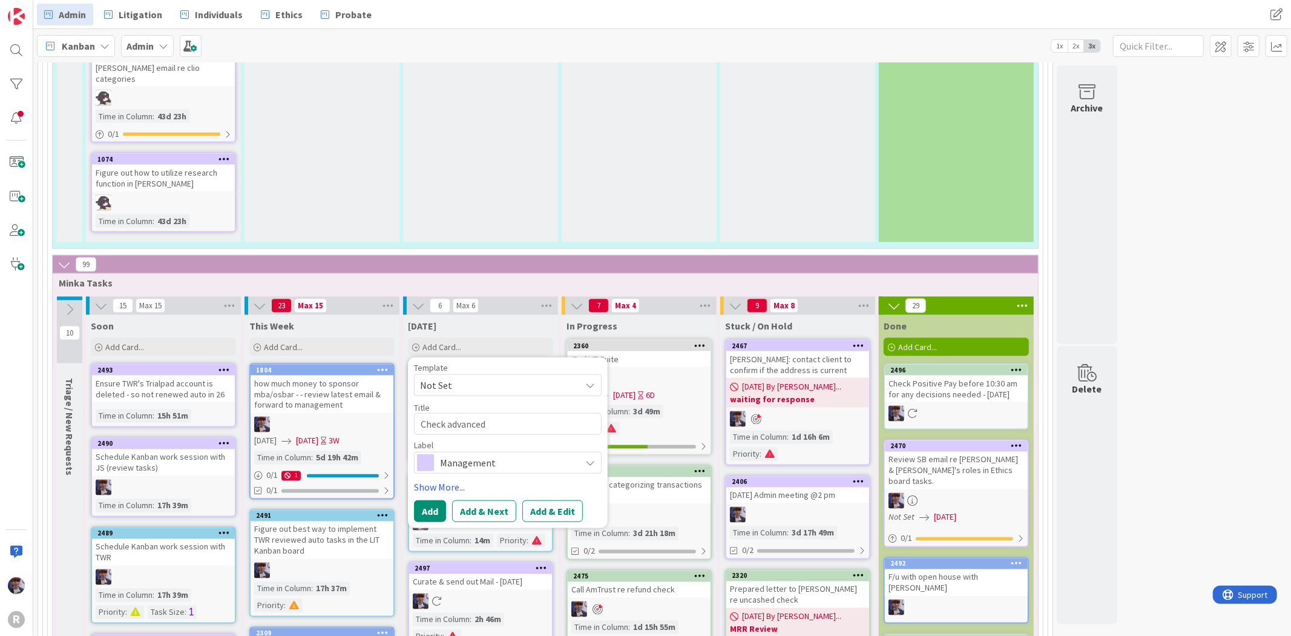
type textarea "x"
type textarea "Check advanced c"
type textarea "x"
type textarea "Check advanced cl"
type textarea "x"
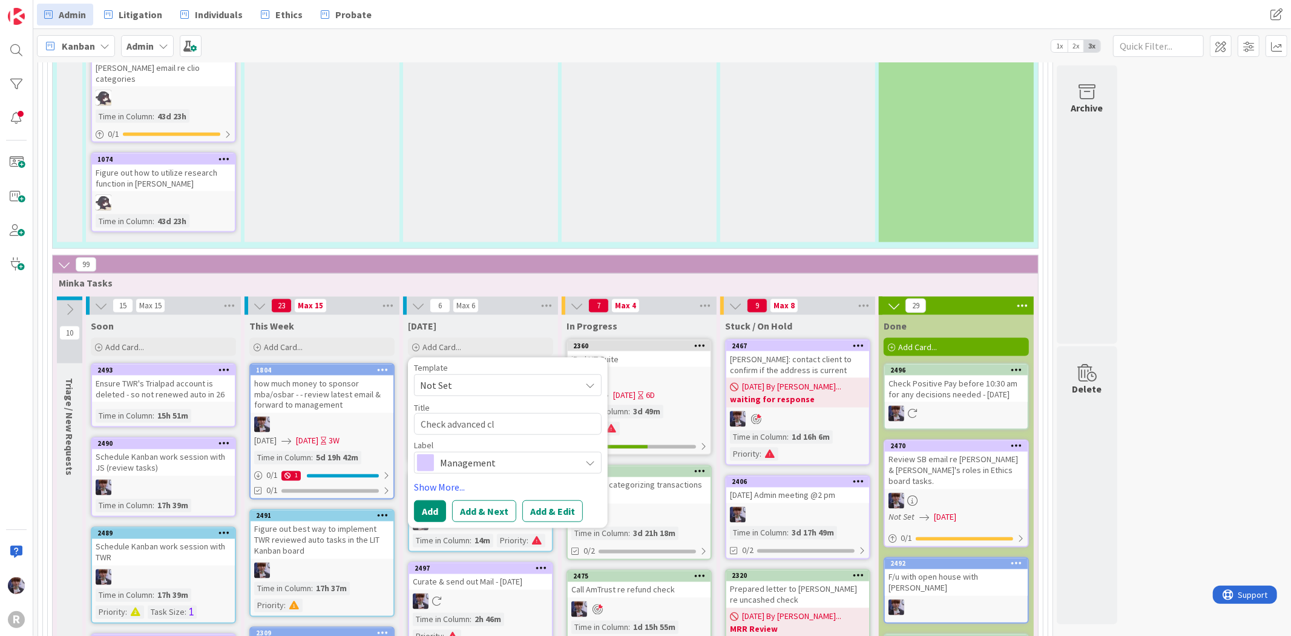
type textarea "Check advanced cli"
type textarea "x"
type textarea "Check advanced clie"
type textarea "x"
type textarea "Check advanced client"
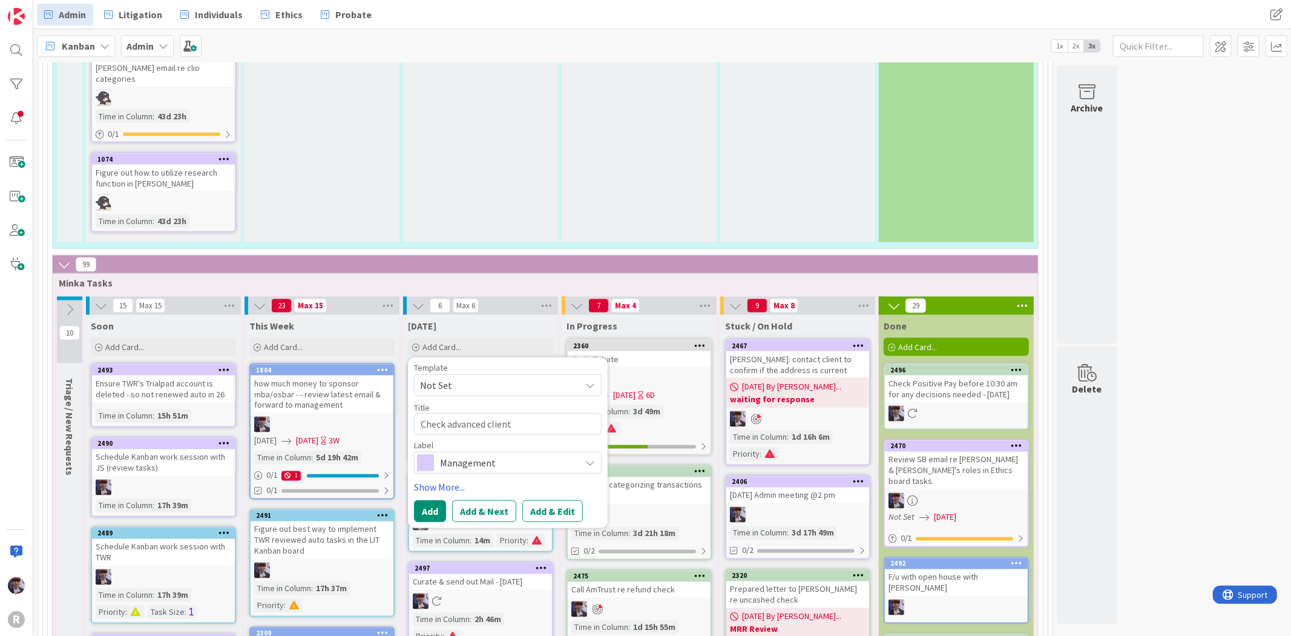
type textarea "x"
type textarea "Check advanced clients"
type textarea "x"
type textarea "Check advanced clients"
type textarea "x"
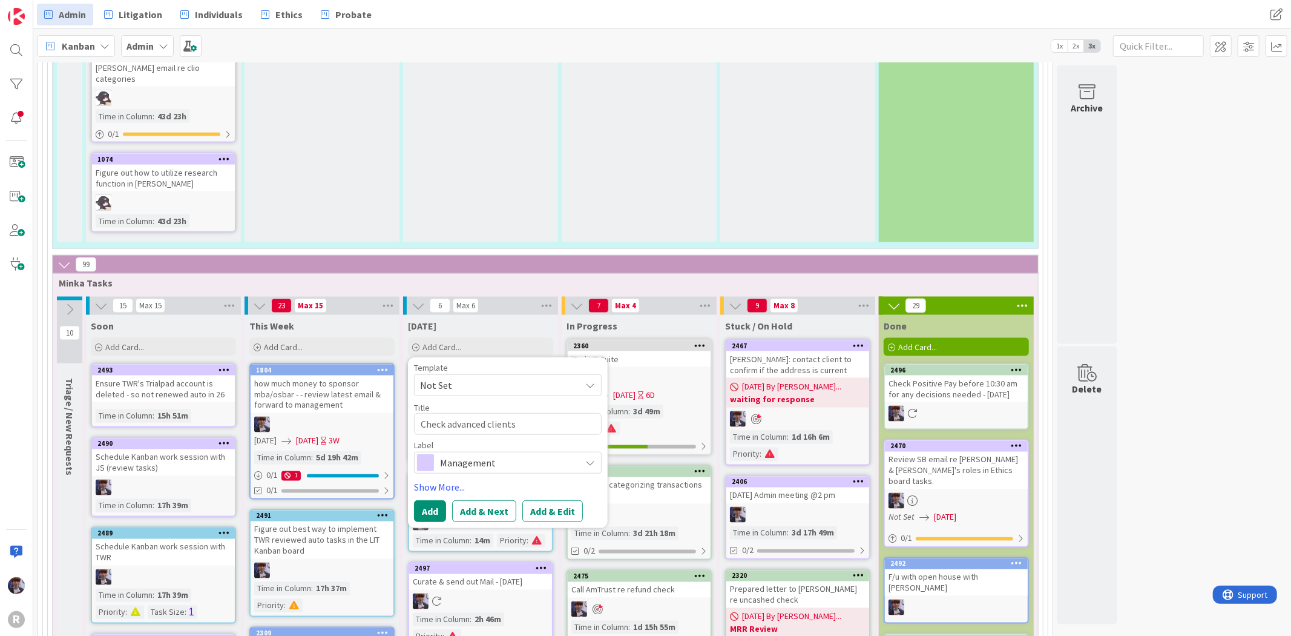
type textarea "Check advanced clients c"
type textarea "x"
type textarea "Check advanced clients co"
type textarea "x"
type textarea "Check advanced clients cost"
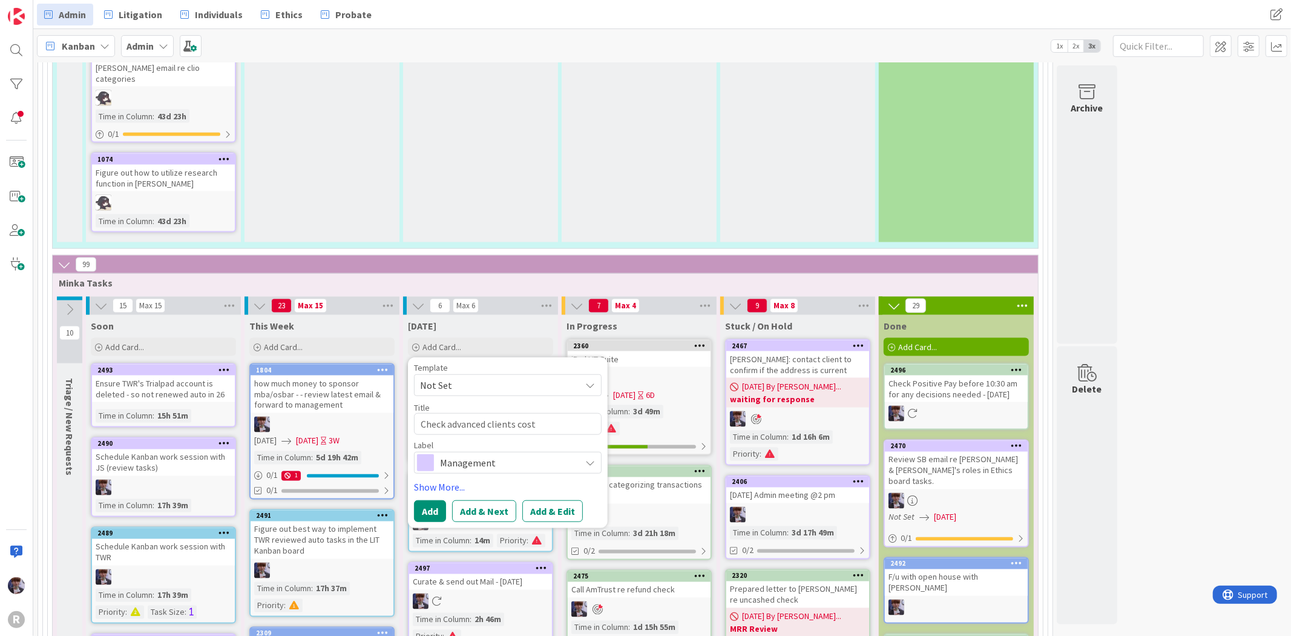
type textarea "x"
type textarea "Check advanced clients costs"
type textarea "x"
type textarea "Check advanced clients costs"
type textarea "x"
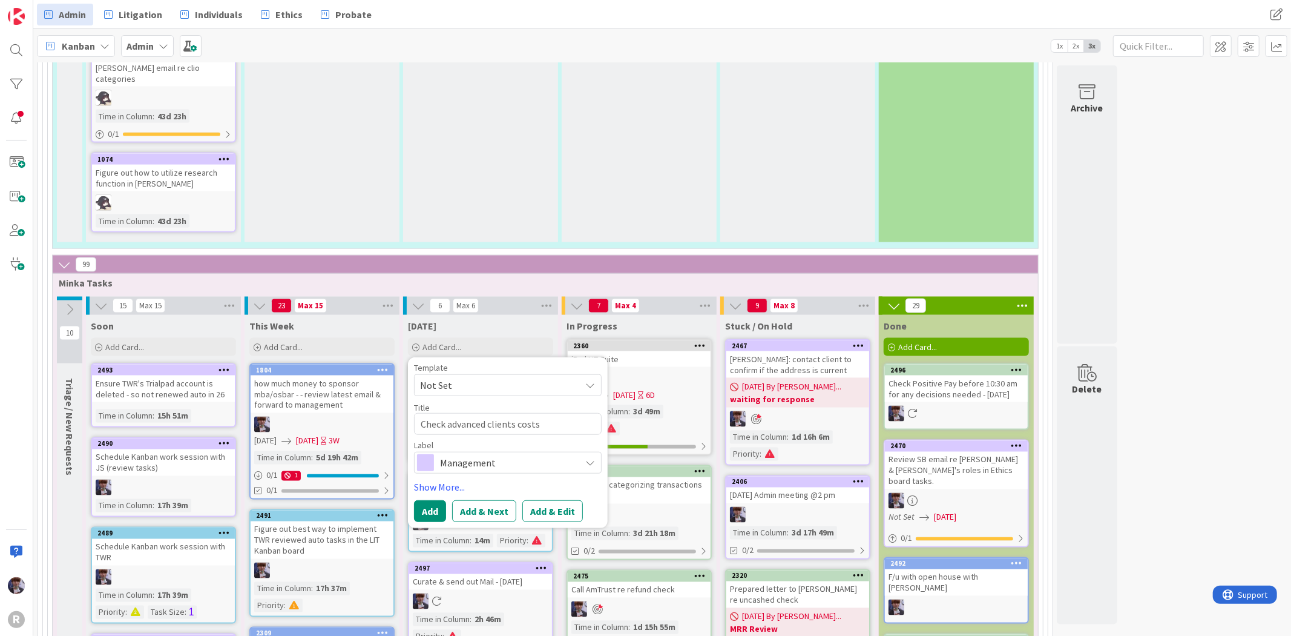
type textarea "Check advanced clients costs f"
type textarea "x"
type textarea "Check advanced clients costs fo"
type textarea "x"
type textarea "Check advanced clients costs for"
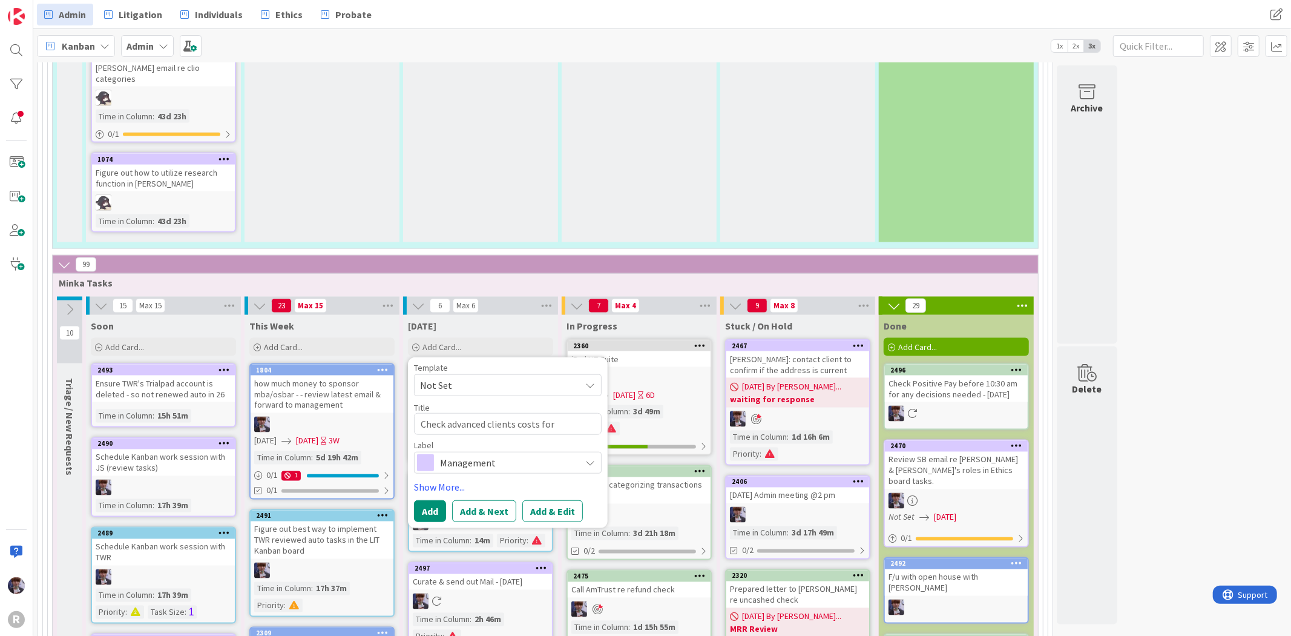
type textarea "x"
type textarea "Check advanced clients costs for t"
type textarea "x"
type textarea "Check advanced clients costs for th"
type textarea "x"
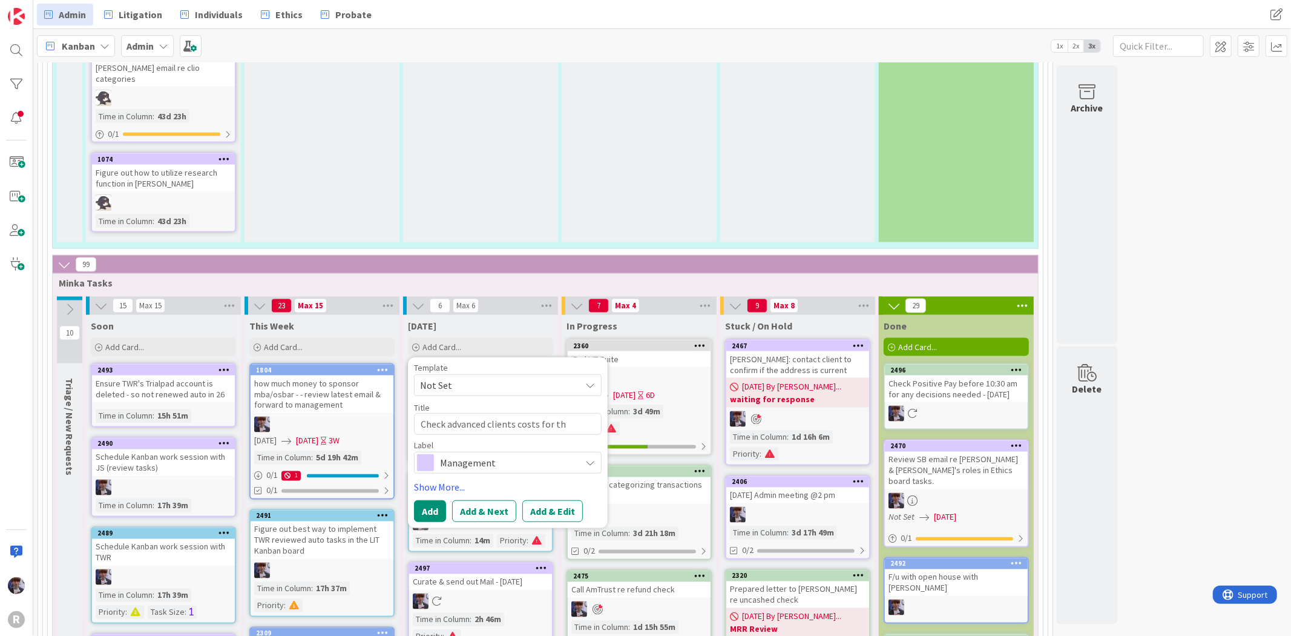
type textarea "Check advanced clients costs for thi"
type textarea "x"
type textarea "Check advanced clients costs for this"
type textarea "x"
type textarea "Check advanced clients costs for this"
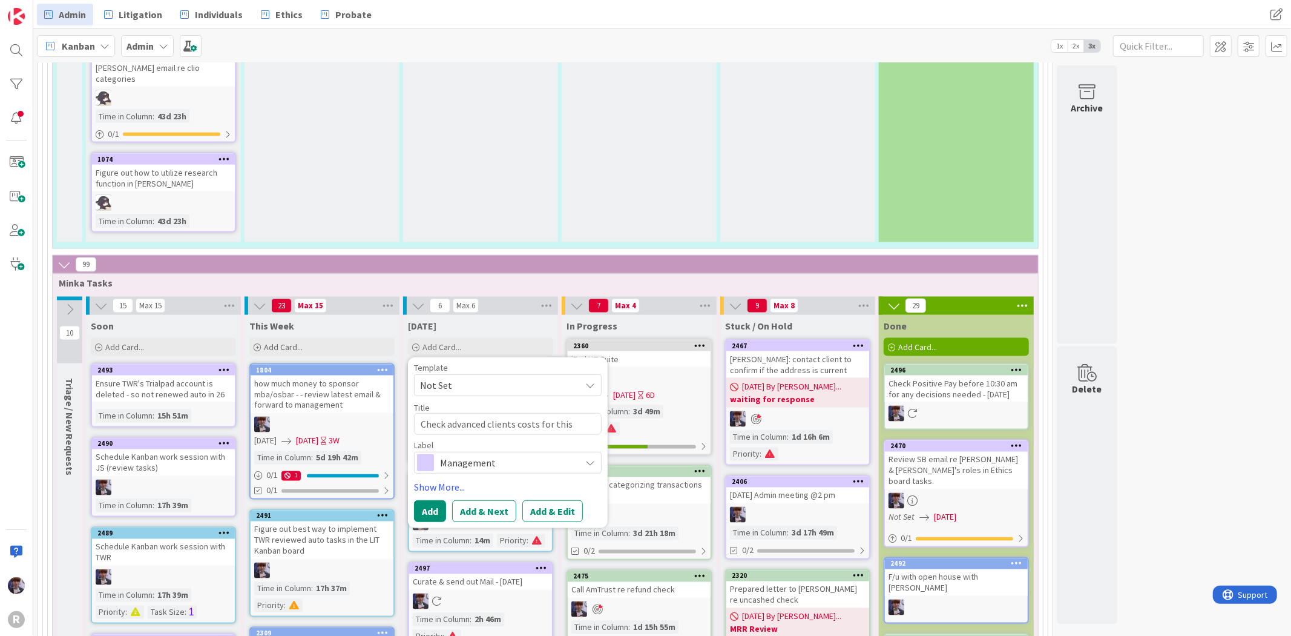
type textarea "x"
type textarea "Check advanced clients costs for this w"
type textarea "x"
type textarea "Check advanced clients costs for this we"
type textarea "x"
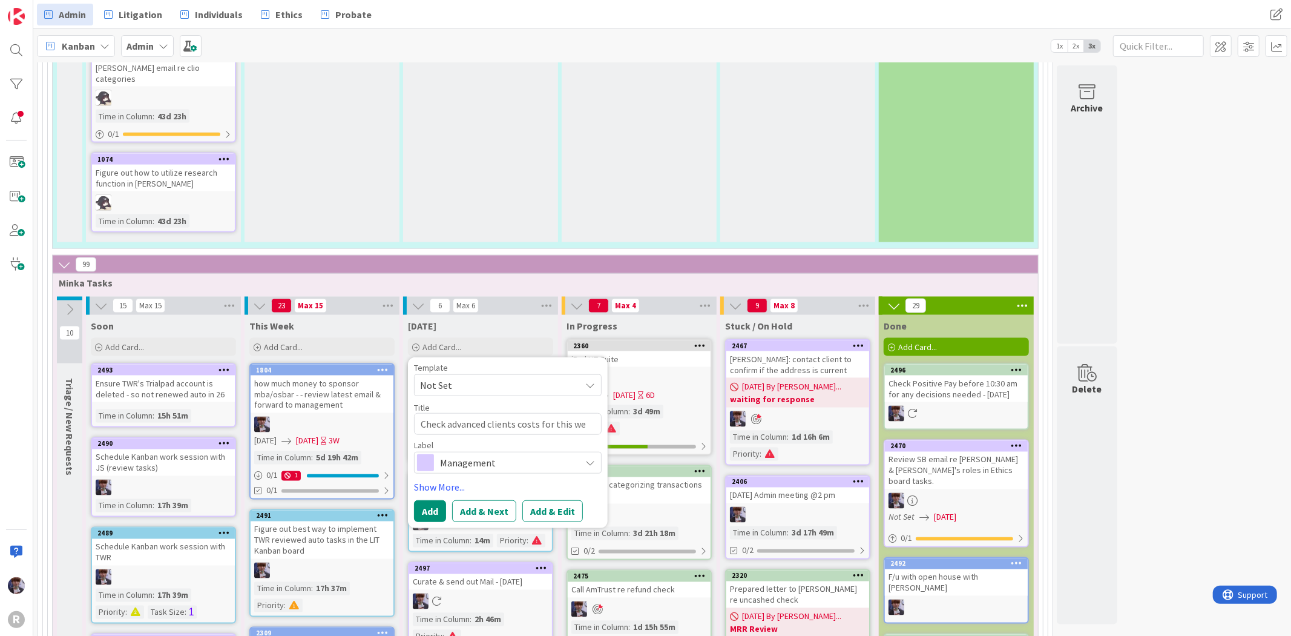
type textarea "Check advanced clients costs for this wee"
type textarea "x"
type textarea "Check advanced clients costs for this week"
type textarea "x"
type textarea "Check advanced clients costs for this wee"
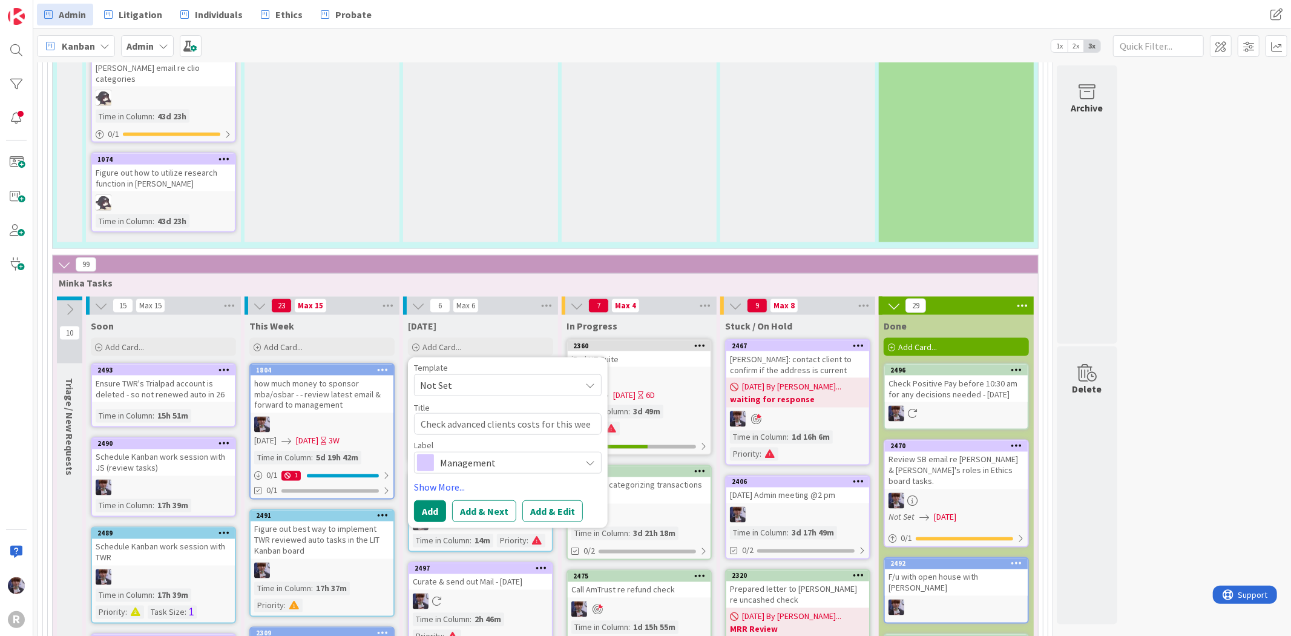
type textarea "x"
type textarea "Check advanced clients costs for this we"
type textarea "x"
type textarea "Check advanced clients costs for this w"
type textarea "x"
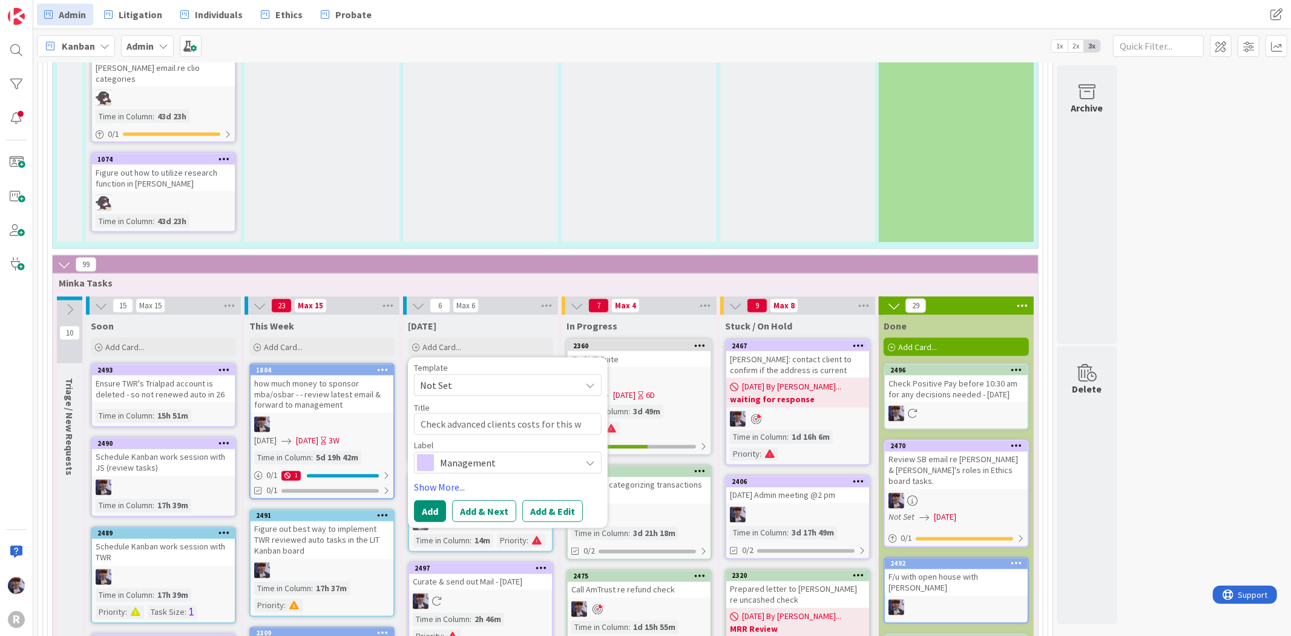
type textarea "Check advanced clients costs for this"
type textarea "x"
type textarea "Check advanced clients costs for this"
type textarea "x"
type textarea "Check advanced clients costs for thi"
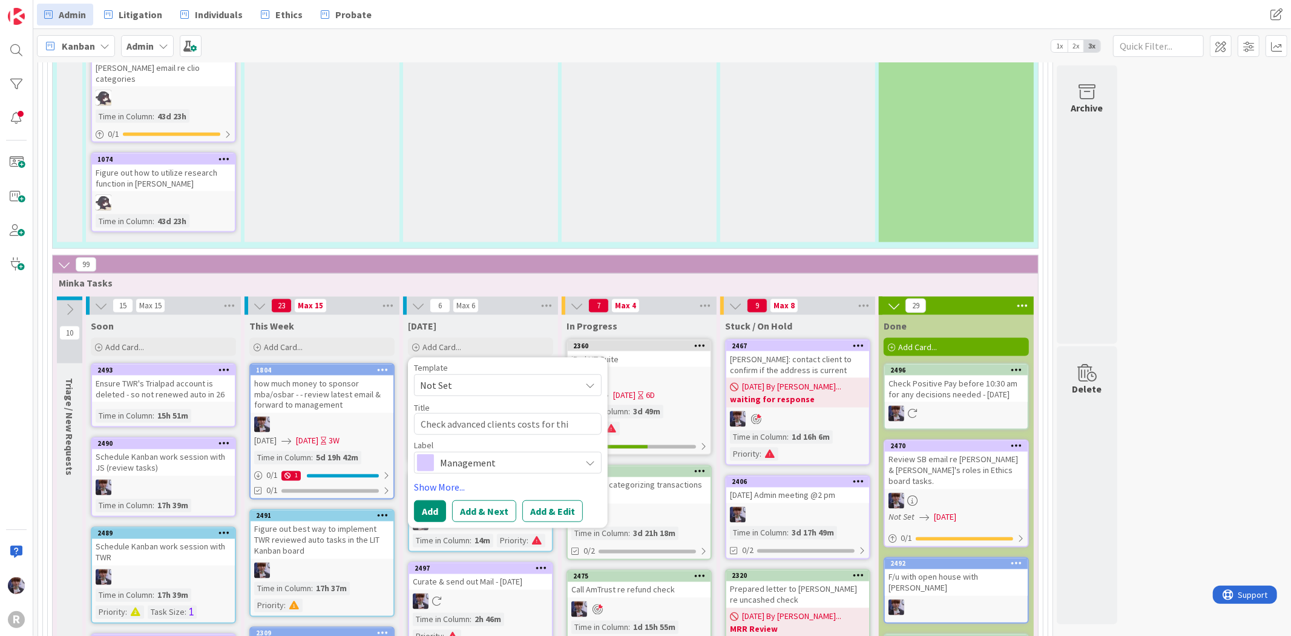
type textarea "x"
type textarea "Check advanced clients costs for th"
type textarea "x"
type textarea "Check advanced clients costs for"
type textarea "x"
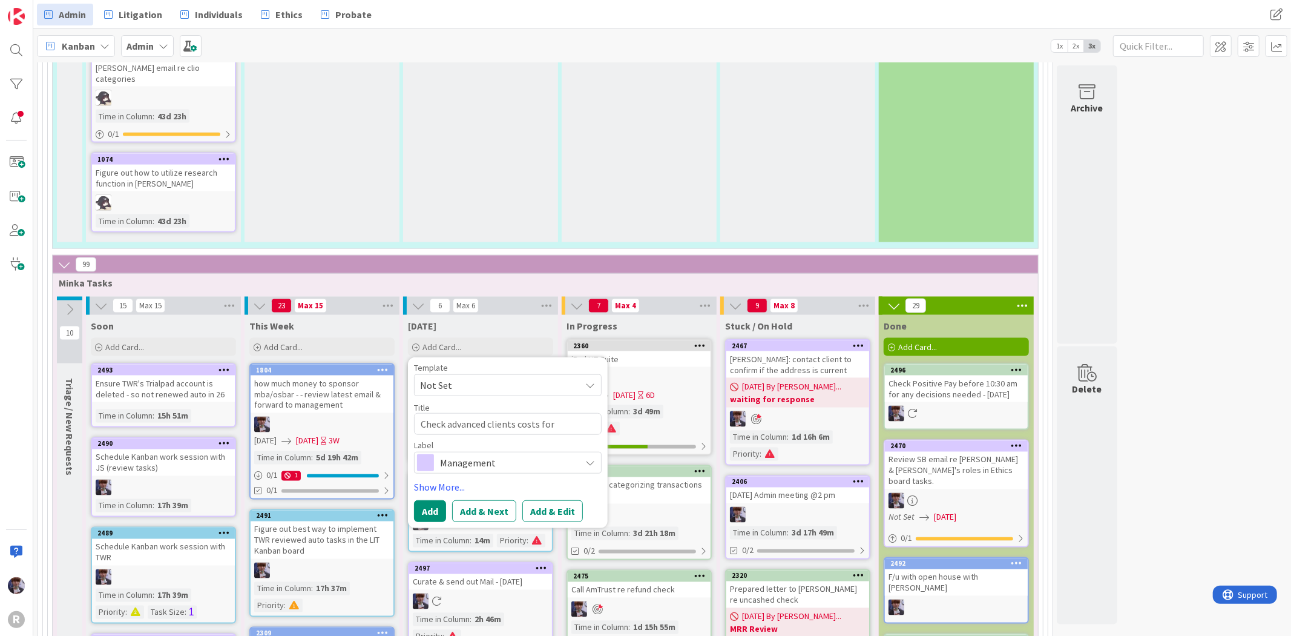
type textarea "Check advanced clients costs for"
type textarea "x"
type textarea "Check advanced clients costs fo"
type textarea "x"
type textarea "Check advanced clients costs f"
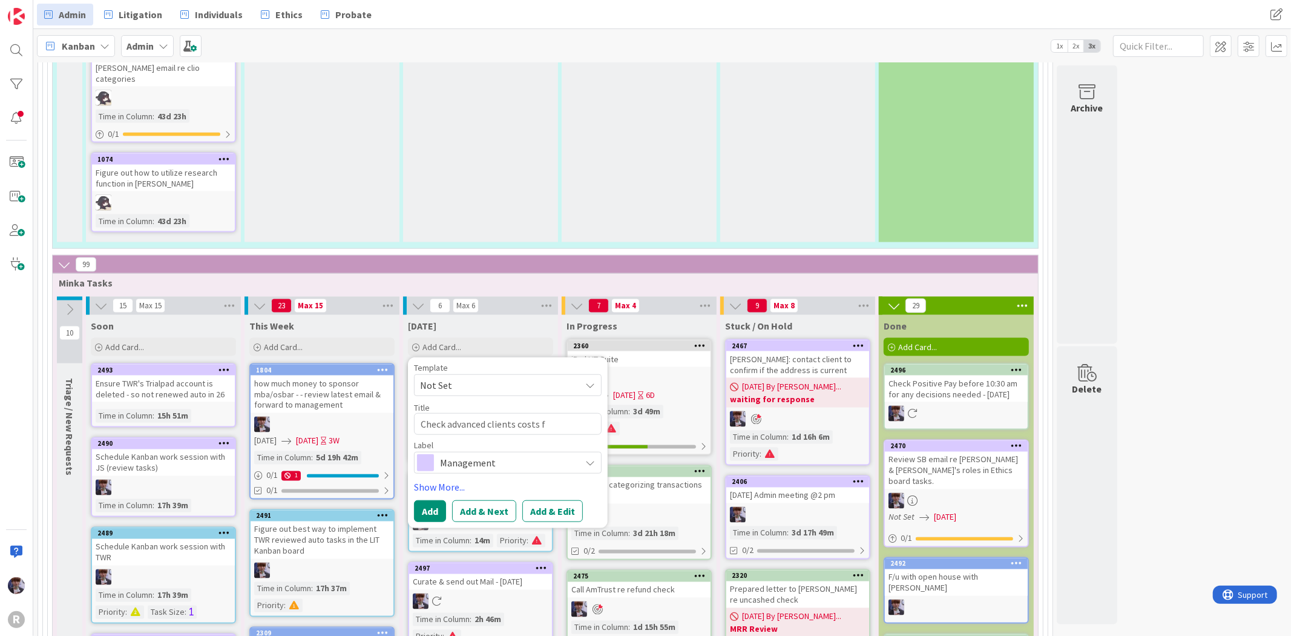
type textarea "x"
type textarea "Check advanced clients costs"
click at [559, 454] on span "Management" at bounding box center [507, 462] width 134 height 17
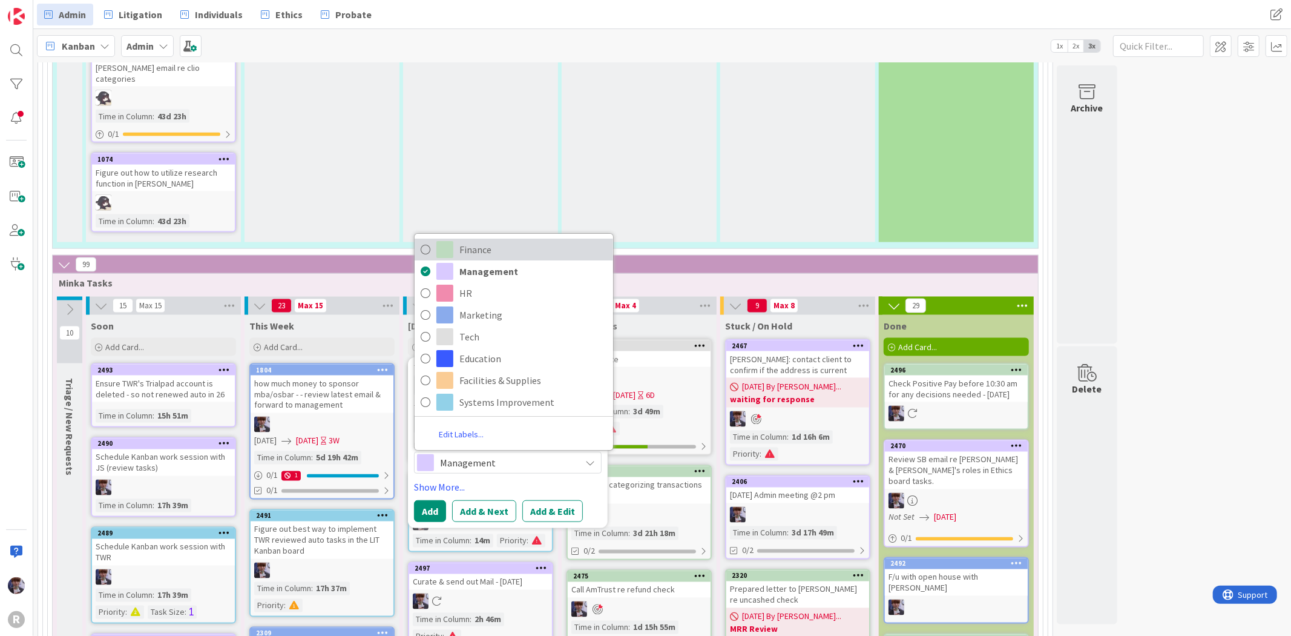
click at [510, 241] on span "Finance" at bounding box center [534, 250] width 148 height 18
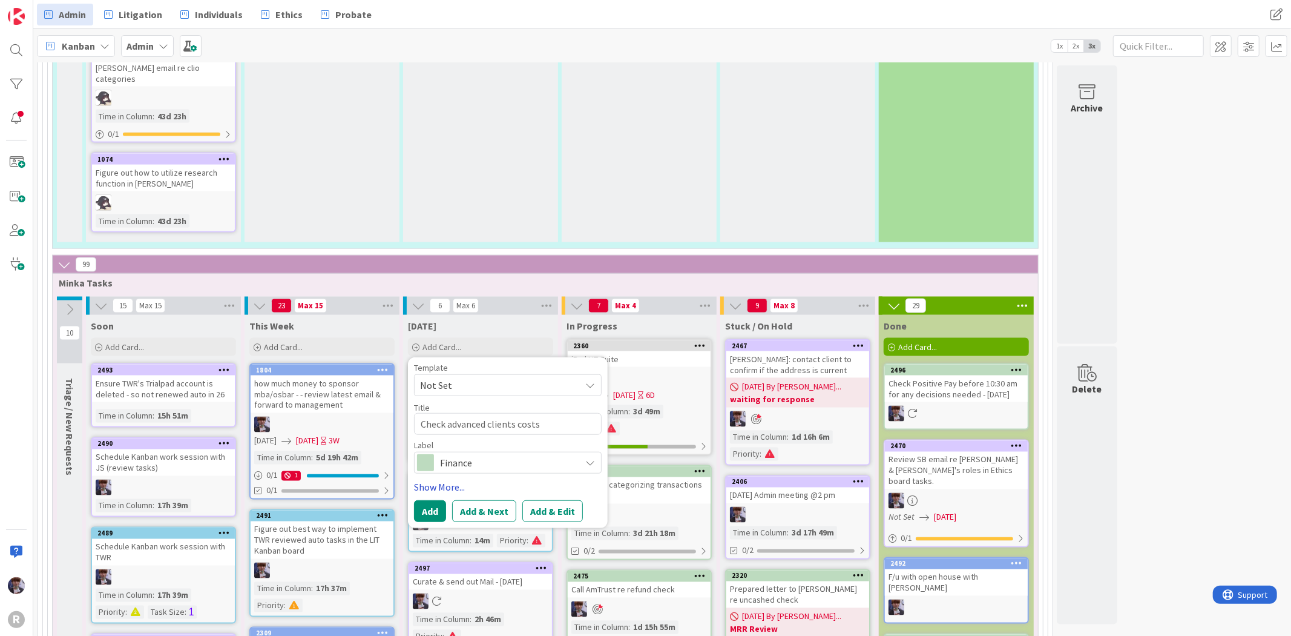
click at [439, 479] on link "Show More..." at bounding box center [508, 486] width 188 height 15
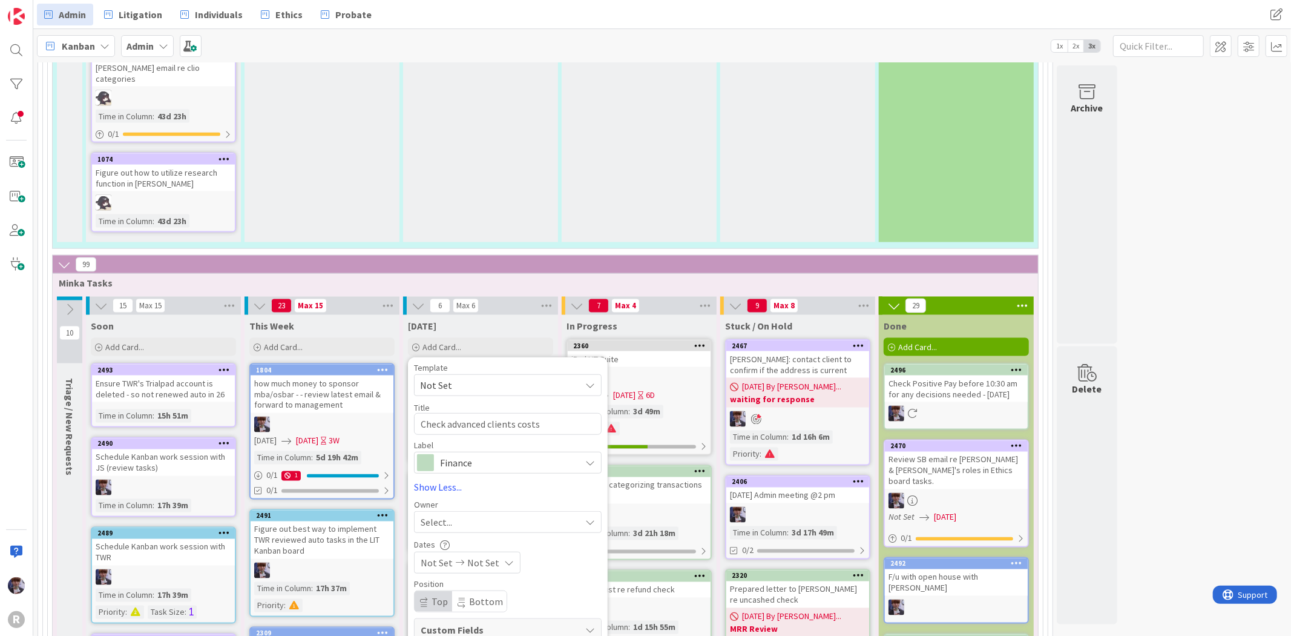
click at [449, 515] on span "Select..." at bounding box center [436, 522] width 31 height 15
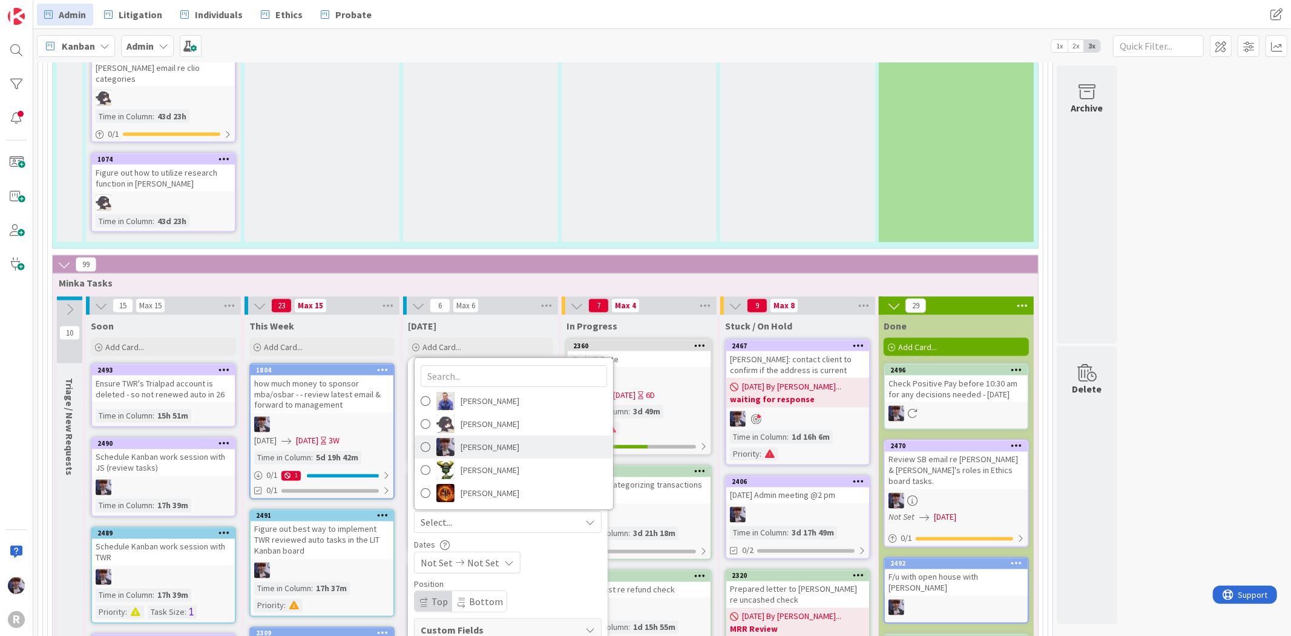
click at [487, 438] on span "[PERSON_NAME]" at bounding box center [490, 447] width 59 height 18
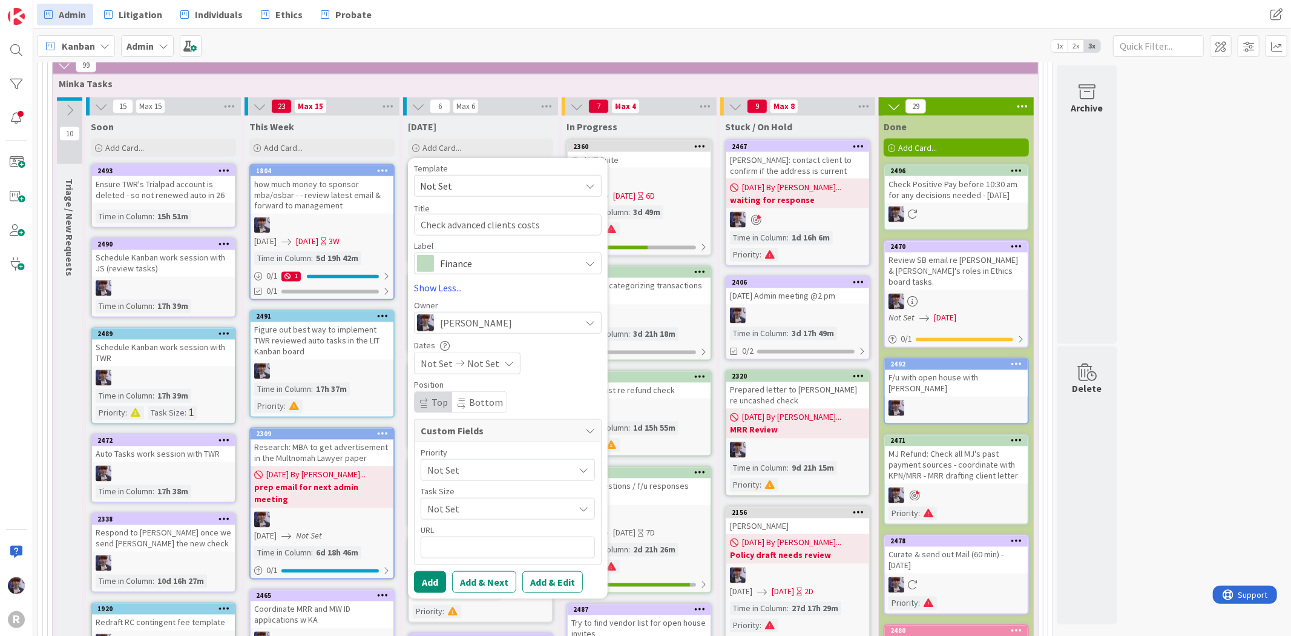
scroll to position [1799, 0]
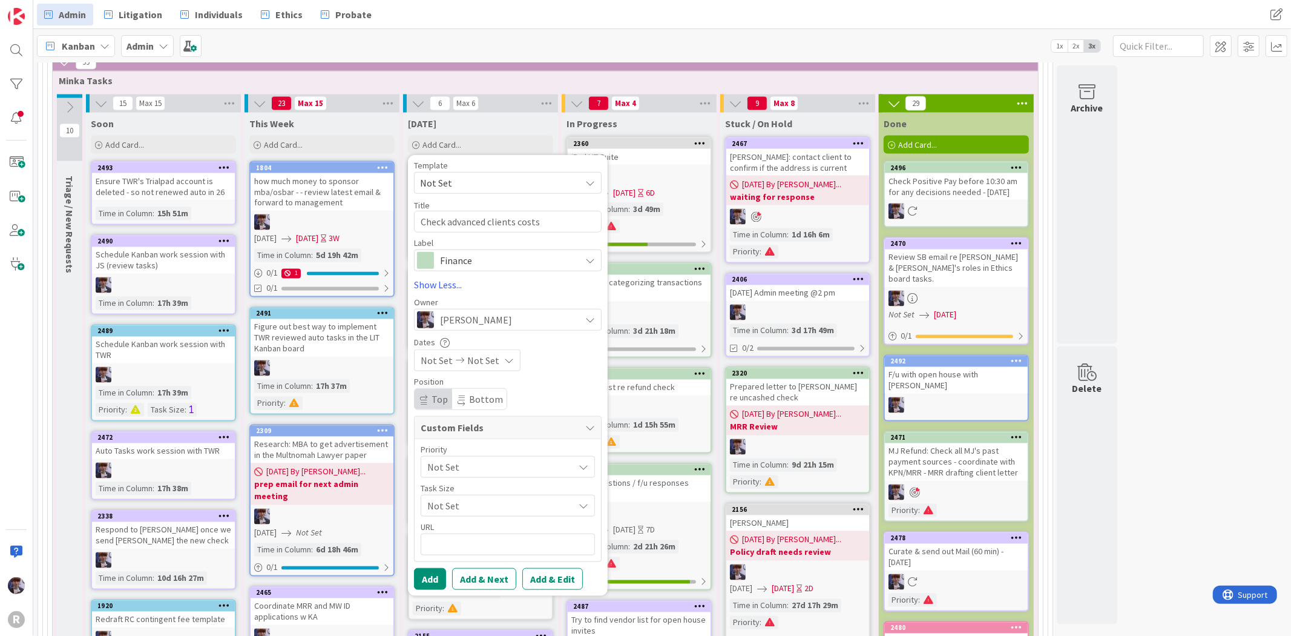
click at [455, 458] on span "Not Set" at bounding box center [497, 466] width 140 height 17
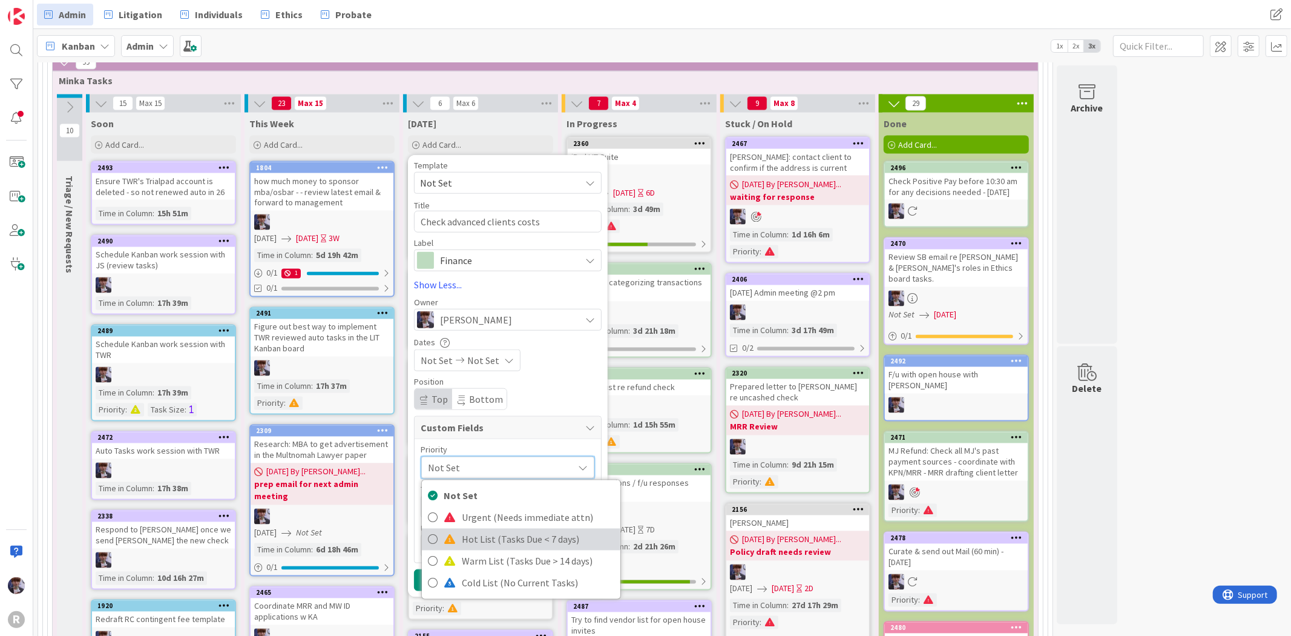
click at [464, 530] on span "Hot List (Tasks Due < 7 days)" at bounding box center [538, 539] width 153 height 18
type textarea "x"
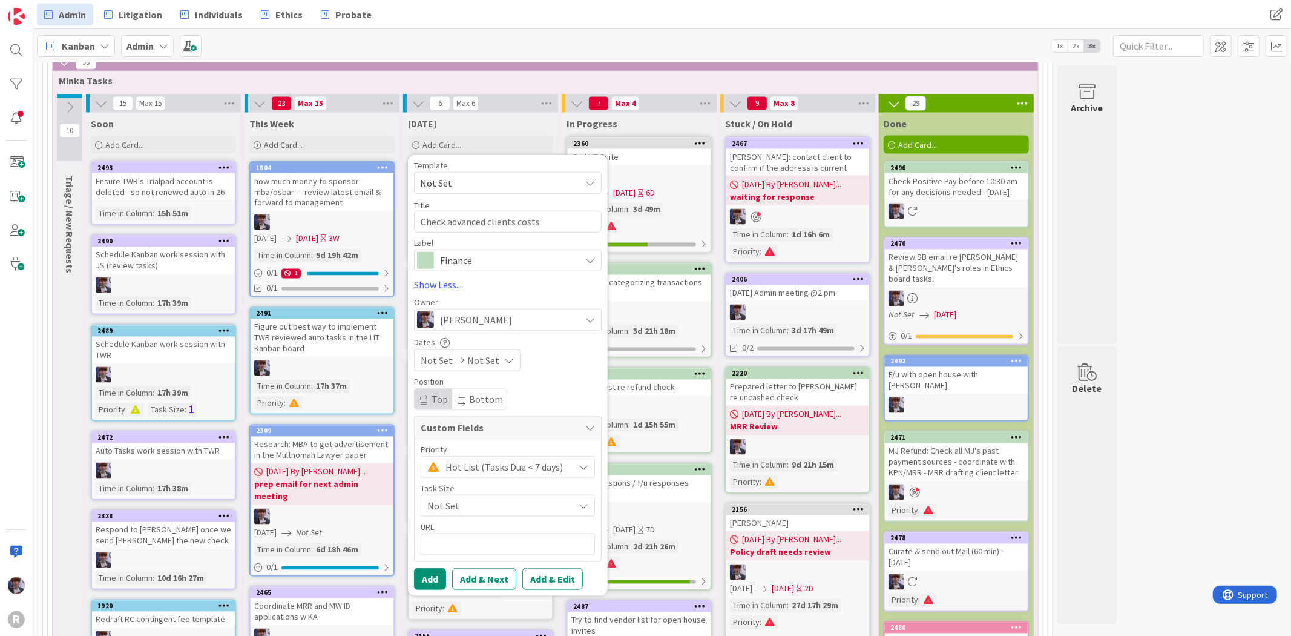
click at [443, 353] on span "Not Set" at bounding box center [437, 360] width 32 height 15
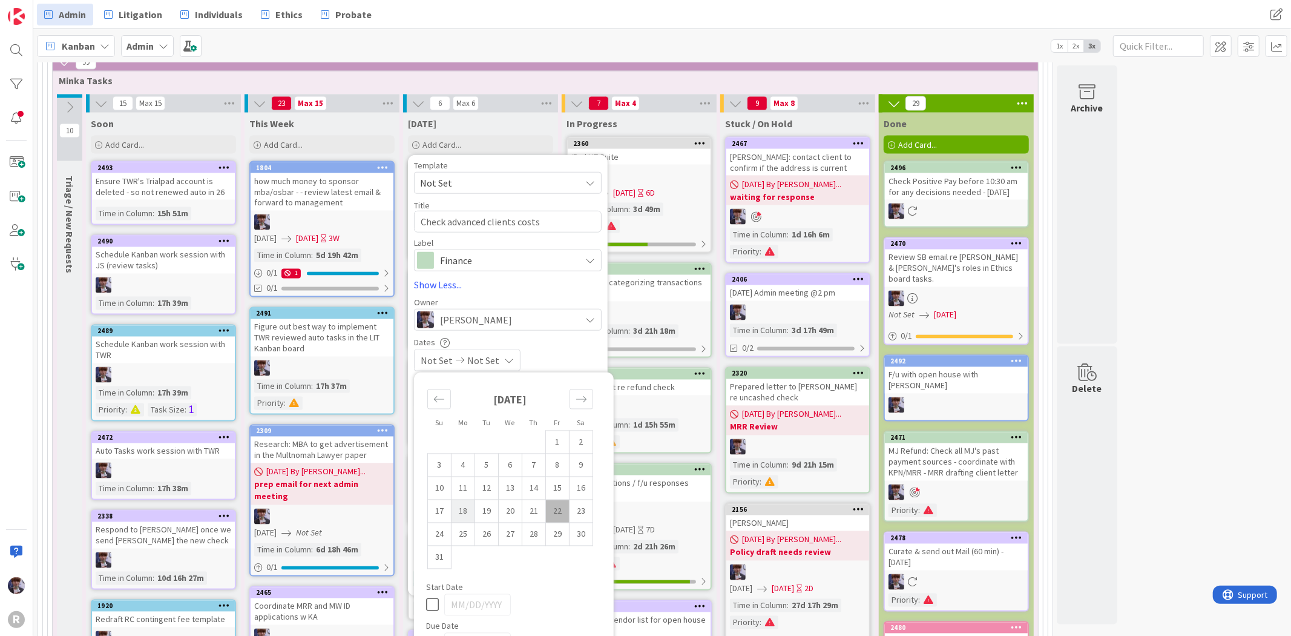
click at [461, 500] on td "18" at bounding box center [464, 511] width 24 height 23
type input "[DATE]"
type textarea "x"
click at [559, 500] on td "22" at bounding box center [558, 511] width 24 height 23
type input "[DATE]"
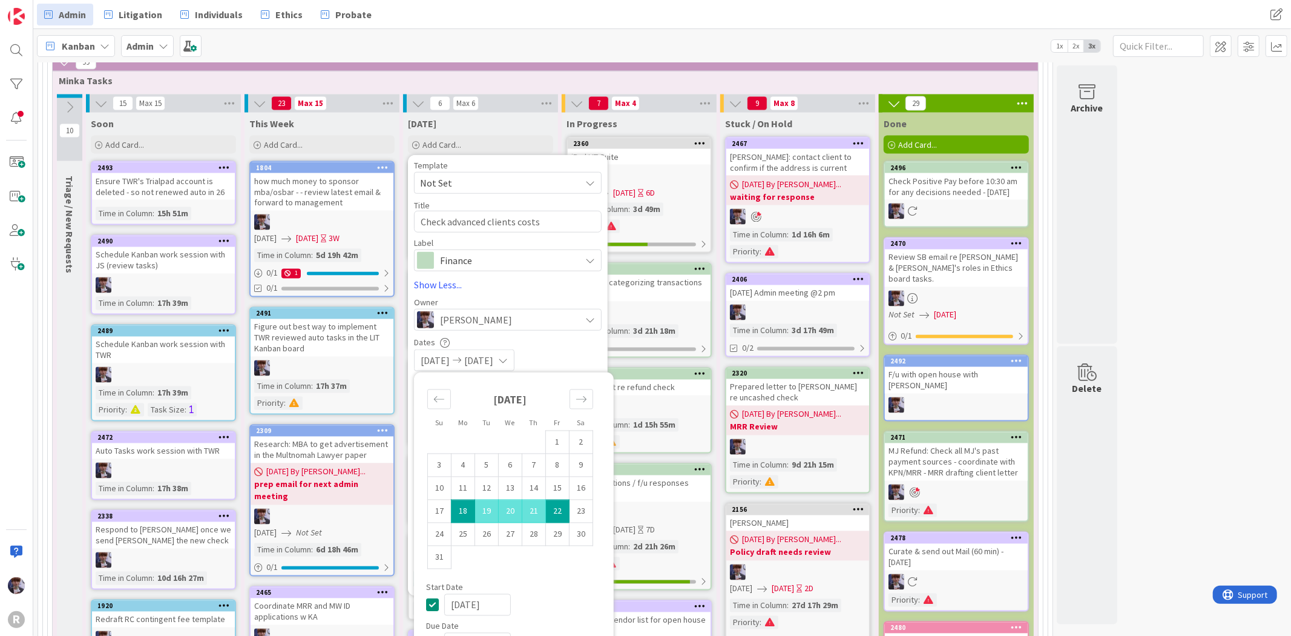
click at [554, 337] on div "Dates" at bounding box center [508, 342] width 188 height 10
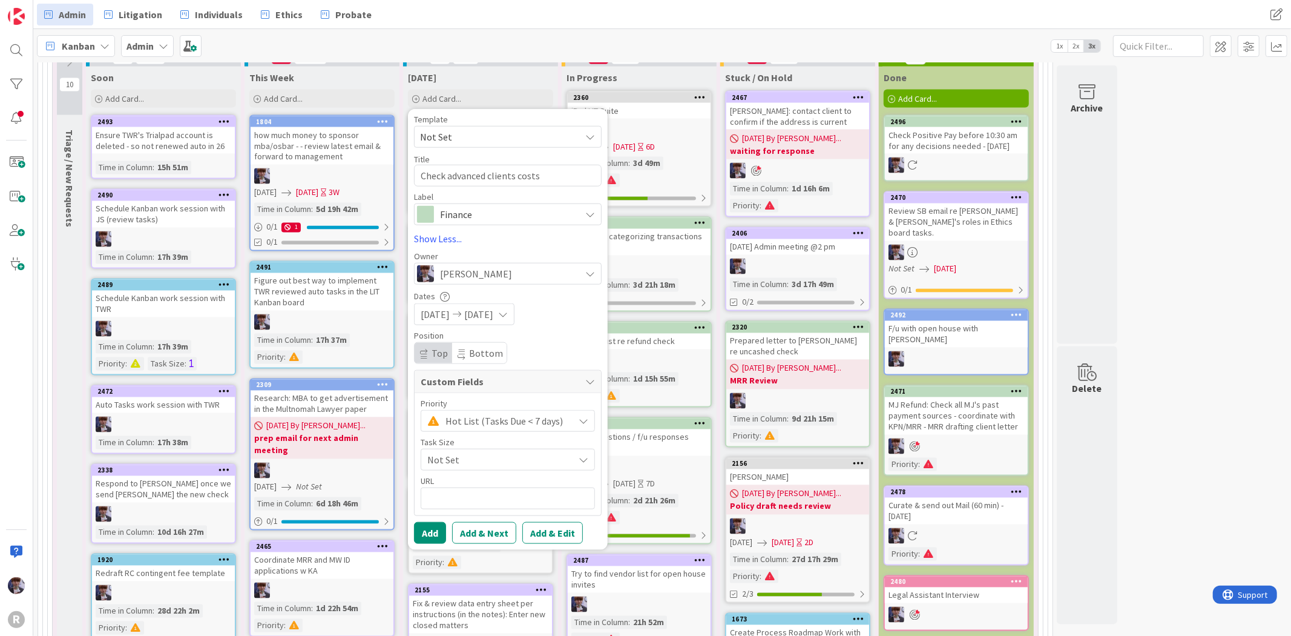
scroll to position [1866, 0]
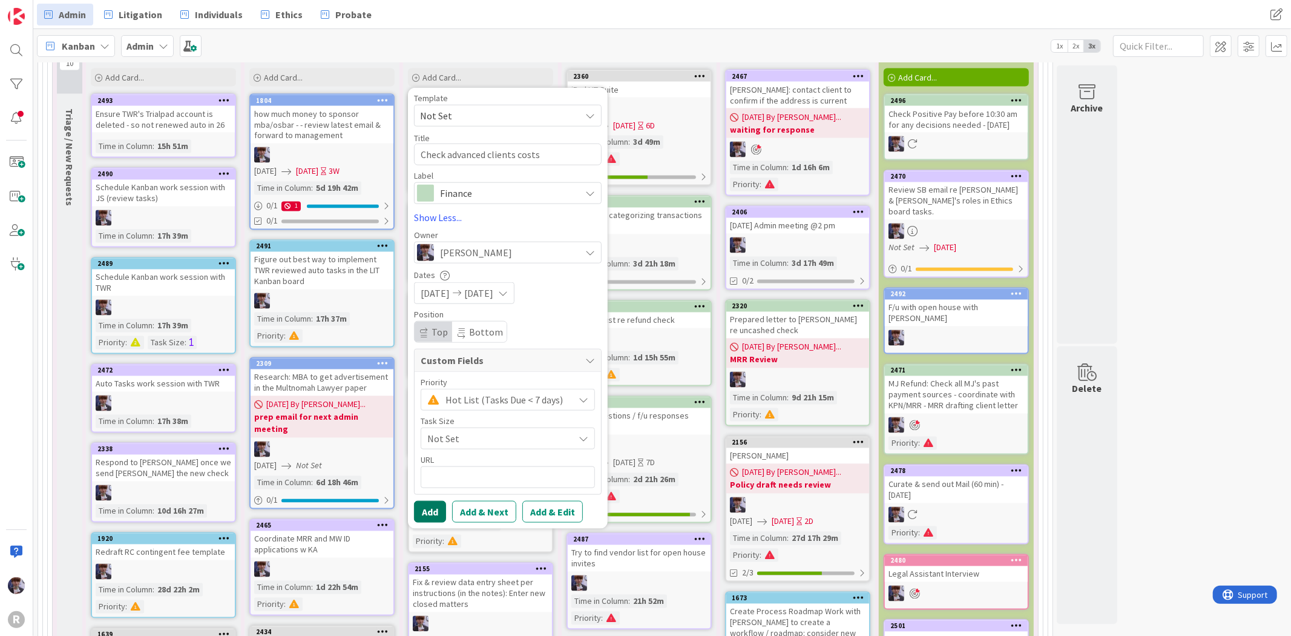
click at [433, 501] on button "Add" at bounding box center [430, 512] width 32 height 22
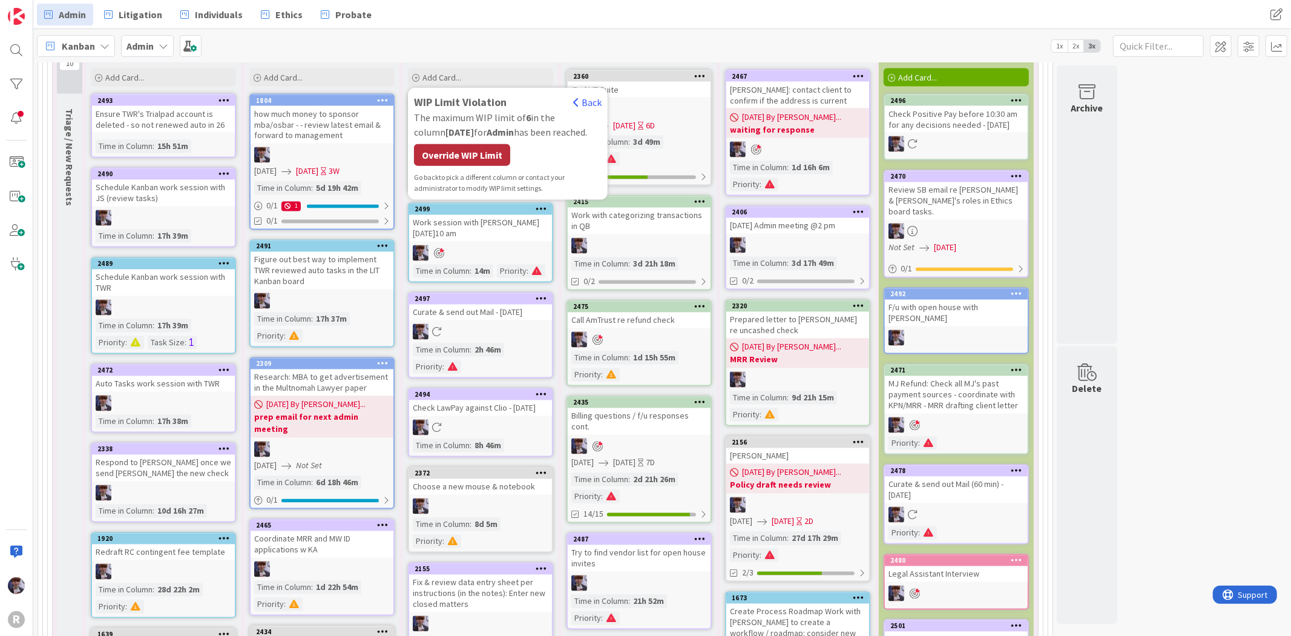
click at [501, 144] on div "Override WIP Limit" at bounding box center [462, 155] width 96 height 22
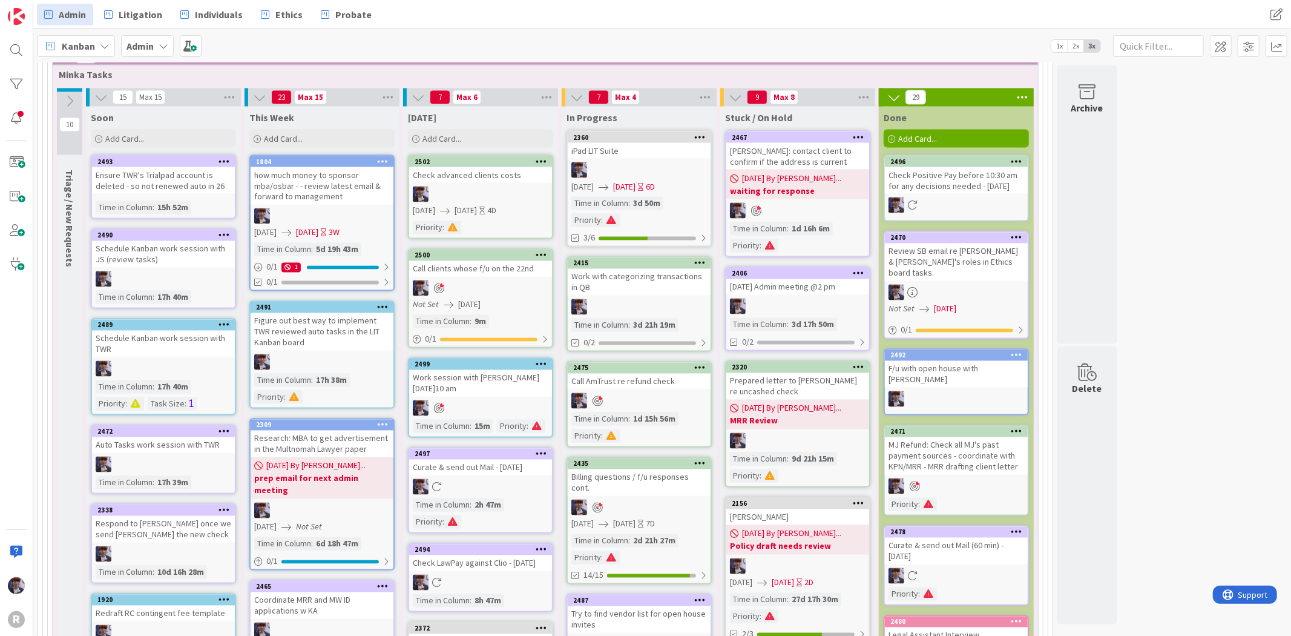
scroll to position [1732, 0]
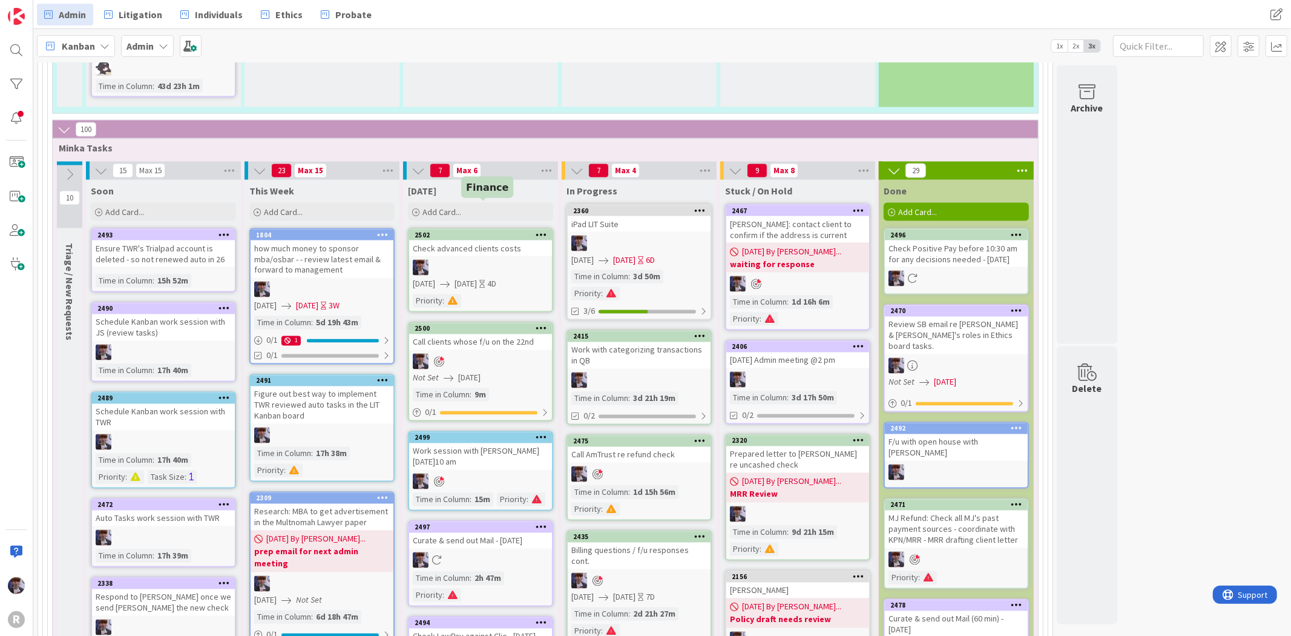
click at [505, 240] on div "Check advanced clients costs" at bounding box center [480, 248] width 143 height 16
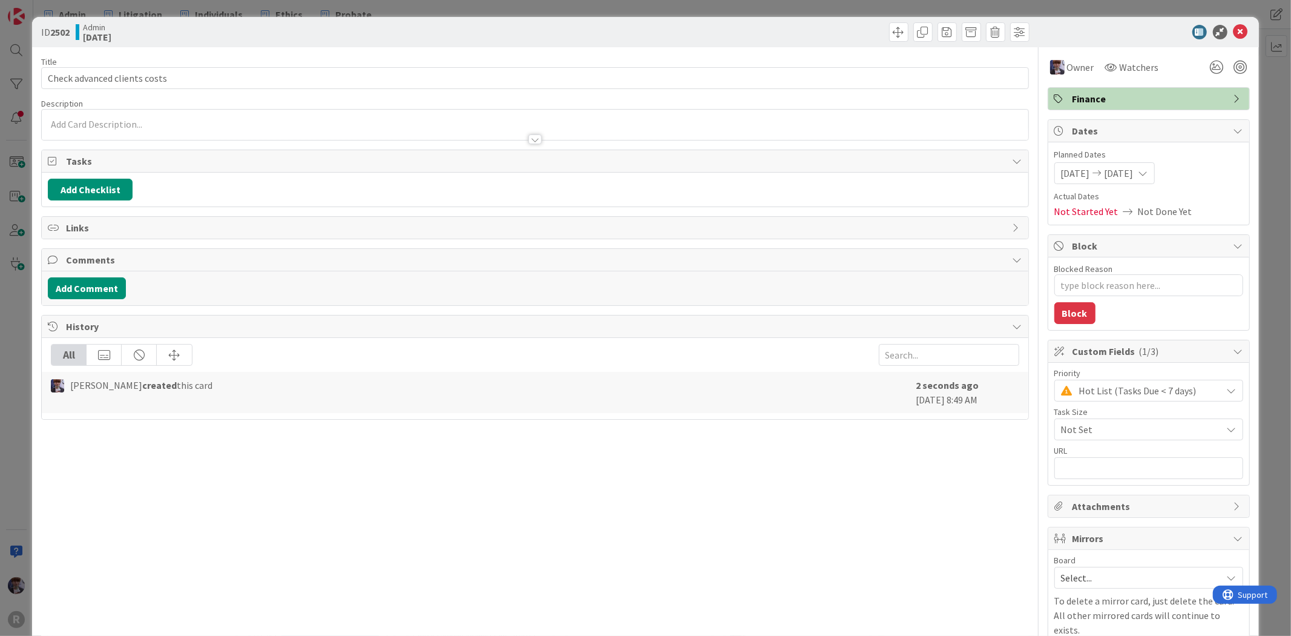
click at [1225, 76] on div at bounding box center [1229, 67] width 44 height 22
click at [1234, 71] on div at bounding box center [1240, 67] width 13 height 13
type textarea "x"
click at [1270, 117] on div "ID 2502 Admin Today Title 29 / 128 Check advanced clients costs Description Min…" at bounding box center [645, 318] width 1291 height 636
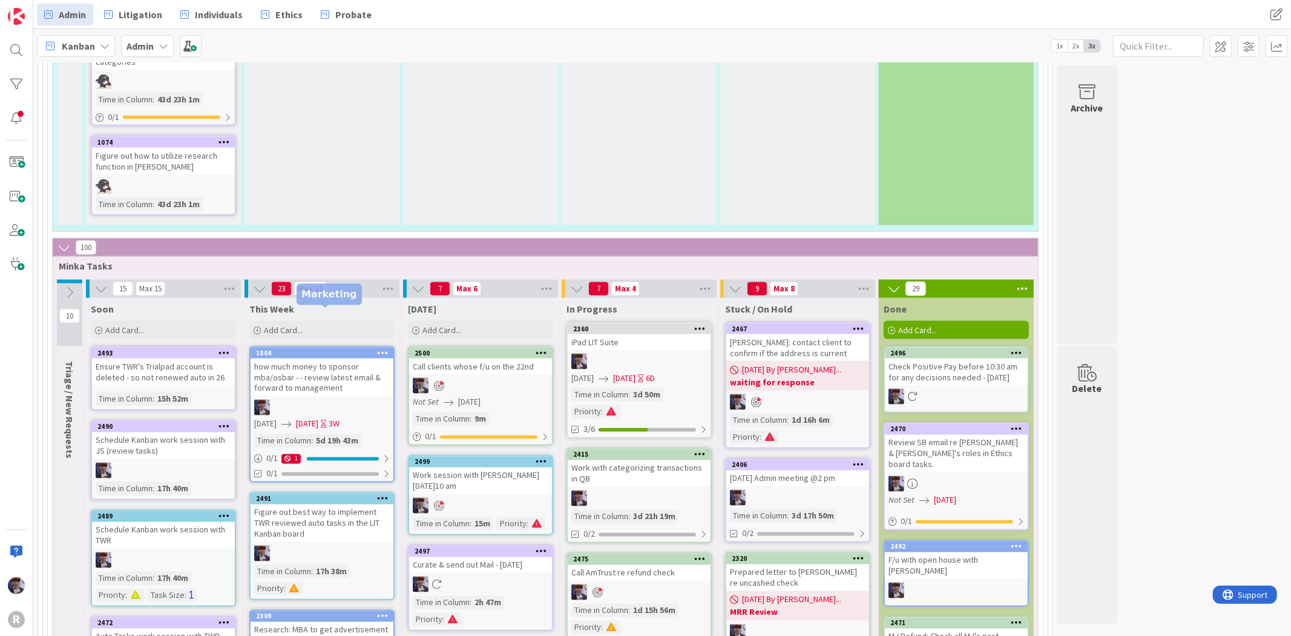
scroll to position [1348, 0]
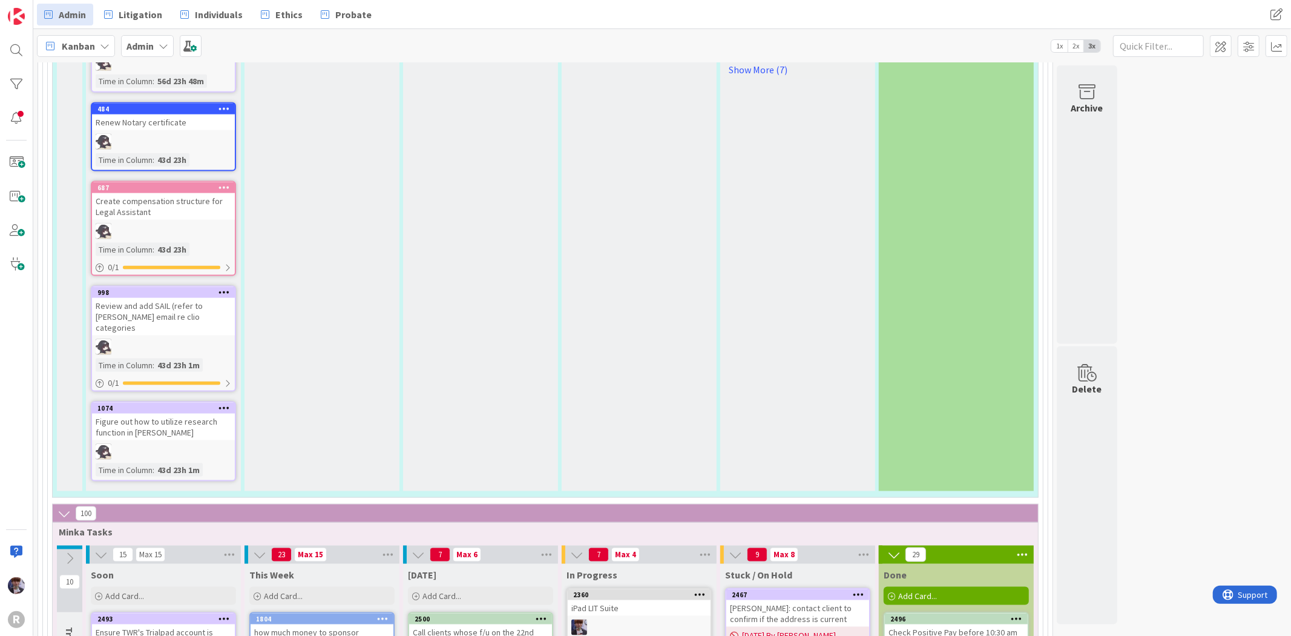
click at [97, 50] on div "Kanban" at bounding box center [76, 46] width 78 height 22
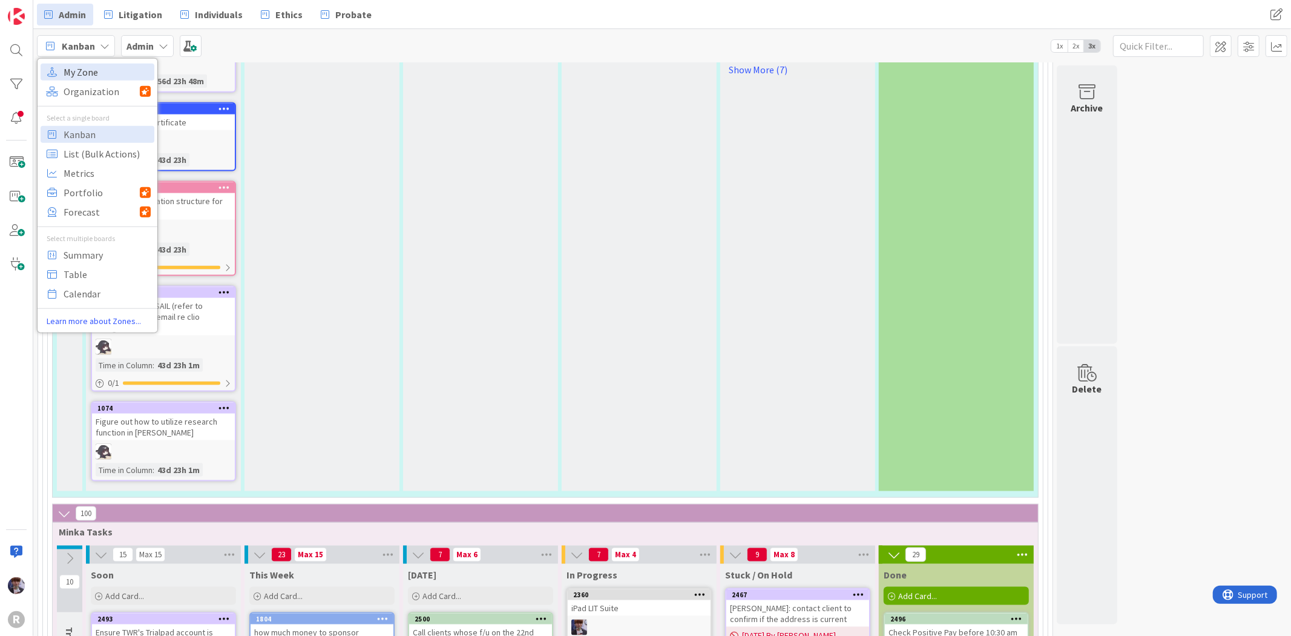
click at [100, 77] on span "My Zone" at bounding box center [107, 71] width 87 height 18
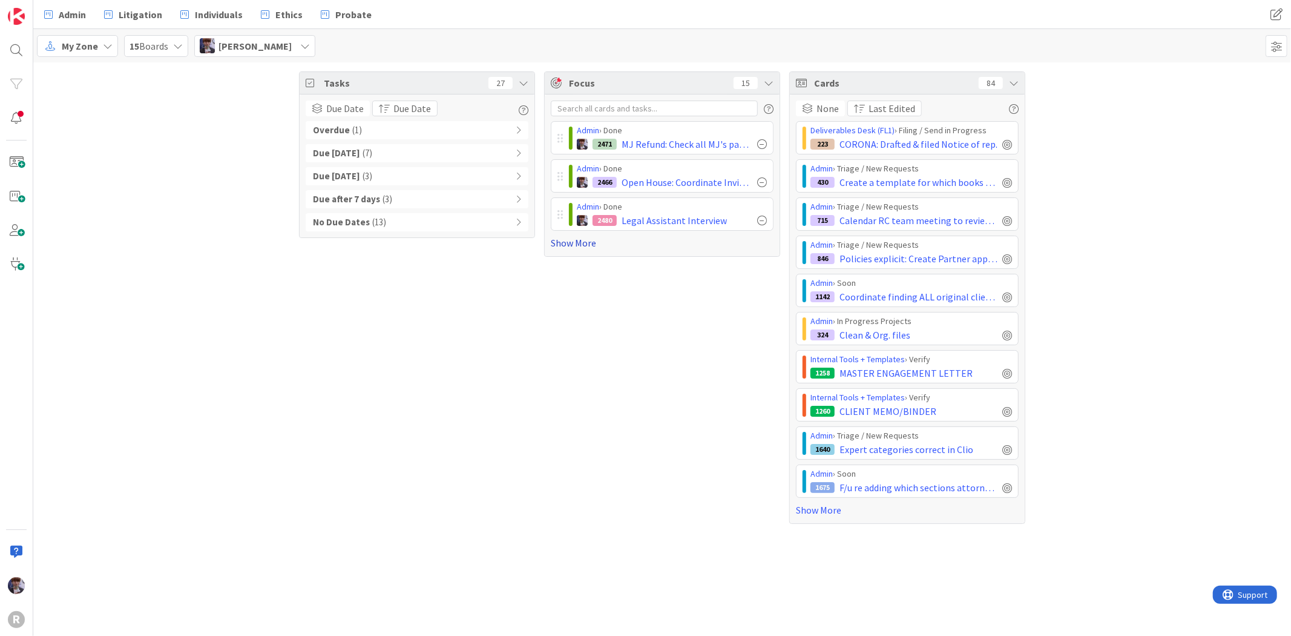
click at [570, 245] on link "Show More" at bounding box center [662, 243] width 223 height 15
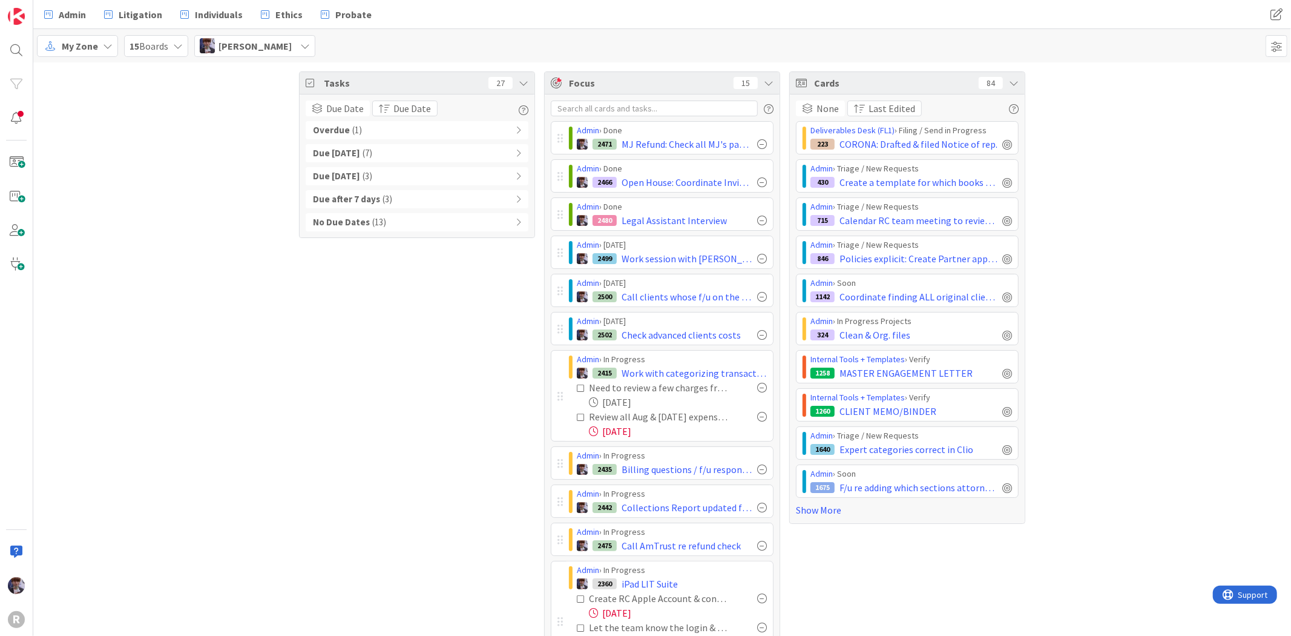
click at [174, 491] on div "Tasks 27 Due Date Due Date Overdue ( 1 ) Due Today ( 7 ) Due within 7 days ( 3 …" at bounding box center [662, 422] width 1258 height 721
click at [379, 125] on div "Overdue ( 1 )" at bounding box center [417, 130] width 223 height 18
click at [313, 135] on b "Overdue" at bounding box center [331, 131] width 37 height 14
click at [259, 171] on div "Tasks 27 Due Date Due Date Overdue ( 1 ) Due Today ( 7 ) Due within 7 days ( 3 …" at bounding box center [662, 422] width 1258 height 721
click at [337, 150] on b "Due Today" at bounding box center [336, 154] width 47 height 14
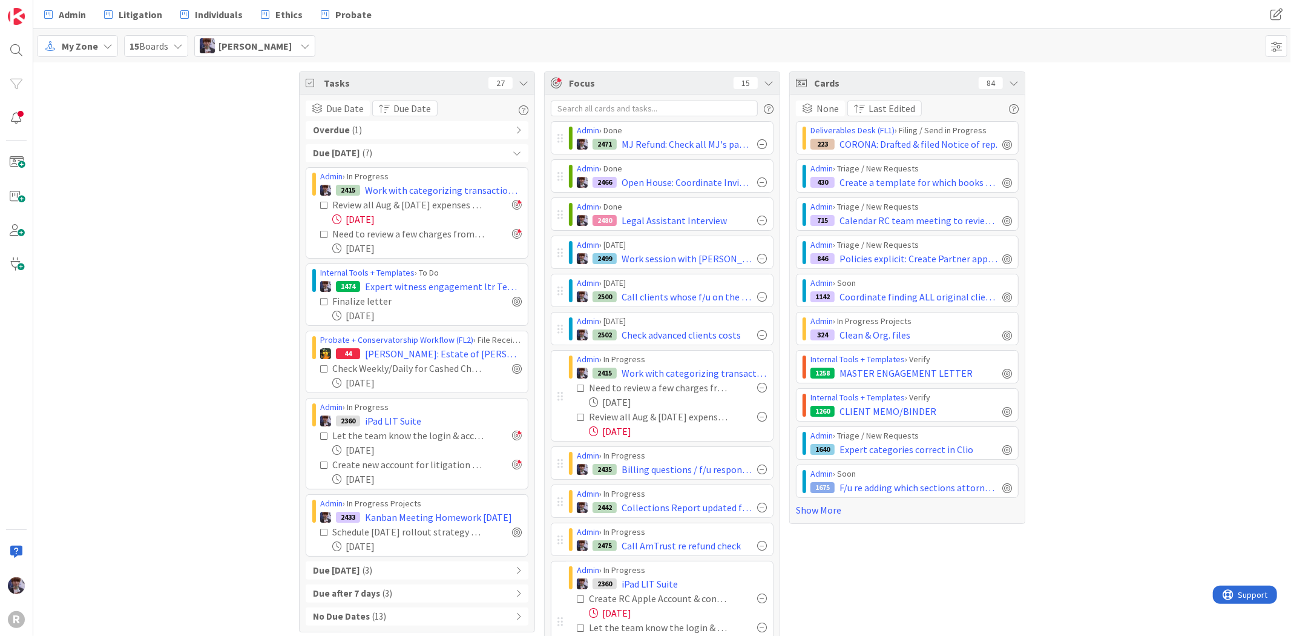
click at [235, 223] on div "Tasks 27 Due Date Due Date Overdue ( 1 ) Due Today ( 7 ) Admin › In Progress 24…" at bounding box center [662, 422] width 1258 height 721
click at [424, 157] on div "Due Today ( 7 )" at bounding box center [417, 153] width 223 height 18
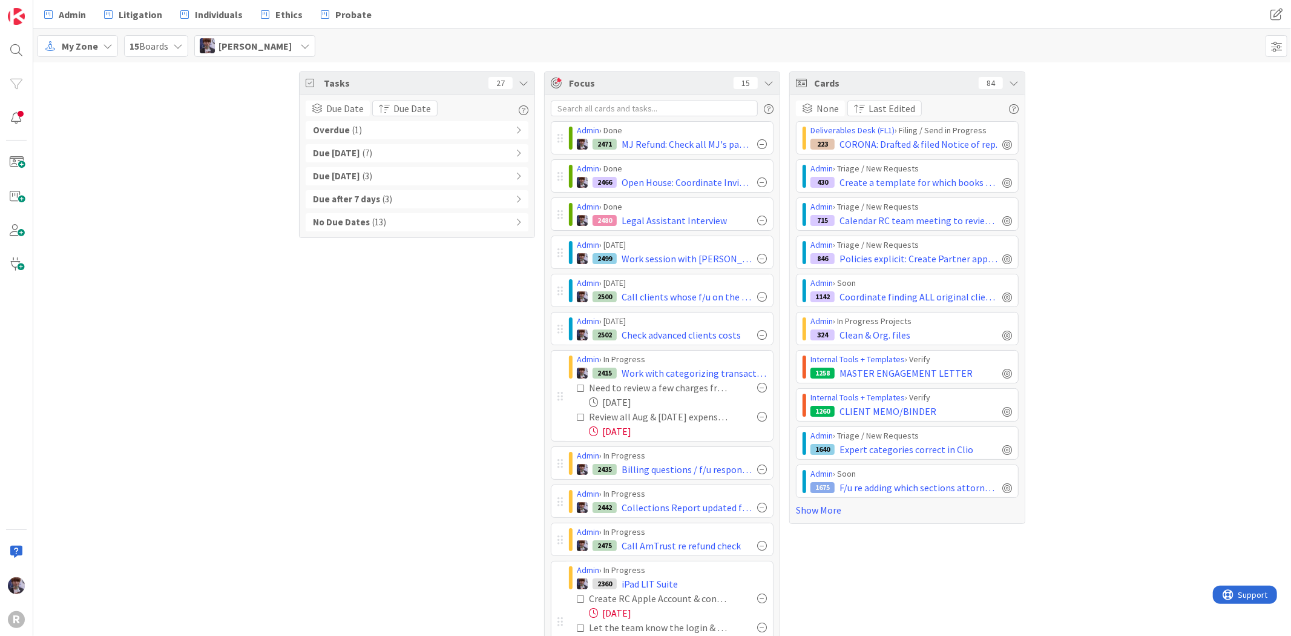
click at [136, 403] on div "Tasks 27 Due Date Due Date Overdue ( 1 ) Due Today ( 7 ) Due within 7 days ( 3 …" at bounding box center [662, 422] width 1258 height 721
click at [242, 401] on div "Tasks 27 Due Date Due Date Overdue ( 1 ) Due Today ( 7 ) Due within 7 days ( 3 …" at bounding box center [662, 422] width 1258 height 721
click at [331, 367] on div "Tasks 27 Due Date Due Date Overdue ( 1 ) Due Today ( 7 ) Due within 7 days ( 3 …" at bounding box center [417, 422] width 236 height 703
click at [309, 377] on div "Tasks 27 Due Date Due Date Overdue ( 1 ) Due Today ( 7 ) Due within 7 days ( 3 …" at bounding box center [417, 422] width 236 height 703
click at [205, 415] on div "Tasks 27 Due Date Due Date Overdue ( 1 ) Due Today ( 7 ) Due within 7 days ( 3 …" at bounding box center [662, 422] width 1258 height 721
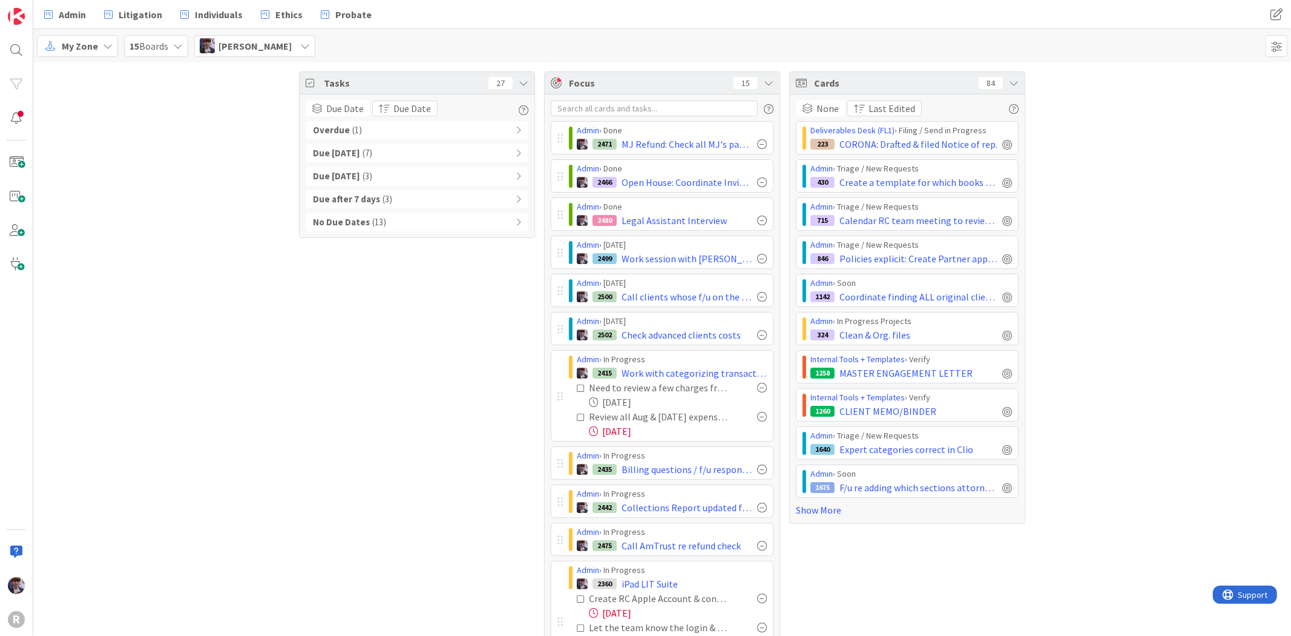
click at [249, 435] on div "Tasks 27 Due Date Due Date Overdue ( 1 ) Due Today ( 7 ) Due within 7 days ( 3 …" at bounding box center [662, 422] width 1258 height 721
click at [271, 362] on div "Tasks 27 Due Date Due Date Overdue ( 1 ) Due Today ( 7 ) Due within 7 days ( 3 …" at bounding box center [662, 422] width 1258 height 721
click at [1009, 83] on icon at bounding box center [1014, 83] width 10 height 10
